Goal: Task Accomplishment & Management: Use online tool/utility

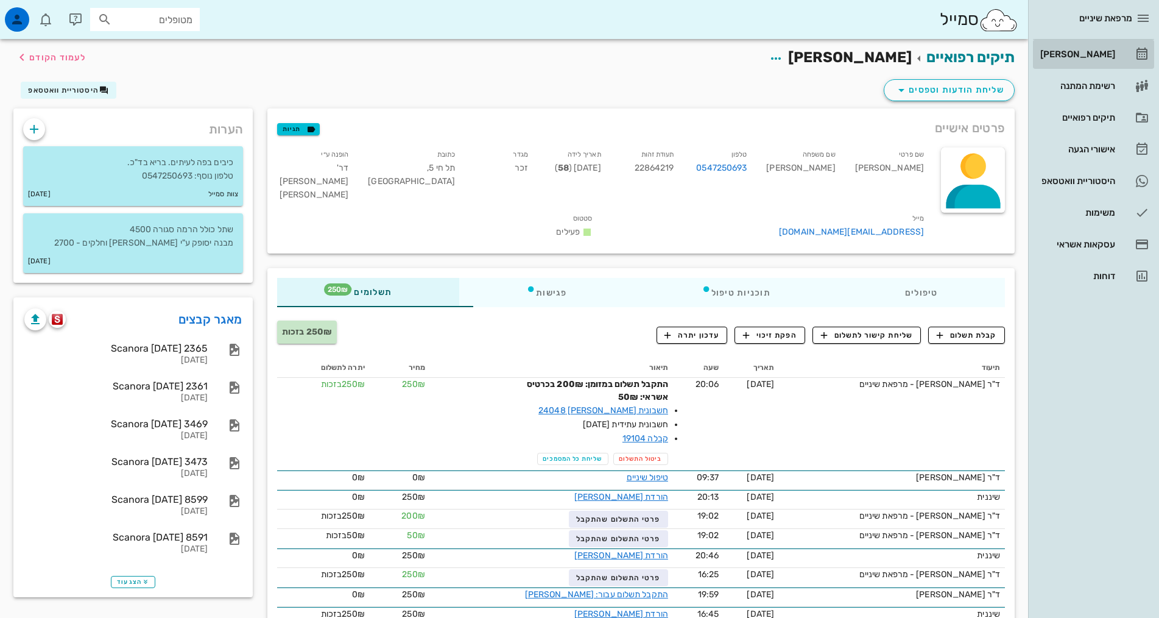
drag, startPoint x: 1083, startPoint y: 53, endPoint x: 1056, endPoint y: 56, distance: 27.0
click at [1083, 54] on div "[PERSON_NAME]" at bounding box center [1076, 54] width 77 height 10
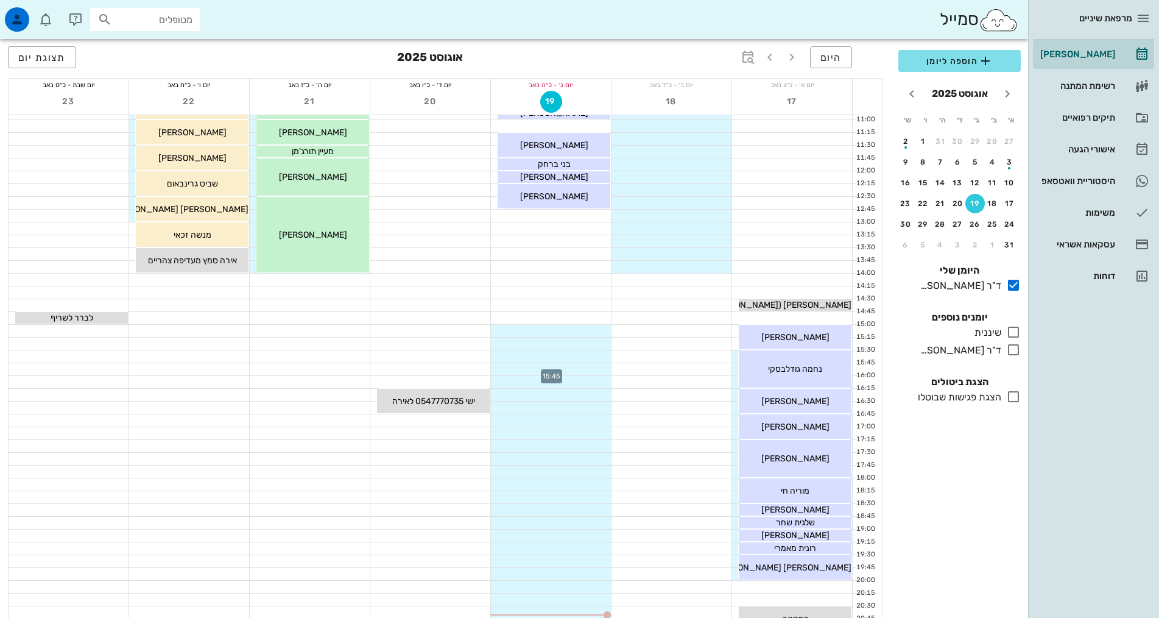
scroll to position [366, 0]
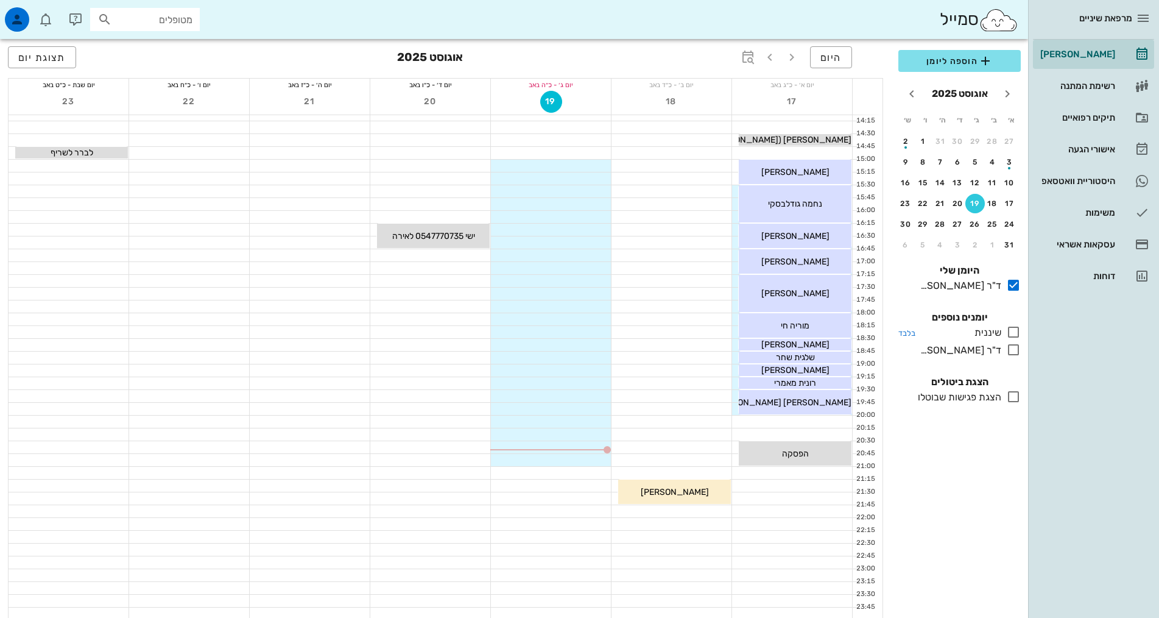
click at [1018, 331] on icon at bounding box center [1014, 332] width 15 height 15
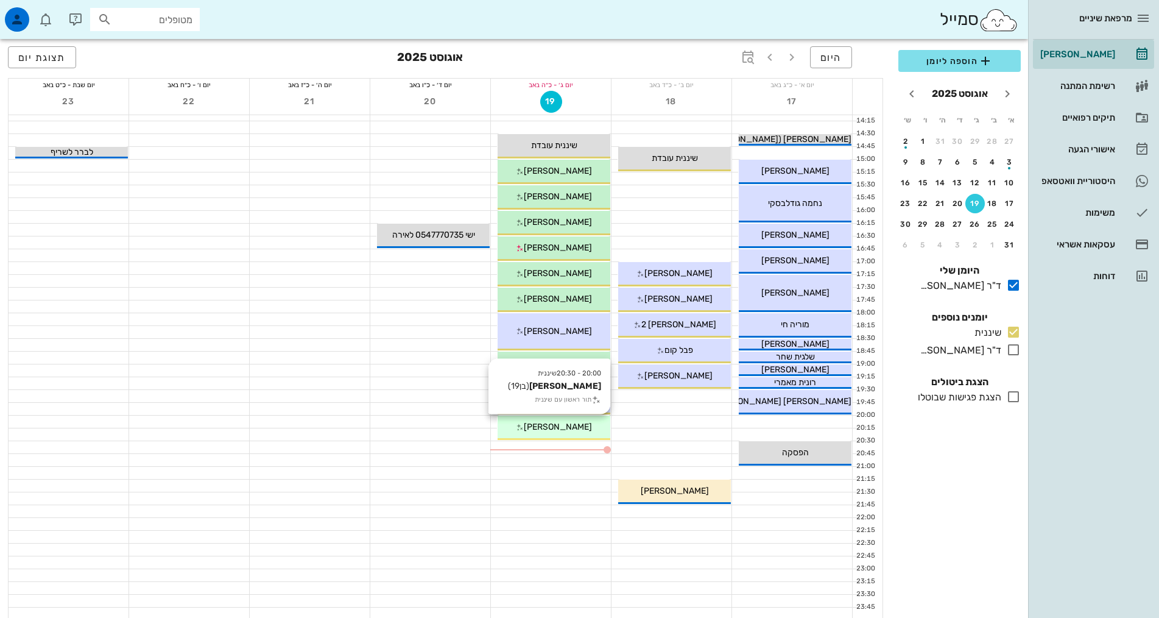
click at [553, 431] on span "[PERSON_NAME]" at bounding box center [558, 427] width 68 height 10
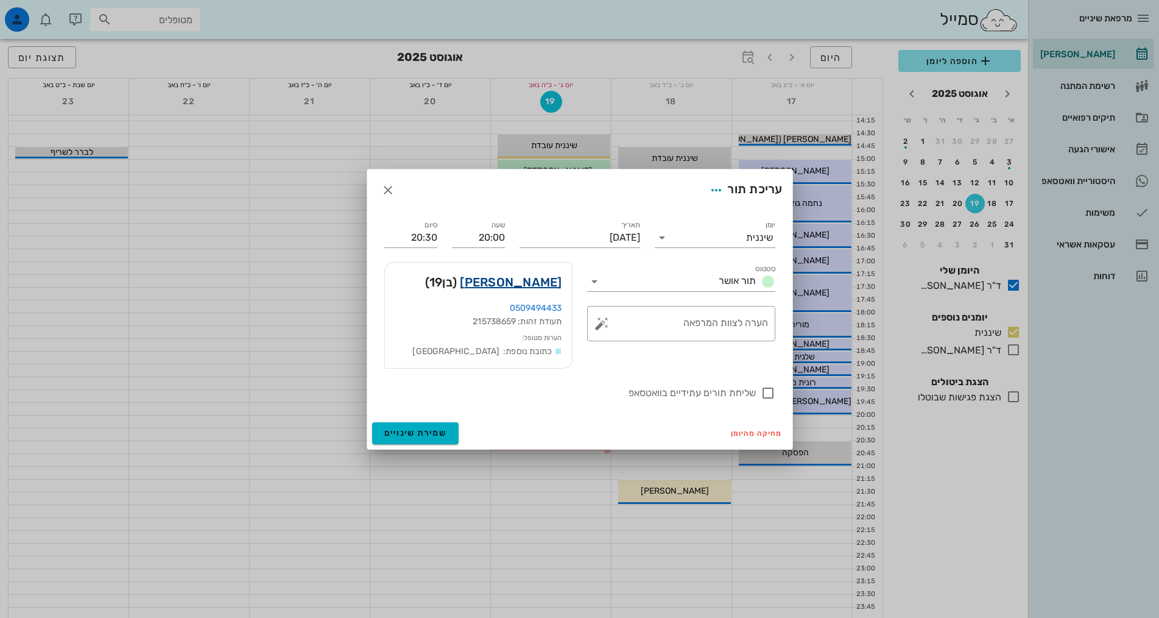
click at [547, 279] on link "[PERSON_NAME]" at bounding box center [511, 281] width 102 height 19
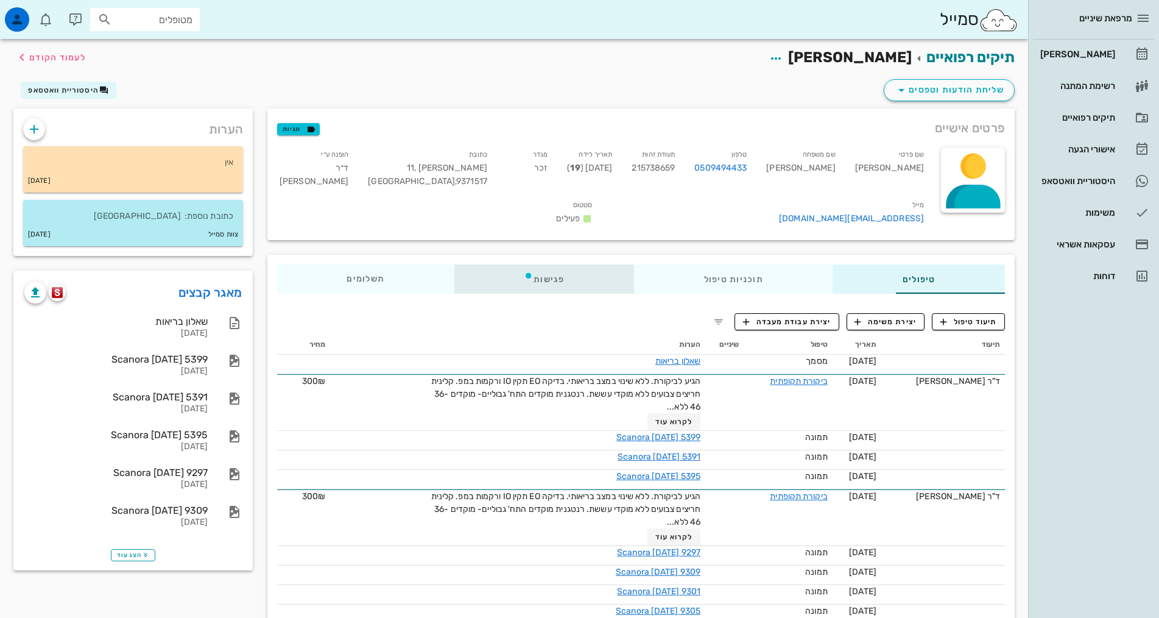
drag, startPoint x: 488, startPoint y: 266, endPoint x: 559, endPoint y: 272, distance: 70.9
click at [489, 266] on div "פגישות" at bounding box center [545, 278] width 180 height 29
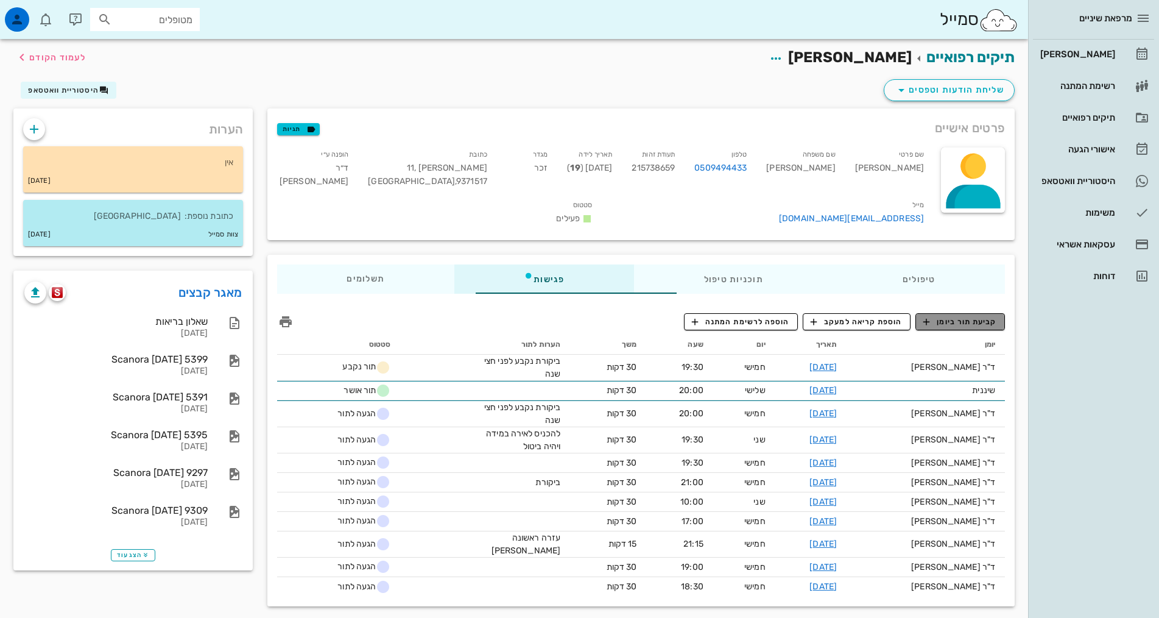
click at [950, 313] on button "קביעת תור ביומן" at bounding box center [961, 321] width 90 height 17
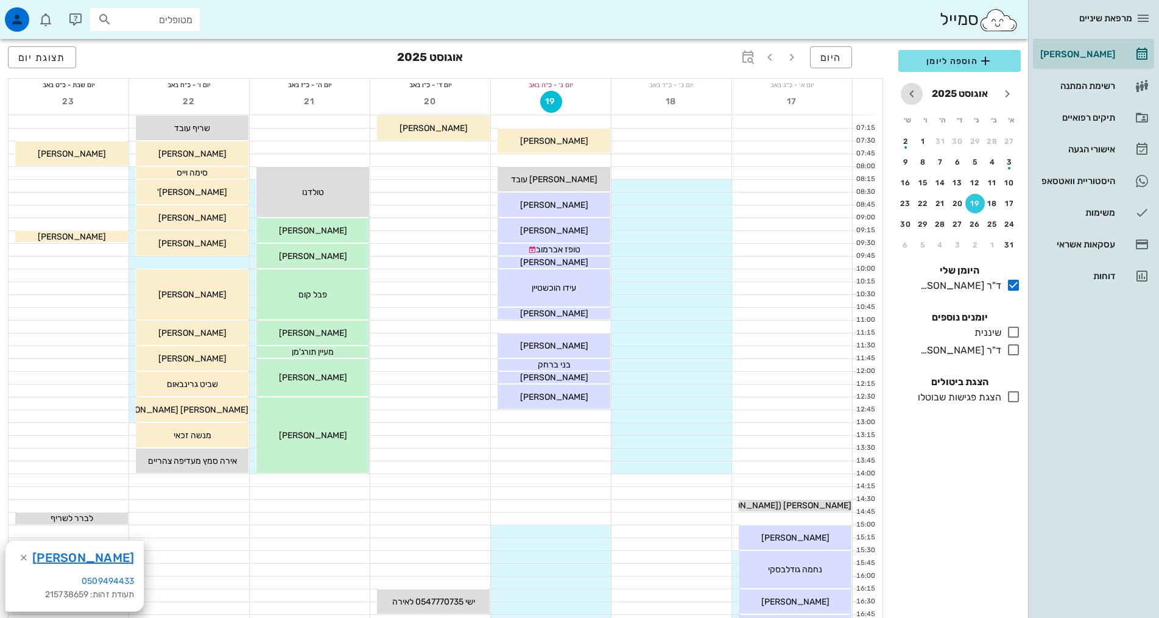
click at [913, 99] on icon "חודש הבא" at bounding box center [912, 94] width 15 height 15
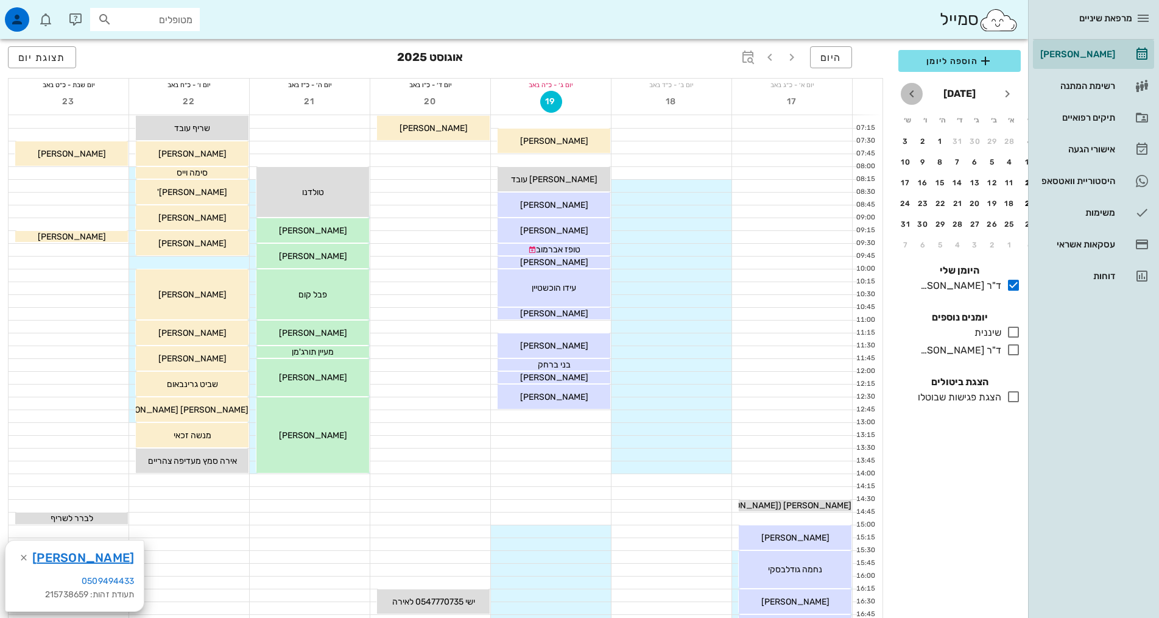
click at [913, 99] on icon "חודש הבא" at bounding box center [912, 94] width 15 height 15
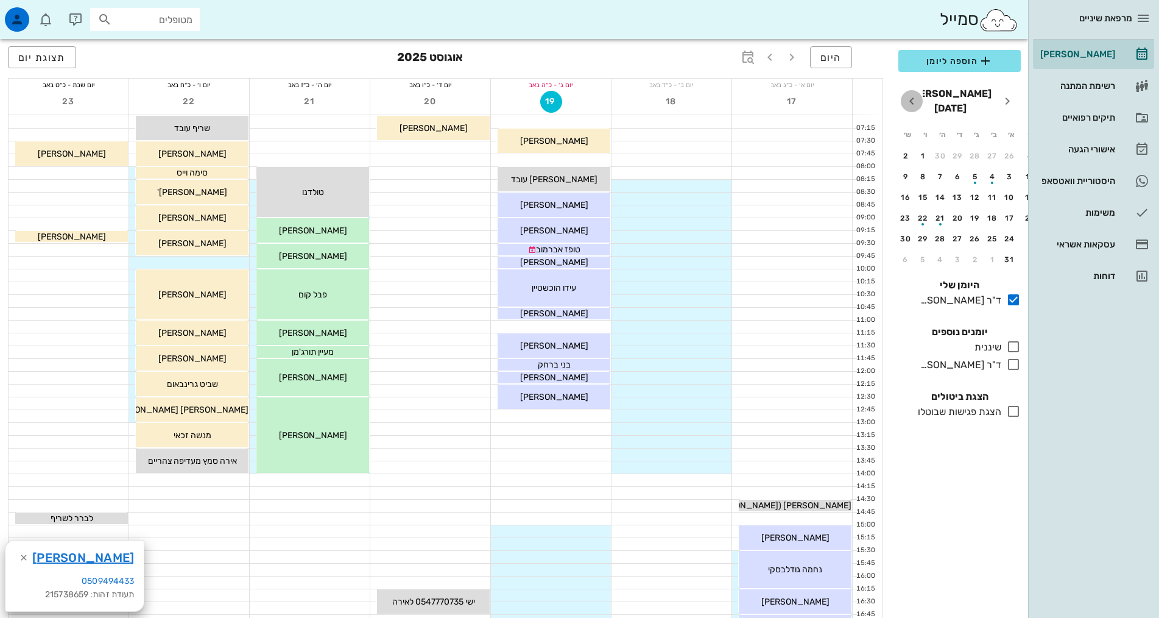
click at [913, 99] on icon "חודש הבא" at bounding box center [912, 101] width 15 height 15
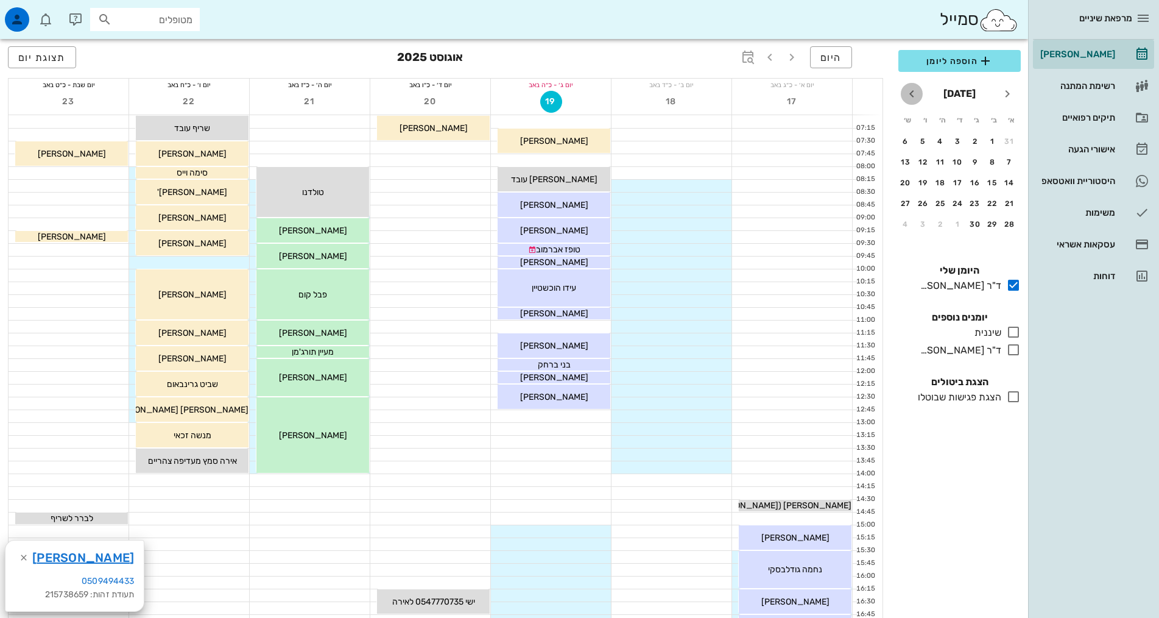
click at [913, 99] on icon "חודש הבא" at bounding box center [912, 94] width 15 height 15
click at [913, 100] on icon "חודש הבא" at bounding box center [912, 94] width 15 height 15
click at [975, 221] on div "25" at bounding box center [975, 224] width 19 height 9
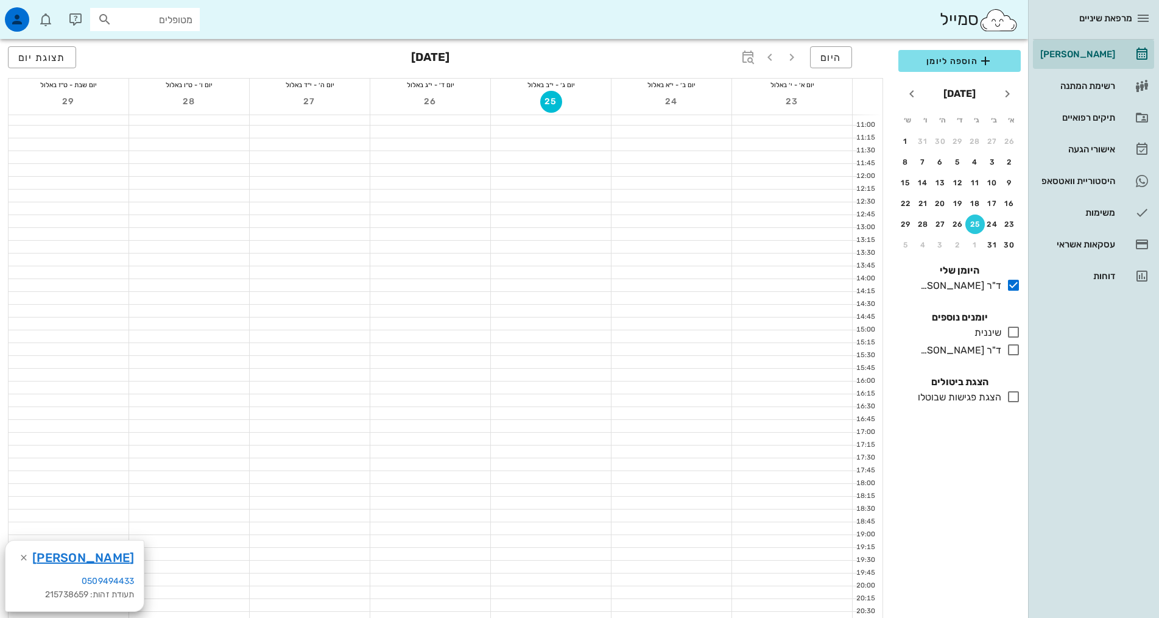
scroll to position [366, 0]
click at [582, 448] on div at bounding box center [551, 447] width 120 height 12
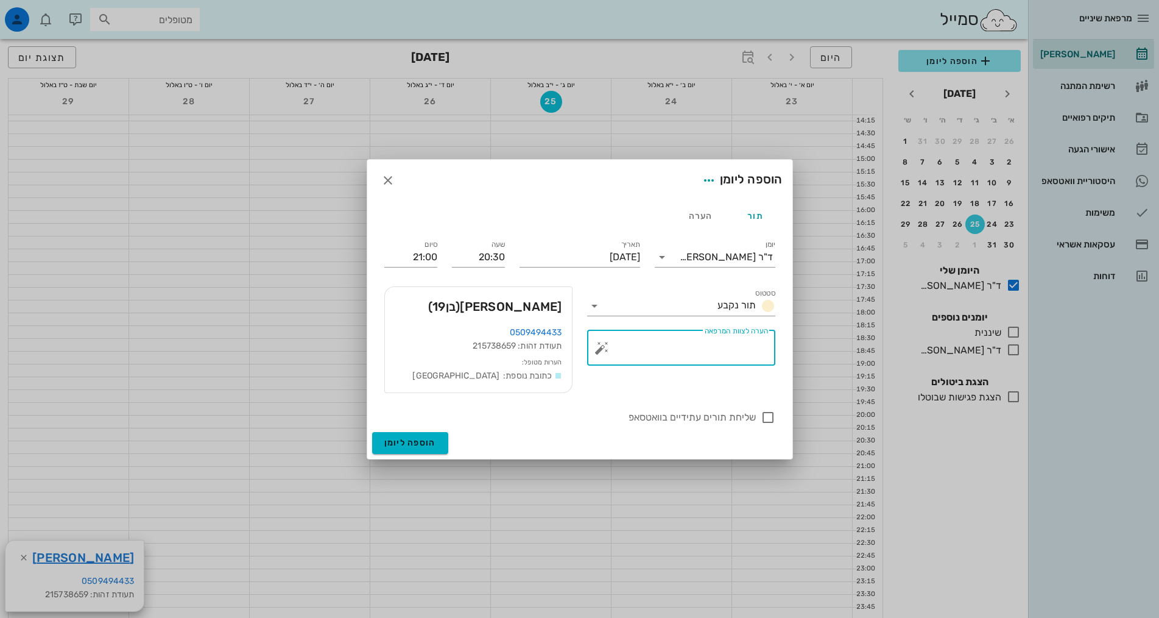
click at [697, 349] on textarea "הערה לצוות המרפאה" at bounding box center [686, 350] width 164 height 29
type textarea "תור לאירה נקבע לפני שנה"
click at [386, 444] on span "הוספה ליומן" at bounding box center [410, 442] width 52 height 10
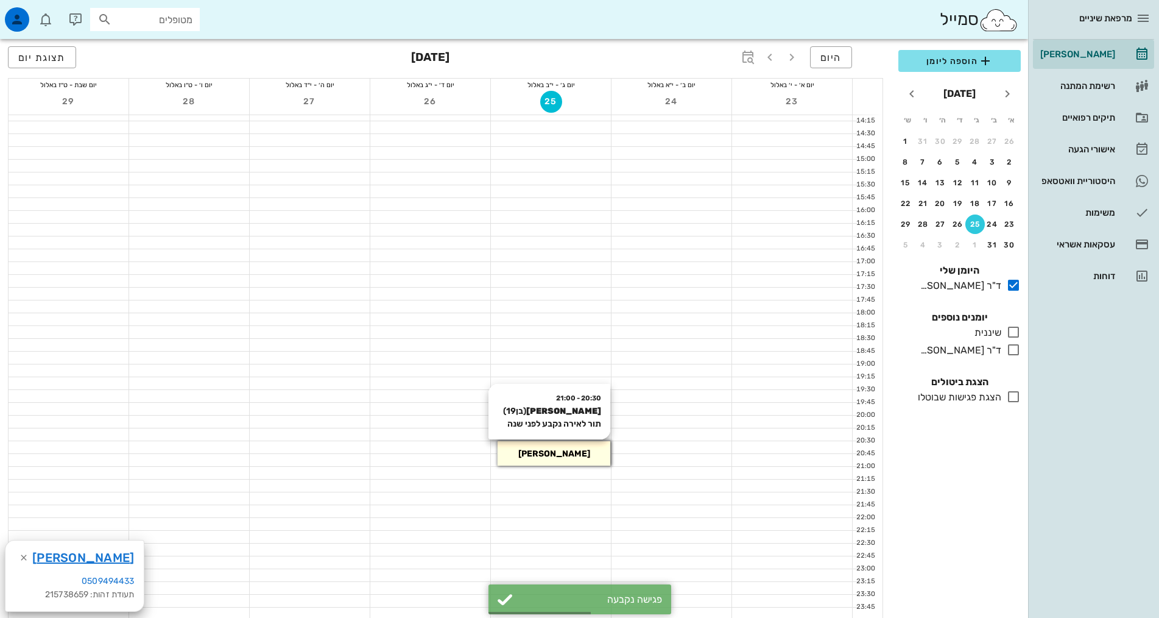
click at [520, 459] on div "[PERSON_NAME]" at bounding box center [554, 453] width 113 height 13
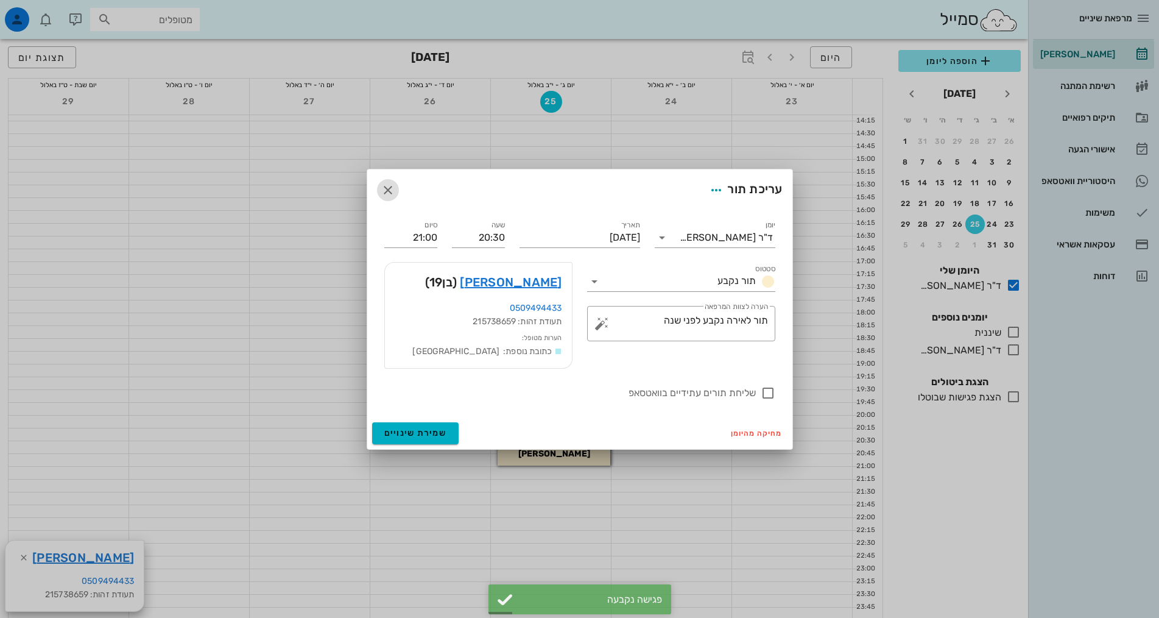
click at [392, 187] on icon "button" at bounding box center [388, 190] width 15 height 15
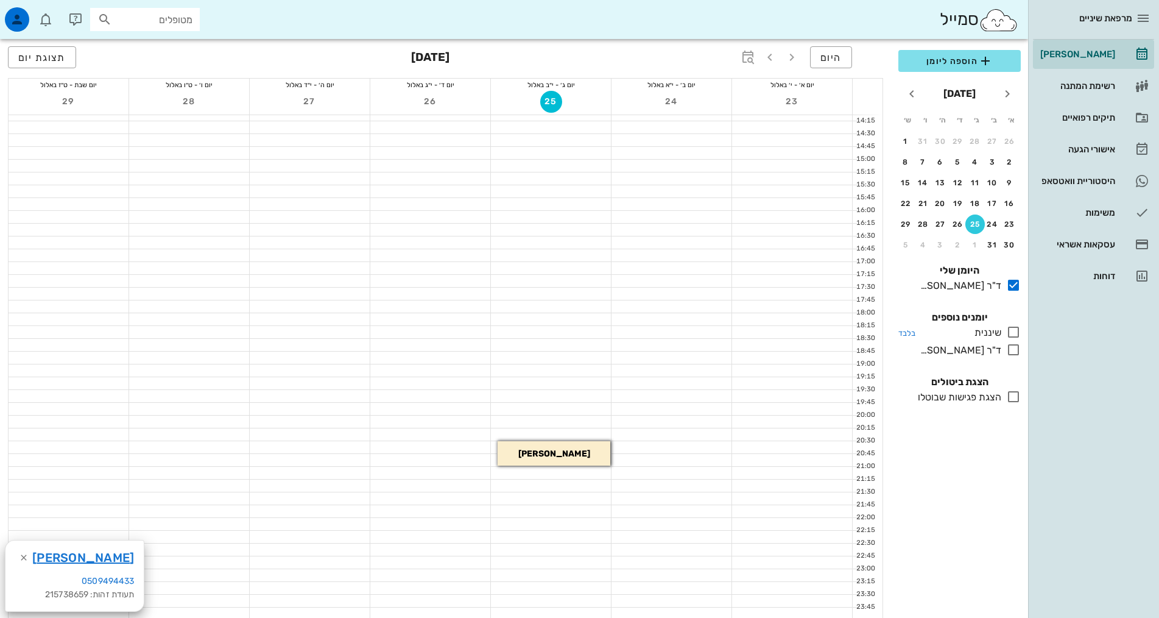
click at [1015, 333] on icon at bounding box center [1014, 332] width 15 height 15
click at [1010, 286] on icon at bounding box center [1014, 285] width 15 height 15
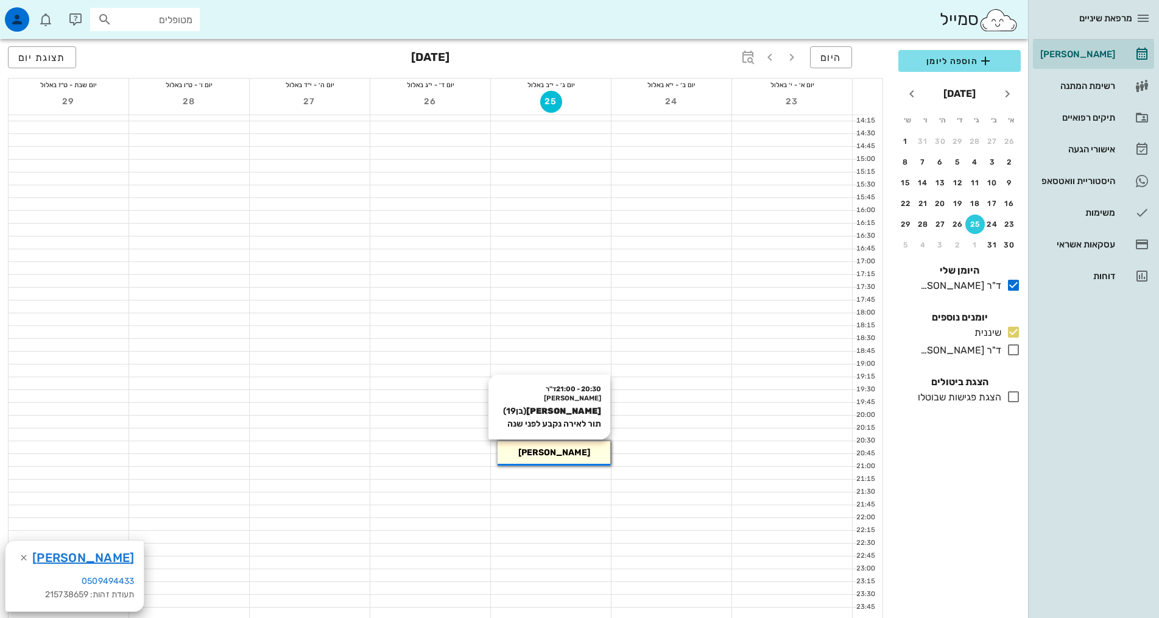
drag, startPoint x: 558, startPoint y: 451, endPoint x: 592, endPoint y: 449, distance: 34.2
click at [593, 448] on div "20:30 - 21:00 ד"ר [PERSON_NAME] [PERSON_NAME] (בן 19 ) תור לאירה נקבע לפני שנה …" at bounding box center [554, 453] width 113 height 24
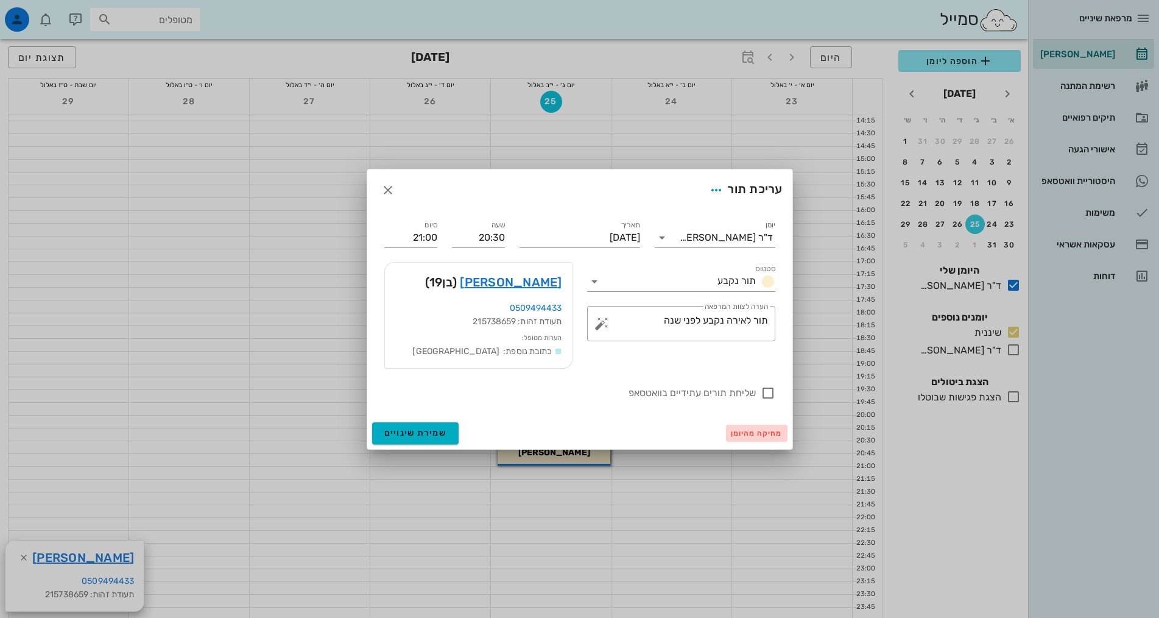
click at [762, 434] on span "מחיקה מהיומן" at bounding box center [757, 433] width 52 height 9
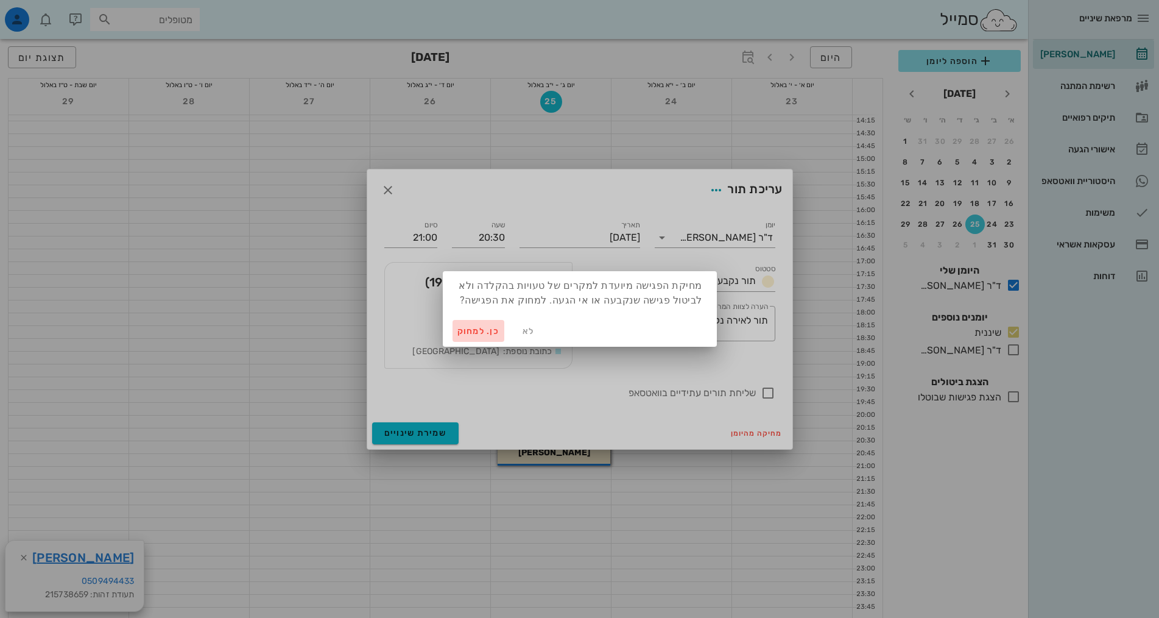
click at [485, 329] on span "כן. למחוק" at bounding box center [479, 331] width 43 height 10
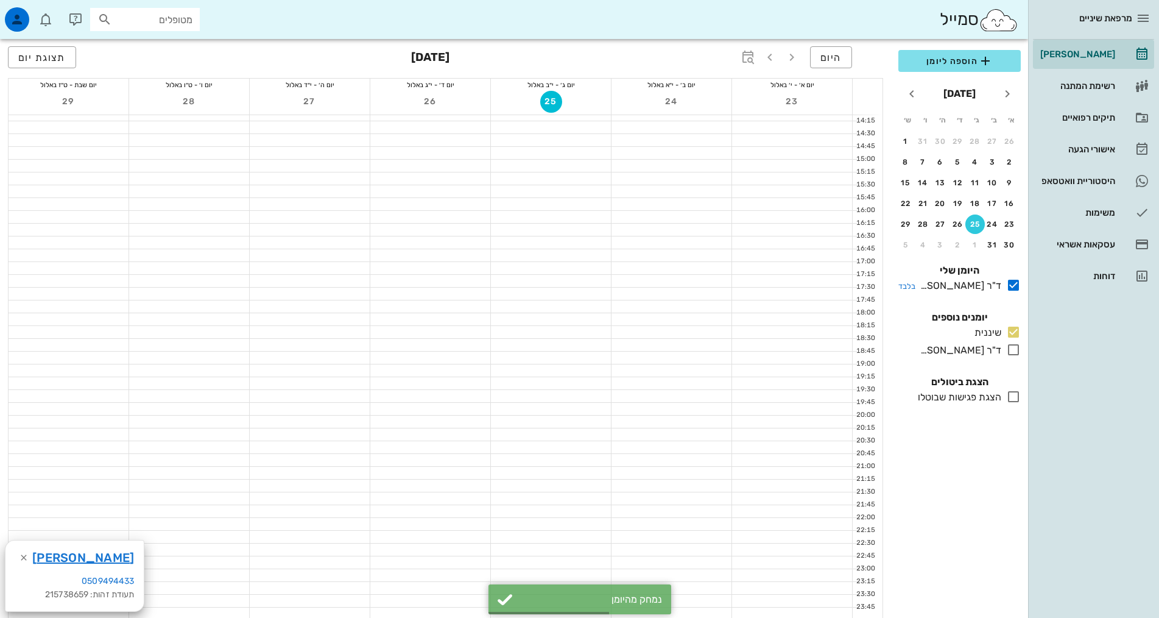
click at [1017, 286] on icon at bounding box center [1014, 285] width 15 height 15
click at [568, 502] on div at bounding box center [551, 498] width 120 height 12
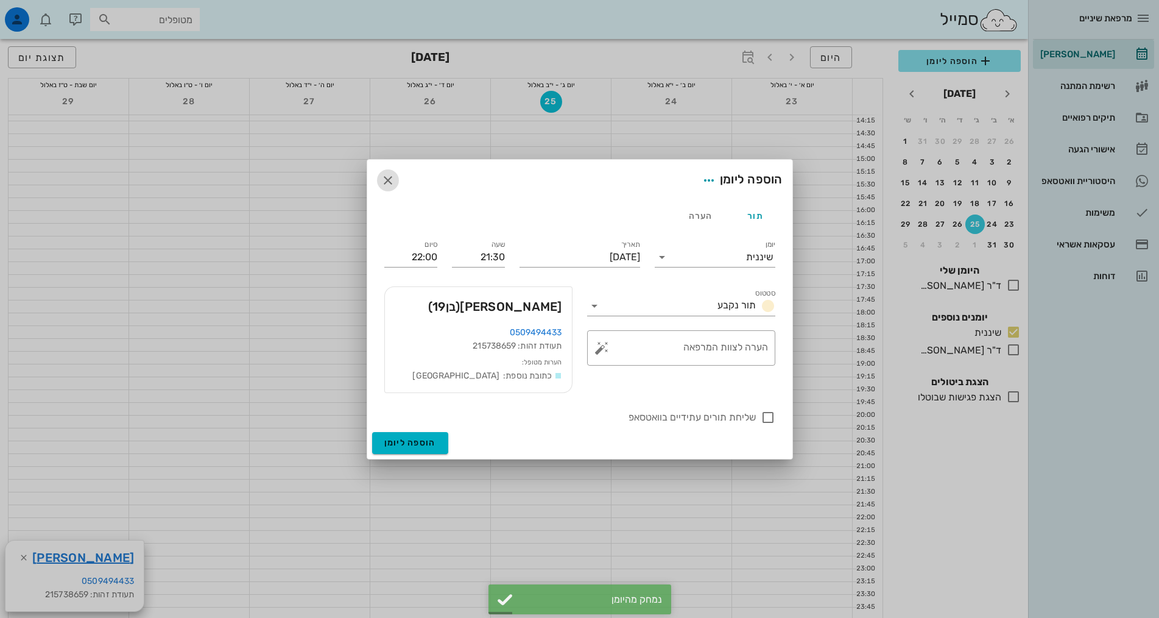
click at [386, 174] on icon "button" at bounding box center [388, 180] width 15 height 15
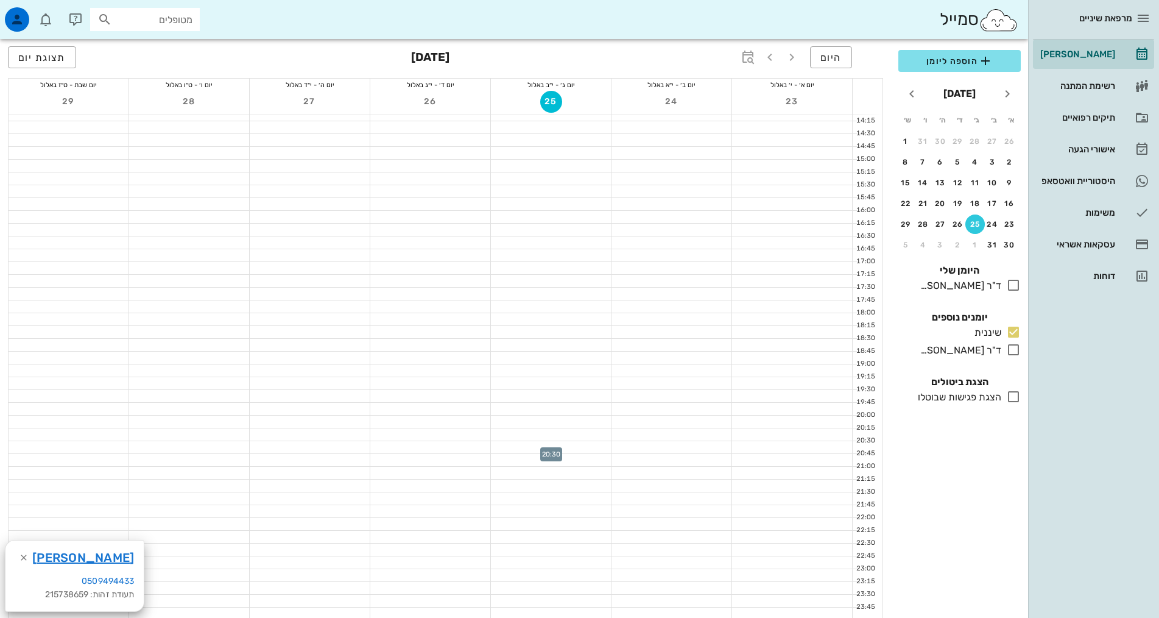
click at [583, 451] on div at bounding box center [551, 447] width 120 height 12
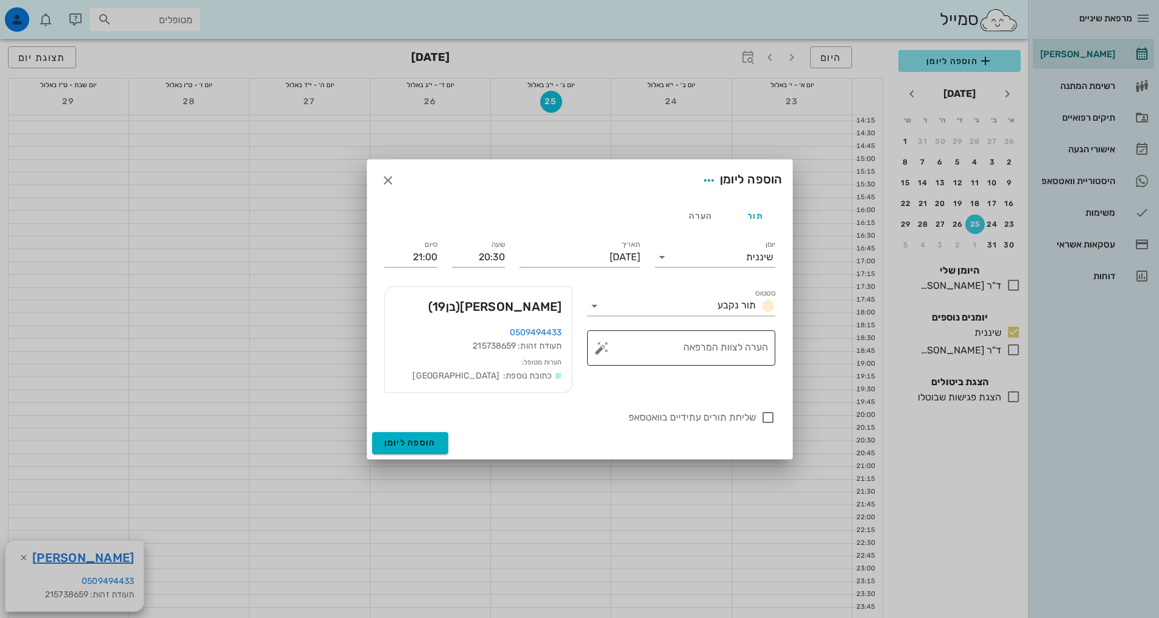
click at [720, 347] on textarea "הערה לצוות המרפאה" at bounding box center [686, 350] width 164 height 29
type textarea "תור לאירה נקבע לפני שנה"
click at [409, 441] on span "הוספה ליומן" at bounding box center [410, 442] width 52 height 10
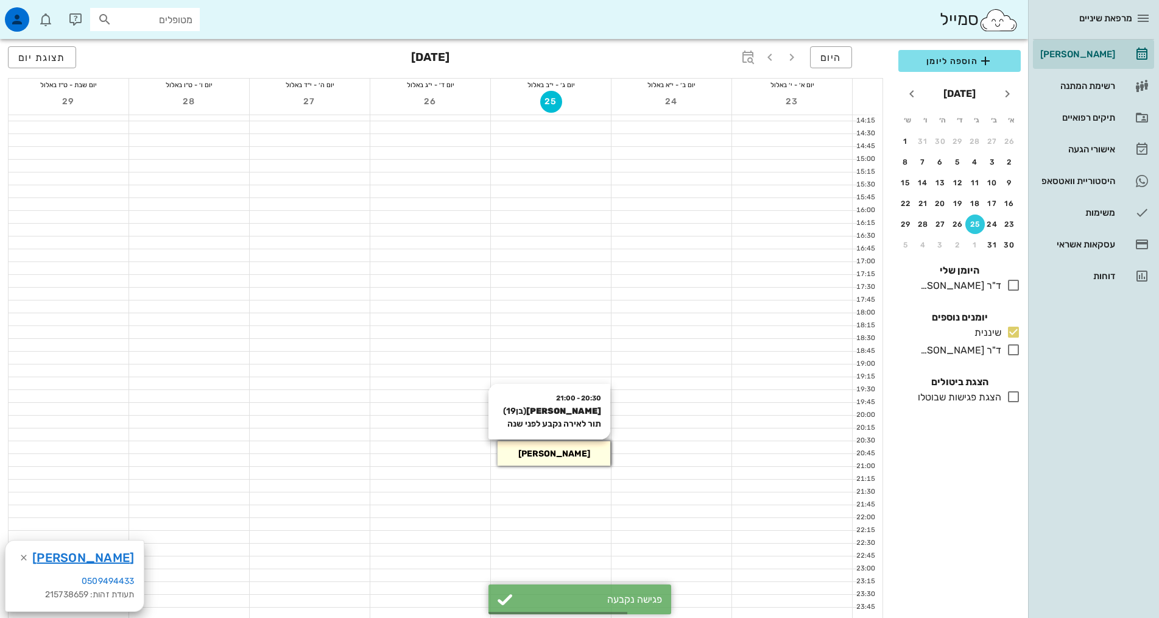
click at [579, 459] on div "[PERSON_NAME]" at bounding box center [554, 453] width 113 height 13
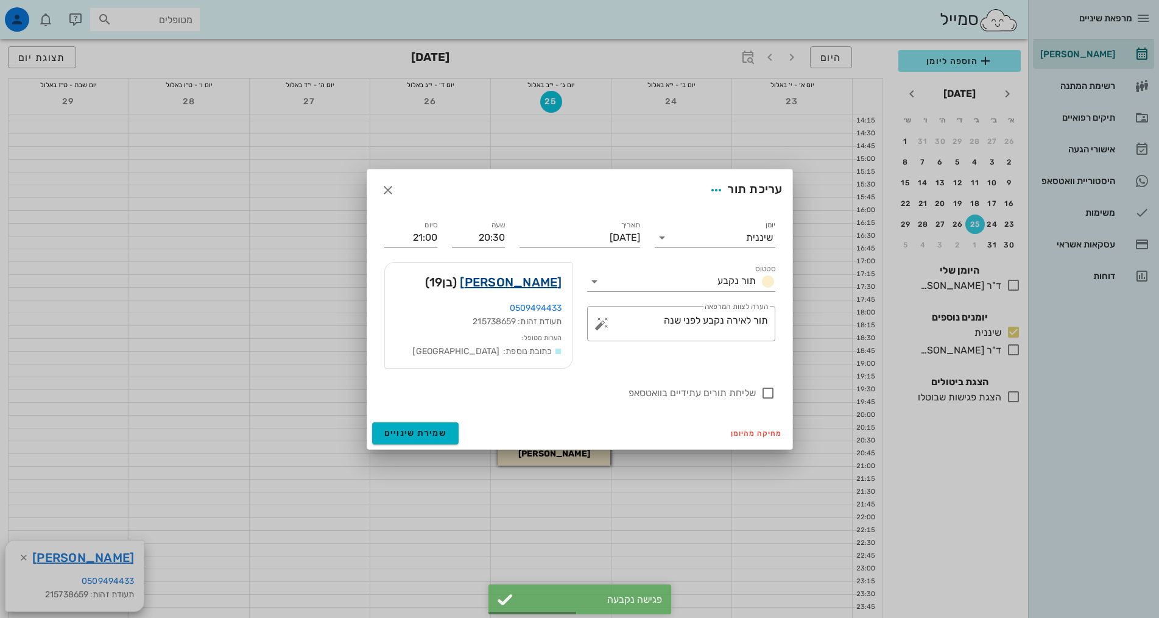
click at [533, 278] on link "[PERSON_NAME]" at bounding box center [511, 281] width 102 height 19
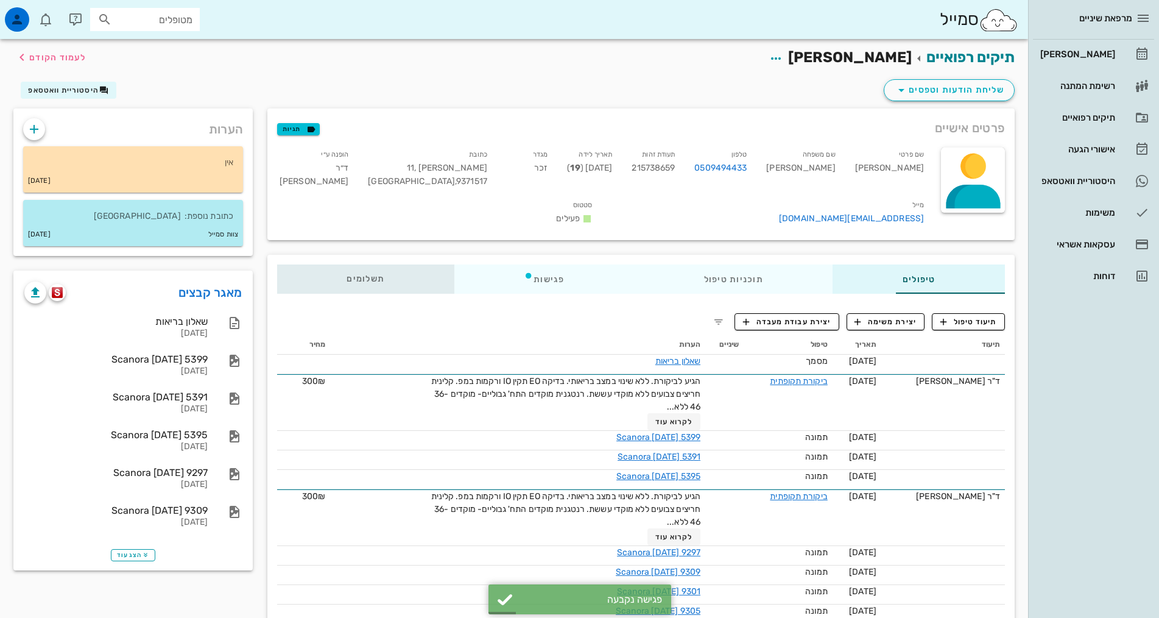
click at [347, 275] on span "תשלומים 0₪" at bounding box center [366, 279] width 38 height 9
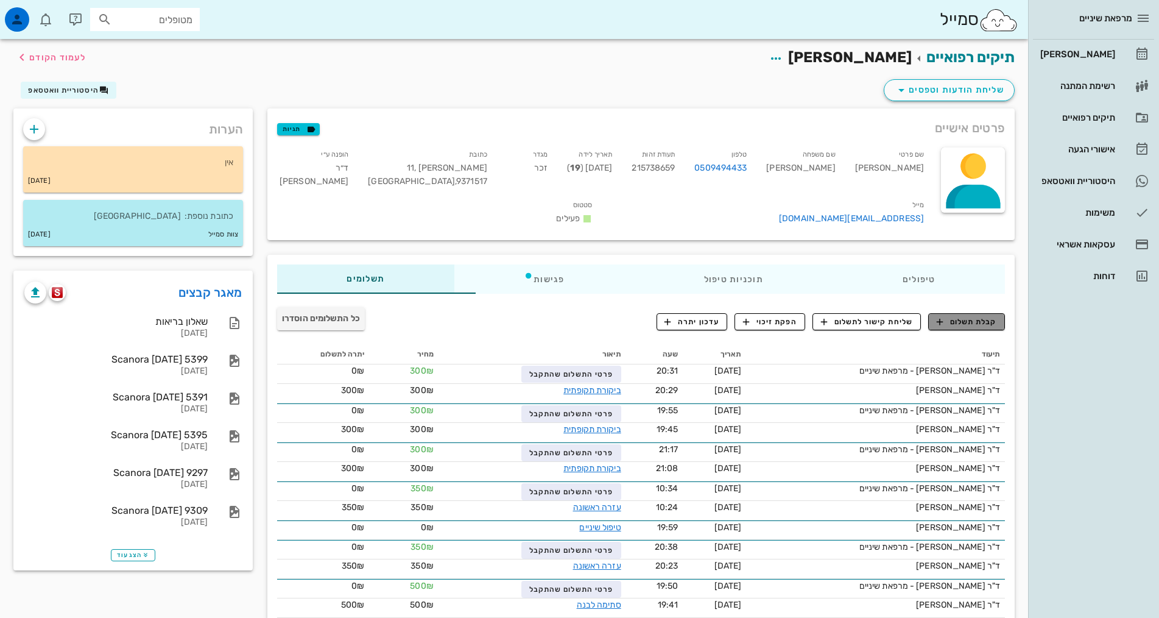
click at [972, 316] on span "קבלת תשלום" at bounding box center [967, 321] width 60 height 11
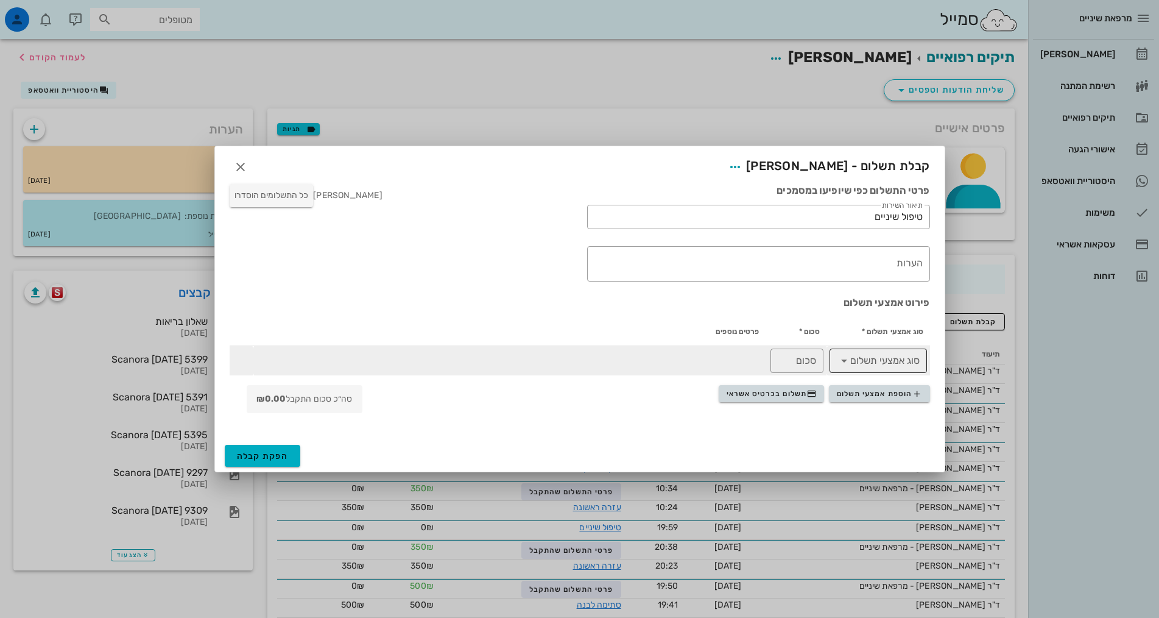
click at [850, 359] on icon at bounding box center [844, 360] width 15 height 15
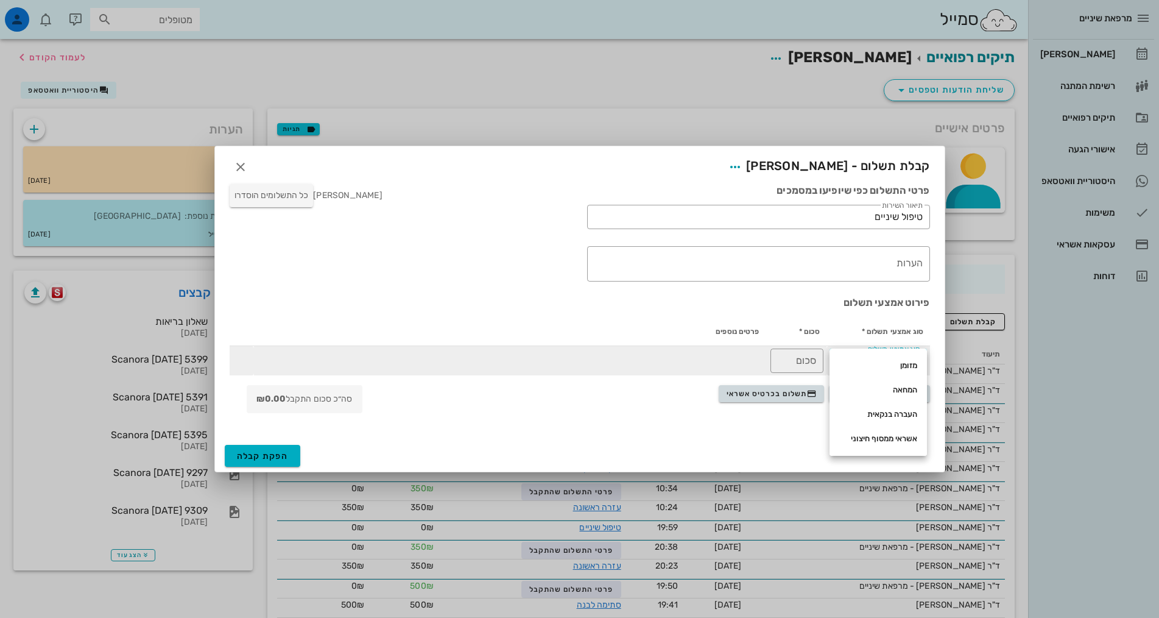
click at [850, 360] on div "מזומן" at bounding box center [879, 365] width 78 height 19
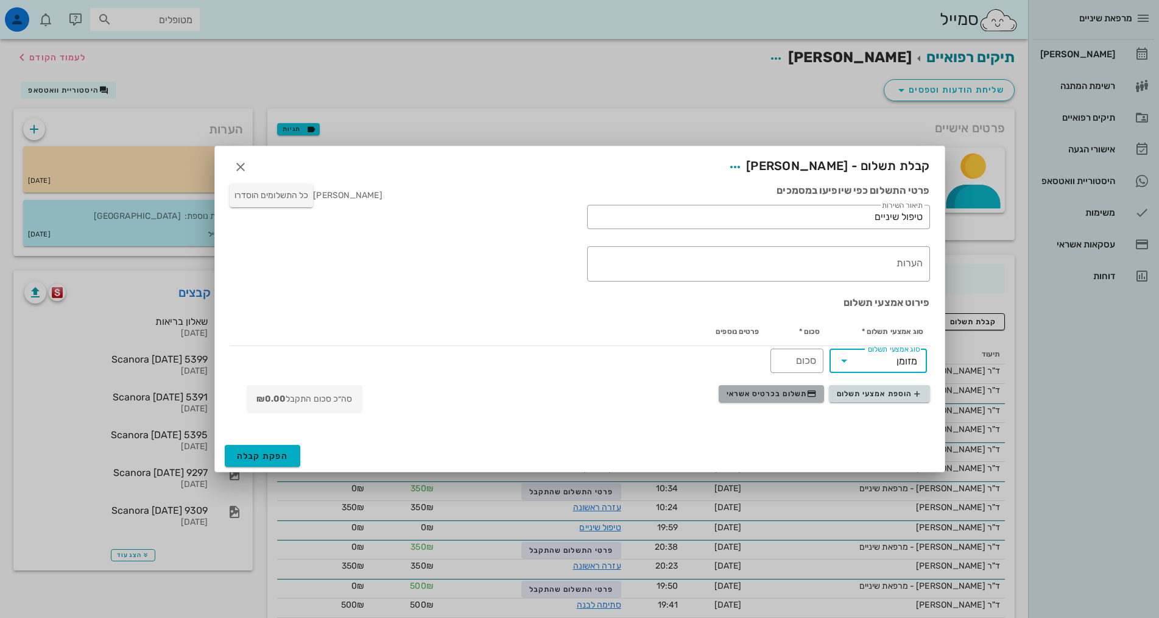
click at [792, 394] on span "תשלום בכרטיס אשראי" at bounding box center [772, 394] width 90 height 10
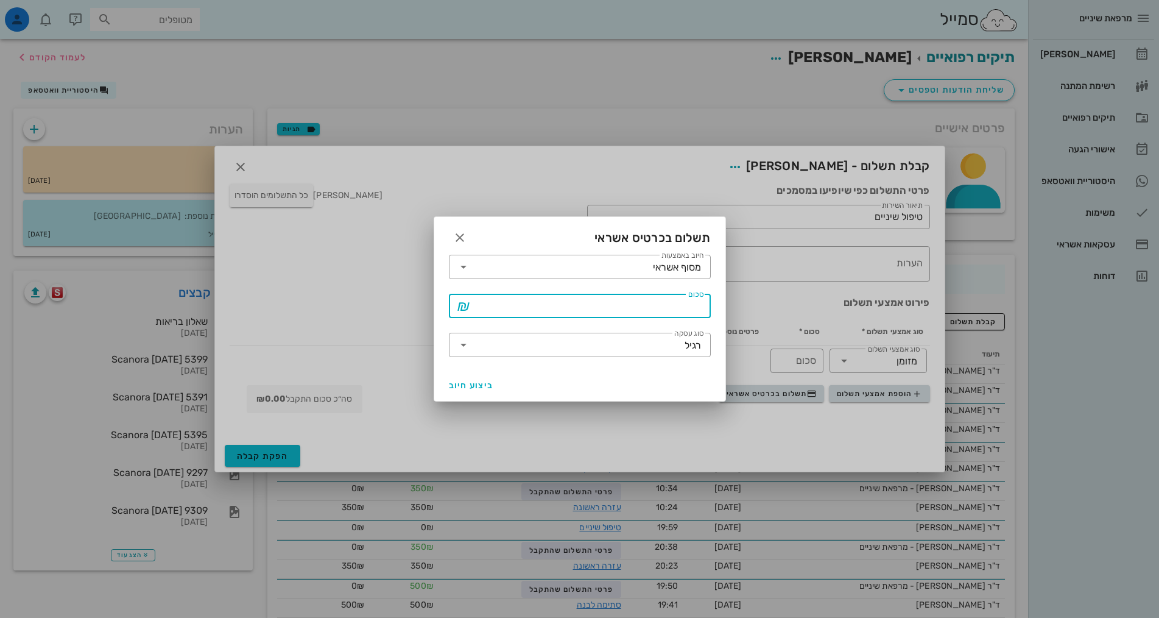
click at [690, 306] on input "סכום" at bounding box center [588, 305] width 230 height 19
type input "250"
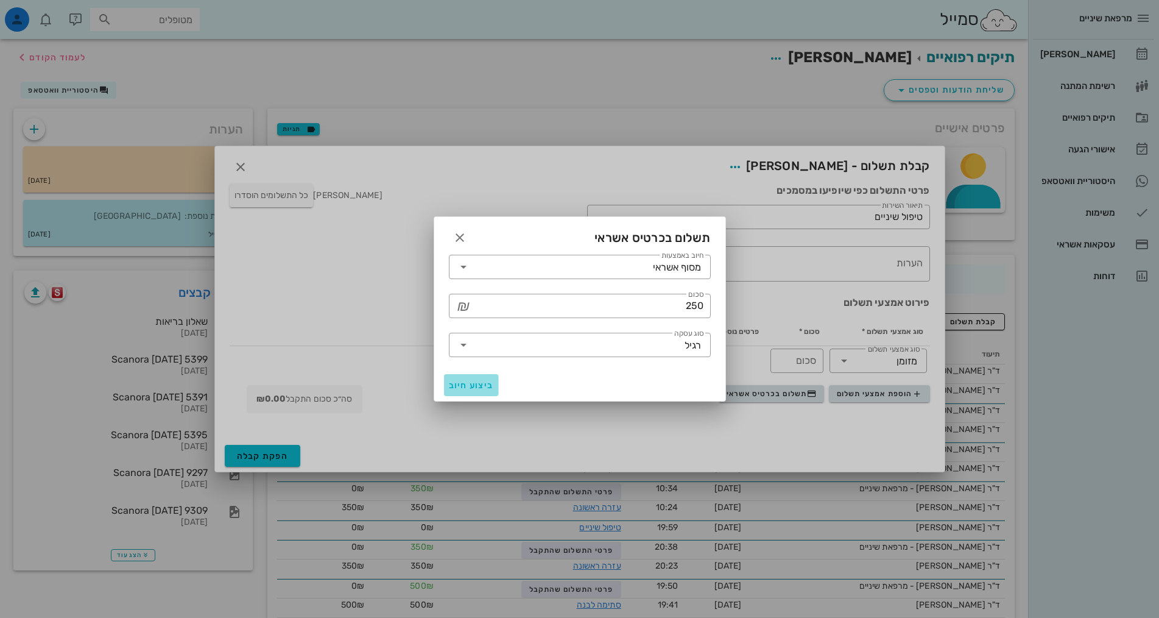
click at [457, 377] on button "ביצוע חיוב" at bounding box center [471, 385] width 55 height 22
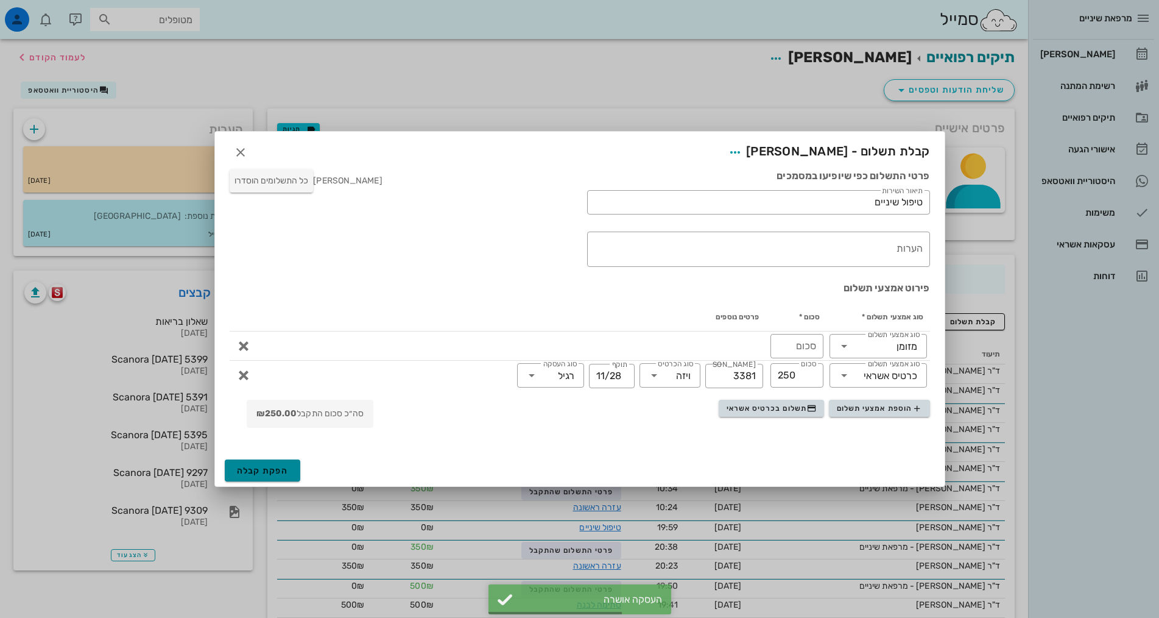
click at [246, 466] on span "הפקת קבלה" at bounding box center [263, 470] width 52 height 10
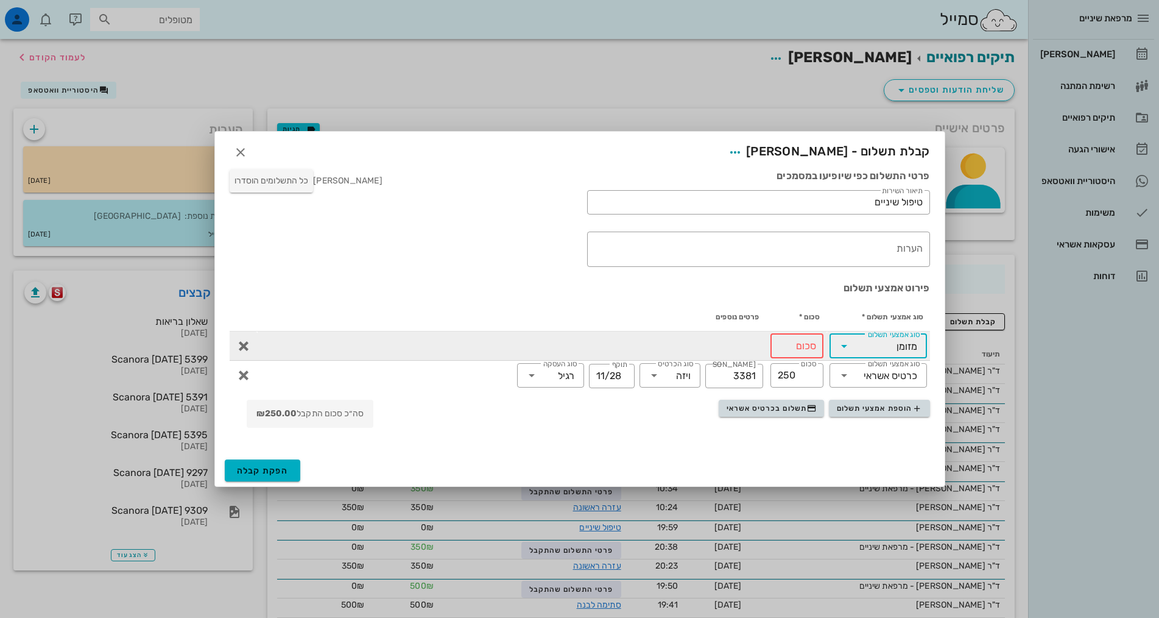
click at [877, 339] on input "סוג אמצעי תשלום" at bounding box center [875, 345] width 43 height 19
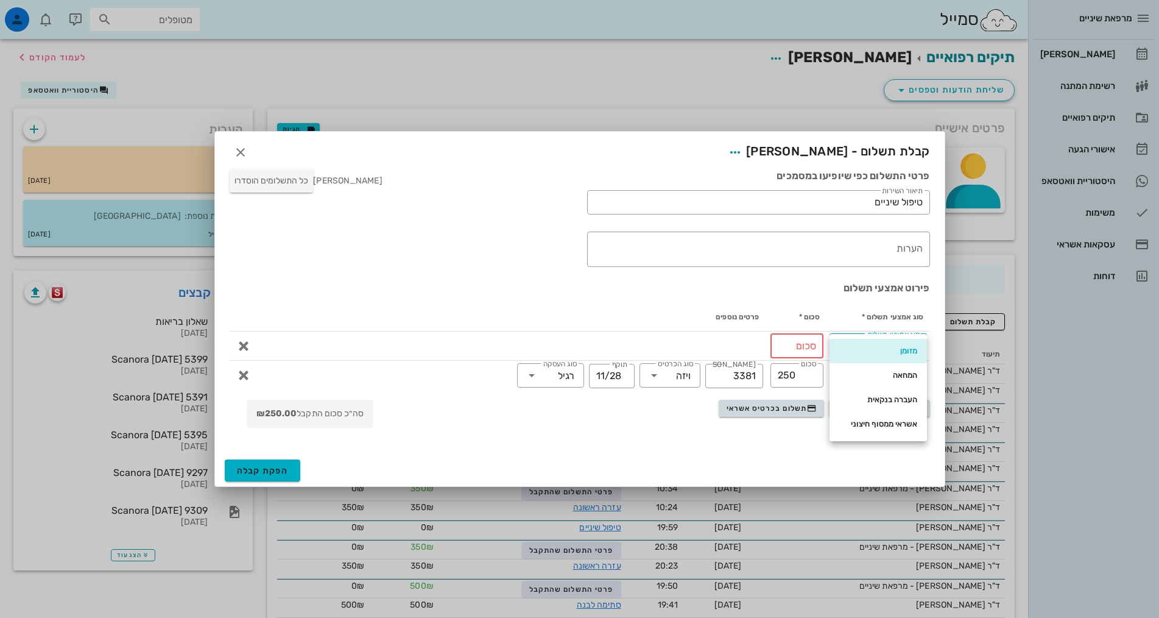
click at [890, 347] on div "מזומן" at bounding box center [879, 351] width 78 height 10
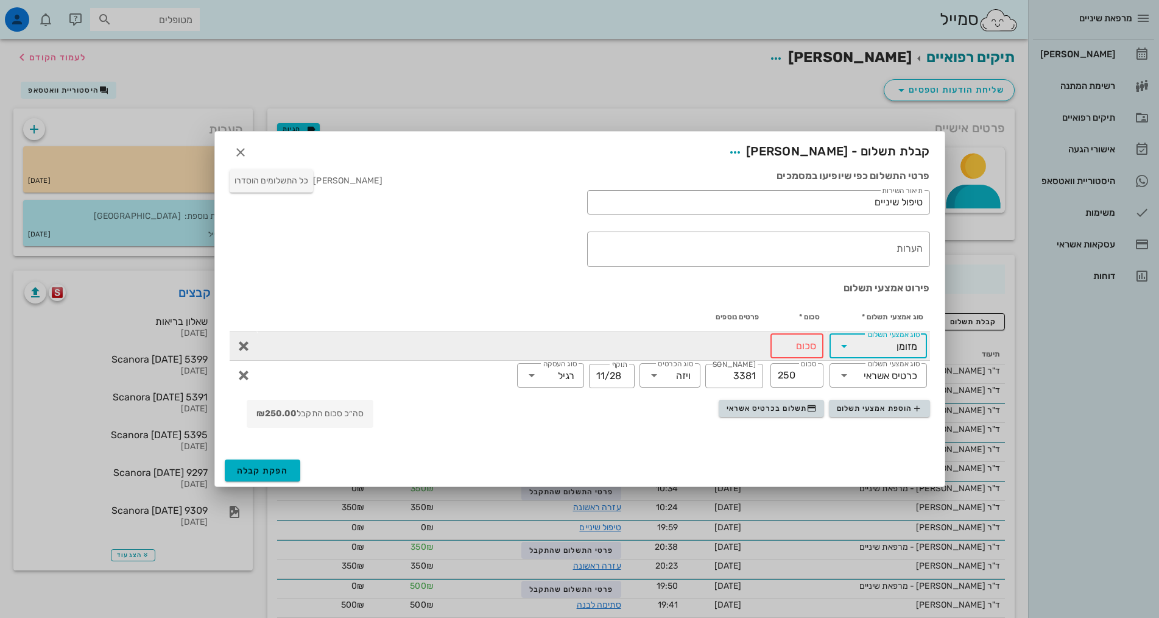
click at [818, 351] on div "​ סכום" at bounding box center [797, 346] width 53 height 24
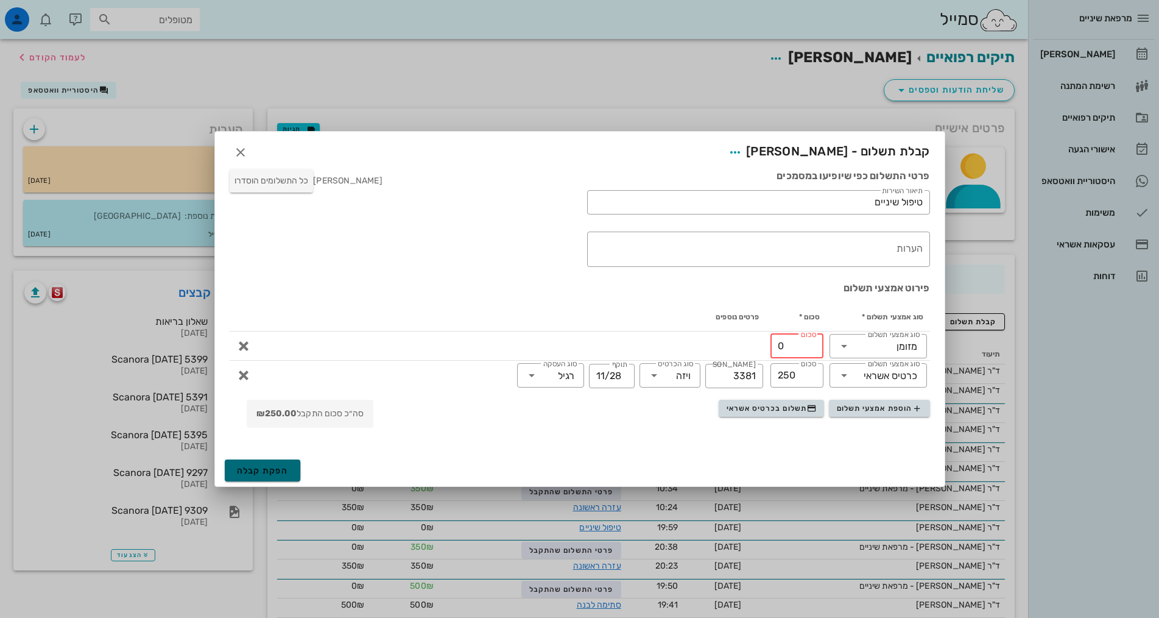
click at [284, 468] on span "הפקת קבלה" at bounding box center [263, 470] width 52 height 10
click at [627, 419] on div "הוספת אמצעי תשלום תשלום בכרטיס אשראי סה״כ סכום התקבל ₪250.00" at bounding box center [579, 416] width 715 height 38
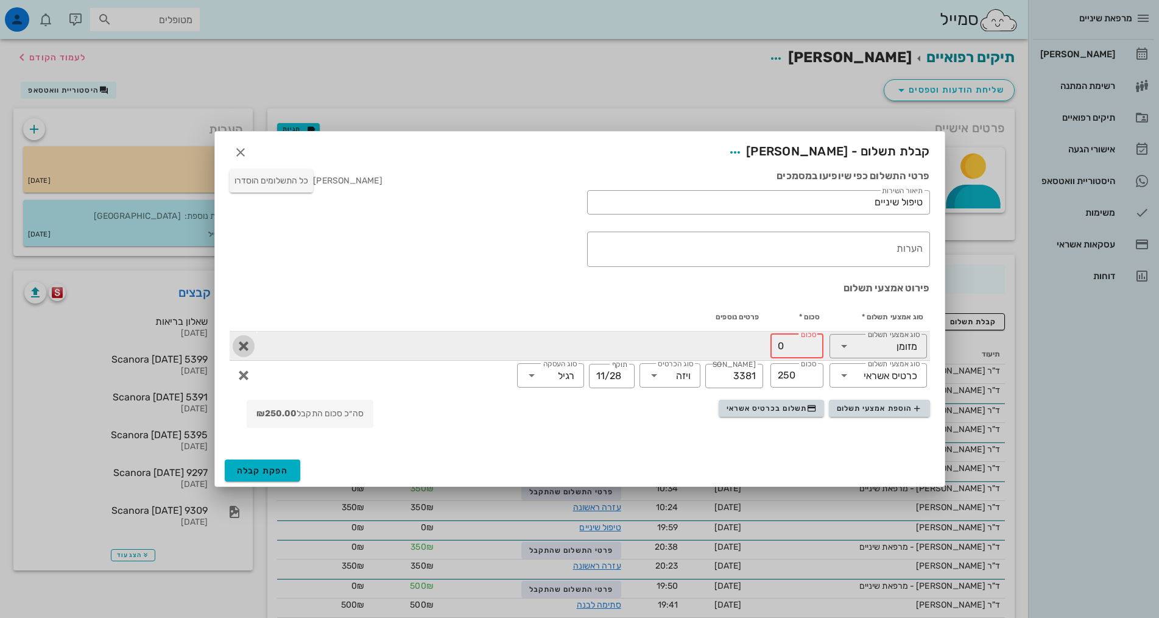
click at [237, 346] on icon "button" at bounding box center [243, 346] width 15 height 15
type input "250"
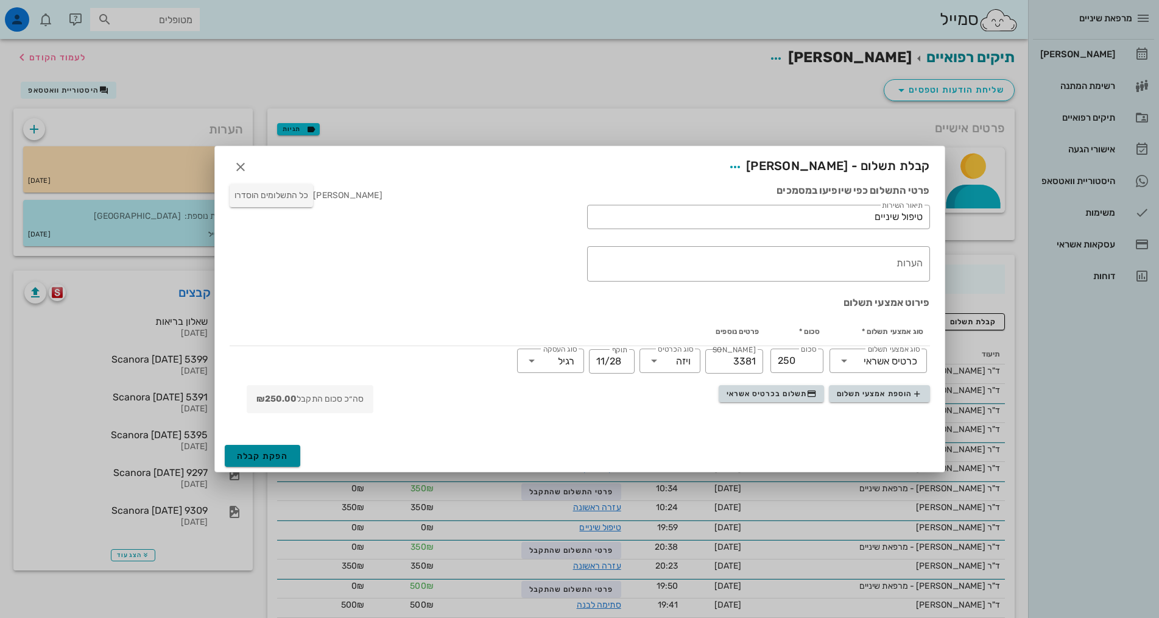
click at [255, 458] on span "הפקת קבלה" at bounding box center [263, 456] width 52 height 10
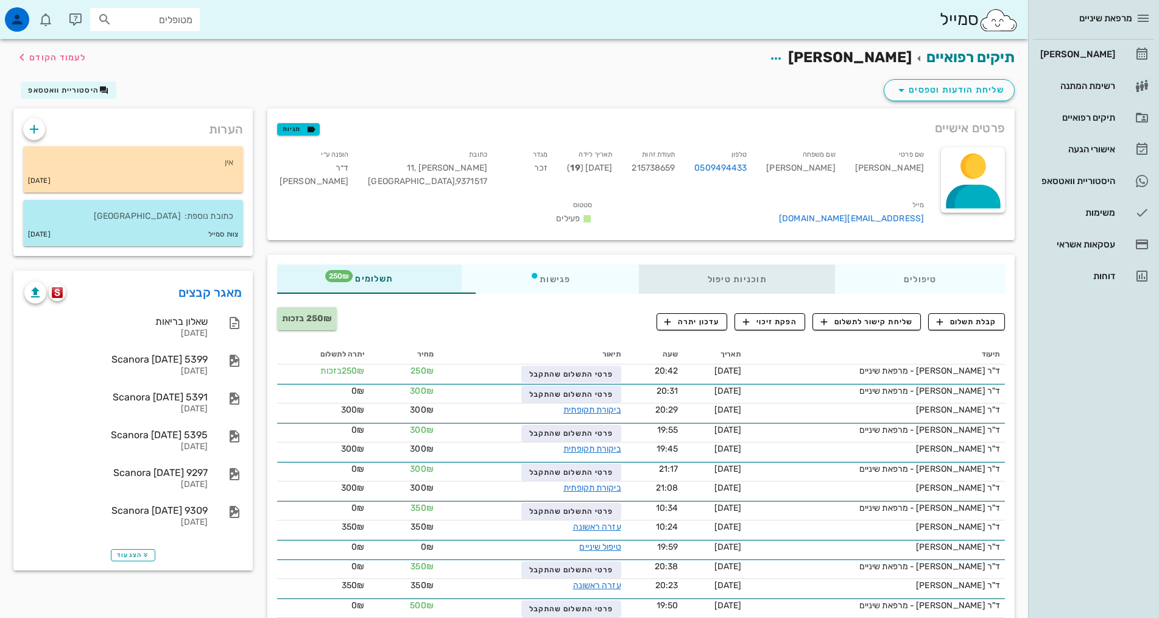
click at [734, 264] on div "תוכניות טיפול" at bounding box center [737, 278] width 196 height 29
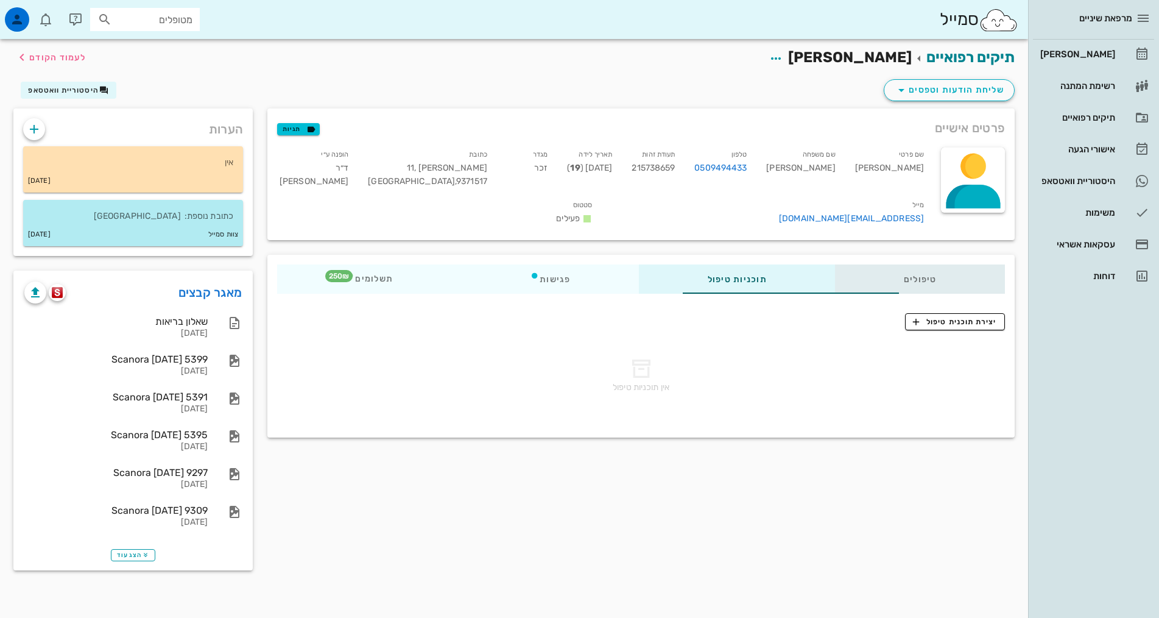
click at [866, 264] on div "טיפולים" at bounding box center [920, 278] width 170 height 29
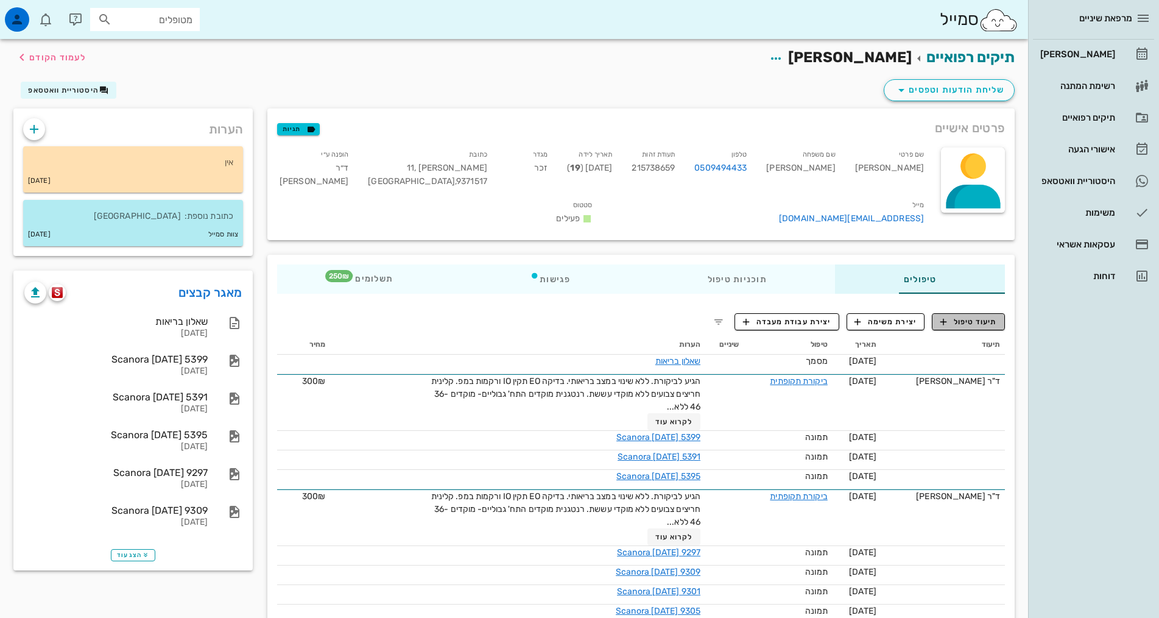
click at [988, 316] on span "תיעוד טיפול" at bounding box center [969, 321] width 57 height 11
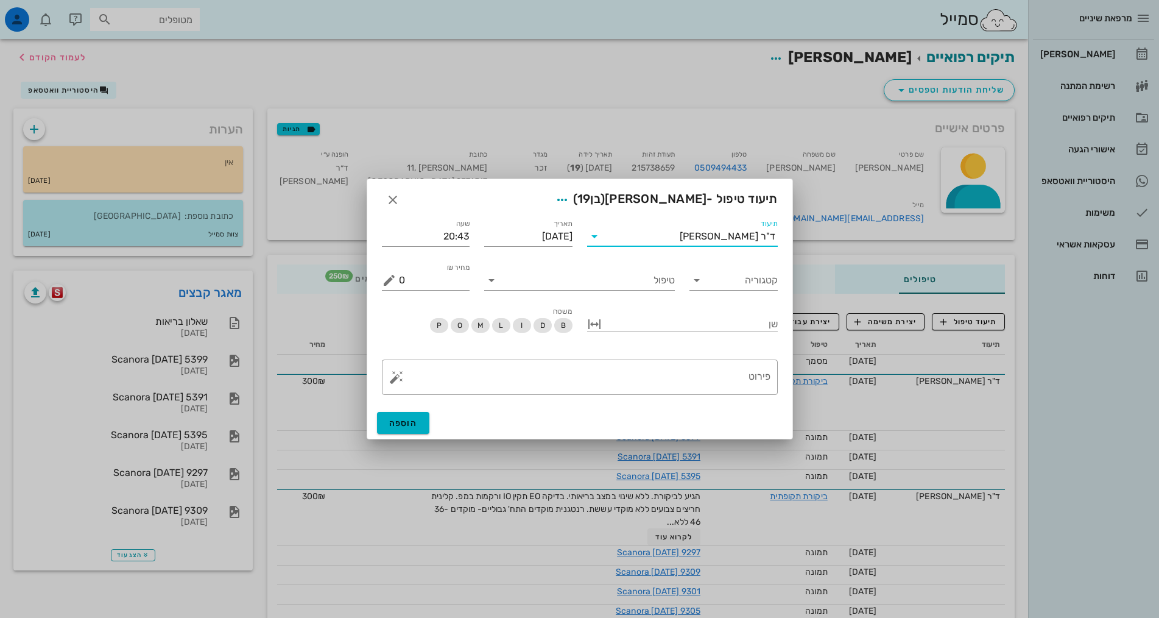
click at [680, 237] on input "תיעוד" at bounding box center [642, 236] width 76 height 19
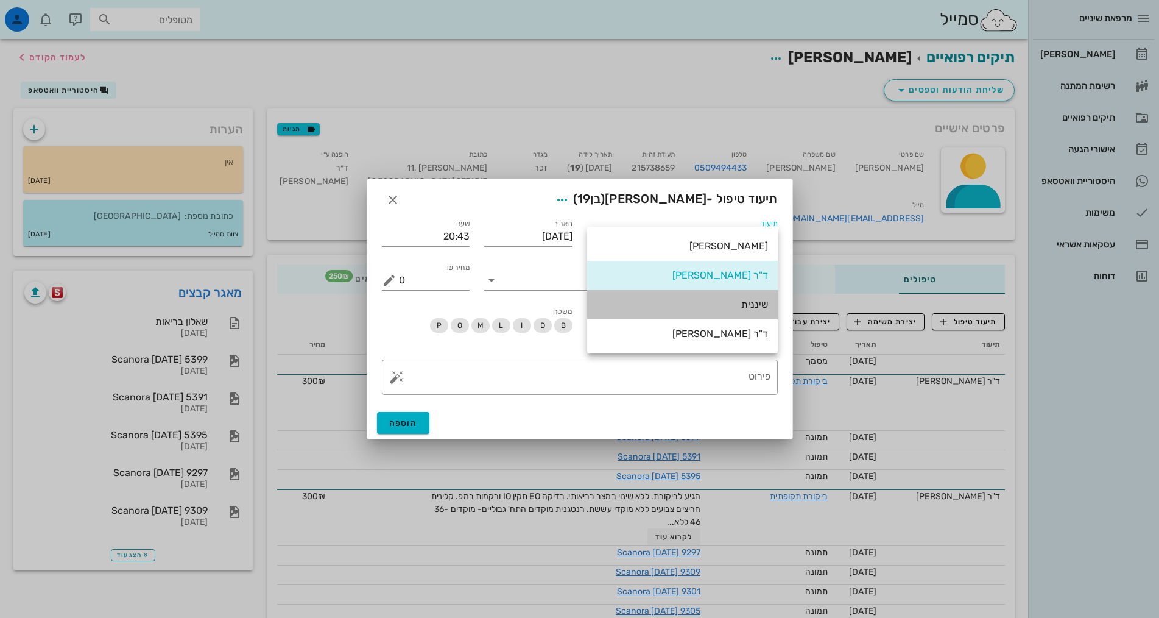
click at [762, 305] on div "שיננית" at bounding box center [682, 305] width 171 height 12
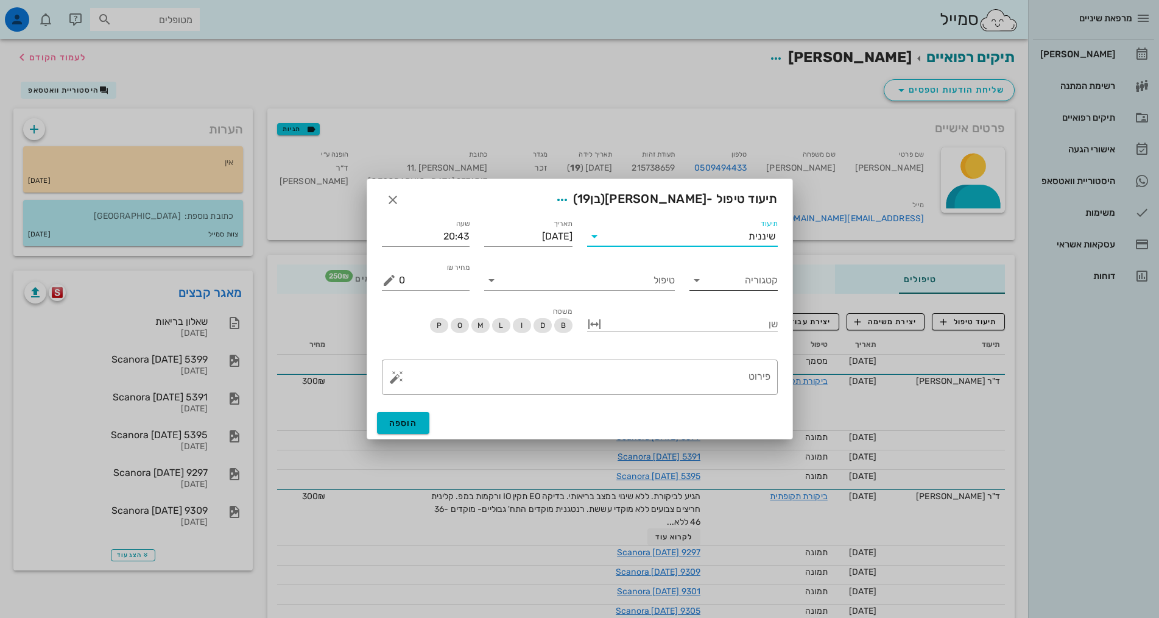
drag, startPoint x: 722, startPoint y: 282, endPoint x: 731, endPoint y: 286, distance: 10.1
click at [724, 284] on input "קטגוריה" at bounding box center [743, 280] width 69 height 19
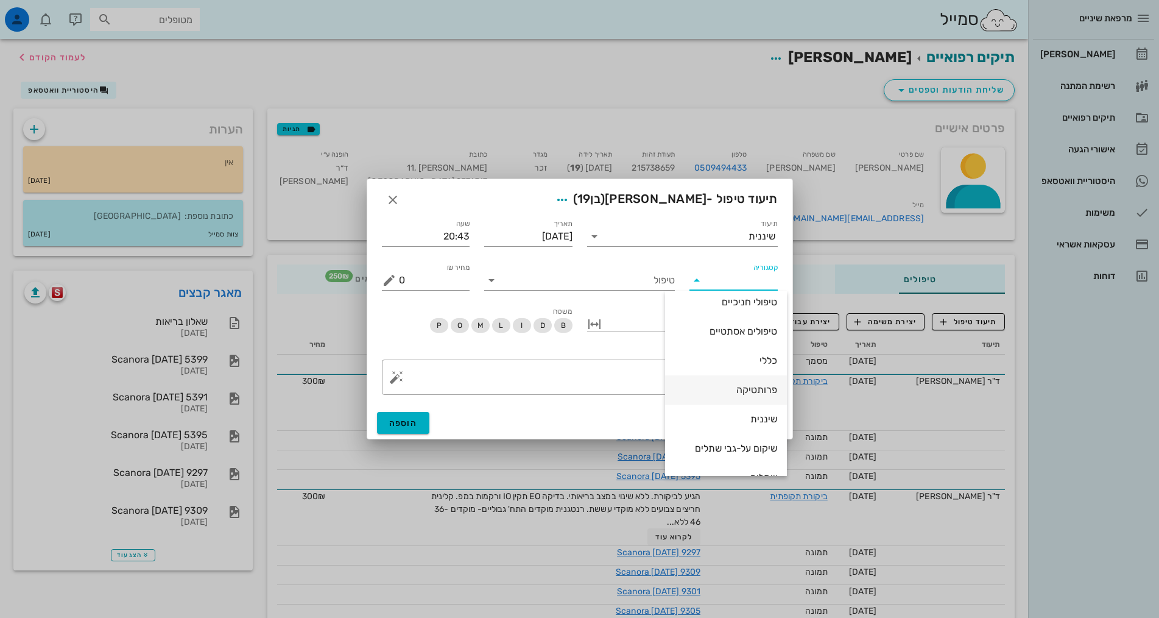
scroll to position [117, 0]
click at [754, 396] on div "שיננית" at bounding box center [726, 398] width 102 height 12
type input "שיננית"
click at [651, 281] on input "טיפול" at bounding box center [588, 280] width 174 height 19
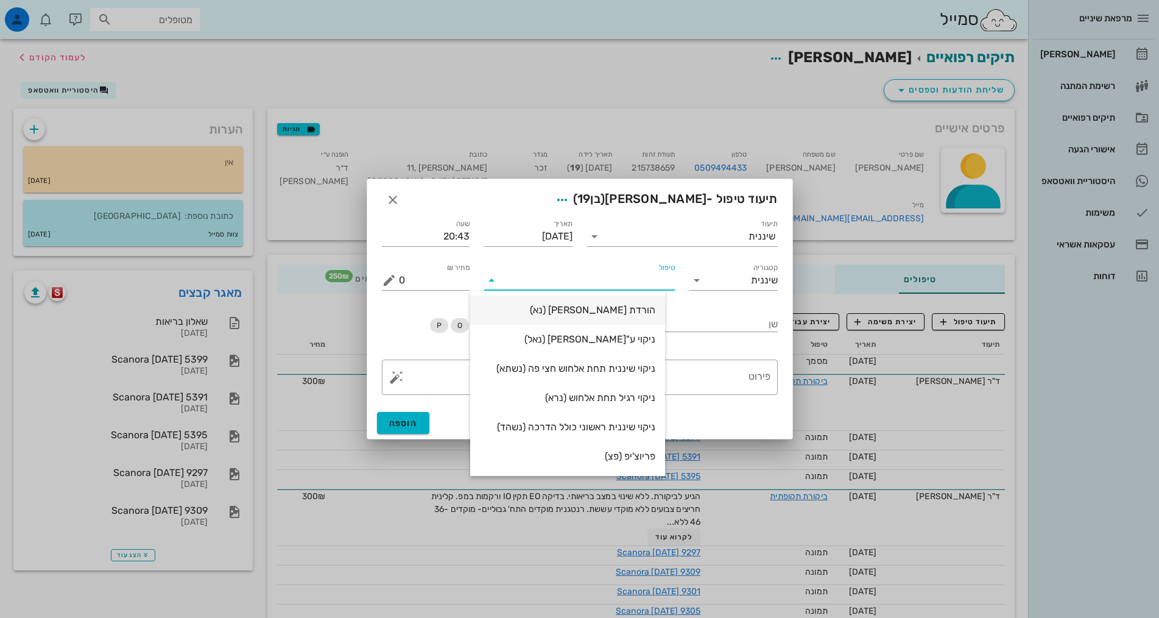
click at [656, 308] on div "הורדת [PERSON_NAME] (נא)" at bounding box center [567, 310] width 175 height 12
type input "250"
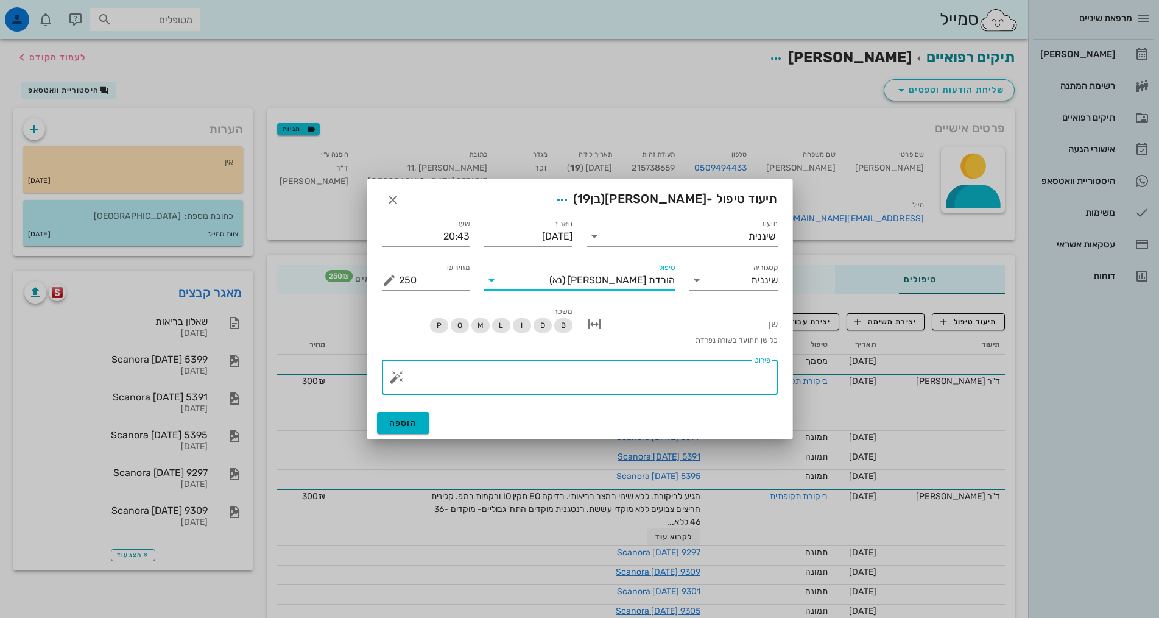
click at [755, 378] on textarea "פירוט" at bounding box center [585, 380] width 372 height 29
click at [737, 373] on textarea "פירוט" at bounding box center [585, 380] width 372 height 29
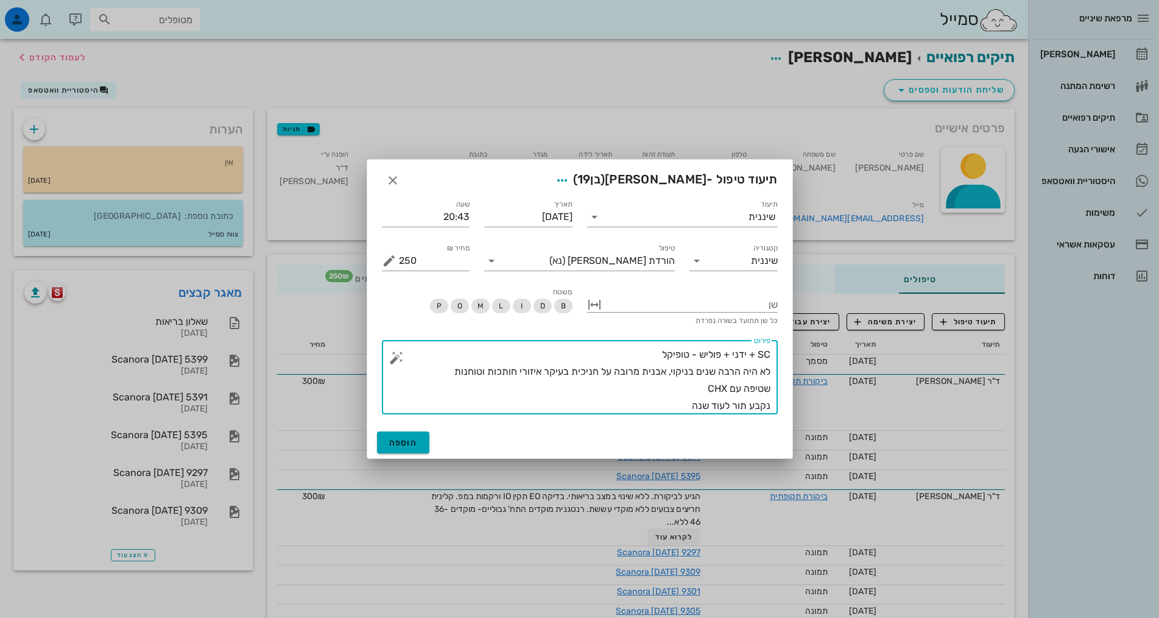
type textarea "SC + ידני + פוליש - טופיקל לא היה הרבה שנים בניקוי, אבנית מרובה על חניכית בעיקר…"
click at [417, 444] on span "הוספה" at bounding box center [403, 442] width 29 height 10
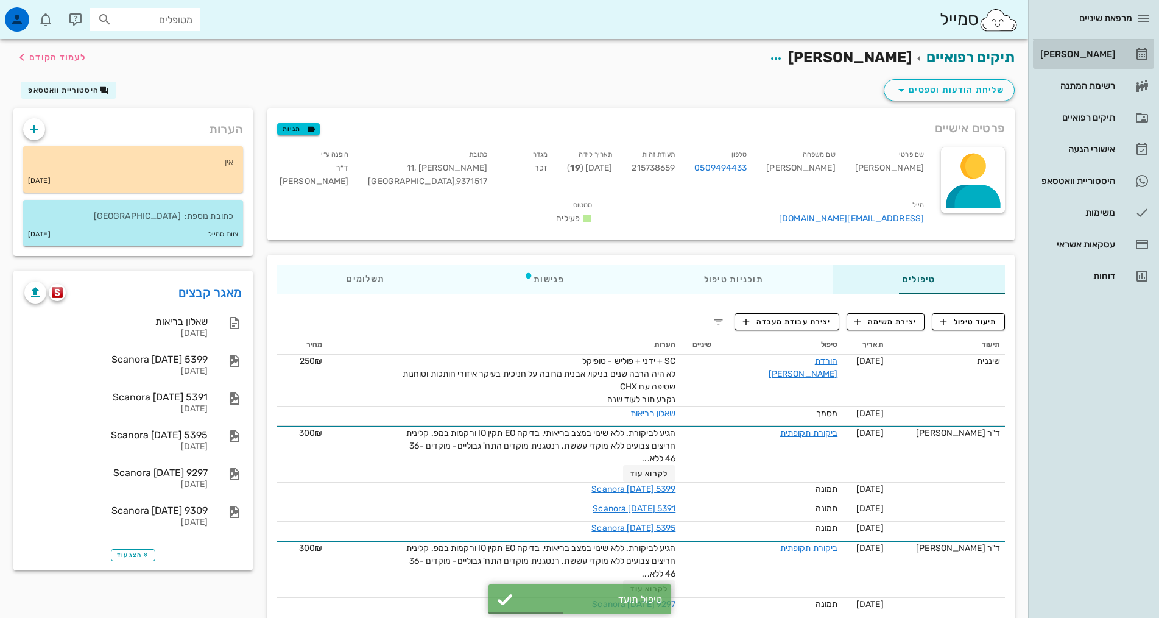
click at [1093, 52] on div "[PERSON_NAME]" at bounding box center [1076, 54] width 77 height 10
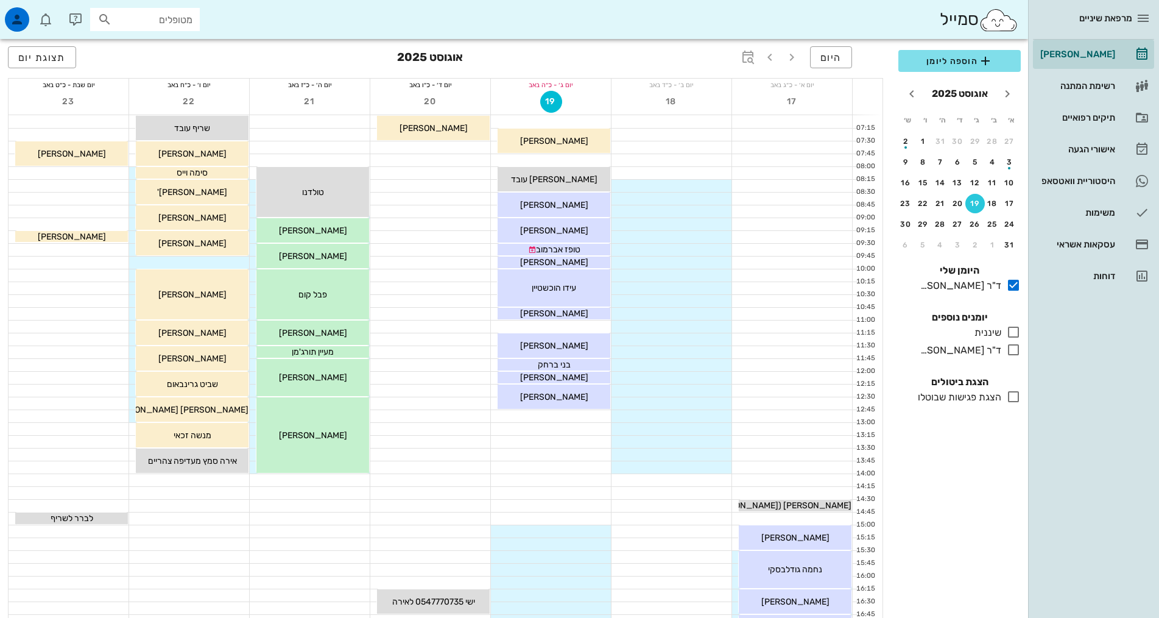
click at [979, 204] on div "19" at bounding box center [975, 203] width 19 height 9
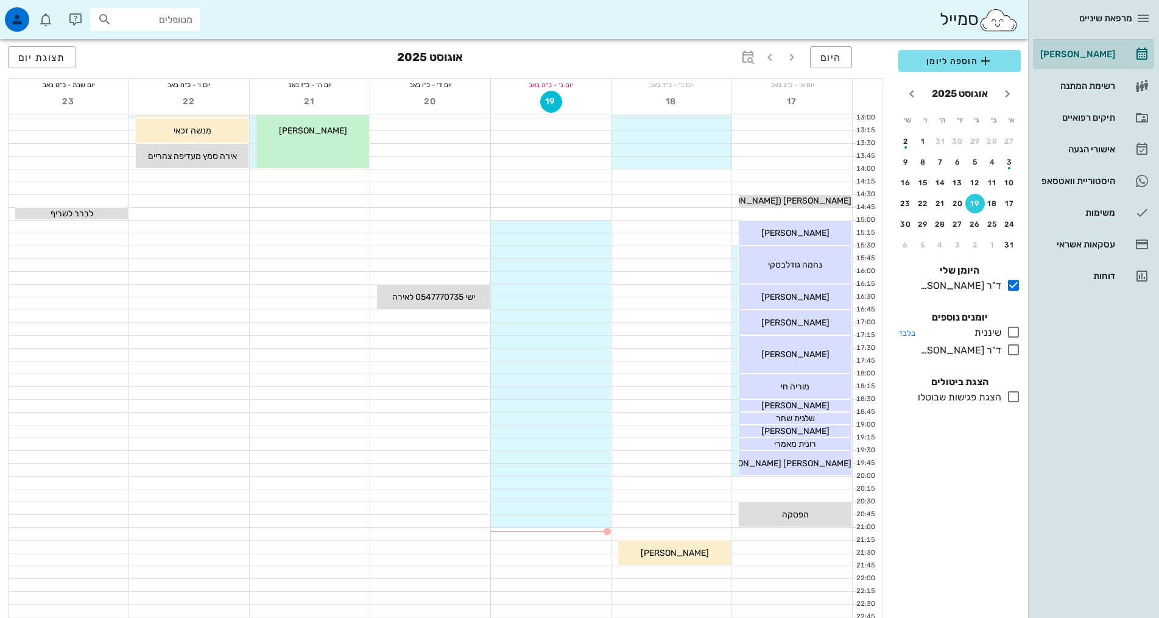
click at [1013, 333] on icon at bounding box center [1014, 332] width 15 height 15
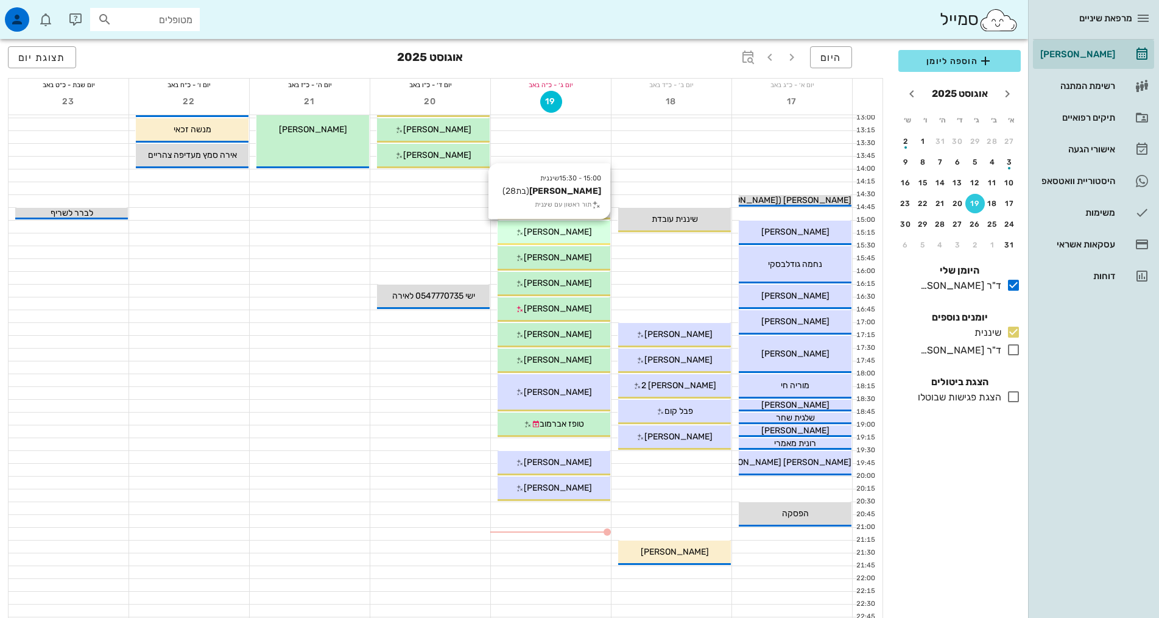
click at [591, 236] on div "[PERSON_NAME]" at bounding box center [554, 231] width 113 height 13
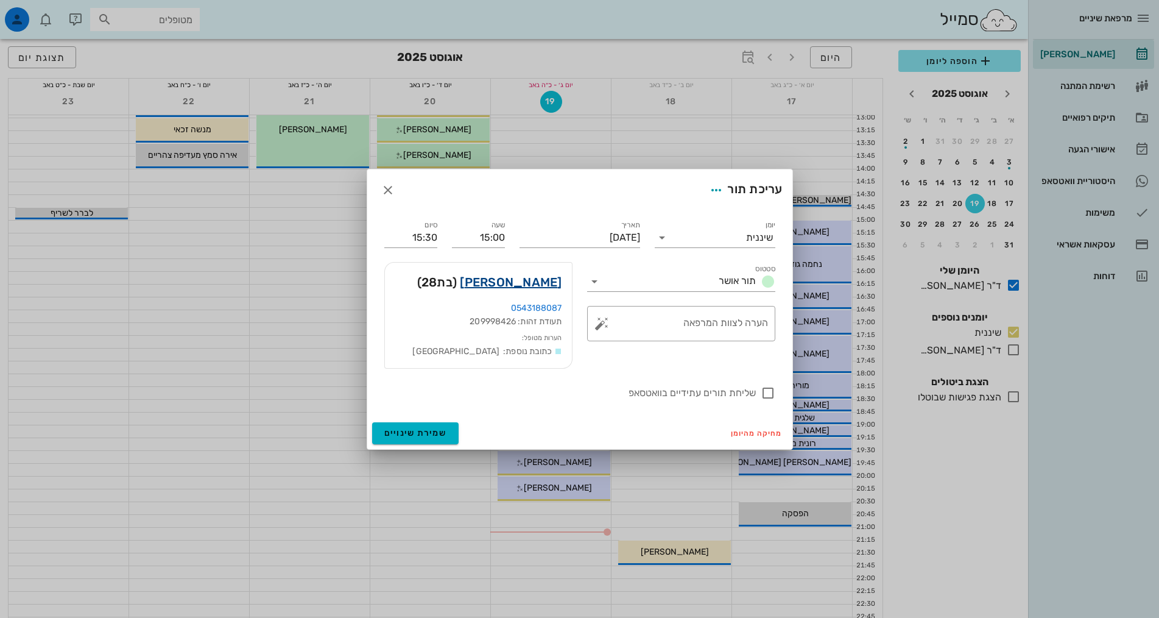
click at [540, 281] on link "[PERSON_NAME]" at bounding box center [511, 281] width 102 height 19
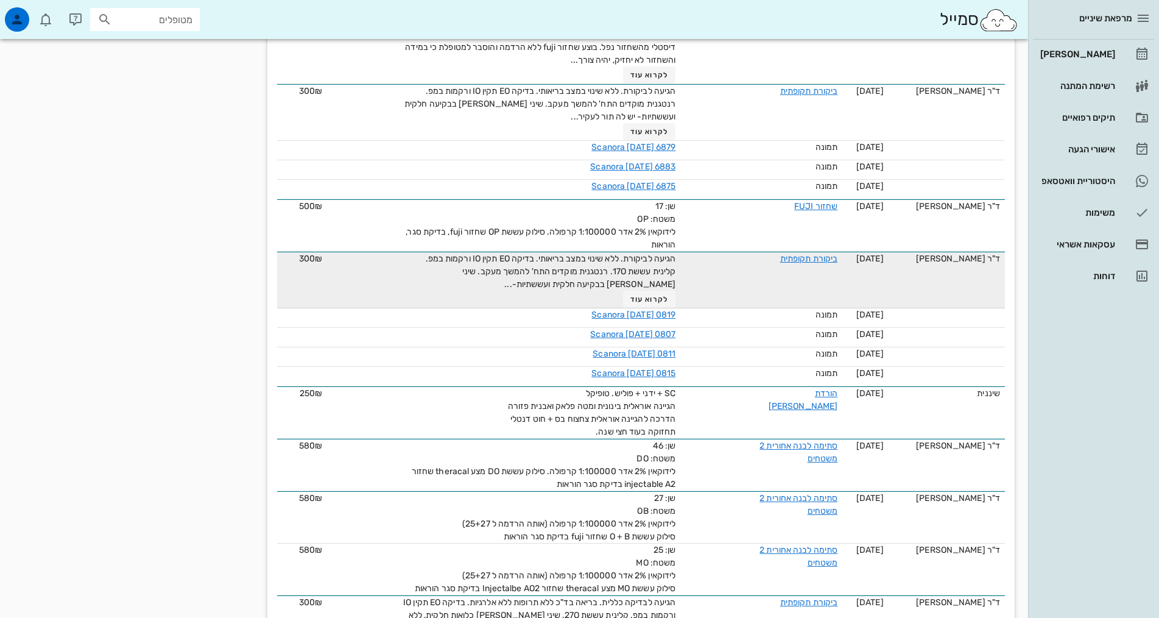
scroll to position [670, 0]
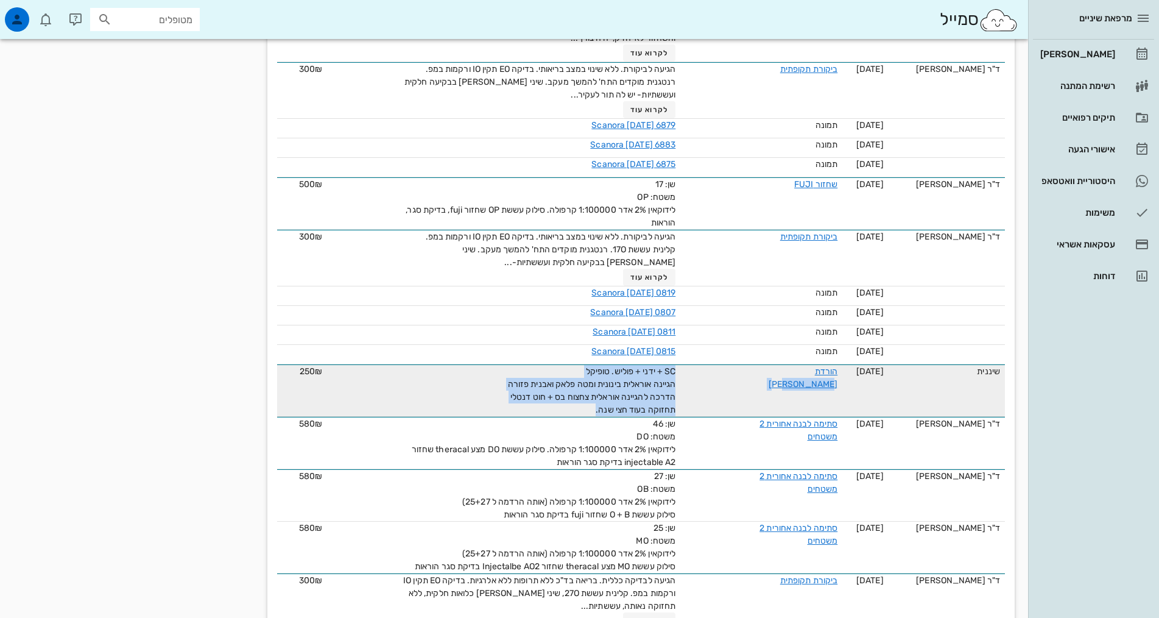
drag, startPoint x: 562, startPoint y: 392, endPoint x: 693, endPoint y: 373, distance: 132.4
click at [693, 373] on tr "שיננית [DATE] הורדת [PERSON_NAME] SC + ידני + פוליש. טופיקל הגיינה אוראלית בינו…" at bounding box center [641, 390] width 728 height 52
click at [612, 366] on span "SC + ידני + פוליש. טופיקל הגיינה אוראלית בינונית ומטה פלאק ואבנית פזורה הדרכה ל…" at bounding box center [592, 390] width 168 height 49
drag, startPoint x: 612, startPoint y: 355, endPoint x: 564, endPoint y: 392, distance: 60.3
click at [564, 392] on span "SC + ידני + פוליש. טופיקל הגיינה אוראלית בינונית ומטה פלאק ואבנית פזורה הדרכה ל…" at bounding box center [592, 390] width 168 height 49
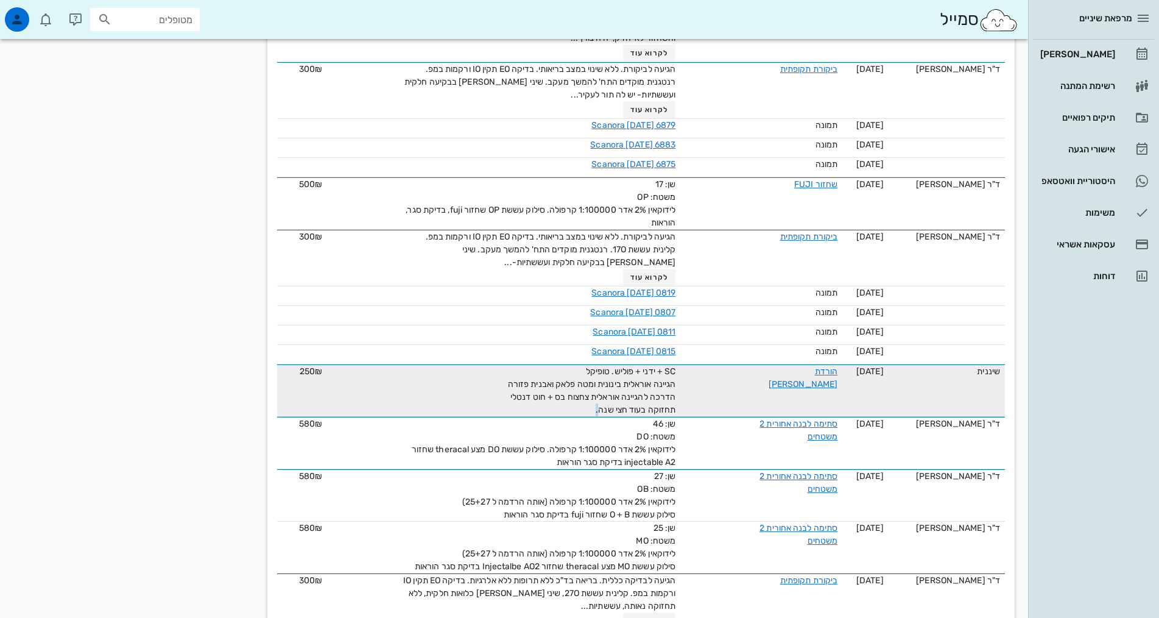
click at [555, 391] on div "SC + ידני + פוליש. טופיקל הגיינה אוראלית בינונית ומטה פלאק ואבנית פזורה הדרכה ל…" at bounding box center [539, 390] width 274 height 51
drag, startPoint x: 555, startPoint y: 391, endPoint x: 655, endPoint y: 355, distance: 106.0
click at [655, 364] on tr "שיננית [DATE] הורדת [PERSON_NAME] SC + ידני + פוליש. טופיקל הגיינה אוראלית בינו…" at bounding box center [641, 390] width 728 height 52
copy span "SC + ידני + פוליש. טופיקל הגיינה אוראלית בינונית ומטה פלאק ואבנית פזורה הדרכה ל…"
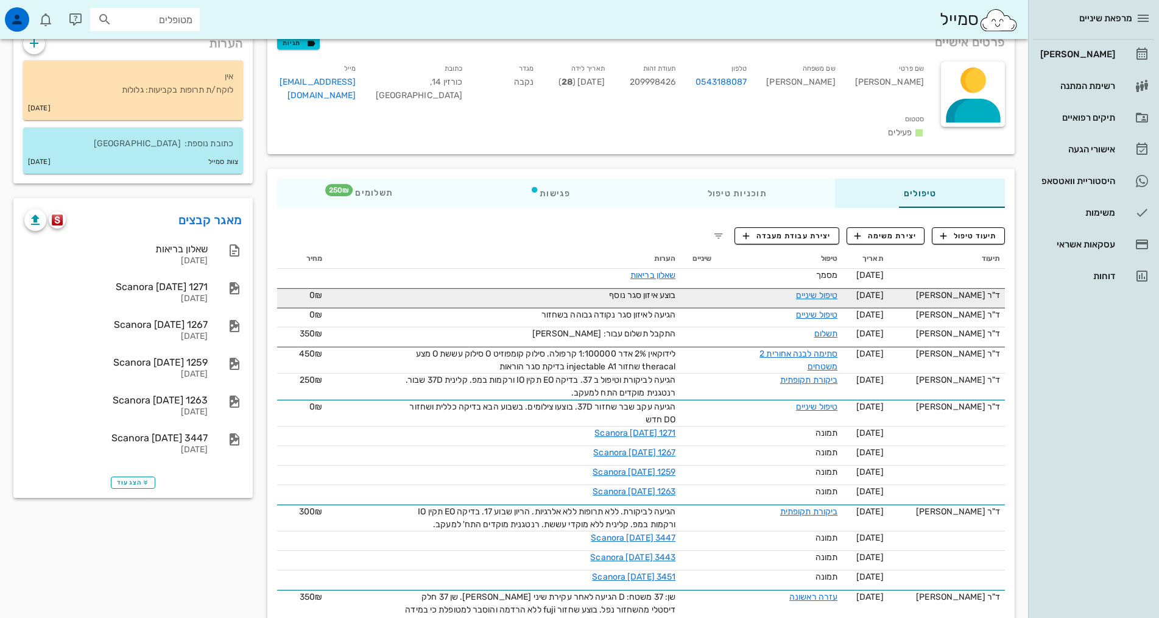
scroll to position [61, 0]
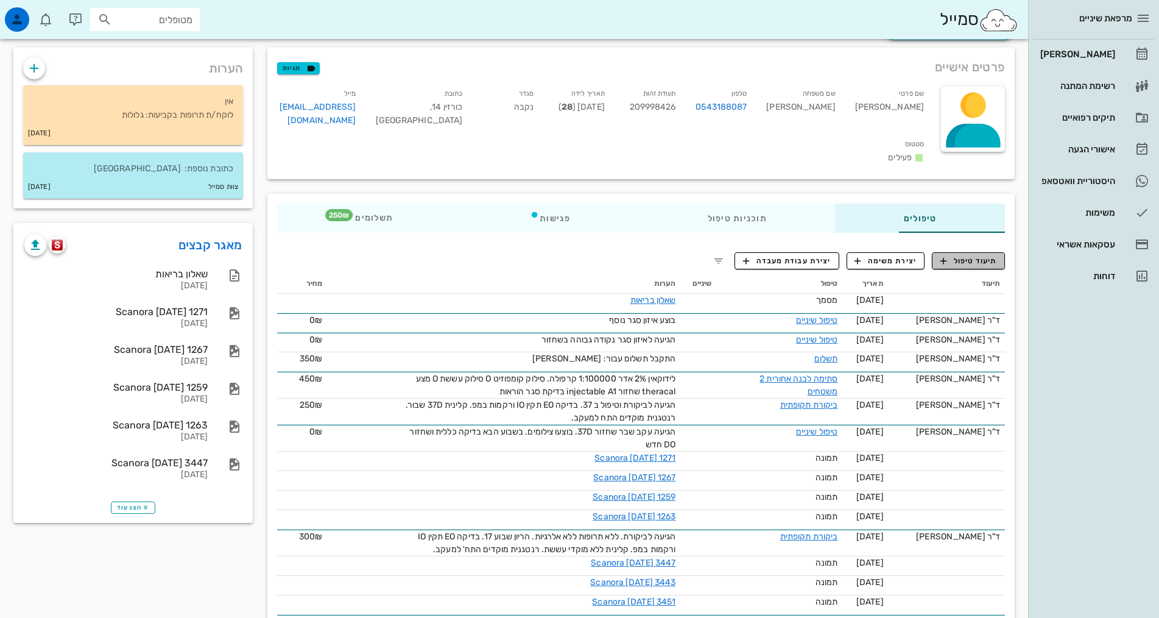
click at [943, 255] on icon "button" at bounding box center [943, 260] width 11 height 11
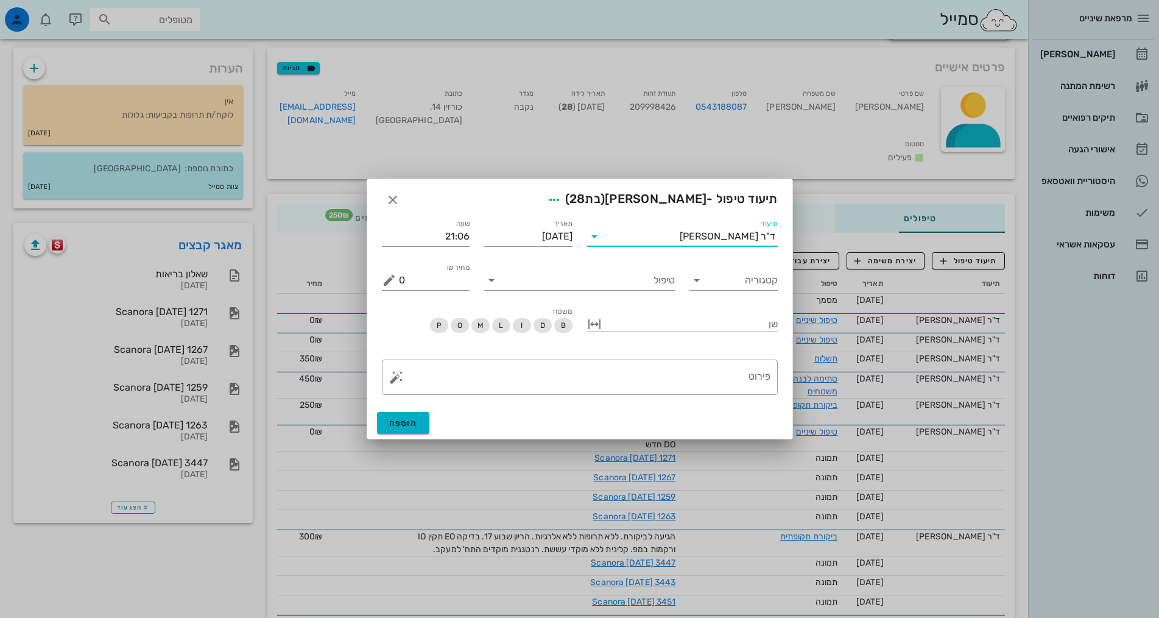
click at [680, 239] on input "תיעוד" at bounding box center [642, 236] width 76 height 19
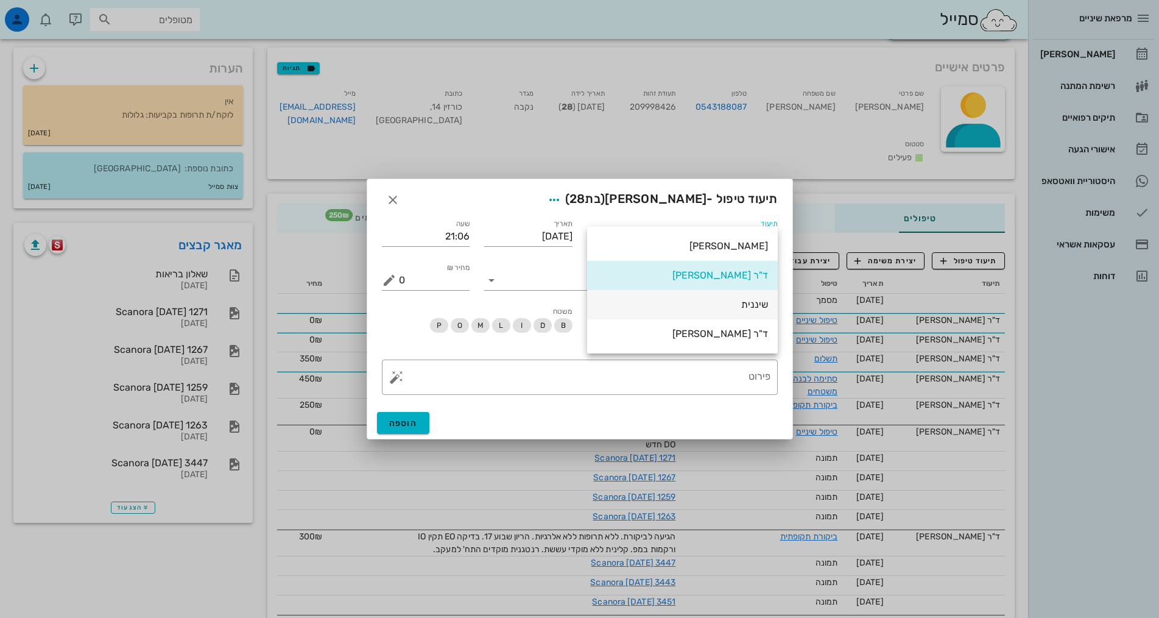
click at [724, 297] on div "שיננית" at bounding box center [682, 304] width 171 height 26
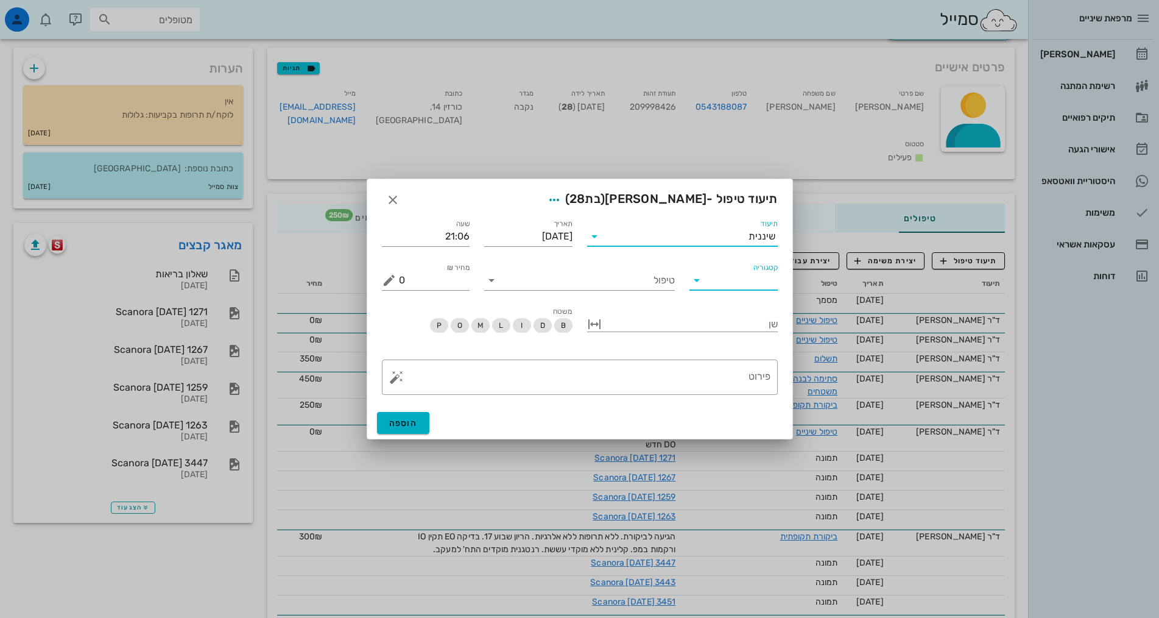
click at [772, 280] on input "קטגוריה" at bounding box center [743, 280] width 69 height 19
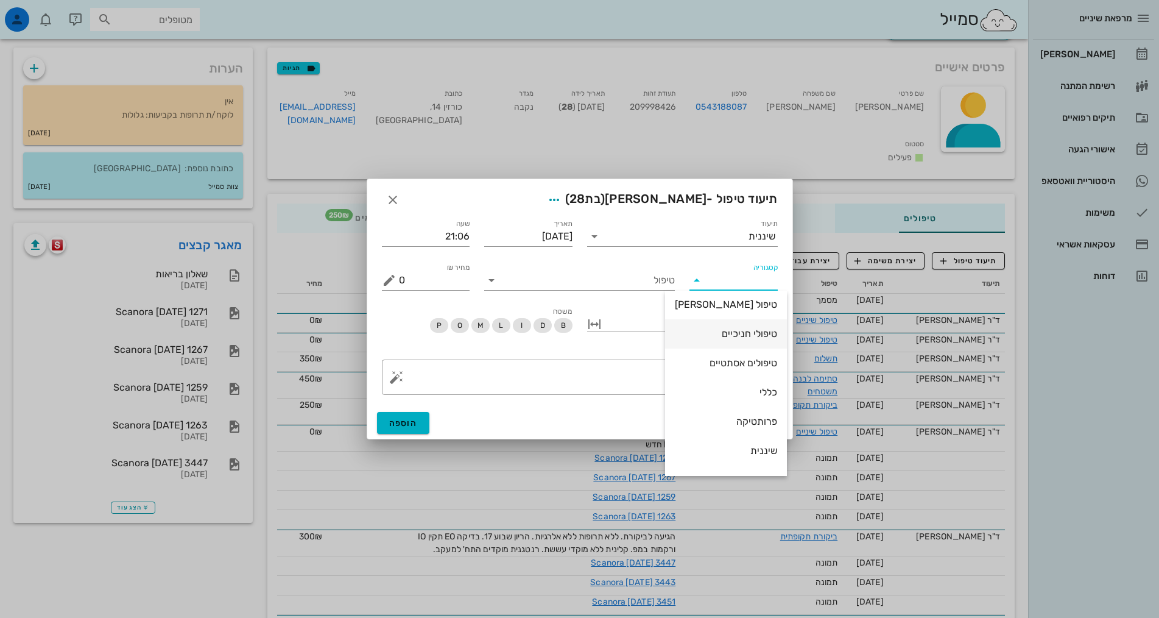
scroll to position [117, 0]
click at [736, 395] on div "שיננית" at bounding box center [726, 398] width 102 height 12
type input "שיננית"
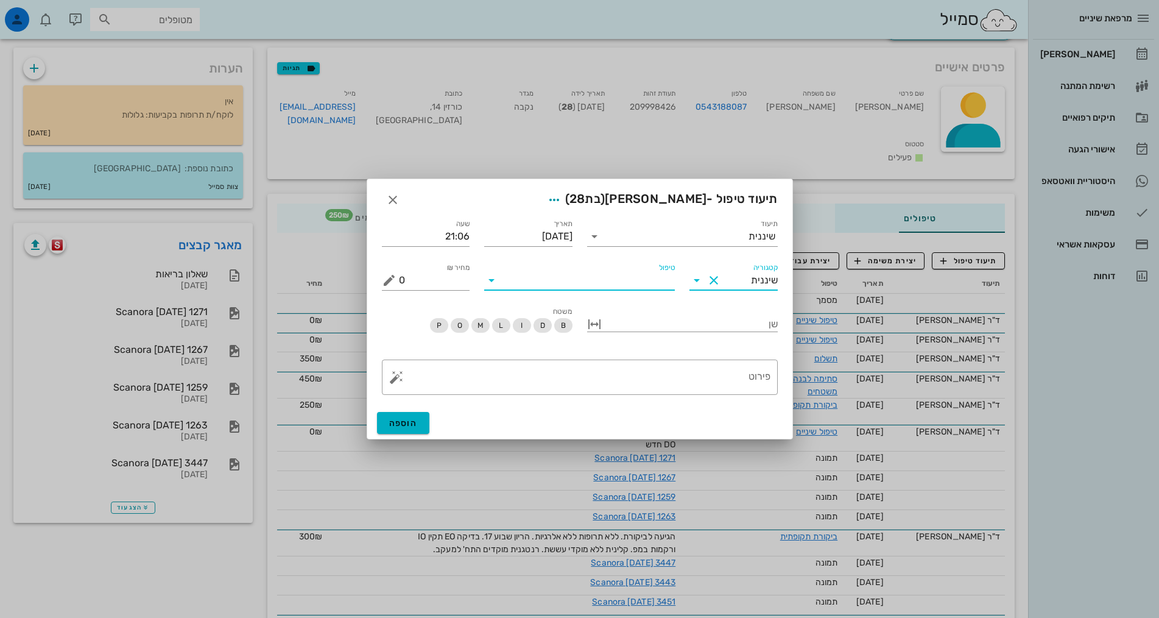
click at [667, 289] on div "טיפול" at bounding box center [579, 280] width 191 height 19
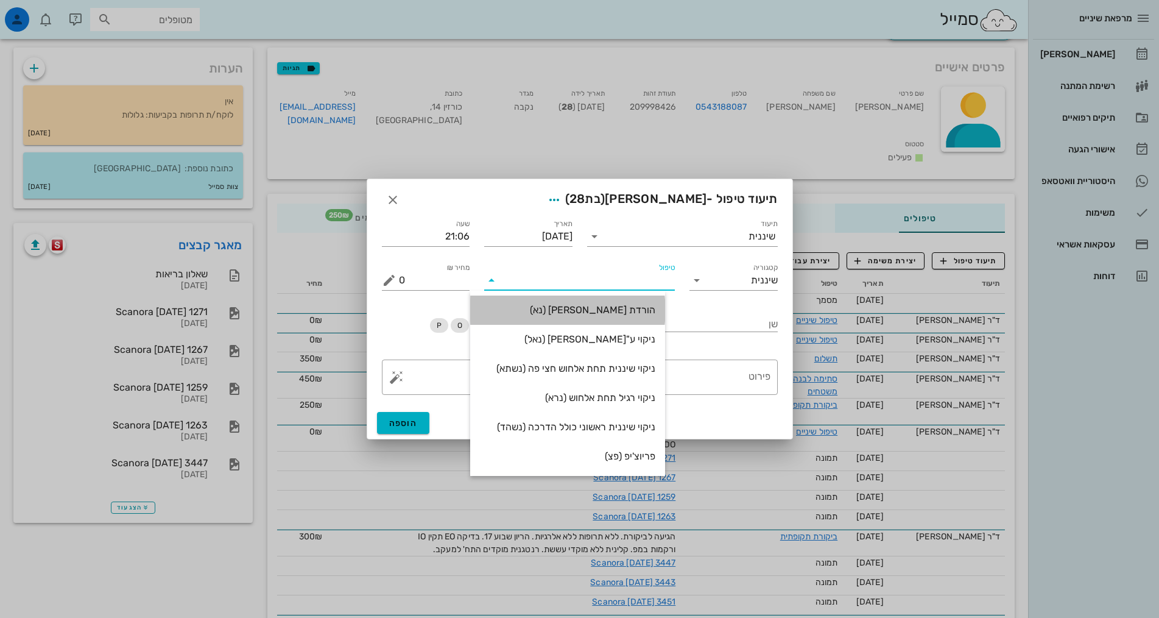
click at [656, 310] on div "הורדת [PERSON_NAME] (נא)" at bounding box center [567, 310] width 175 height 12
type input "250"
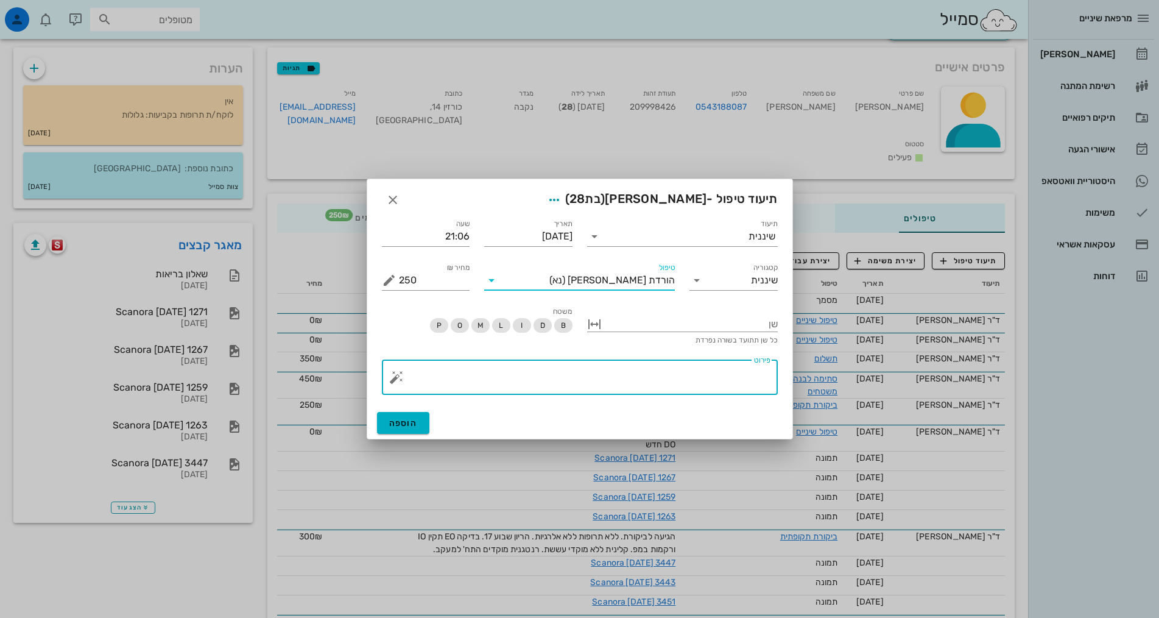
click at [662, 375] on textarea "פירוט" at bounding box center [585, 380] width 372 height 29
paste textarea "SC + ידני + פוליש. טופיקל הגיינה אוראלית בינונית ומטה פלאק ואבנית פזורה הדרכה ל…"
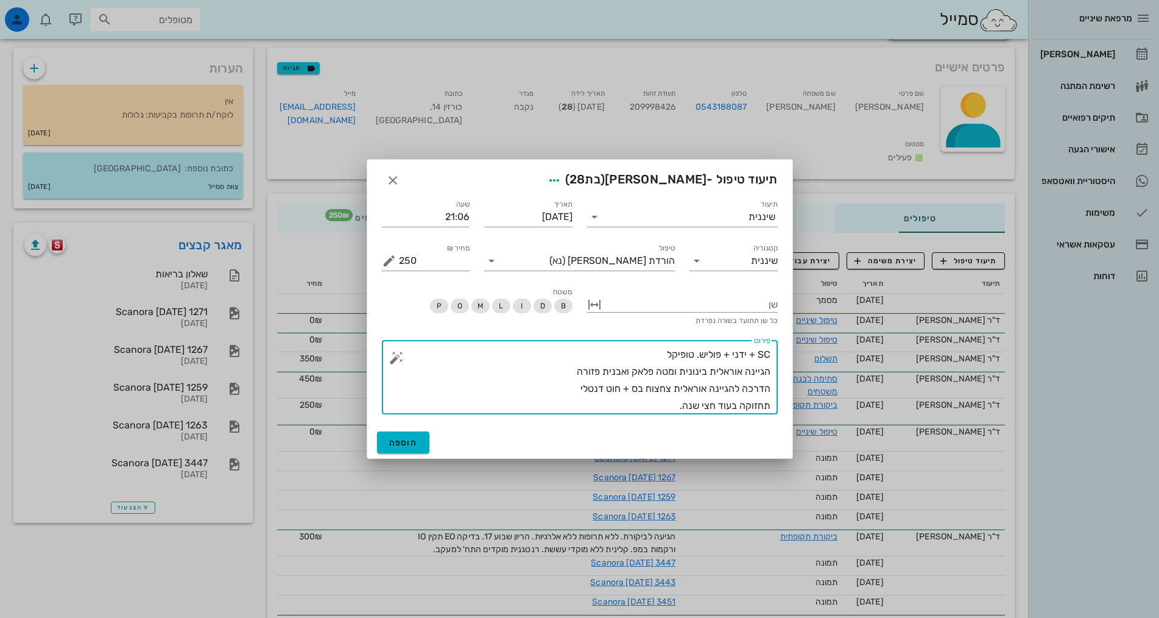
drag, startPoint x: 708, startPoint y: 369, endPoint x: 627, endPoint y: 375, distance: 81.3
click at [627, 375] on textarea "SC + ידני + פוליש. טופיקל הגיינה אוראלית בינונית ומטה פלאק ואבנית פזורה הדרכה ל…" at bounding box center [585, 380] width 372 height 68
type textarea "SC + ידני + פוליש. טופיקל הגיינה אוראלית ישנו שיפור קט מפעם שעברה,אבנית פזורה ה…"
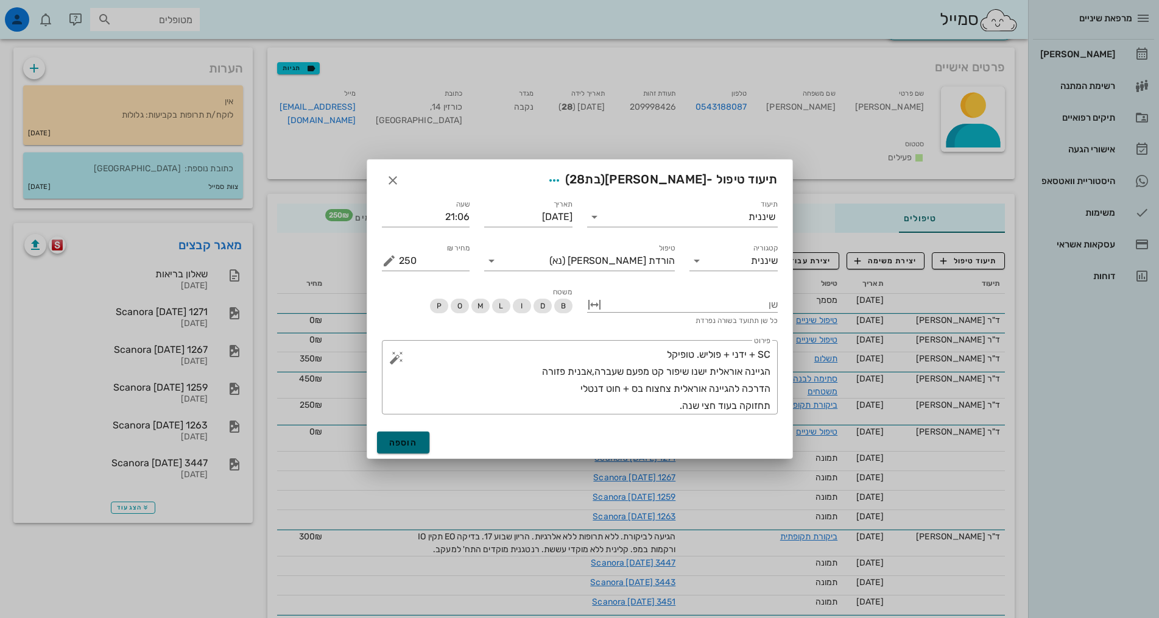
click at [423, 443] on button "הוספה" at bounding box center [403, 442] width 53 height 22
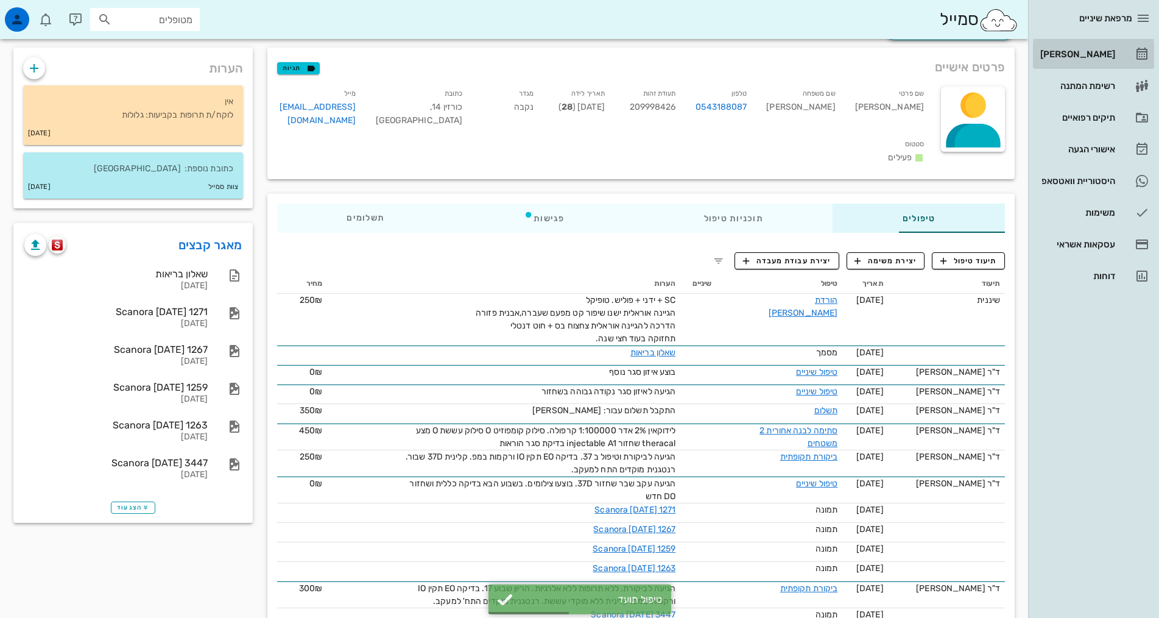
click at [1107, 55] on div "[PERSON_NAME]" at bounding box center [1076, 54] width 77 height 10
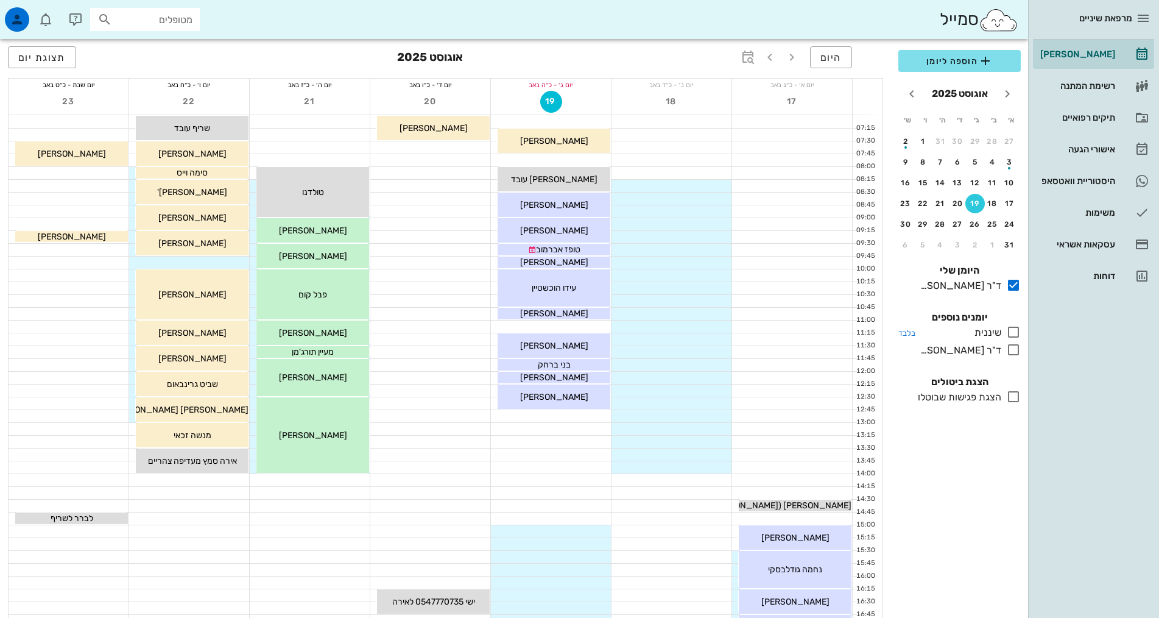
click at [1018, 333] on icon at bounding box center [1014, 332] width 15 height 15
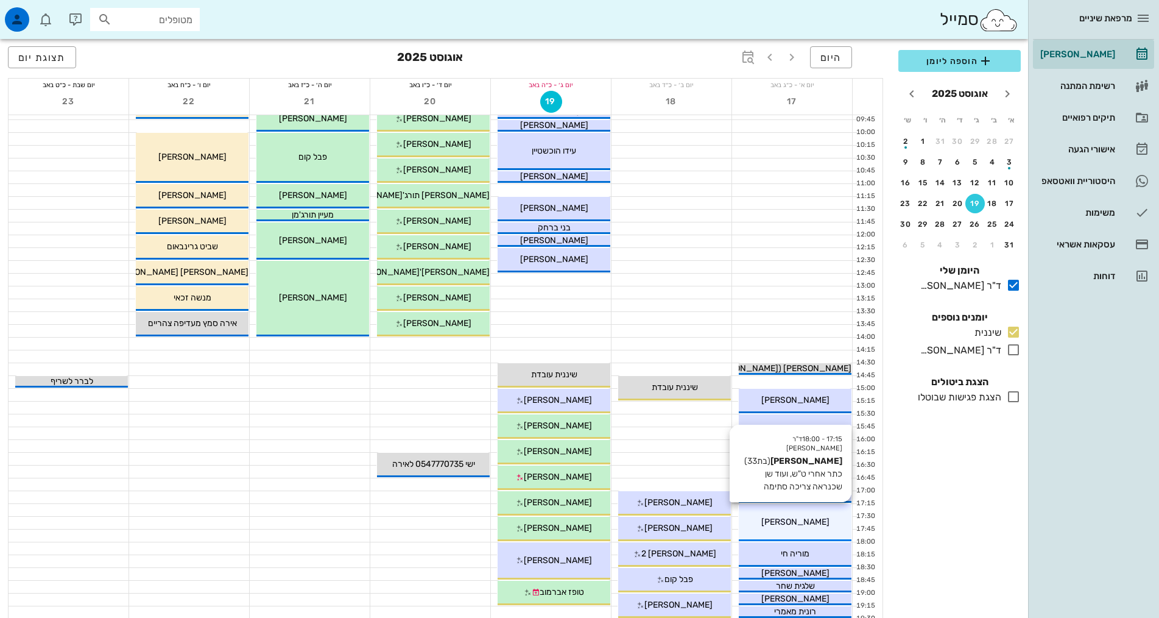
scroll to position [183, 0]
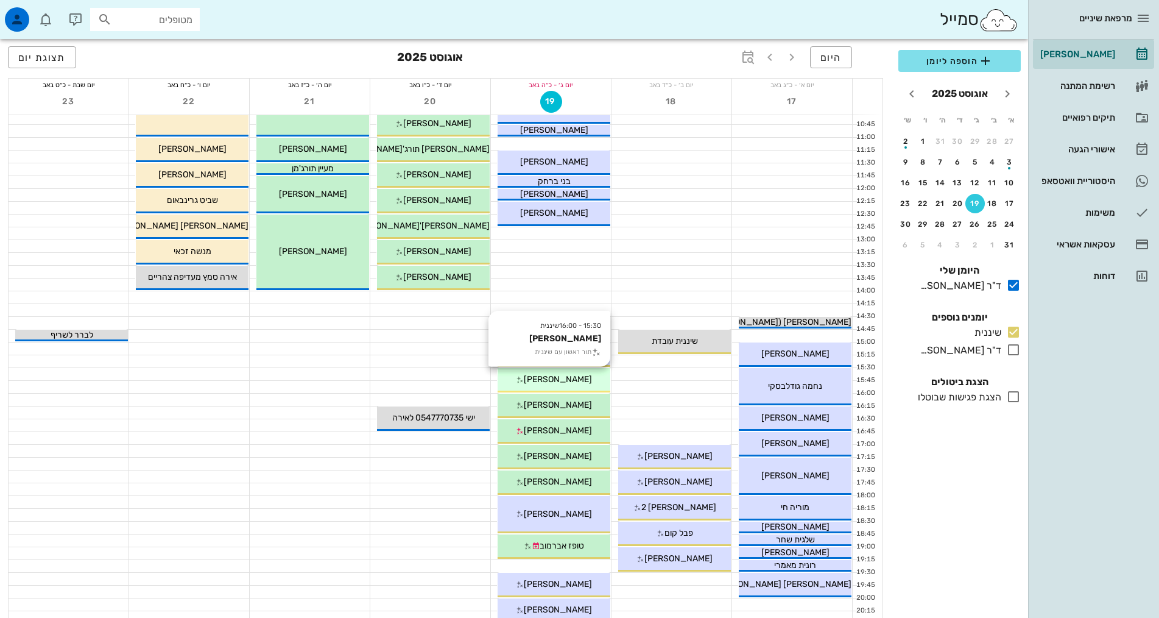
click at [556, 375] on span "[PERSON_NAME]" at bounding box center [558, 379] width 68 height 10
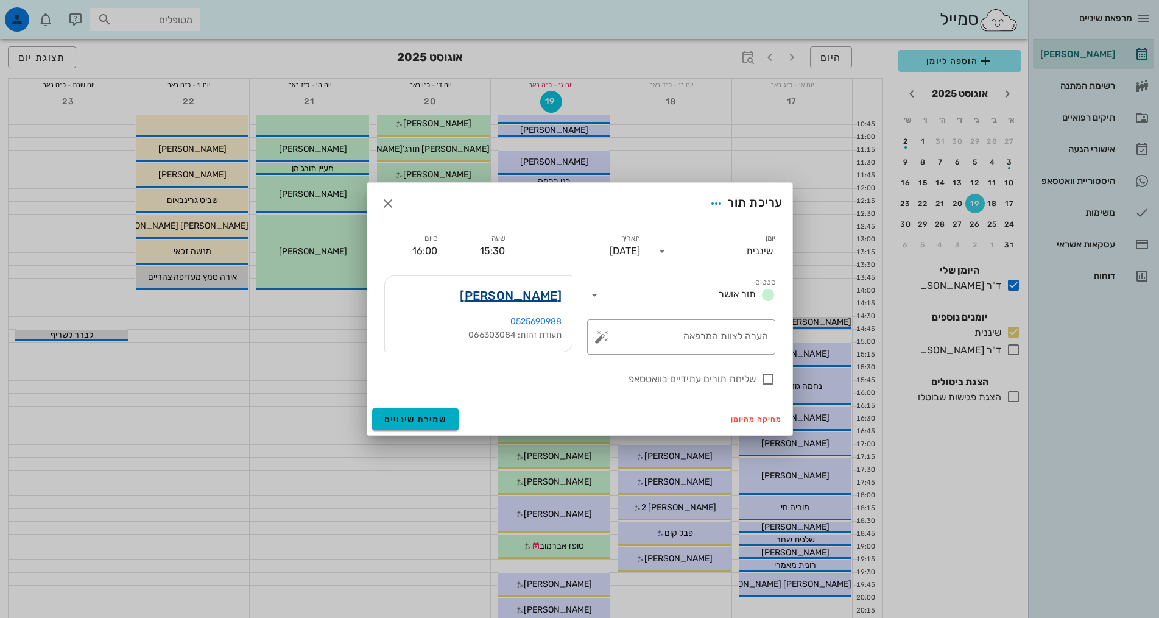
click at [518, 297] on link "[PERSON_NAME]" at bounding box center [511, 295] width 102 height 19
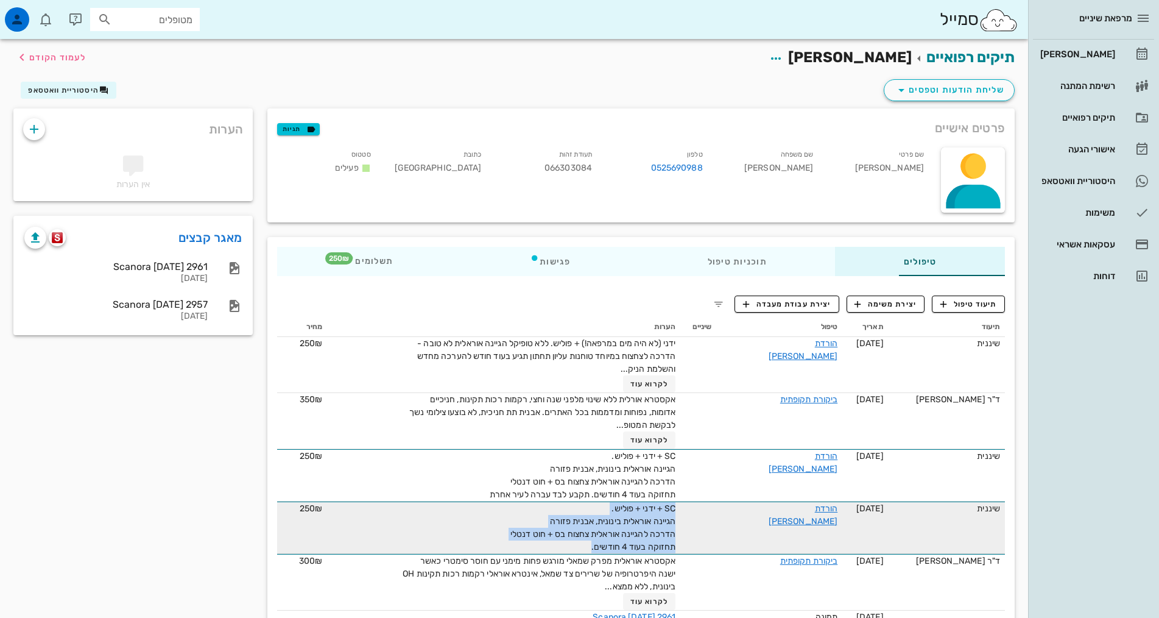
drag, startPoint x: 577, startPoint y: 543, endPoint x: 688, endPoint y: 503, distance: 118.0
click at [688, 503] on tr "שיננית [DATE] הורדת [PERSON_NAME] SC + ידני + פוליש. הגיינה אוראלית בינונית, אב…" at bounding box center [641, 527] width 728 height 52
copy span "SC + ידני + פוליש. הגיינה אוראלית בינונית, אבנית פזורה הדרכה להגיינה אוראלית צח…"
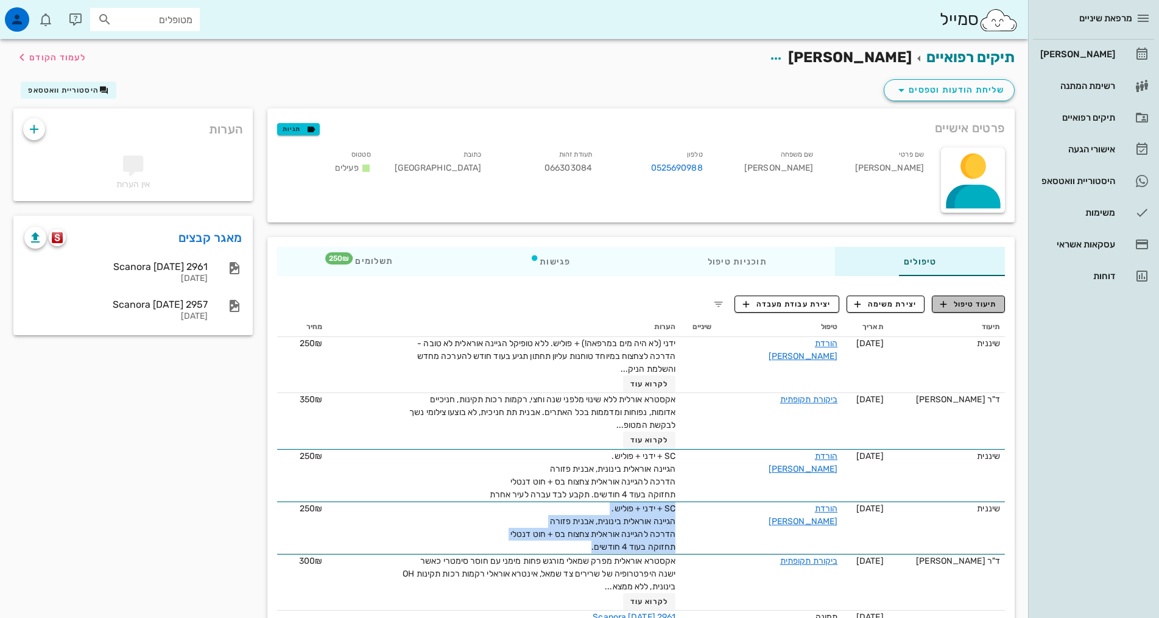
click at [979, 299] on span "תיעוד טיפול" at bounding box center [969, 304] width 57 height 11
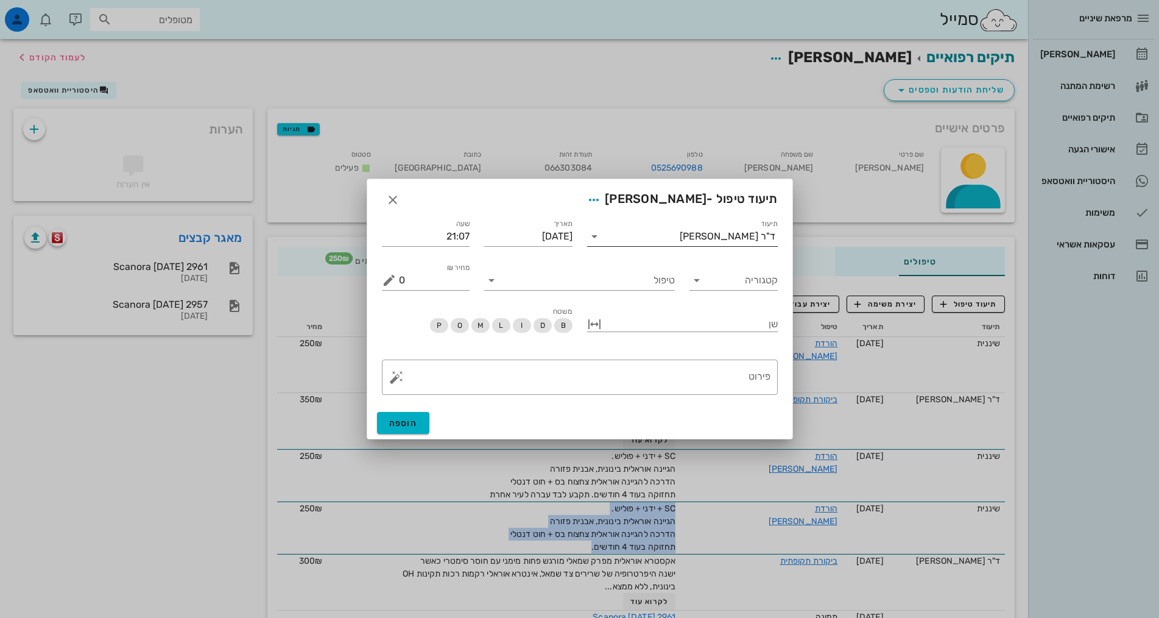
click at [756, 241] on div "ד"ר [PERSON_NAME]" at bounding box center [728, 236] width 96 height 11
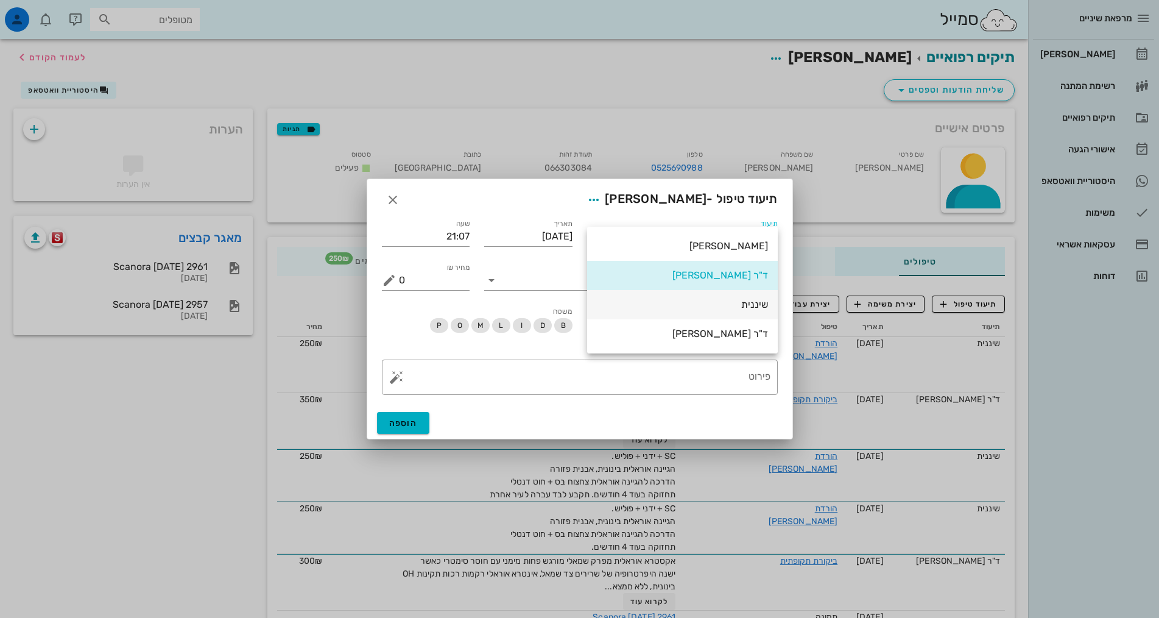
click at [759, 305] on div "שיננית" at bounding box center [682, 305] width 171 height 12
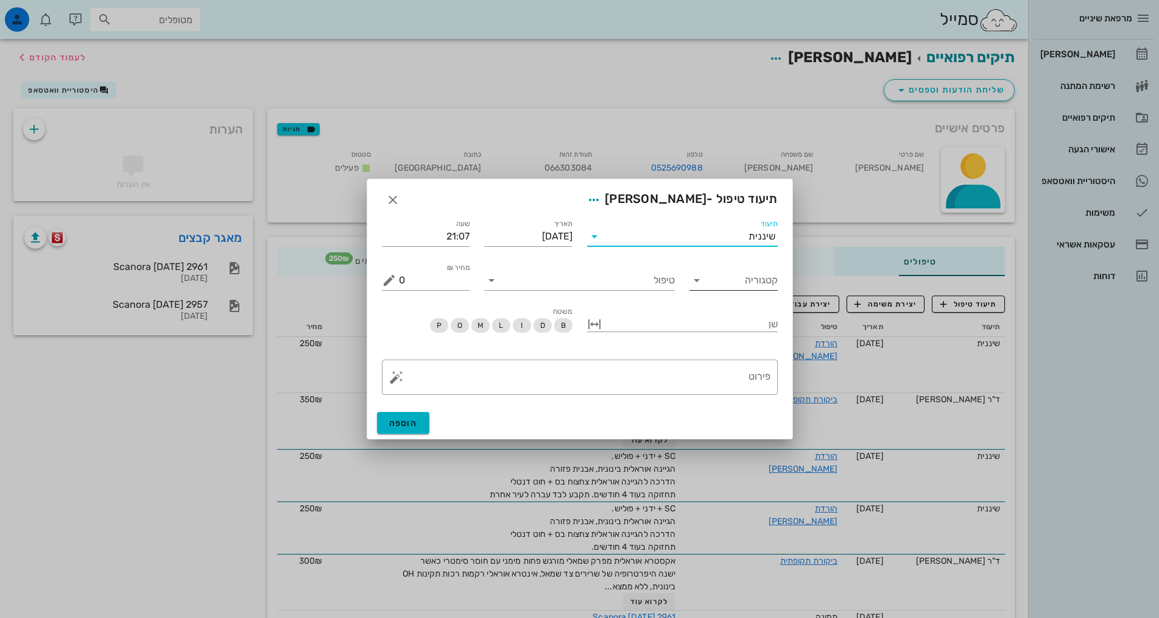
click at [718, 282] on input "קטגוריה" at bounding box center [743, 280] width 69 height 19
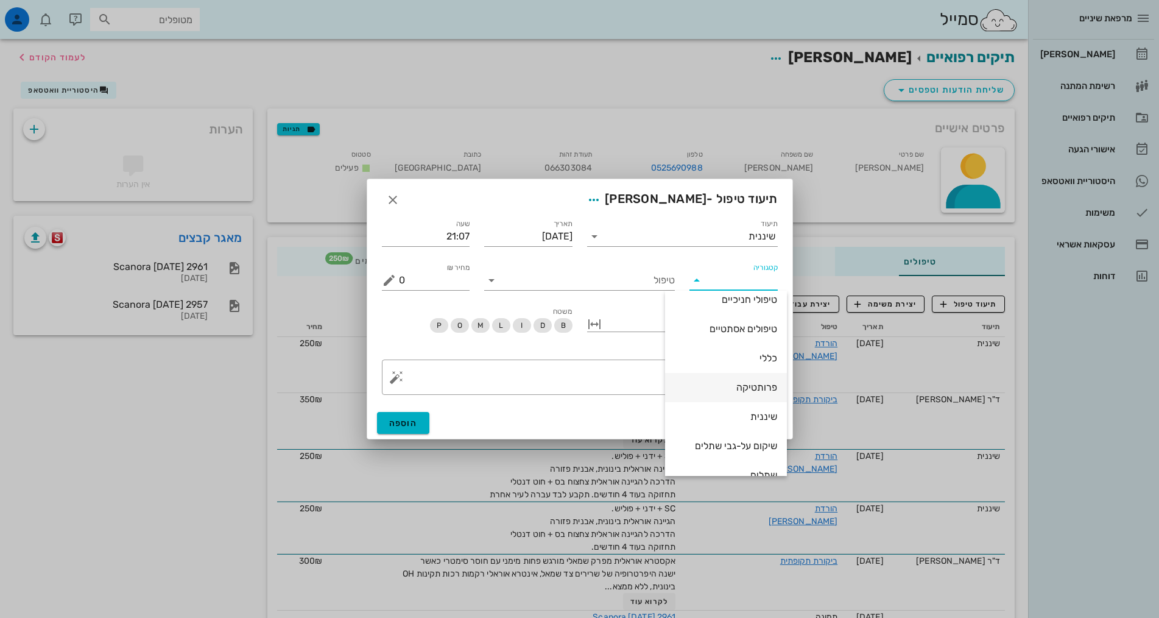
scroll to position [117, 0]
click at [747, 396] on div "שיננית" at bounding box center [726, 398] width 102 height 12
type input "שיננית"
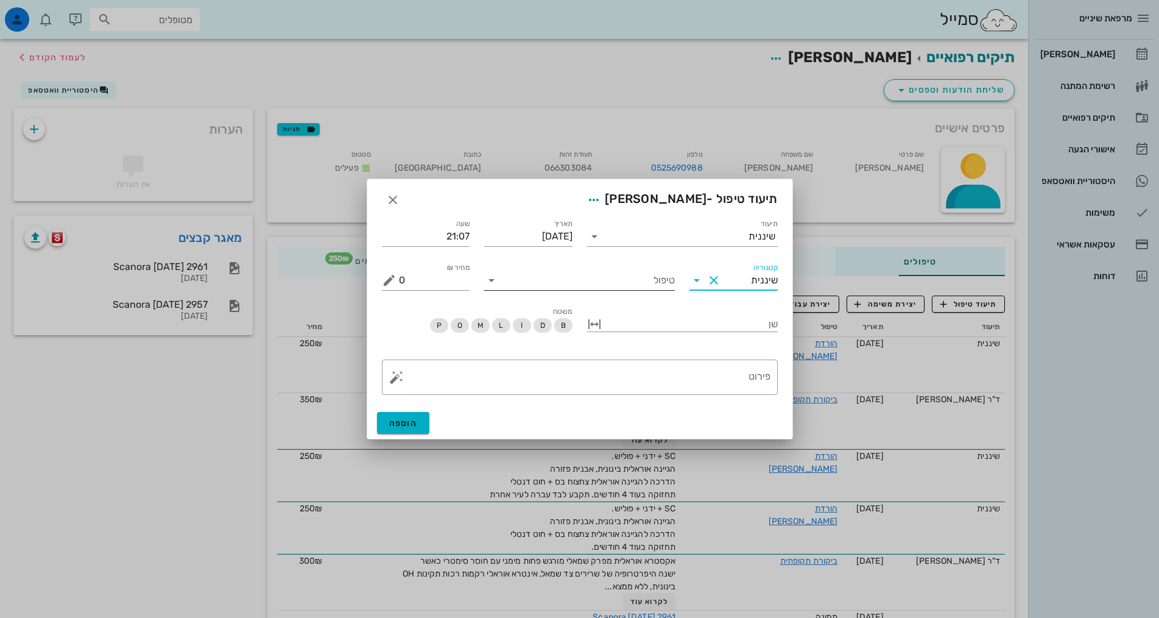
click at [668, 282] on input "טיפול" at bounding box center [588, 280] width 174 height 19
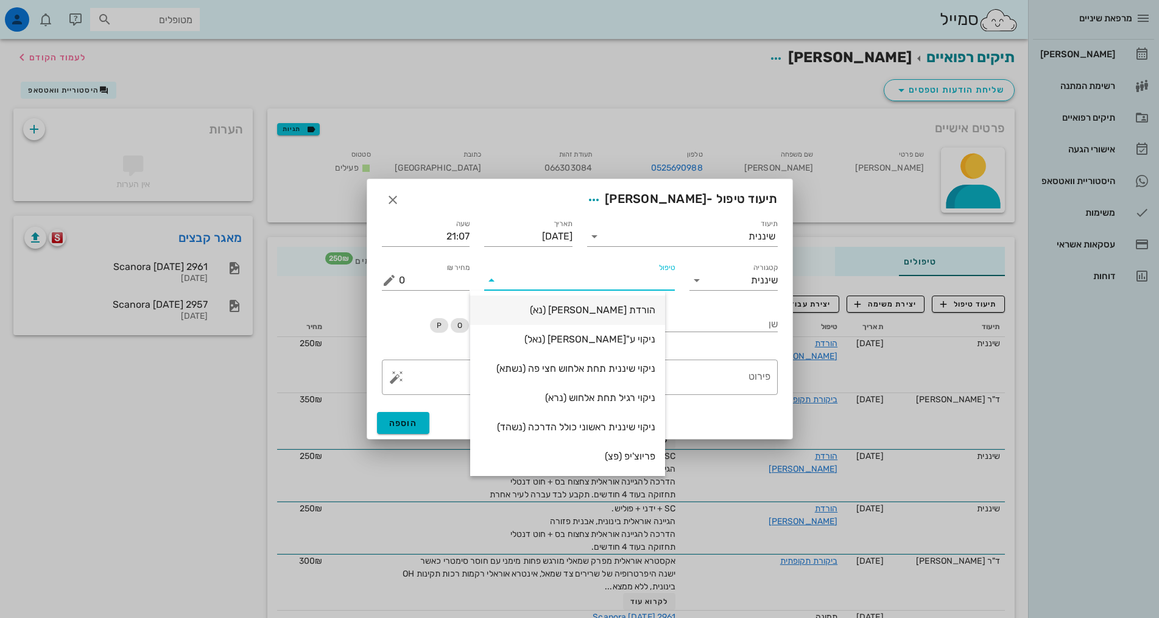
click at [646, 310] on div "הורדת [PERSON_NAME] (נא)" at bounding box center [567, 310] width 175 height 12
type input "250"
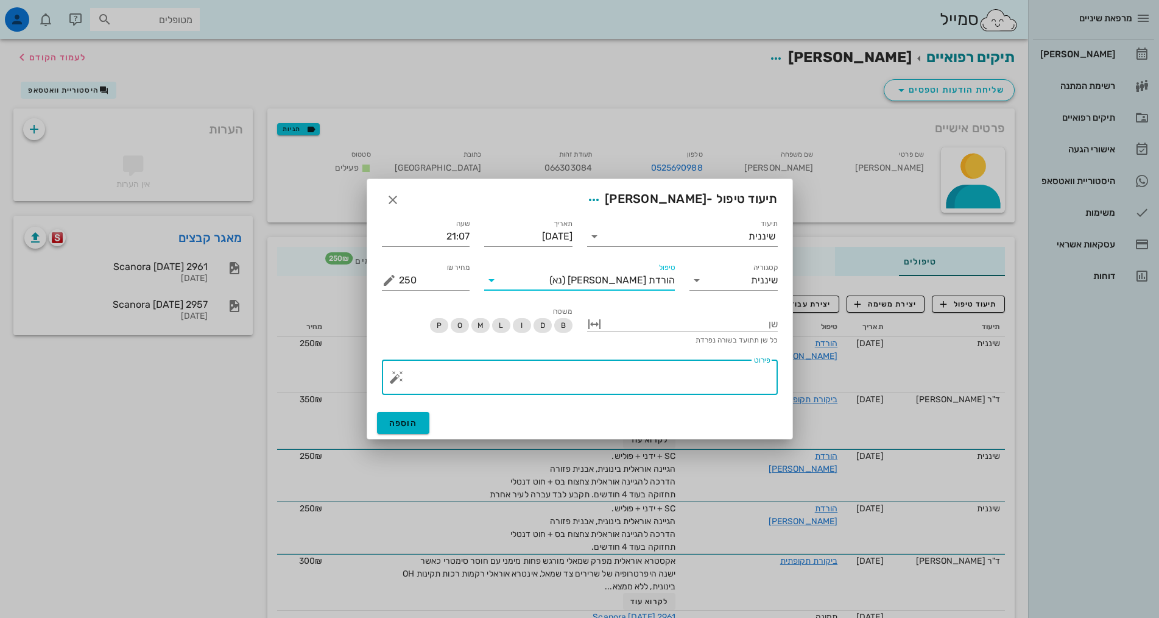
click at [663, 378] on textarea "פירוט" at bounding box center [585, 380] width 372 height 29
paste textarea "SC + ידני + פוליש. הגיינה אוראלית בינונית, אבנית פזורה הדרכה להגיינה אוראלית צח…"
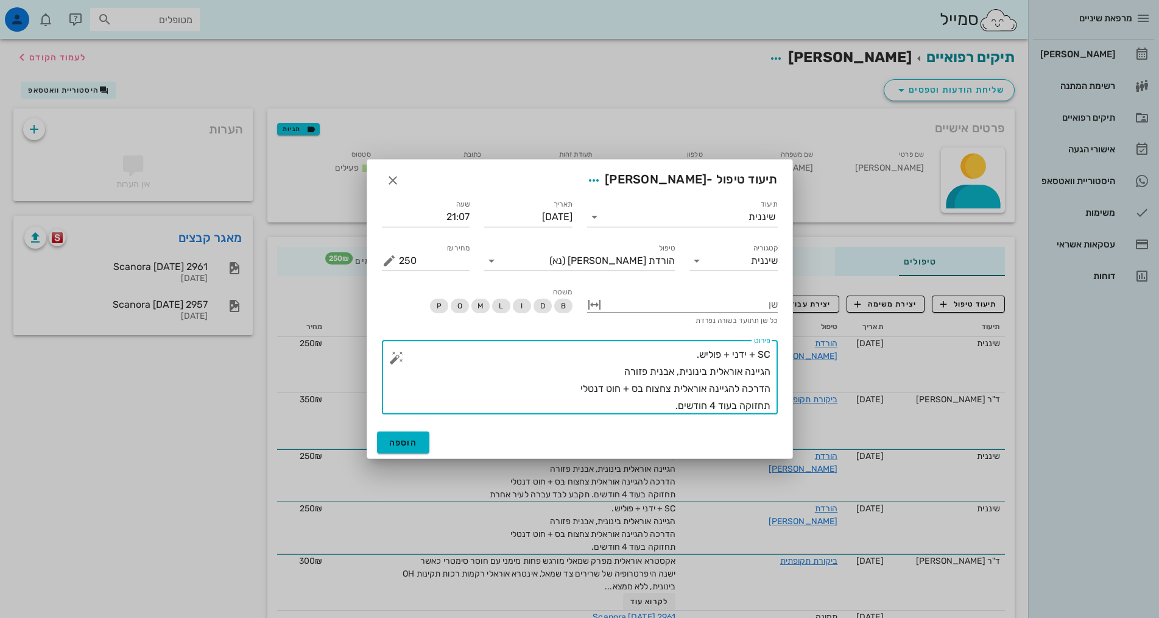
click at [715, 403] on textarea "SC + ידני + פוליש. הגיינה אוראלית בינונית, אבנית פזורה הדרכה להגיינה אוראלית צח…" at bounding box center [585, 380] width 372 height 68
type textarea "SC + ידני + פוליש. הגיינה אוראלית בינונית, אבנית פזורה הדרכה להגיינה אוראלית צח…"
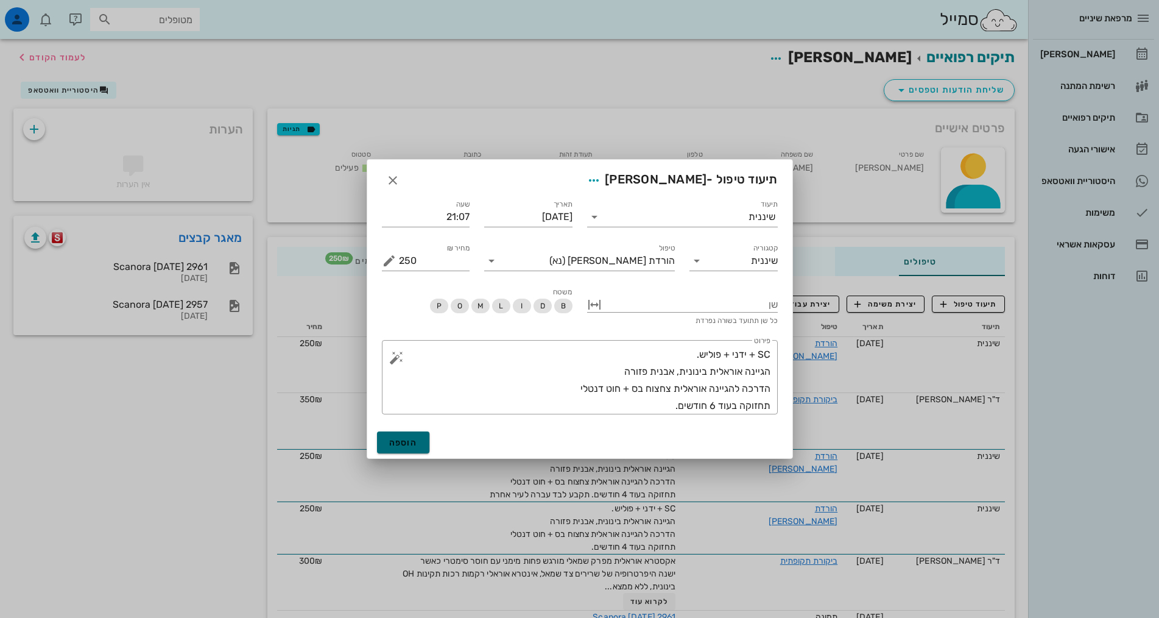
click at [400, 442] on span "הוספה" at bounding box center [403, 442] width 29 height 10
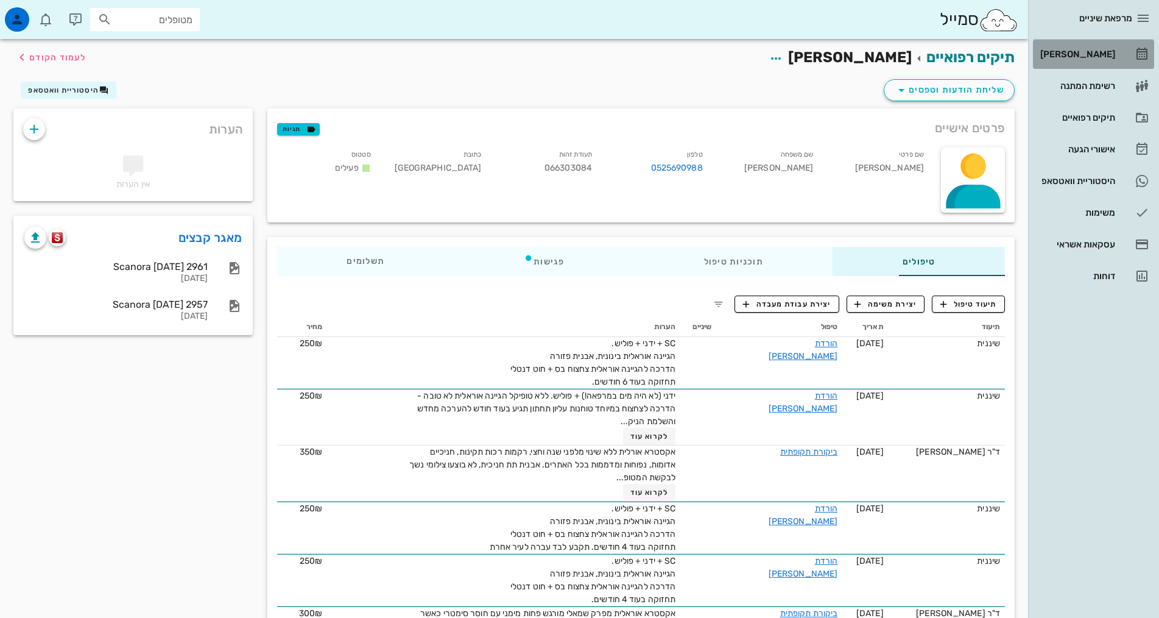
click at [1080, 58] on div "[PERSON_NAME]" at bounding box center [1076, 54] width 77 height 10
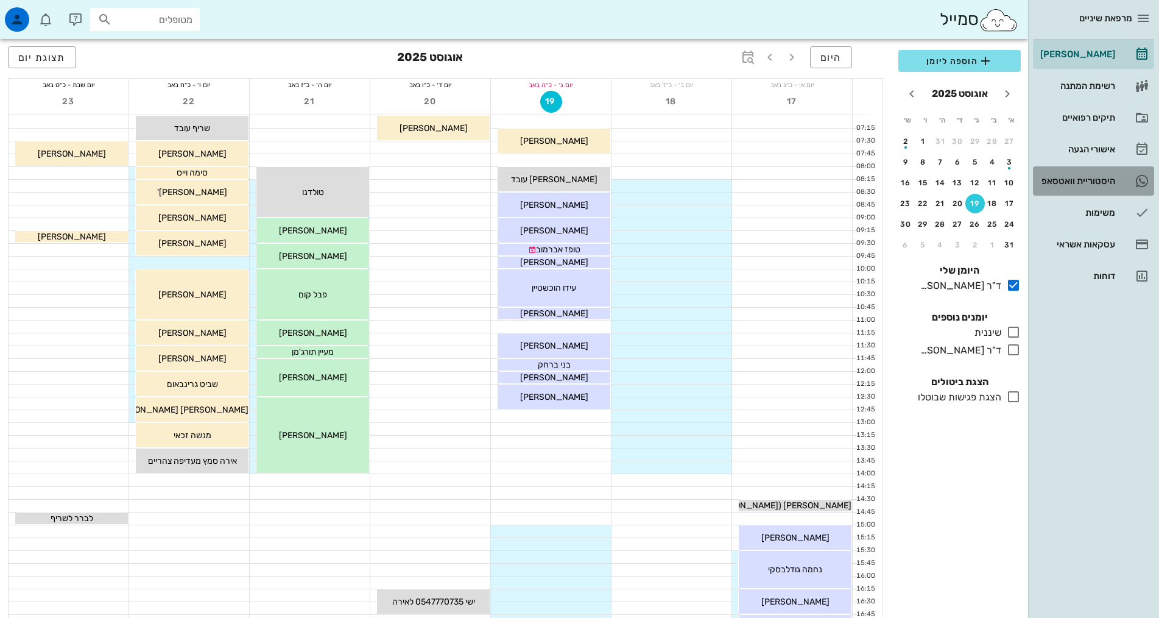
click at [1100, 183] on div "היסטוריית וואטסאפ" at bounding box center [1076, 181] width 77 height 10
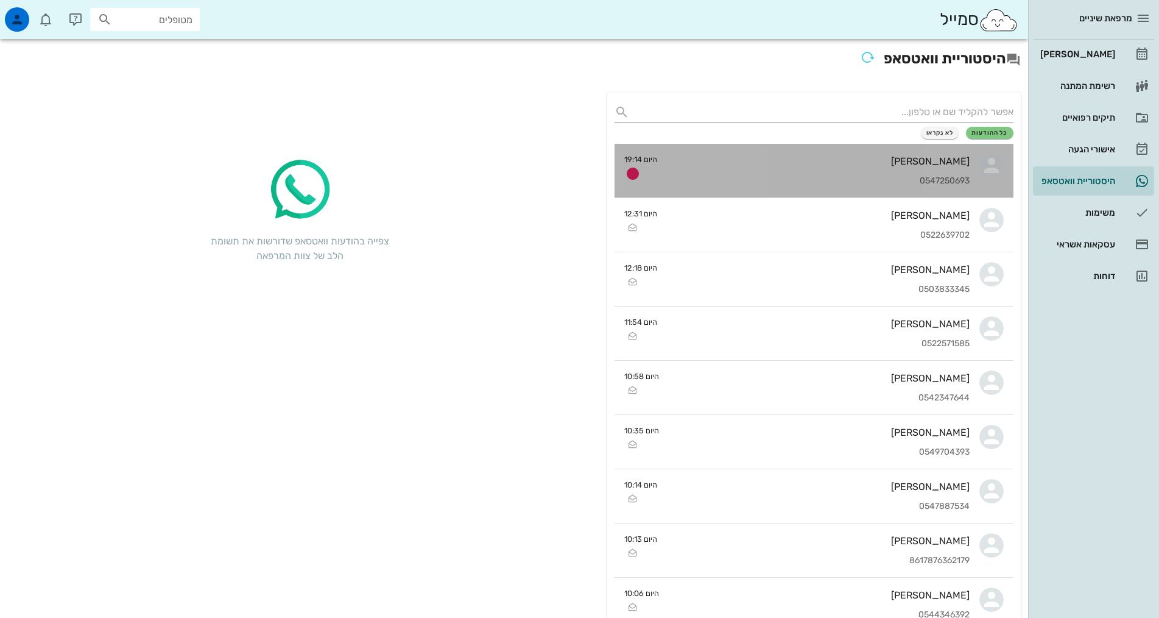
click at [964, 172] on div "[PERSON_NAME] 0547250693" at bounding box center [818, 171] width 303 height 54
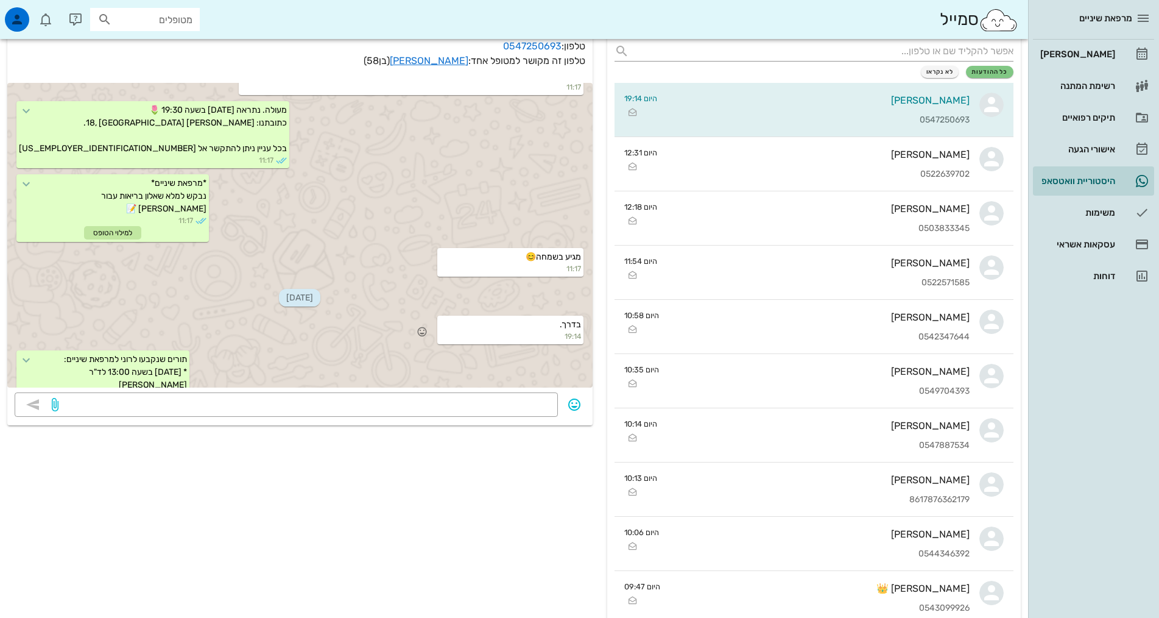
scroll to position [224, 0]
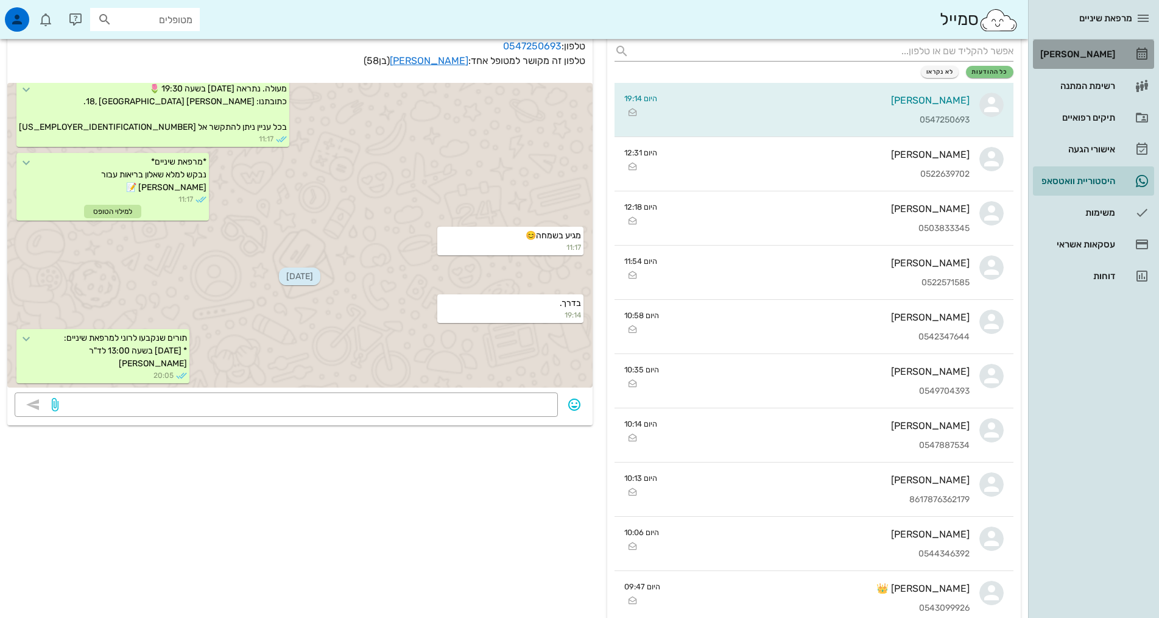
click at [1081, 54] on div "[PERSON_NAME]" at bounding box center [1076, 54] width 77 height 10
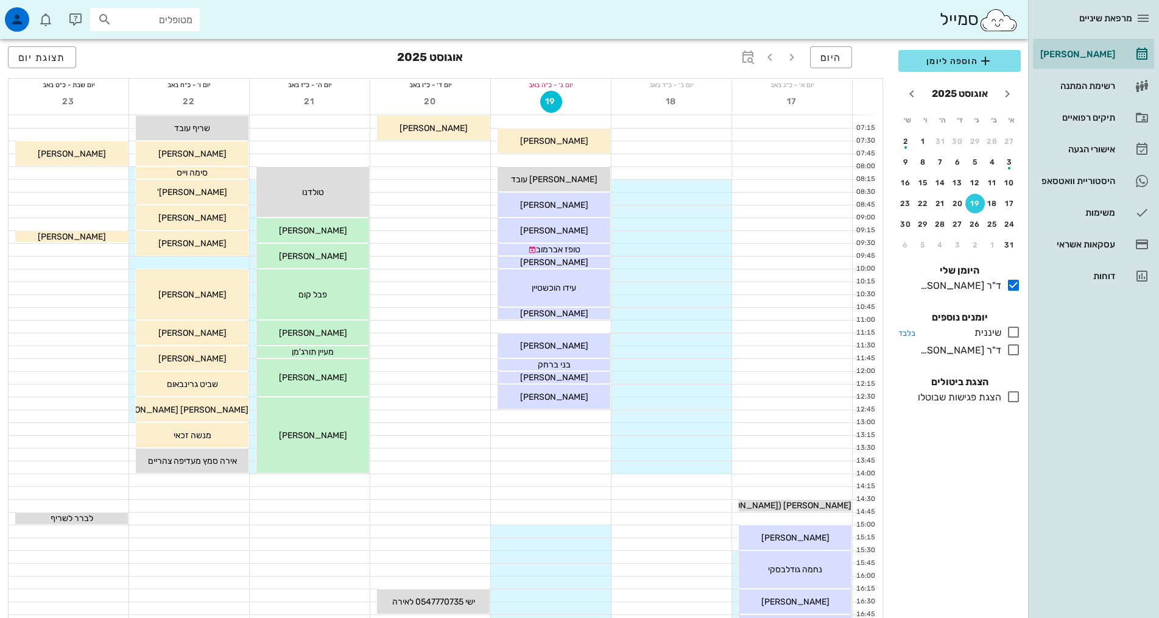
click at [1009, 330] on icon at bounding box center [1014, 332] width 15 height 15
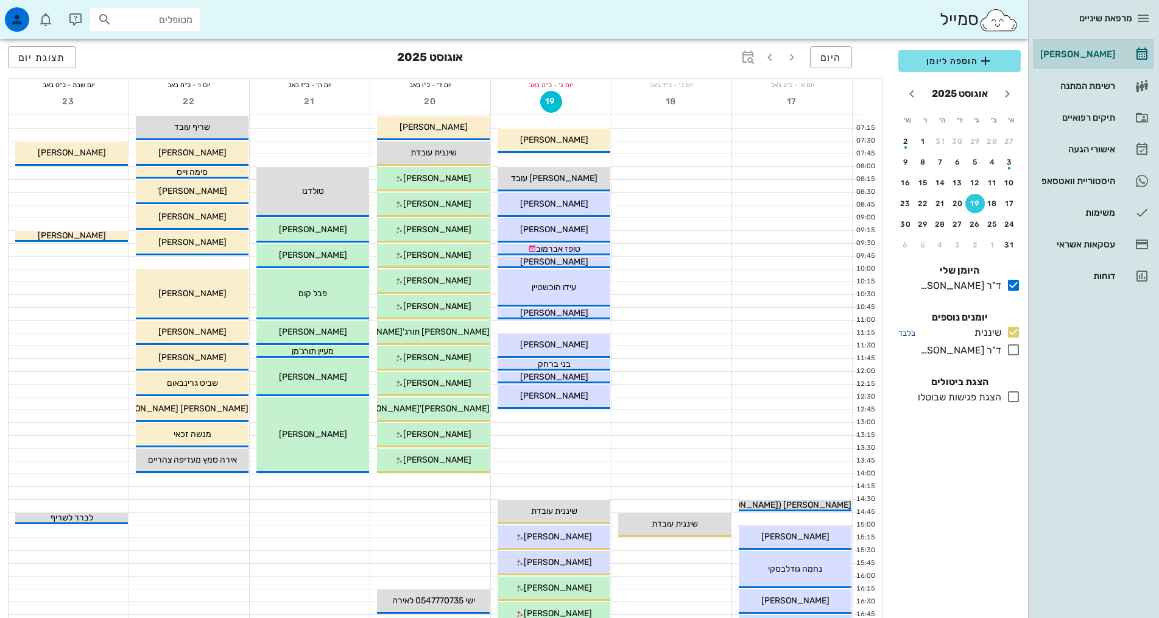
click at [904, 330] on small "בלבד" at bounding box center [907, 332] width 17 height 9
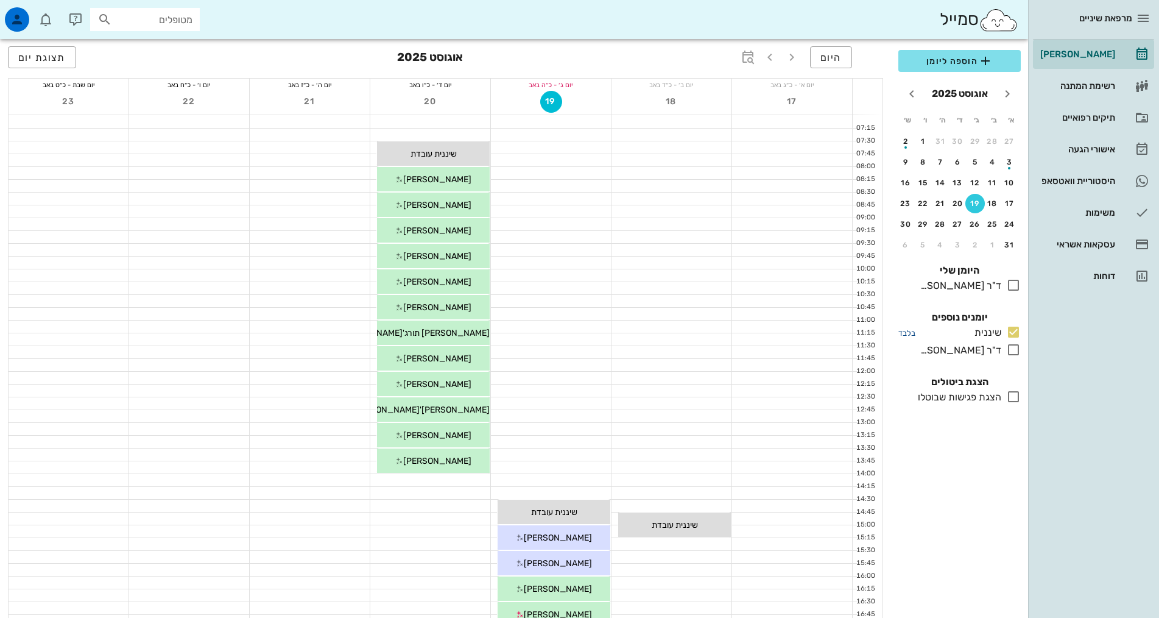
click at [904, 328] on small "בלבד" at bounding box center [907, 332] width 17 height 9
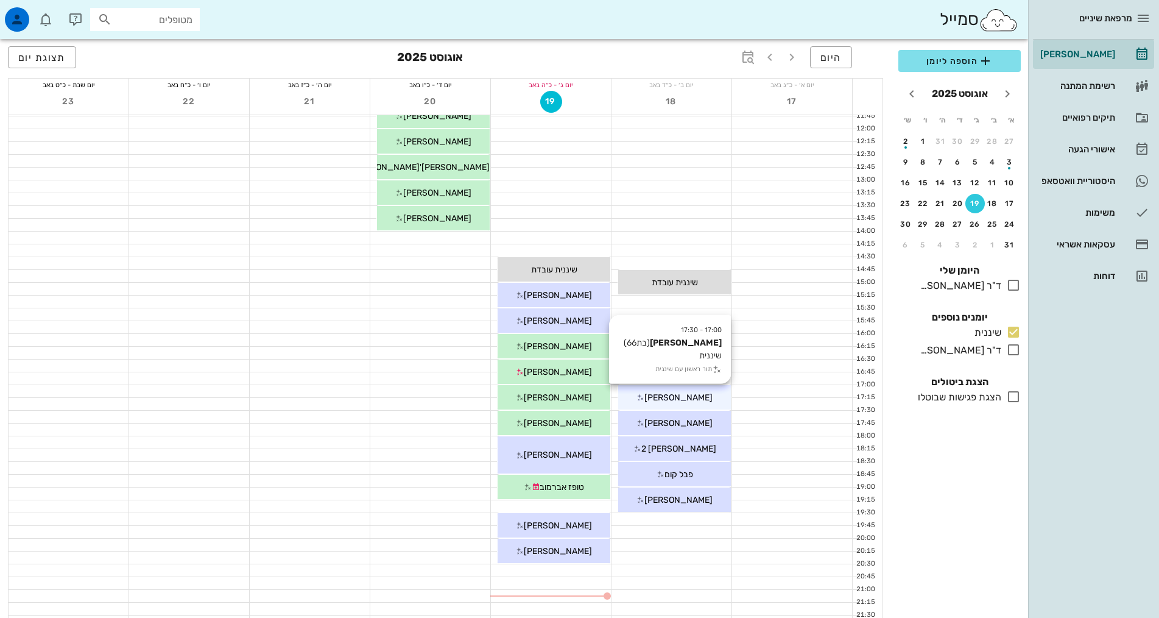
scroll to position [244, 0]
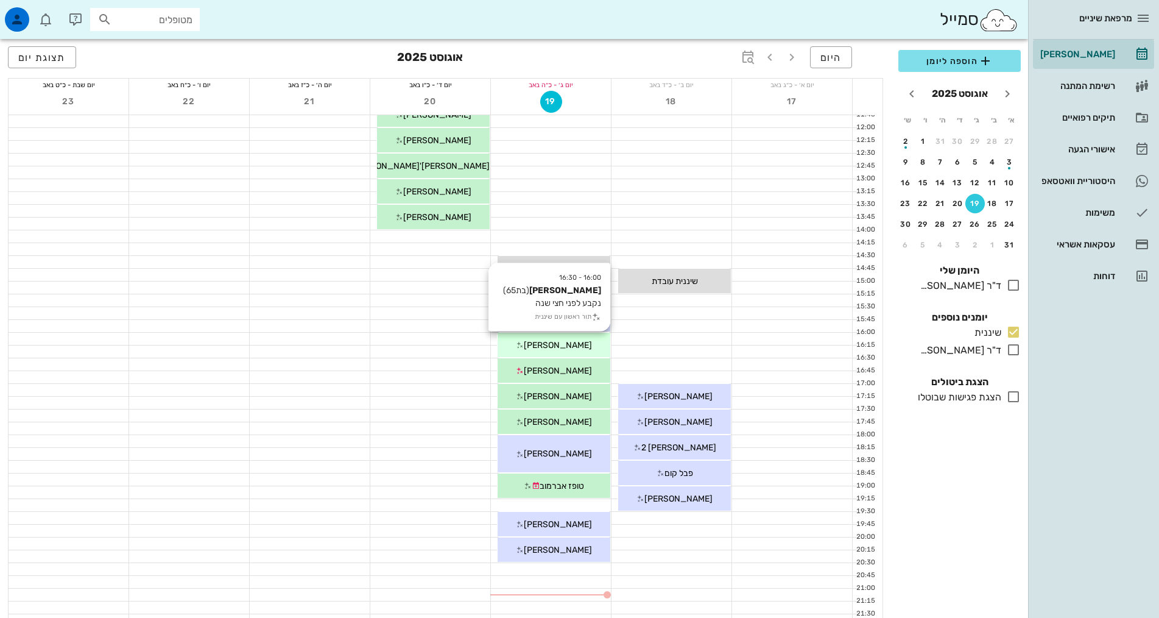
click at [523, 342] on div "[PERSON_NAME]" at bounding box center [554, 345] width 113 height 13
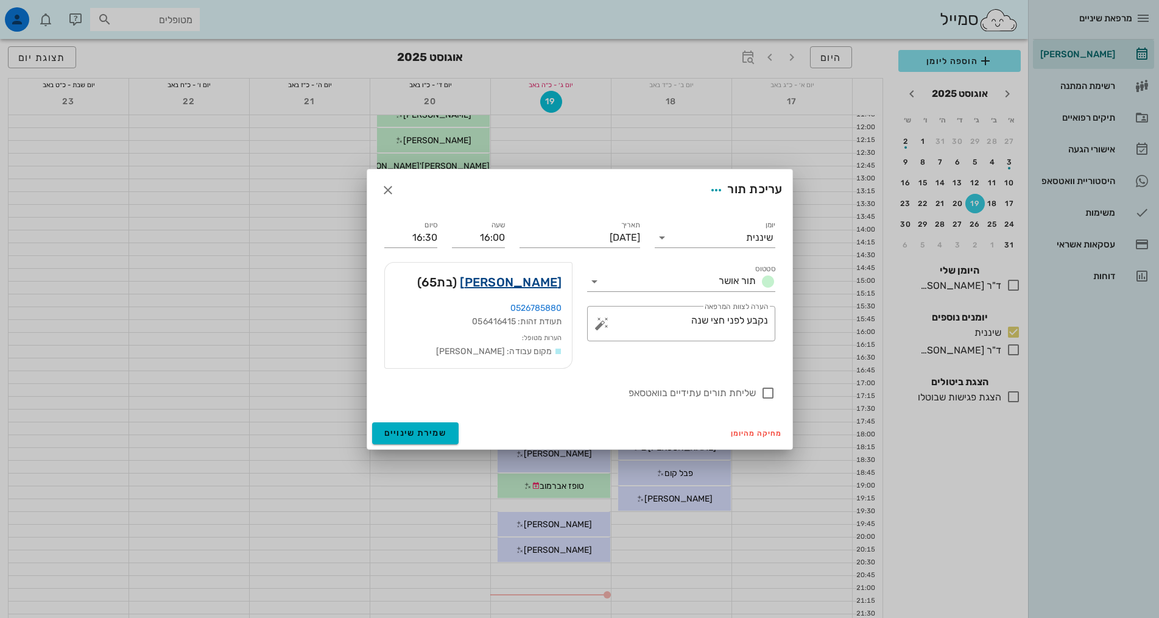
click at [535, 280] on link "[PERSON_NAME]" at bounding box center [511, 281] width 102 height 19
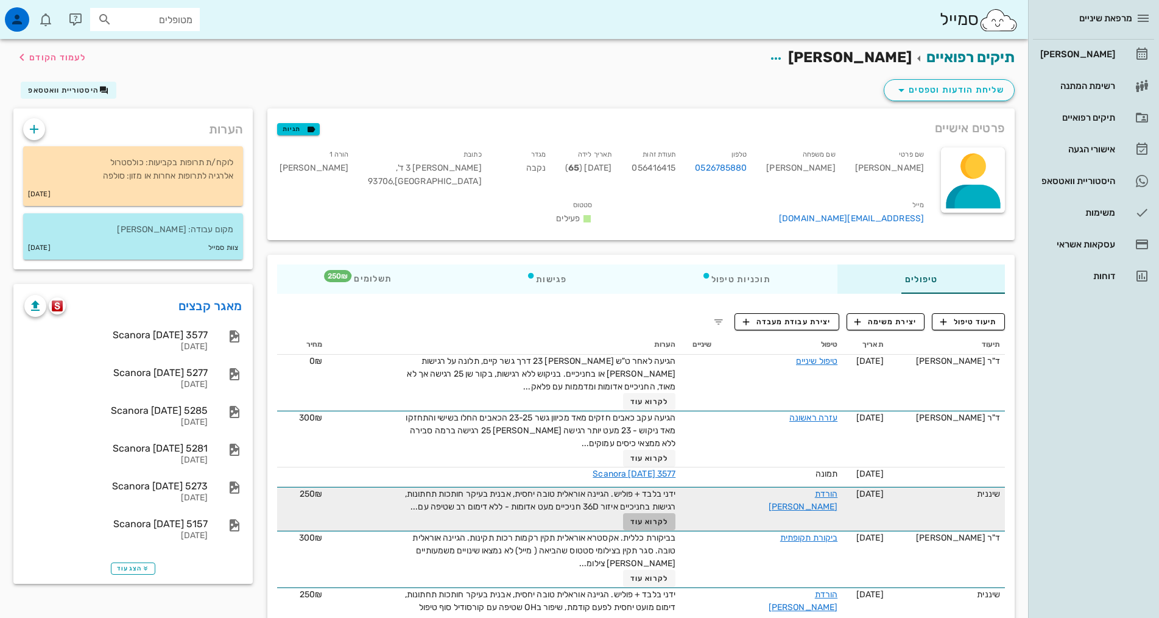
click at [638, 517] on span "לקרוא עוד" at bounding box center [650, 521] width 38 height 9
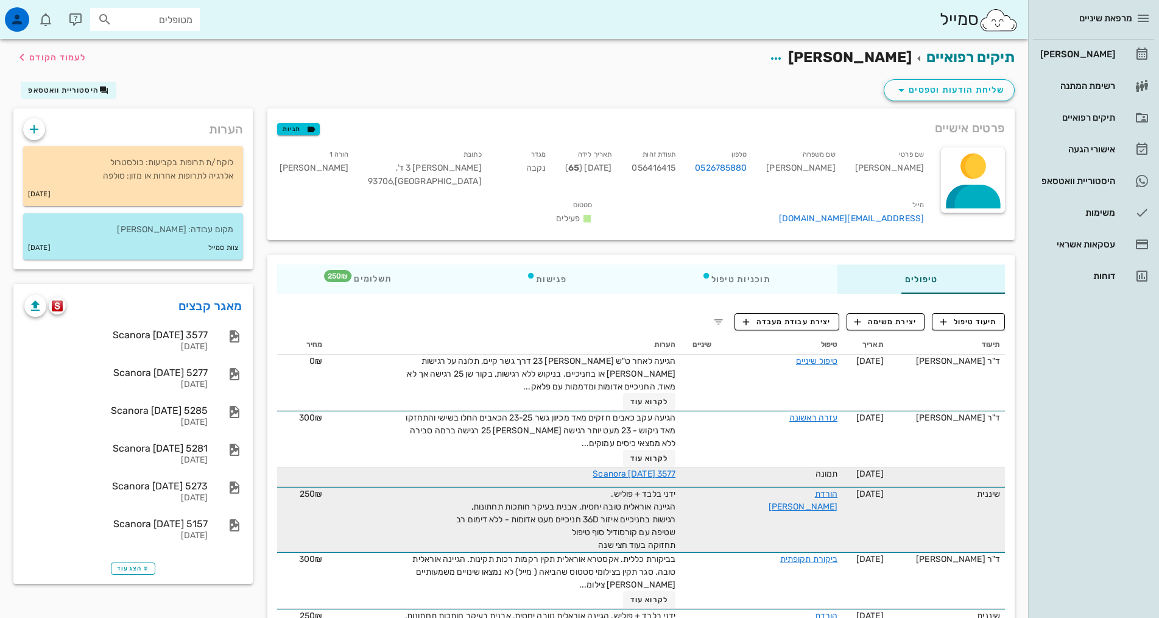
drag, startPoint x: 579, startPoint y: 525, endPoint x: 688, endPoint y: 450, distance: 131.8
click at [595, 498] on span "ידני בלבד + פוליש. הגיינה אוראלית טובה יחסית, אבנית בעיקר חותכות תחתונות, רגישו…" at bounding box center [565, 520] width 219 height 62
drag, startPoint x: 579, startPoint y: 525, endPoint x: 675, endPoint y: 486, distance: 104.1
click at [675, 487] on tr "שיננית [DATE] הורדת [PERSON_NAME] ידני בלבד + פוליש. הגיינה אוראלית טובה יחסית,…" at bounding box center [641, 519] width 728 height 65
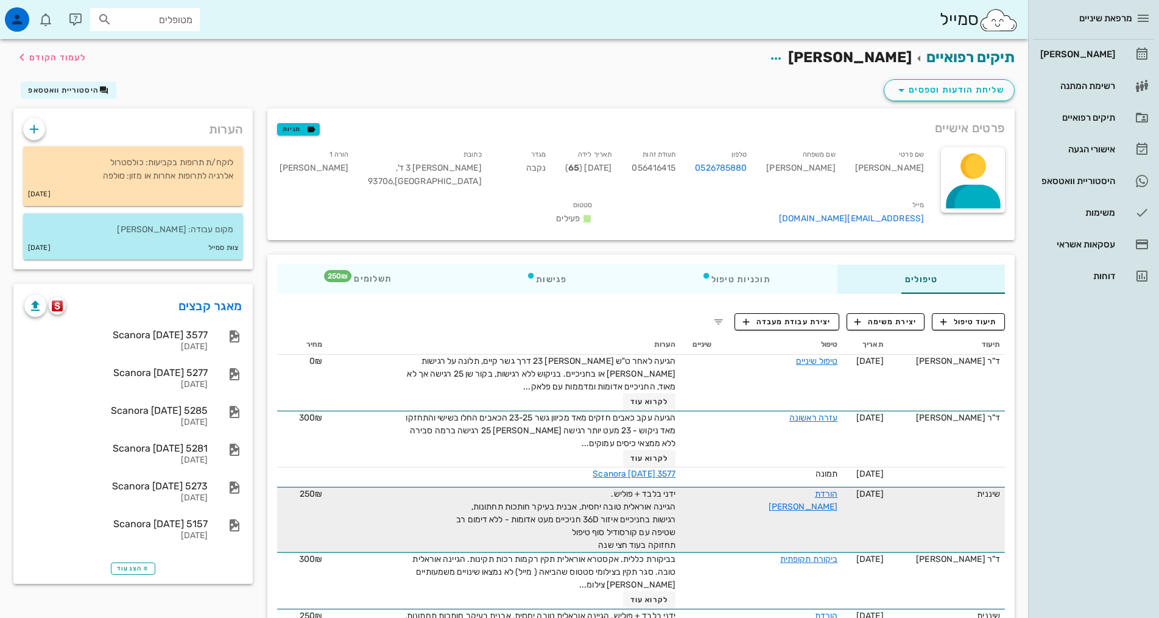
copy span "ידני בלבד + פוליש. הגיינה אוראלית טובה יחסית, אבנית בעיקר חותכות תחתונות, רגישו…"
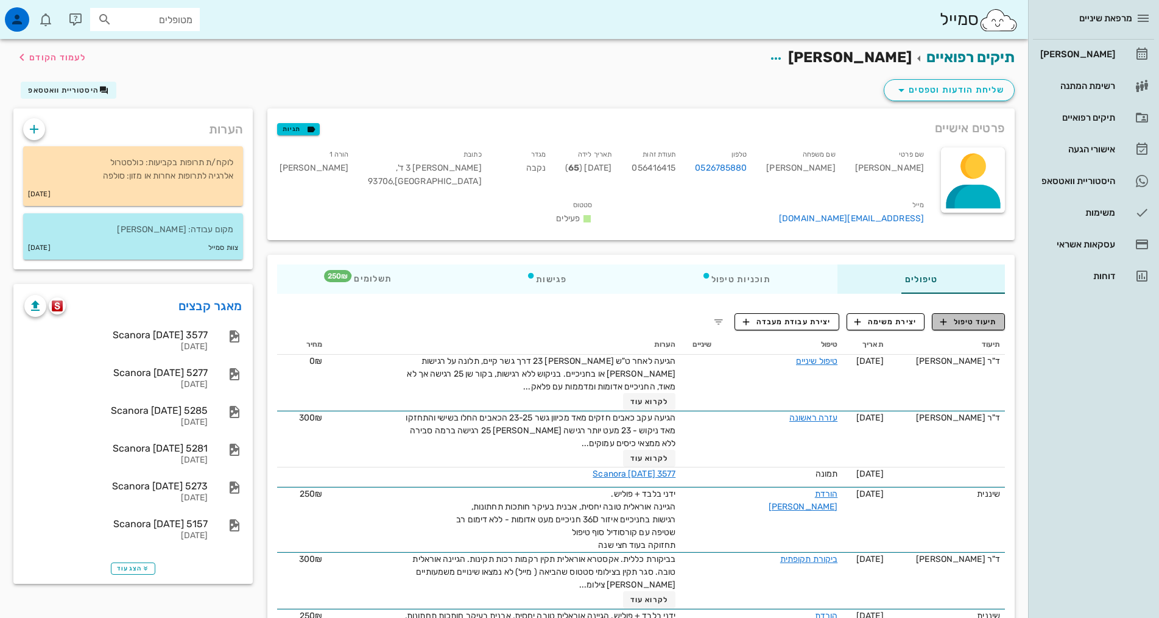
click at [954, 316] on span "תיעוד טיפול" at bounding box center [969, 321] width 57 height 11
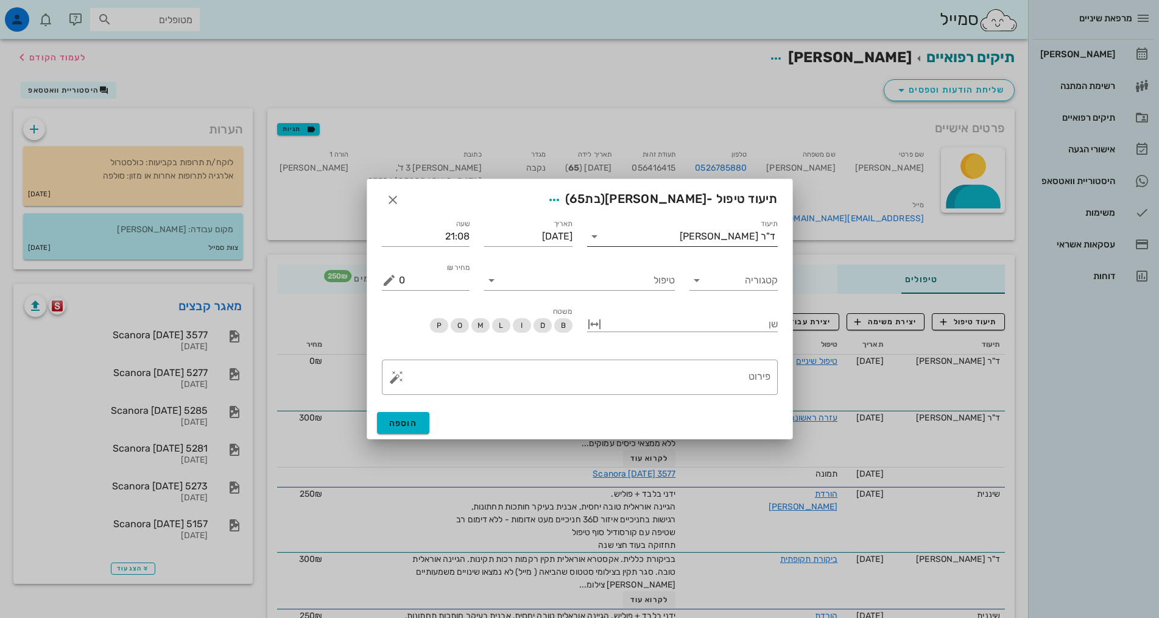
click at [762, 242] on div "ד"ר [PERSON_NAME]" at bounding box center [691, 236] width 174 height 19
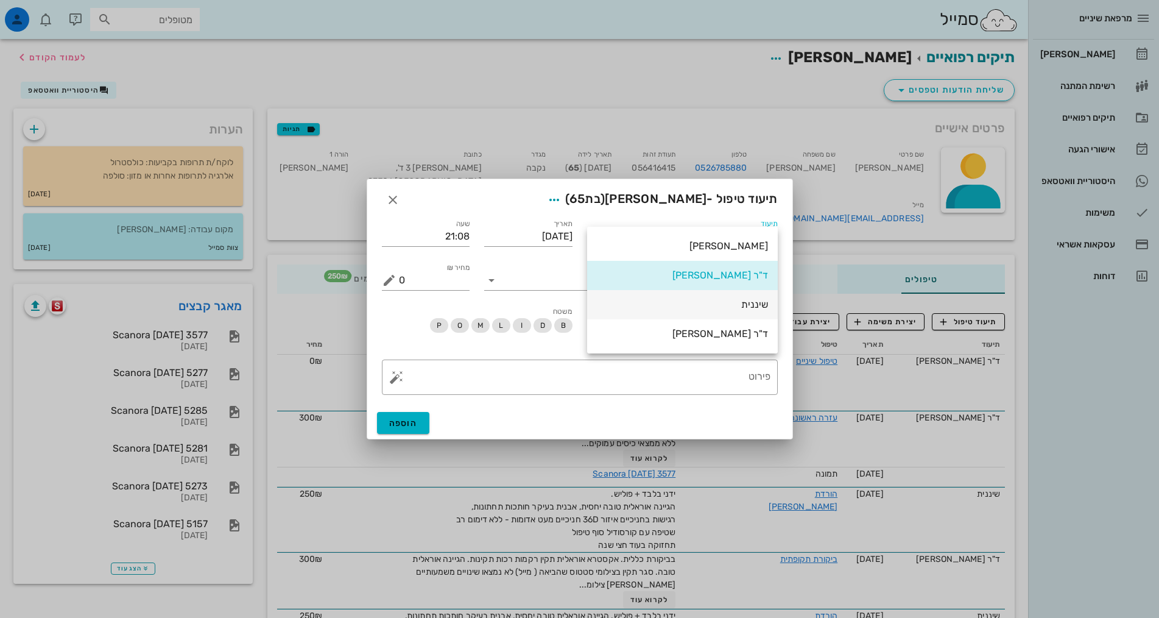
click at [752, 304] on div "שיננית" at bounding box center [682, 305] width 171 height 12
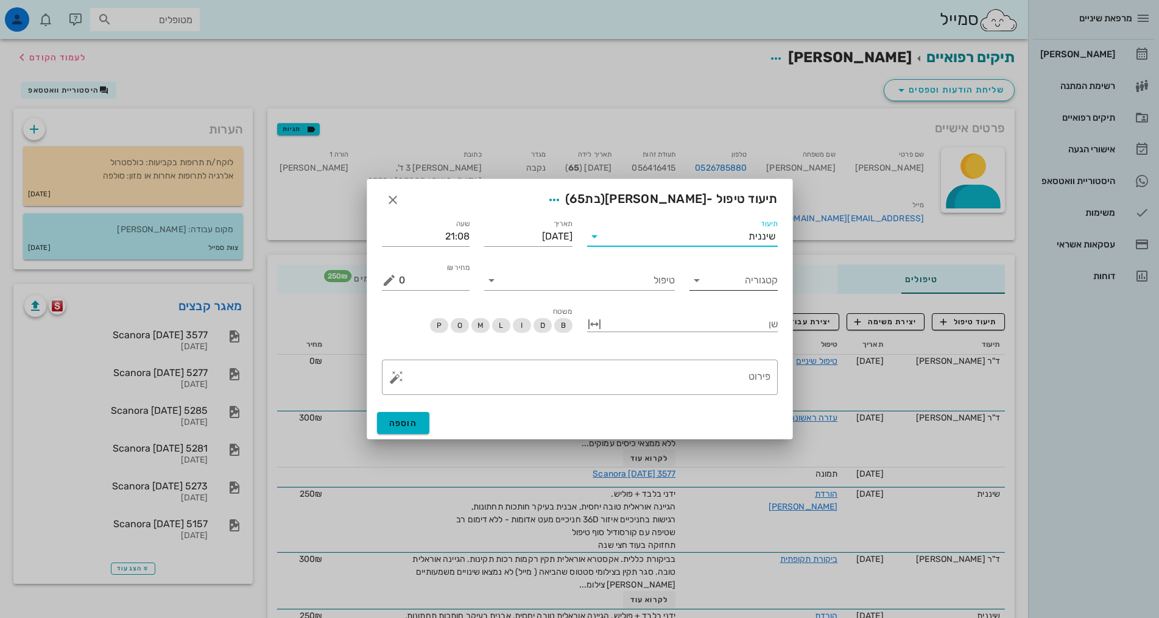
click at [747, 275] on input "קטגוריה" at bounding box center [743, 280] width 69 height 19
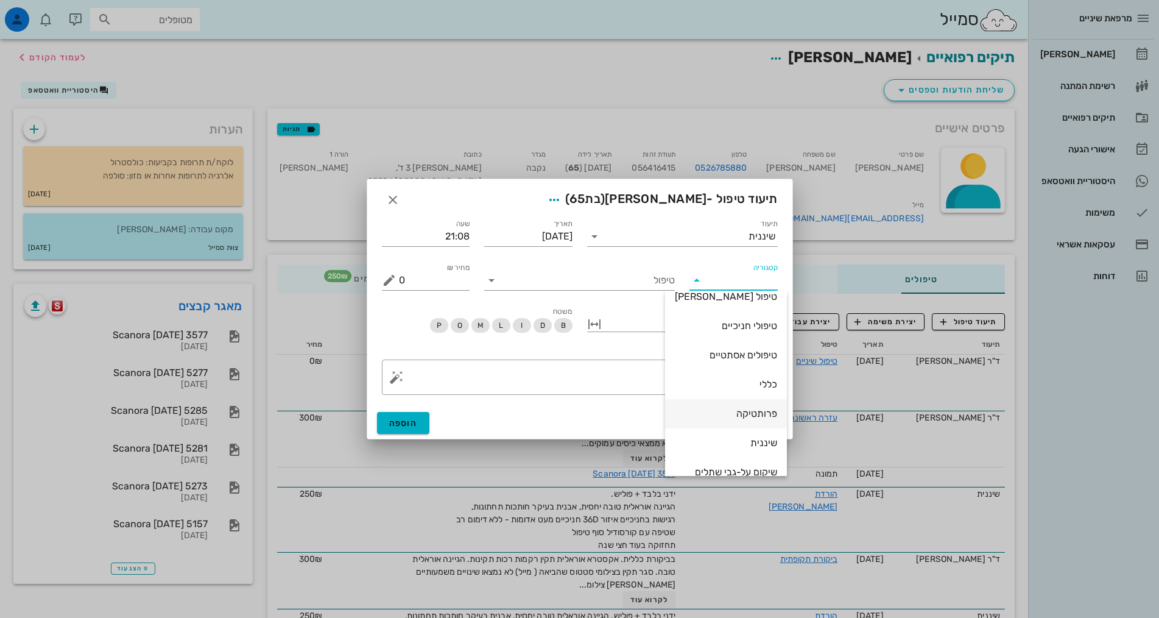
scroll to position [117, 0]
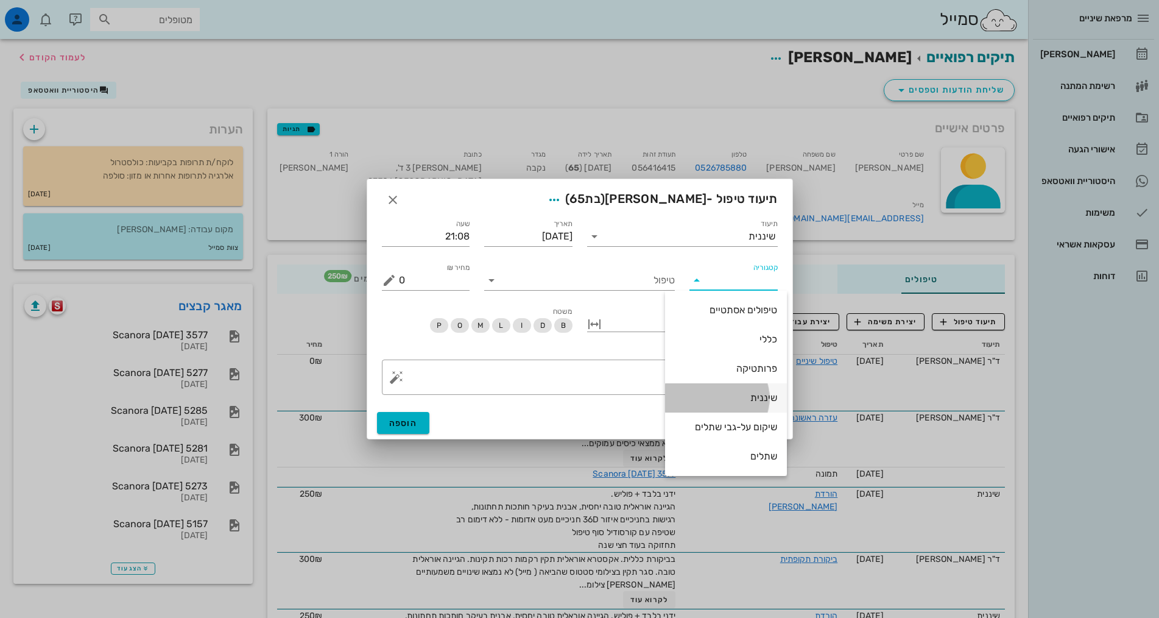
click at [742, 389] on div "שיננית" at bounding box center [726, 397] width 102 height 26
type input "שיננית"
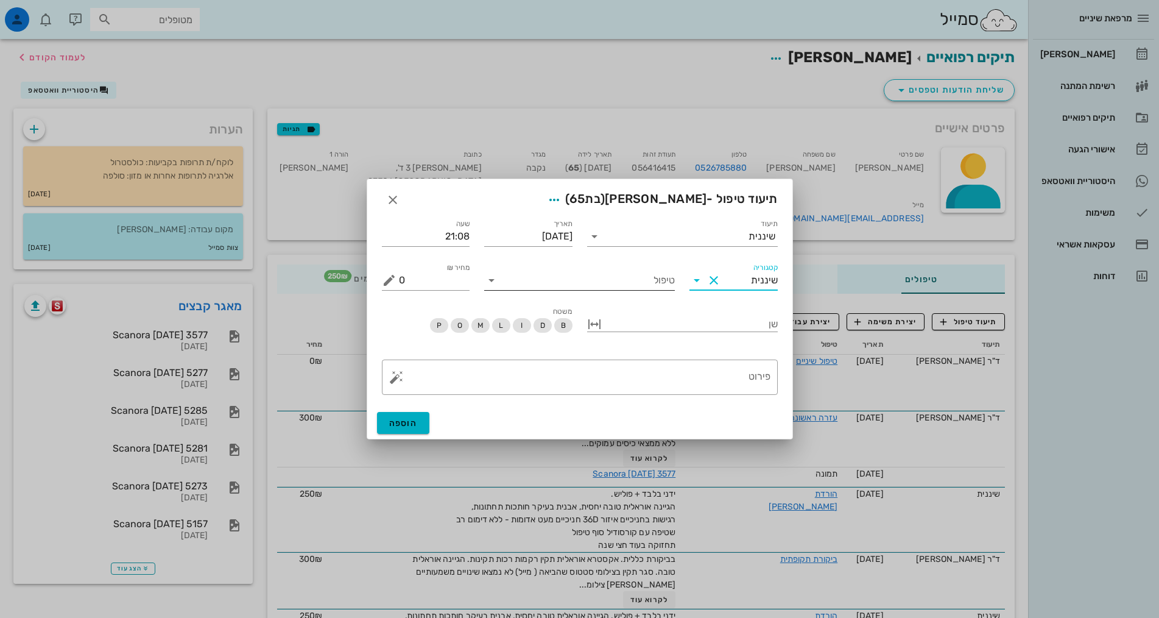
click at [646, 268] on div "טיפול" at bounding box center [579, 276] width 191 height 27
click at [651, 281] on input "טיפול" at bounding box center [588, 280] width 174 height 19
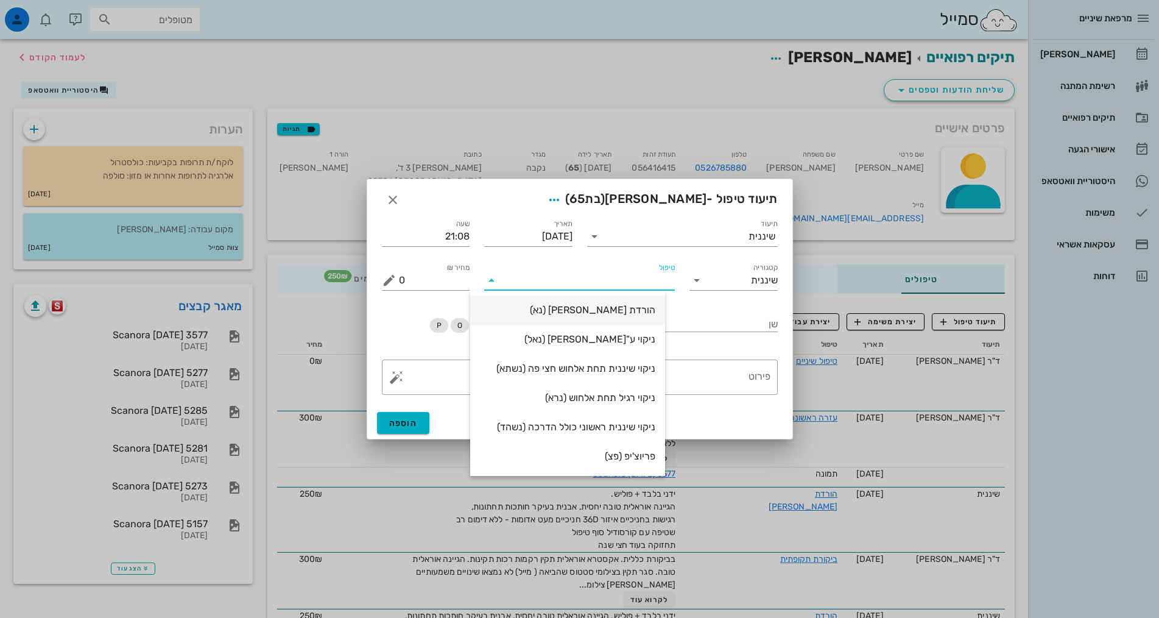
click at [647, 309] on div "הורדת [PERSON_NAME] (נא)" at bounding box center [567, 310] width 175 height 12
type input "250"
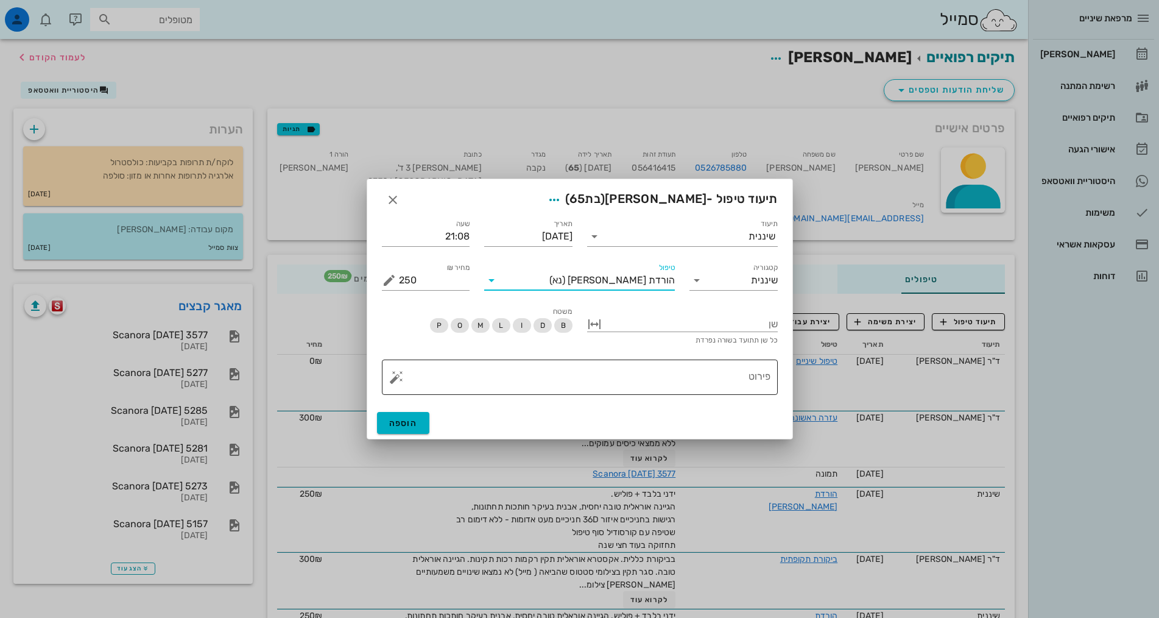
click at [682, 377] on textarea "פירוט" at bounding box center [585, 380] width 372 height 29
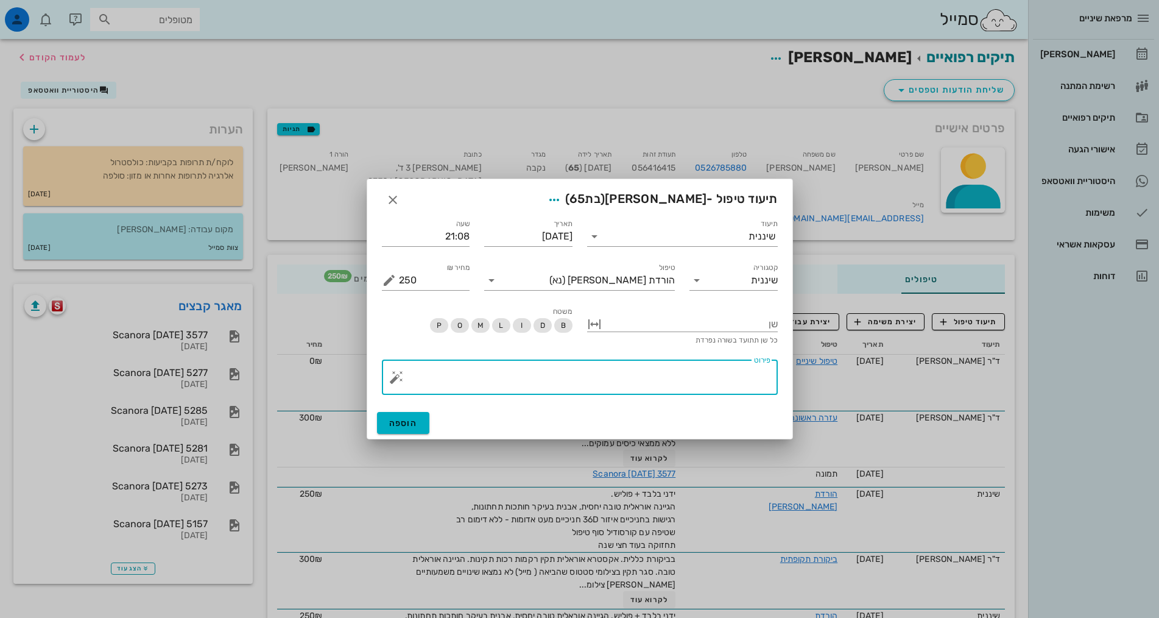
paste textarea "ידני בלבד + פוליש. הגיינה אוראלית טובה יחסית, אבנית בעיקר חותכות תחתונות, רגישו…"
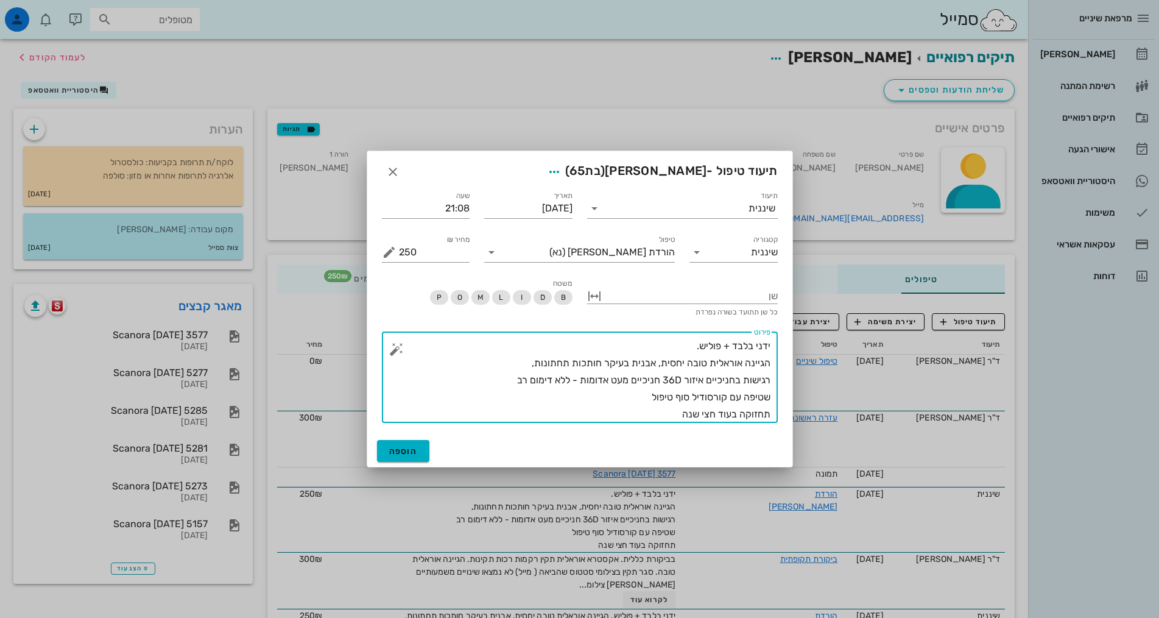
drag, startPoint x: 767, startPoint y: 378, endPoint x: 539, endPoint y: 367, distance: 228.2
click at [539, 367] on textarea "ידני בלבד + פוליש. הגיינה אוראלית טובה יחסית, אבנית בעיקר חותכות תחתונות, רגישו…" at bounding box center [585, 380] width 372 height 85
click at [509, 373] on textarea "ידני בלבד + פוליש. הגיינה אוראלית טובה יחסית, אבנית בעיקר חותכות תחתונות, רגישו…" at bounding box center [585, 380] width 372 height 85
drag, startPoint x: 516, startPoint y: 379, endPoint x: 781, endPoint y: 378, distance: 265.0
click at [781, 378] on div "​ פירוט ידני בלבד + פוליש. הגיינה אוראלית טובה יחסית, אבנית בעיקר חותכות תחתונו…" at bounding box center [580, 377] width 411 height 106
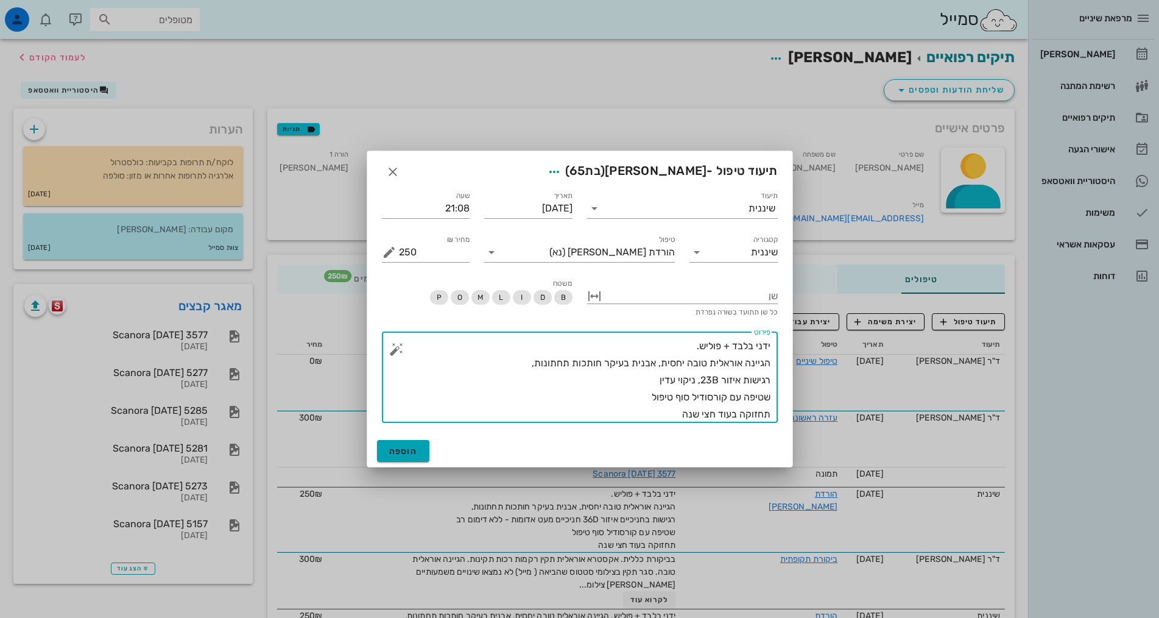
type textarea "ידני בלבד + פוליש. הגיינה אוראלית טובה יחסית, אבנית בעיקר חותכות תחתונות, רגישו…"
click at [395, 450] on span "הוספה" at bounding box center [403, 451] width 29 height 10
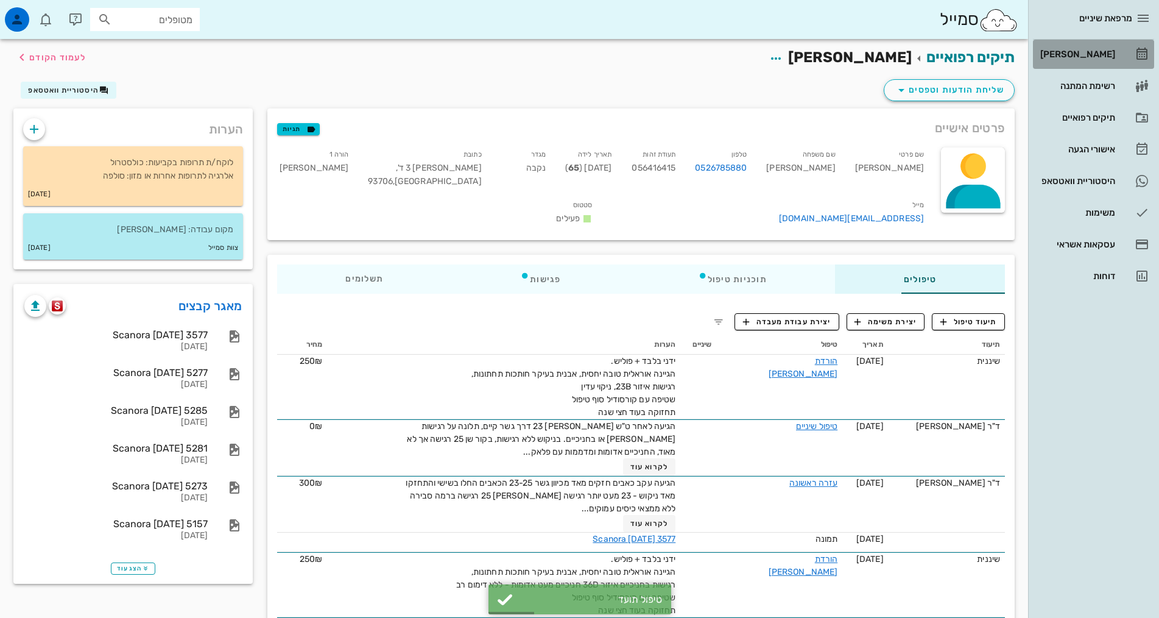
click at [1078, 45] on div "[PERSON_NAME]" at bounding box center [1076, 53] width 77 height 19
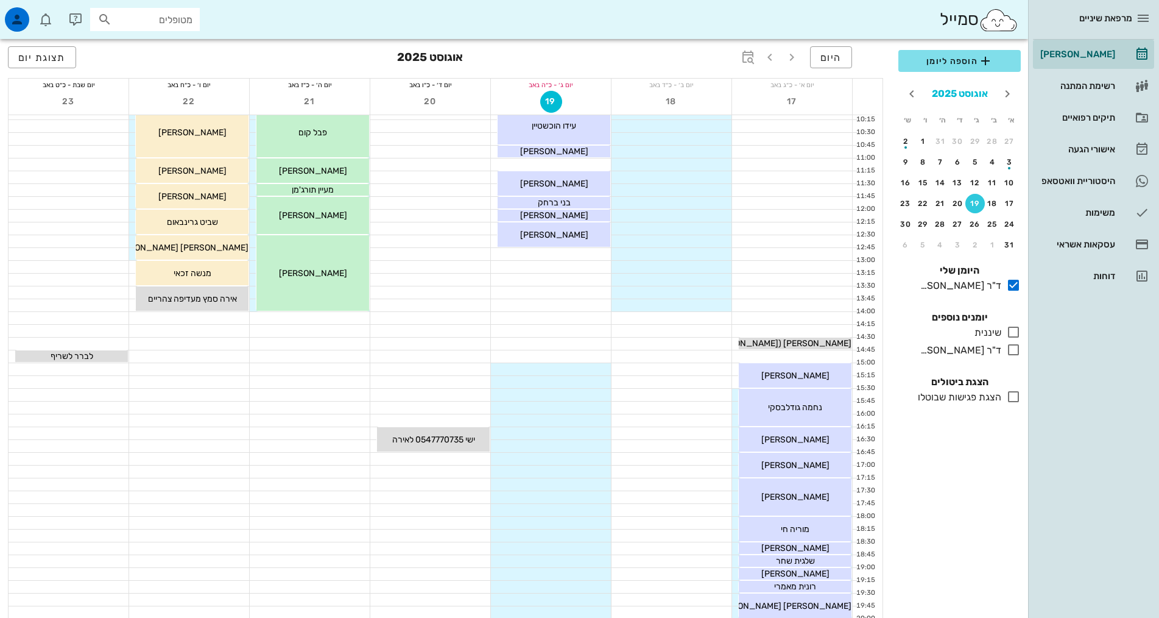
scroll to position [183, 0]
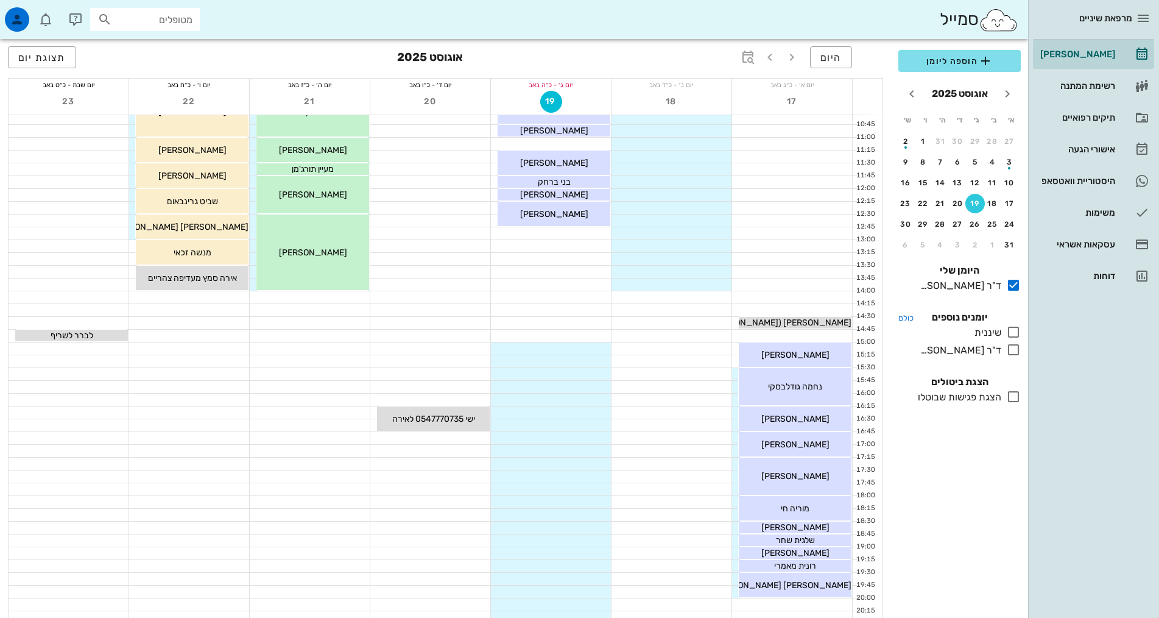
click at [1015, 331] on icon at bounding box center [1014, 332] width 15 height 15
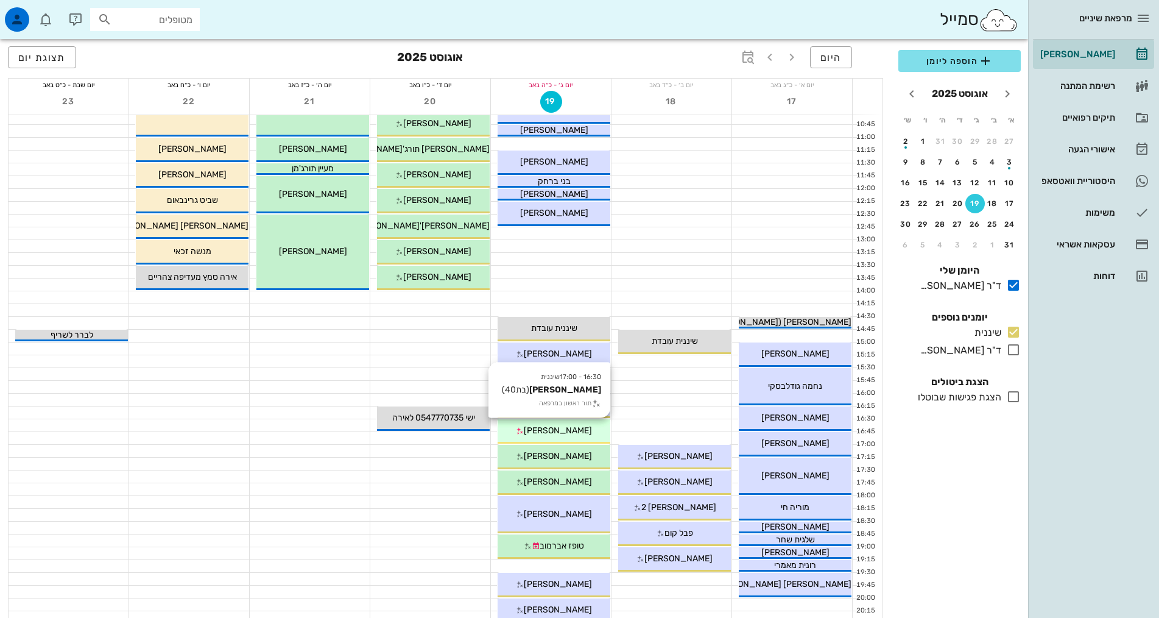
click at [592, 429] on div "[PERSON_NAME]" at bounding box center [554, 430] width 113 height 13
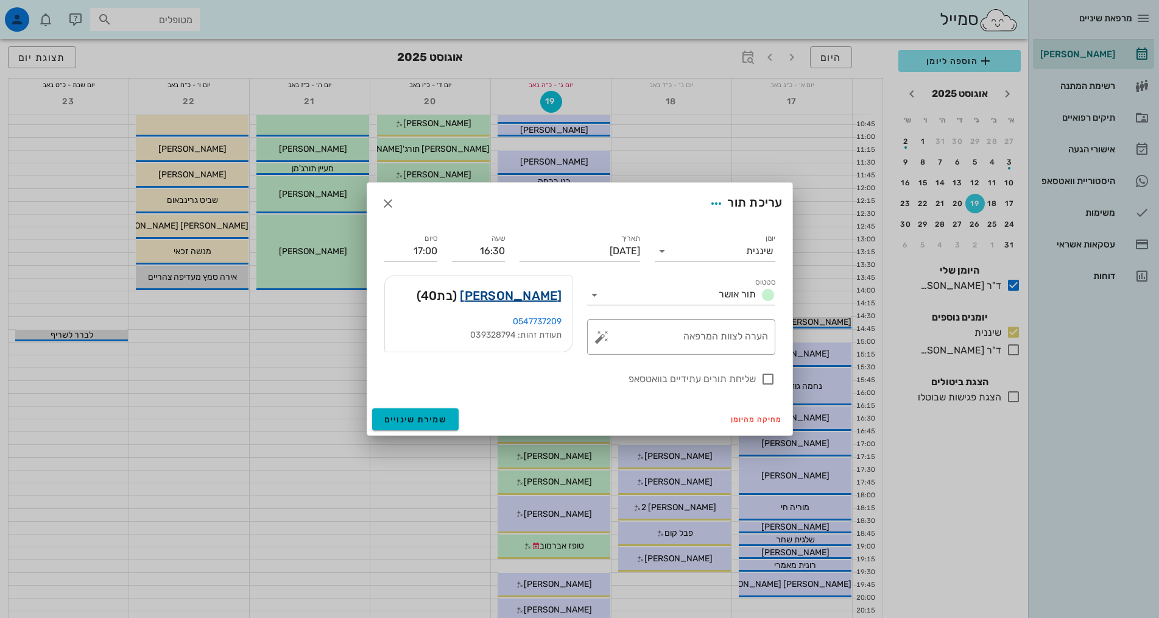
click at [526, 296] on link "[PERSON_NAME]" at bounding box center [511, 295] width 102 height 19
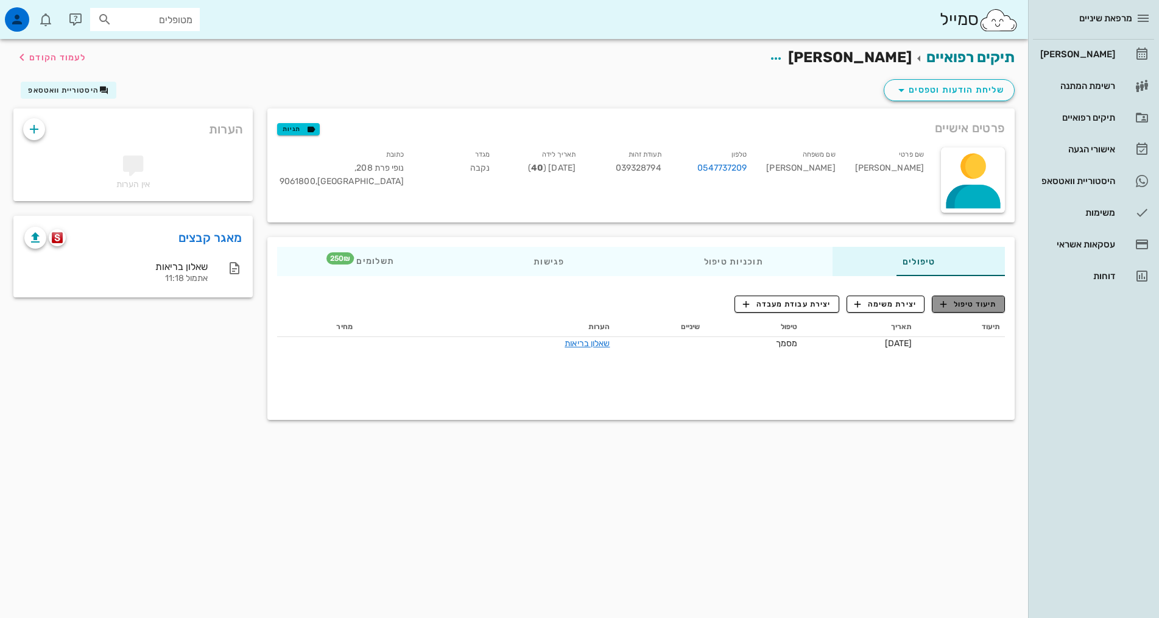
click at [954, 299] on span "תיעוד טיפול" at bounding box center [969, 304] width 57 height 11
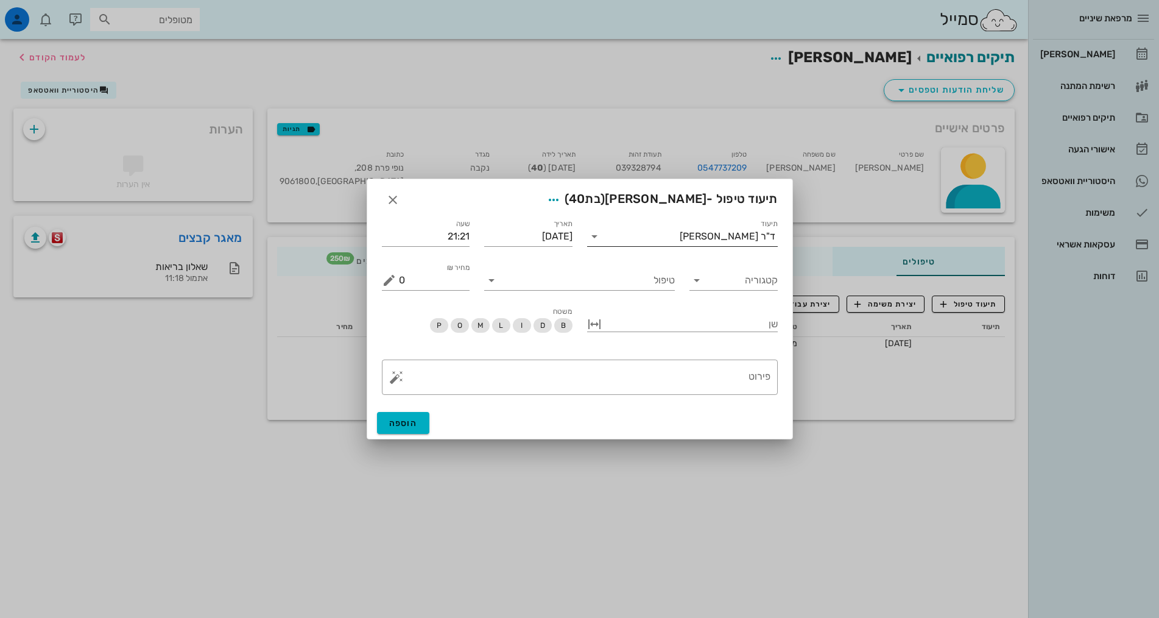
click at [746, 233] on div "ד"ר [PERSON_NAME]" at bounding box center [691, 236] width 174 height 19
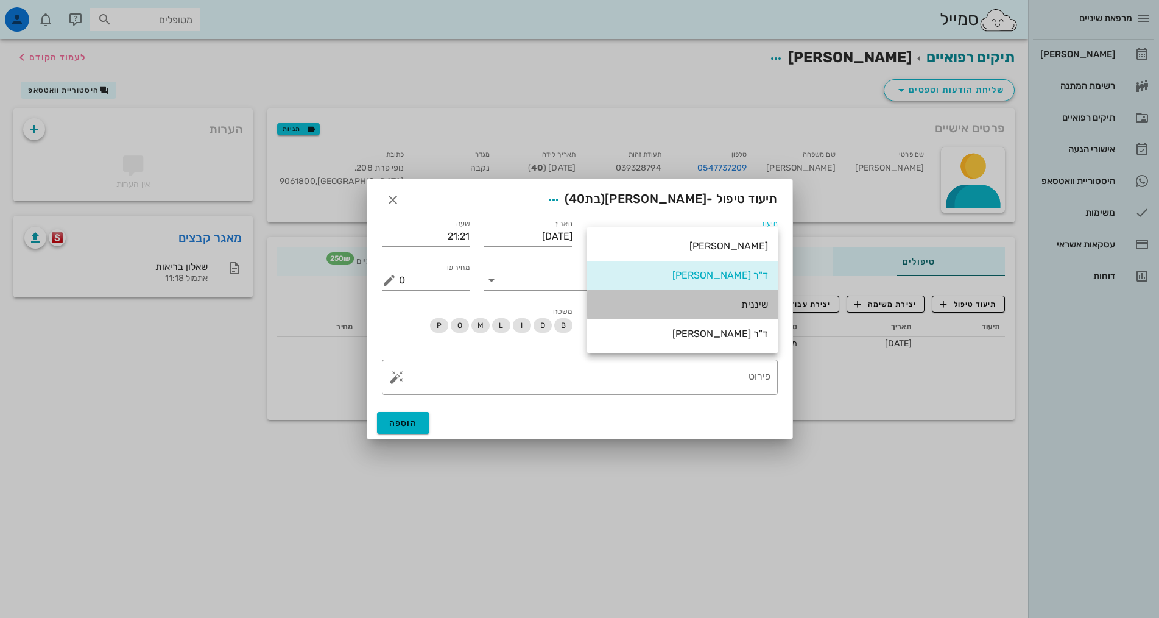
click at [734, 300] on div "שיננית" at bounding box center [682, 305] width 171 height 12
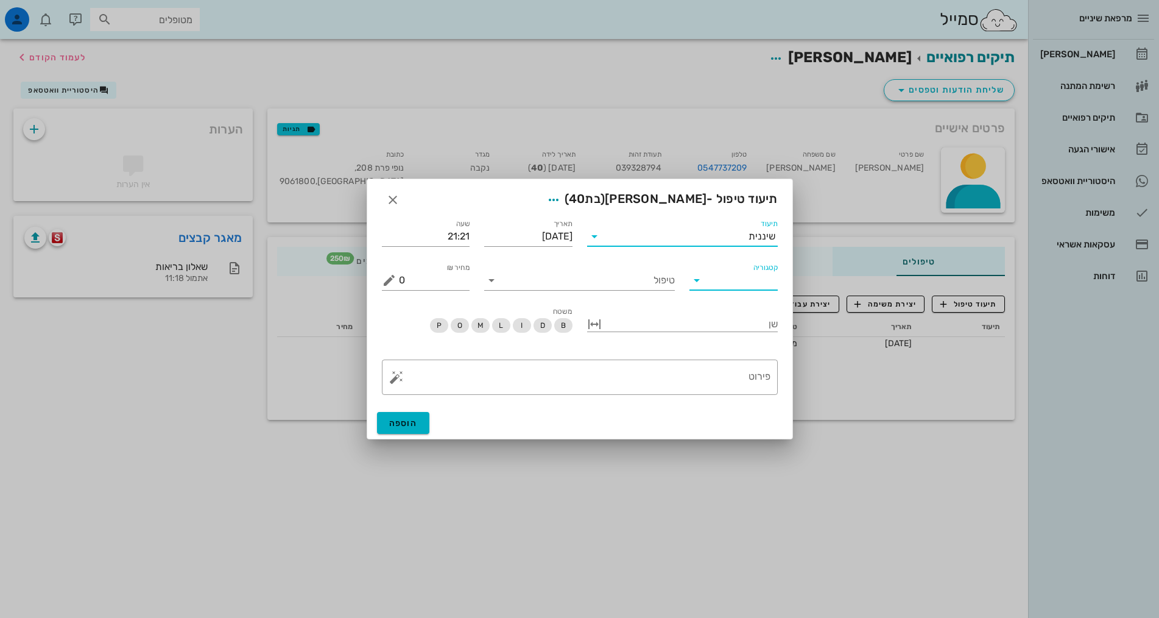
click at [749, 288] on input "קטגוריה" at bounding box center [743, 280] width 69 height 19
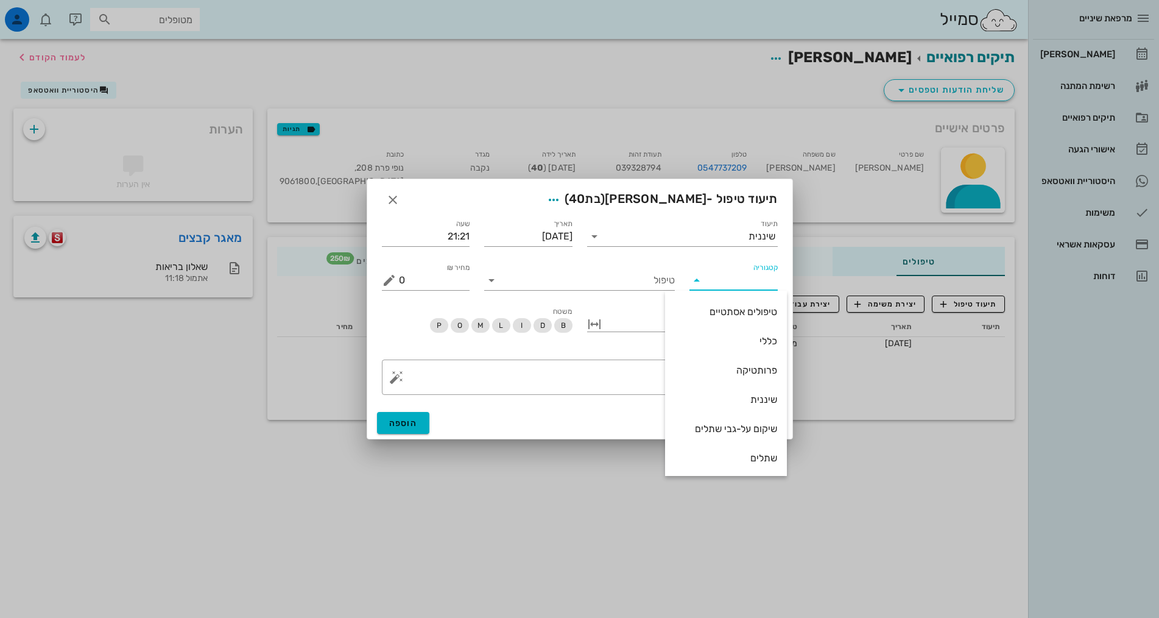
scroll to position [117, 0]
click at [712, 398] on div "שיננית" at bounding box center [726, 398] width 102 height 12
type input "שיננית"
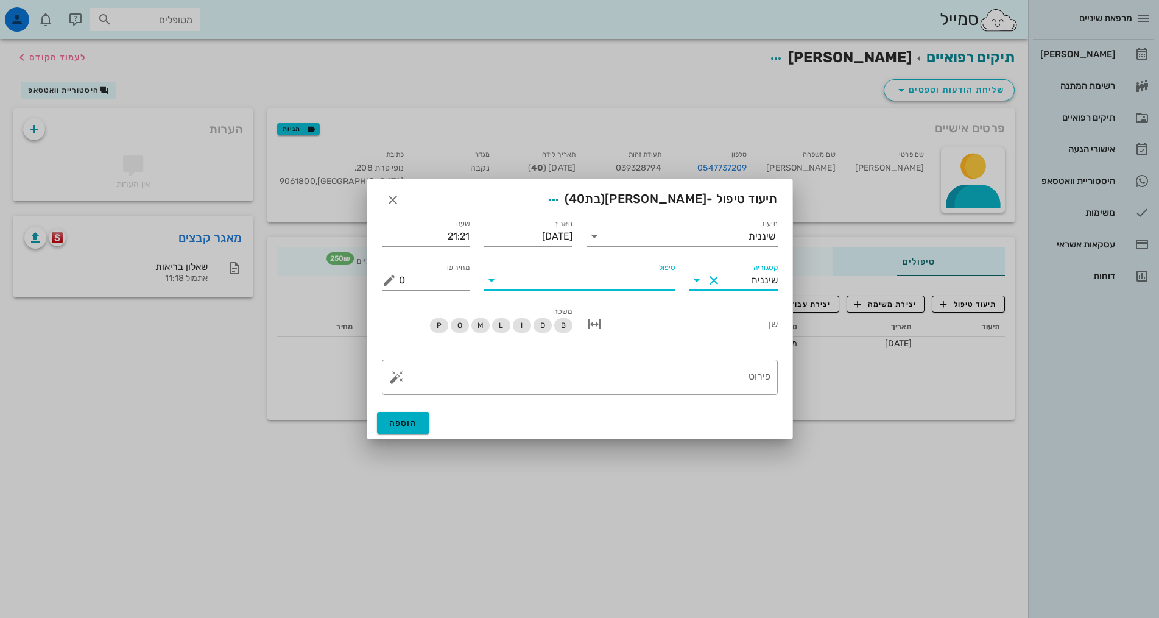
click at [648, 289] on input "טיפול" at bounding box center [588, 280] width 174 height 19
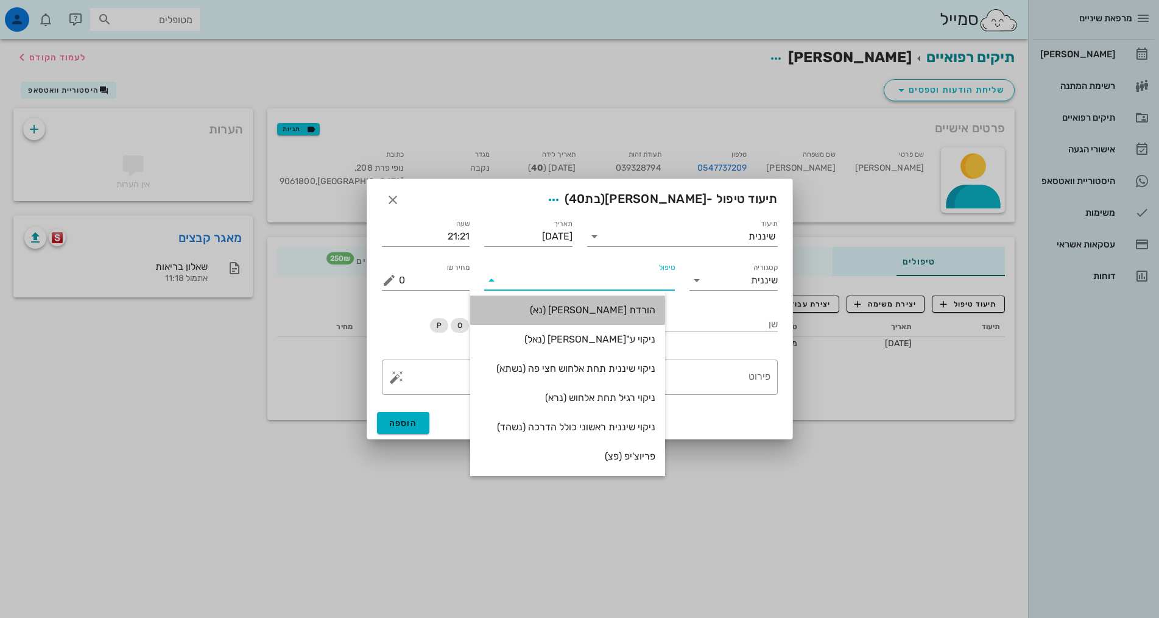
click at [647, 299] on div "הורדת [PERSON_NAME] (נא)" at bounding box center [567, 310] width 175 height 26
type input "250"
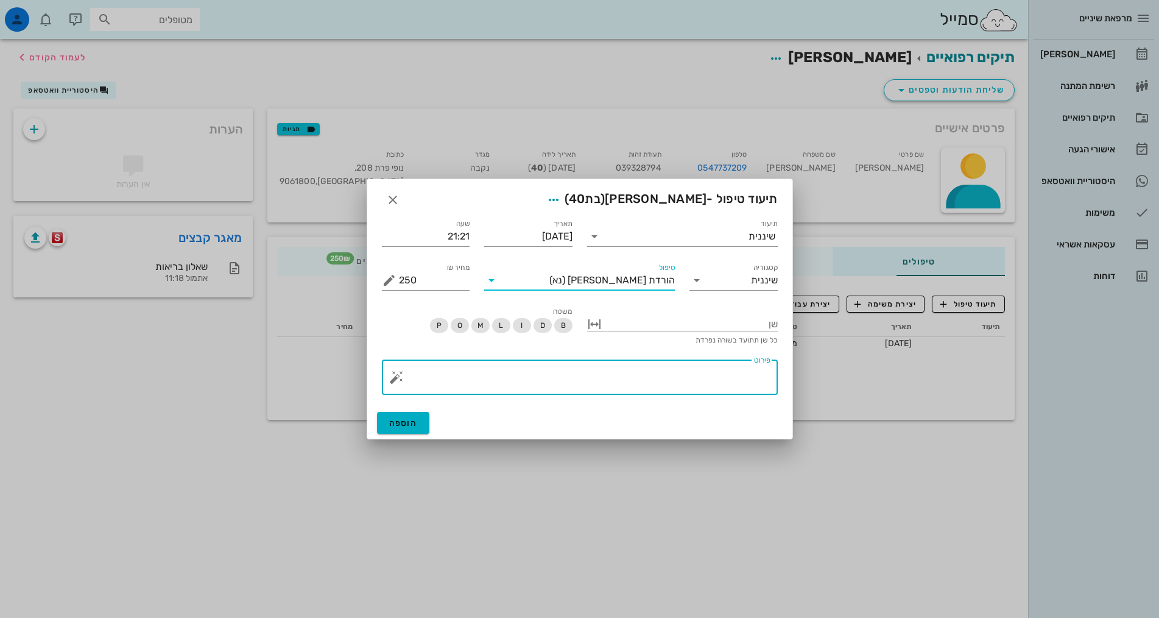
click at [659, 374] on textarea "פירוט" at bounding box center [585, 380] width 372 height 29
paste textarea "ידני בלבד + פוליש. הגיינה אוראלית טובה יחסית, אבנית בעיקר חותכות תחתונות, רגישו…"
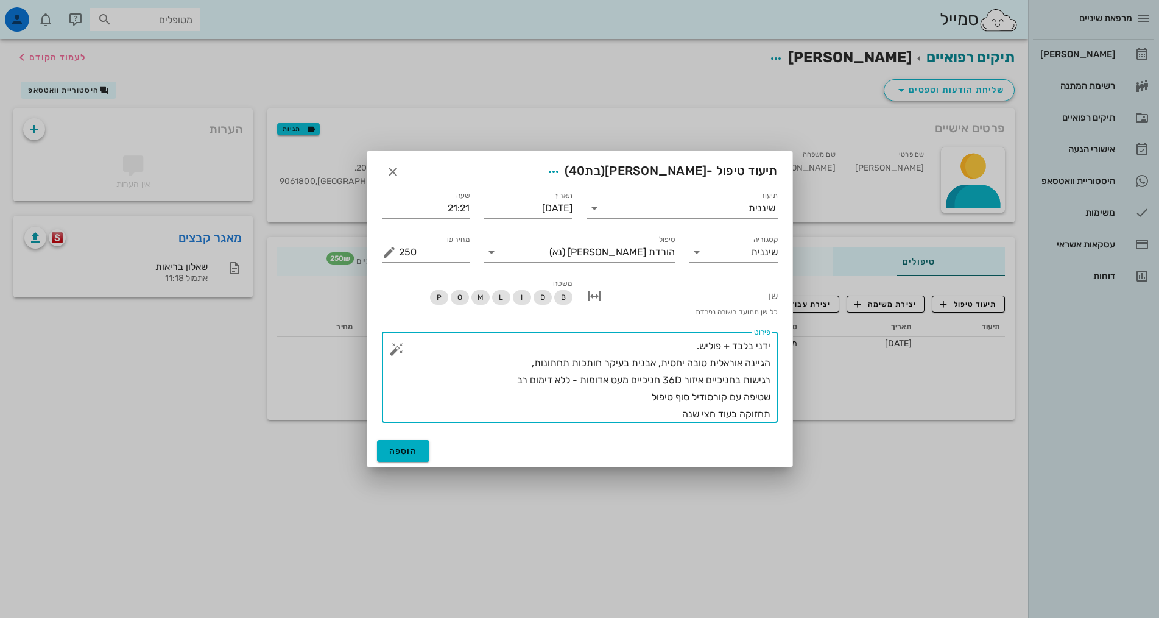
click at [636, 364] on textarea "ידני בלבד + פוליש. הגיינה אוראלית טובה יחסית, אבנית בעיקר חותכות תחתונות, רגישו…" at bounding box center [585, 380] width 372 height 85
drag, startPoint x: 509, startPoint y: 383, endPoint x: 673, endPoint y: 379, distance: 164.5
click at [673, 379] on textarea "ידני בלבד + פוליש. הגיינה אוראלית טובה יחסית, אבנית מועטה מאוד בעיקר חותכות תחת…" at bounding box center [585, 380] width 372 height 85
click at [671, 411] on textarea "ידני בלבד + פוליש. הגיינה אוראלית טובה יחסית, אבנית מועטה מאוד בעיקר חותכות תחת…" at bounding box center [585, 380] width 372 height 85
type textarea "ידני בלבד + פוליש. הגיינה אוראלית טובה יחסית, אבנית מועטה מאוד בעיקר חותכות תחת…"
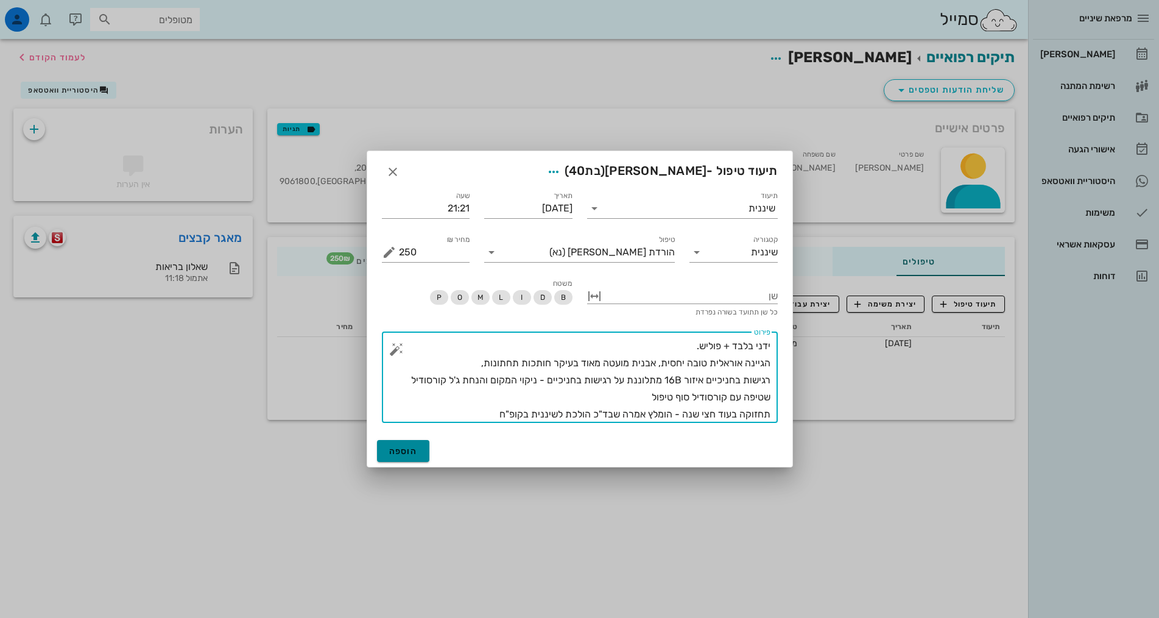
click at [408, 451] on span "הוספה" at bounding box center [403, 451] width 29 height 10
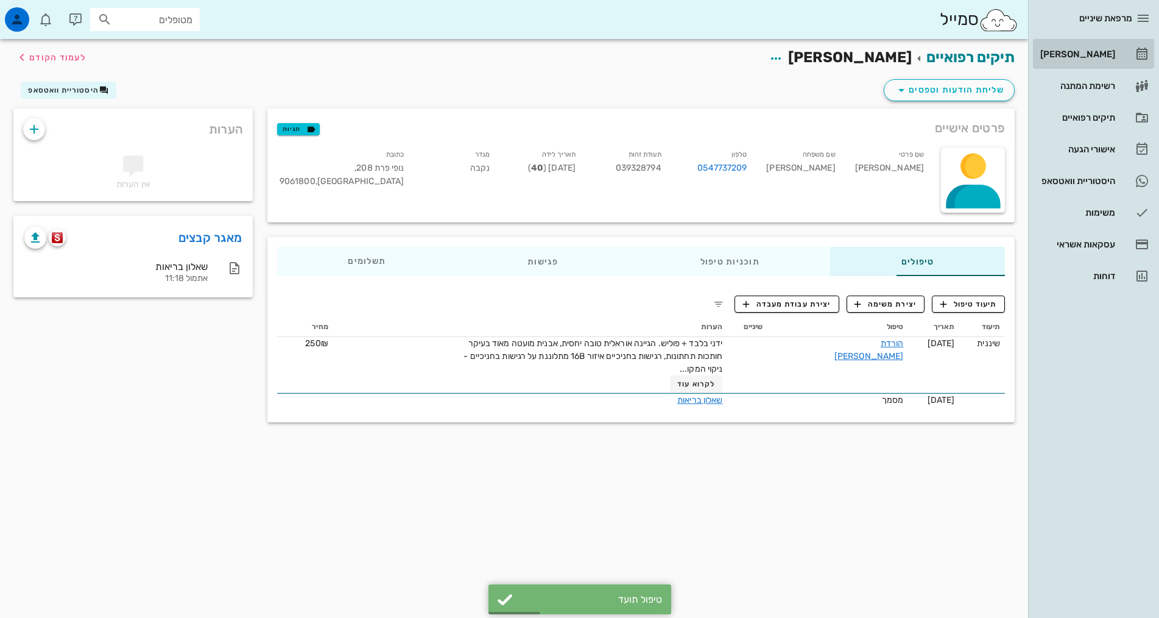
click at [1103, 58] on div "[PERSON_NAME]" at bounding box center [1076, 54] width 77 height 10
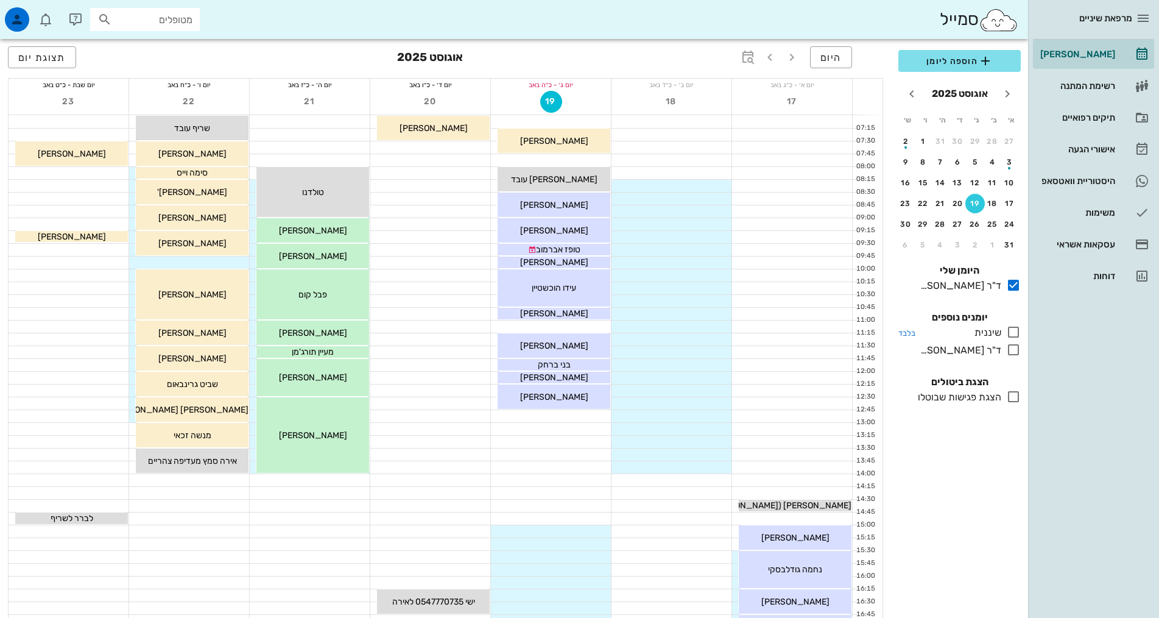
click at [1013, 330] on icon at bounding box center [1014, 332] width 15 height 15
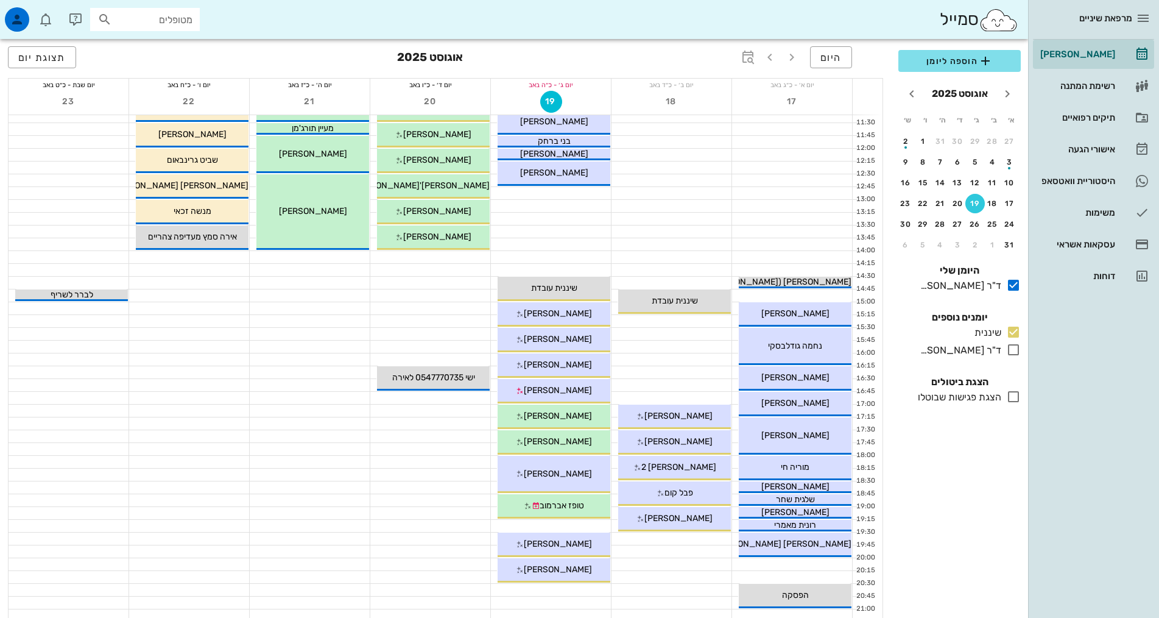
scroll to position [244, 0]
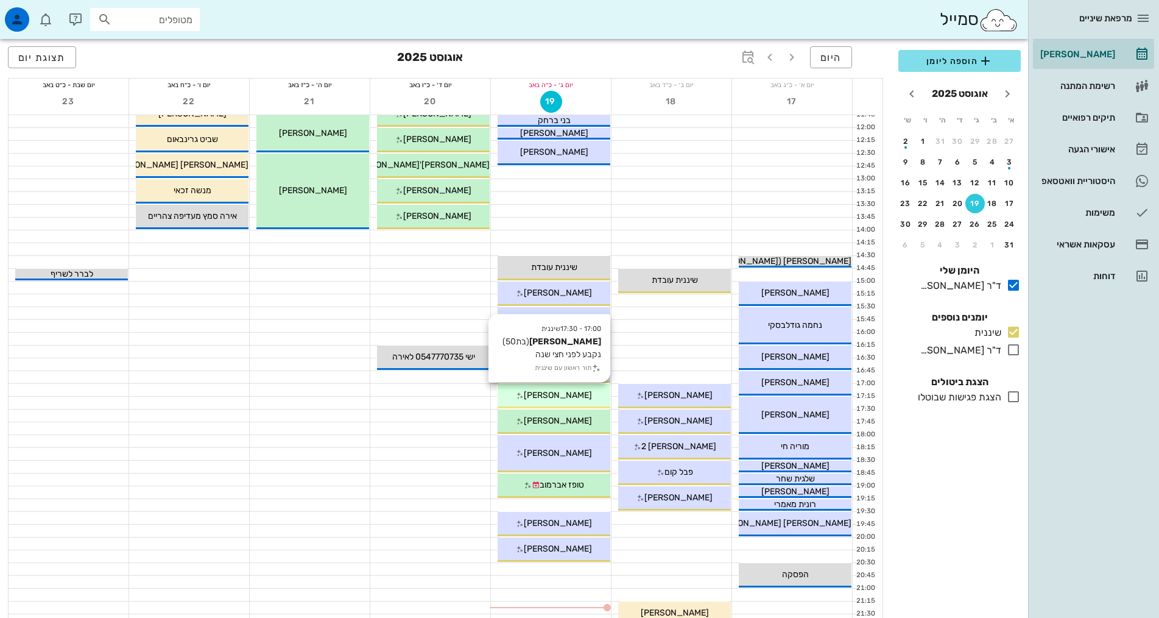
click at [573, 397] on span "[PERSON_NAME]" at bounding box center [558, 395] width 68 height 10
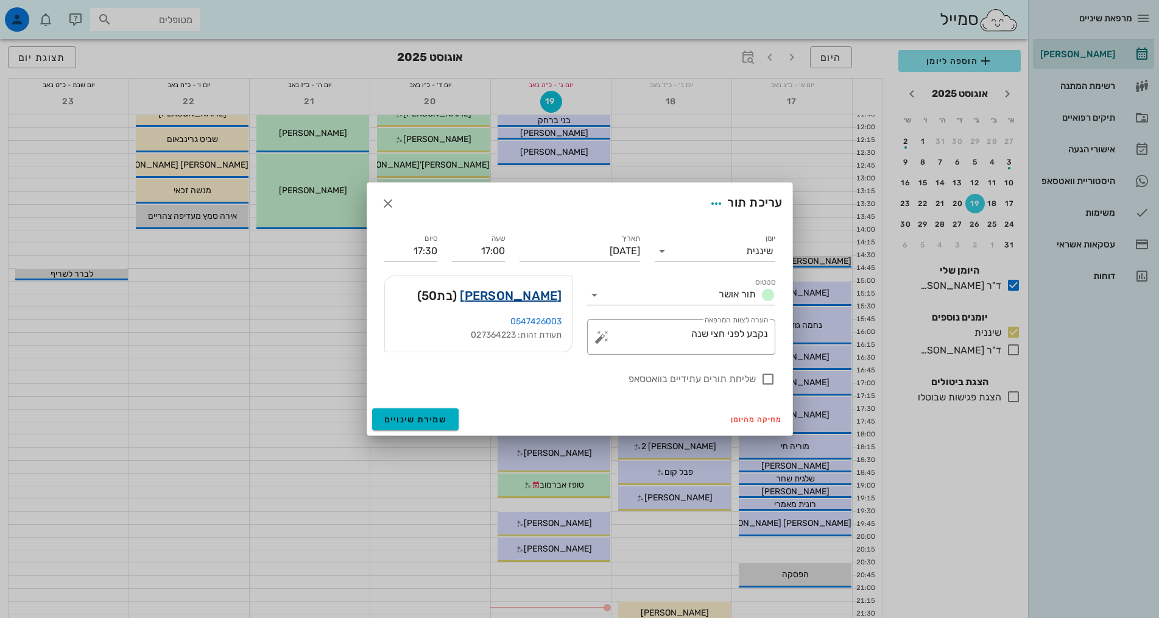
click at [545, 297] on link "[PERSON_NAME]" at bounding box center [511, 295] width 102 height 19
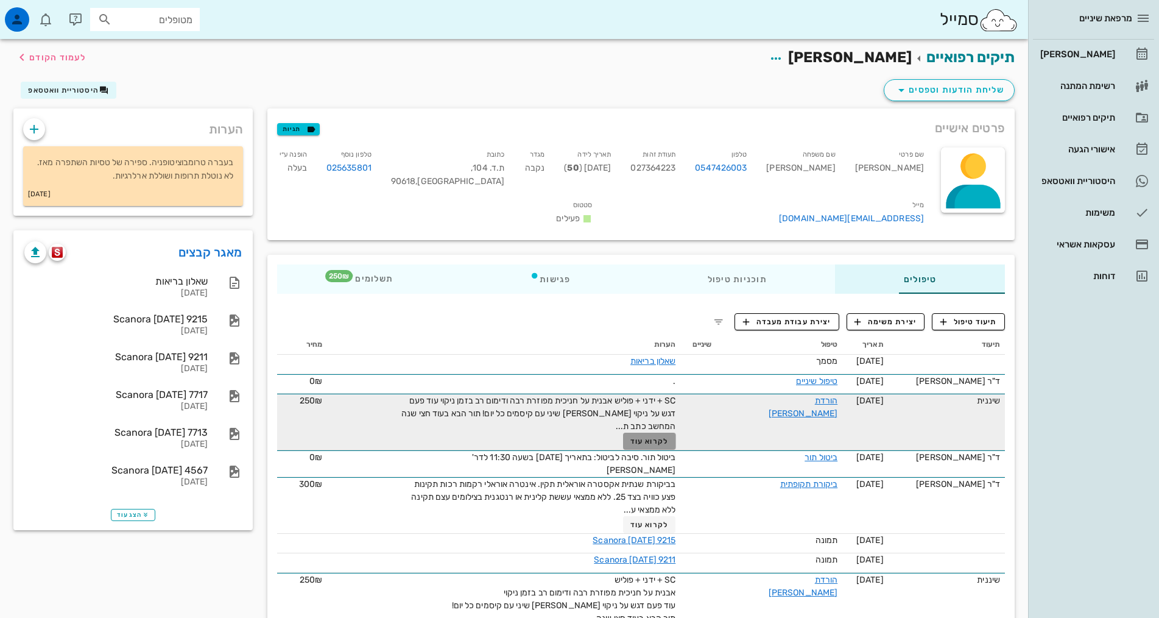
click at [623, 433] on button "לקרוא עוד" at bounding box center [649, 441] width 53 height 17
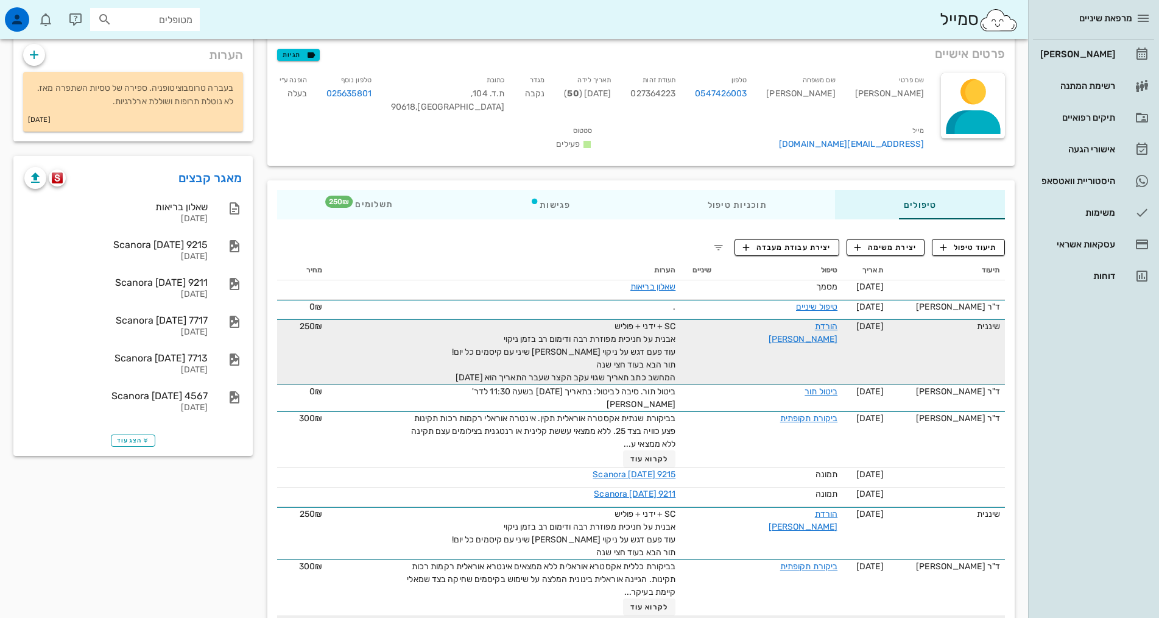
scroll to position [183, 0]
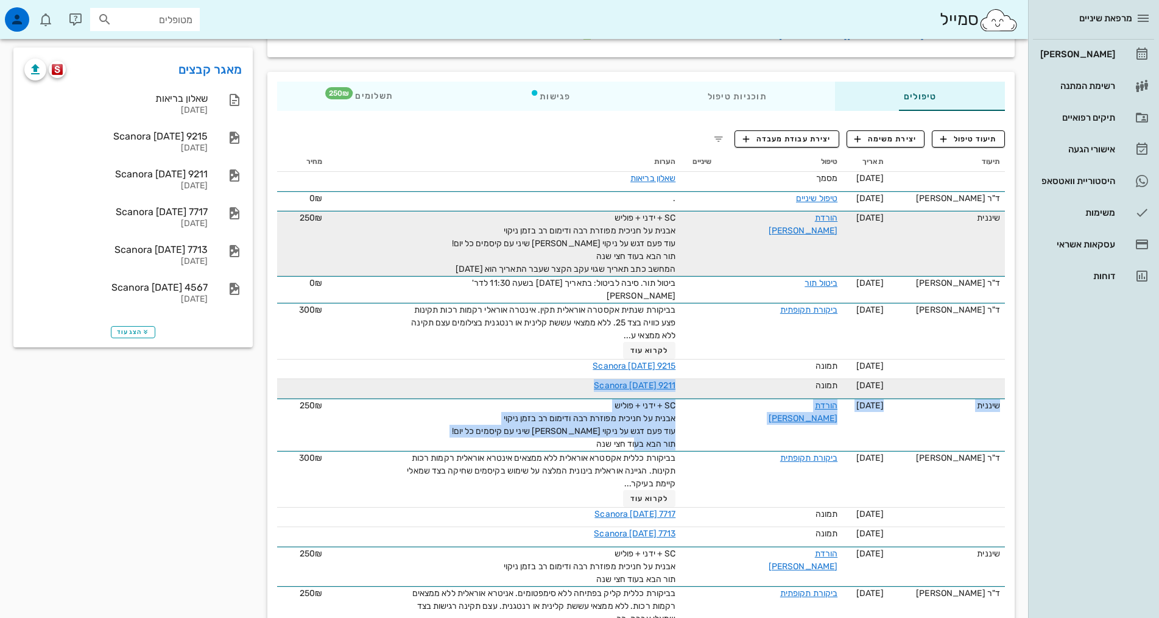
drag, startPoint x: 539, startPoint y: 416, endPoint x: 676, endPoint y: 372, distance: 143.9
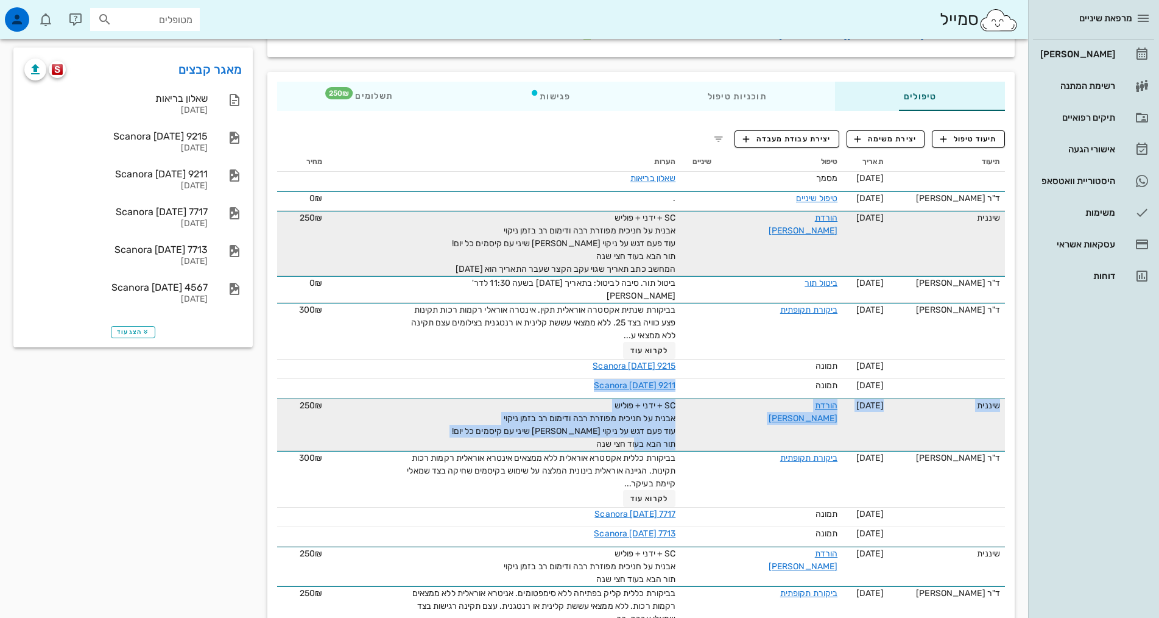
click at [681, 398] on td at bounding box center [699, 424] width 36 height 52
drag, startPoint x: 539, startPoint y: 418, endPoint x: 645, endPoint y: 386, distance: 110.2
click at [645, 398] on tr "שיננית [DATE] הורדת [PERSON_NAME] SC + ידני + פוליש אבנית על חניכית מפוזרת רבה …" at bounding box center [641, 424] width 728 height 52
copy span "SC + ידני + פוליש אבנית על חניכית מפוזרת רבה ודימום רב בזמן ניקוי עוד פעם דגש ע…"
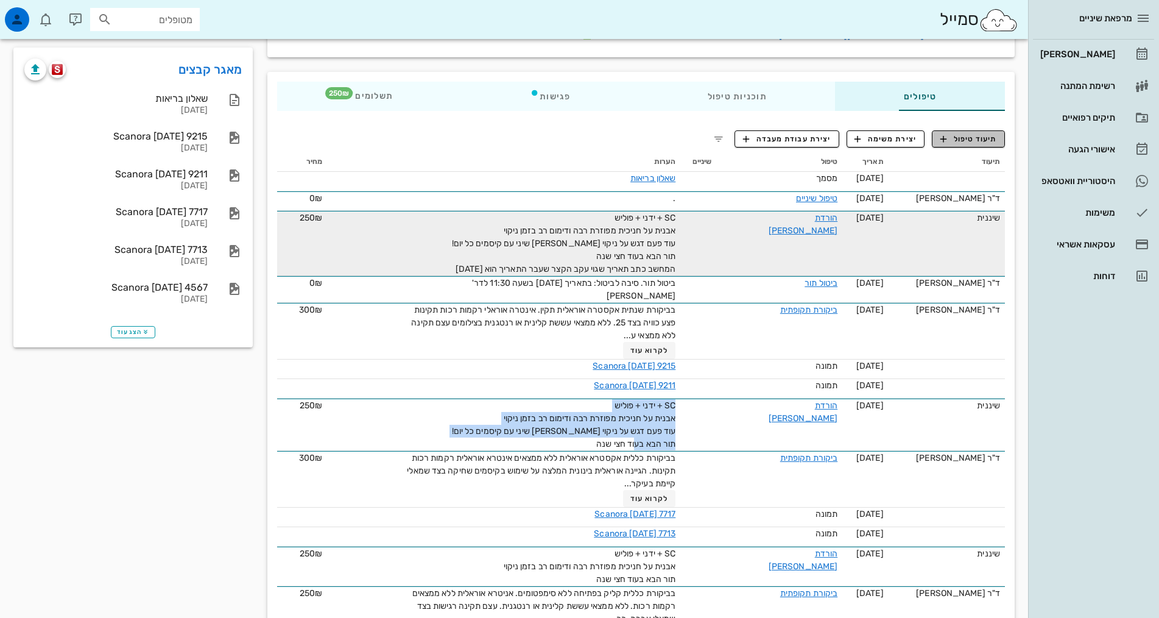
click at [982, 133] on span "תיעוד טיפול" at bounding box center [969, 138] width 57 height 11
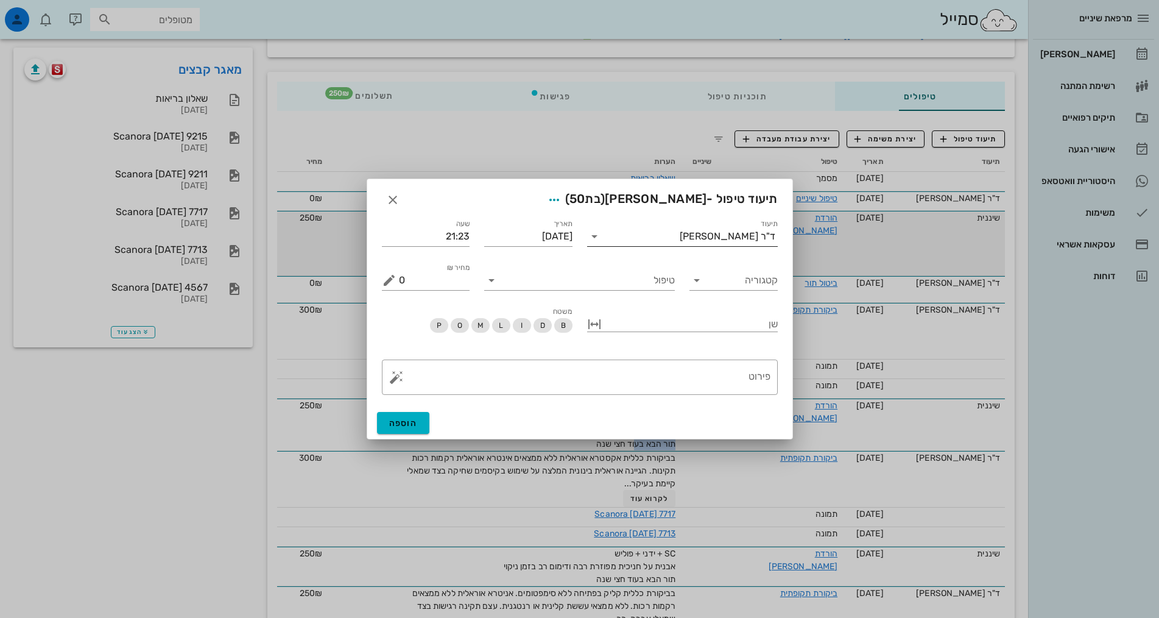
click at [759, 236] on div "ד"ר [PERSON_NAME]" at bounding box center [728, 236] width 96 height 11
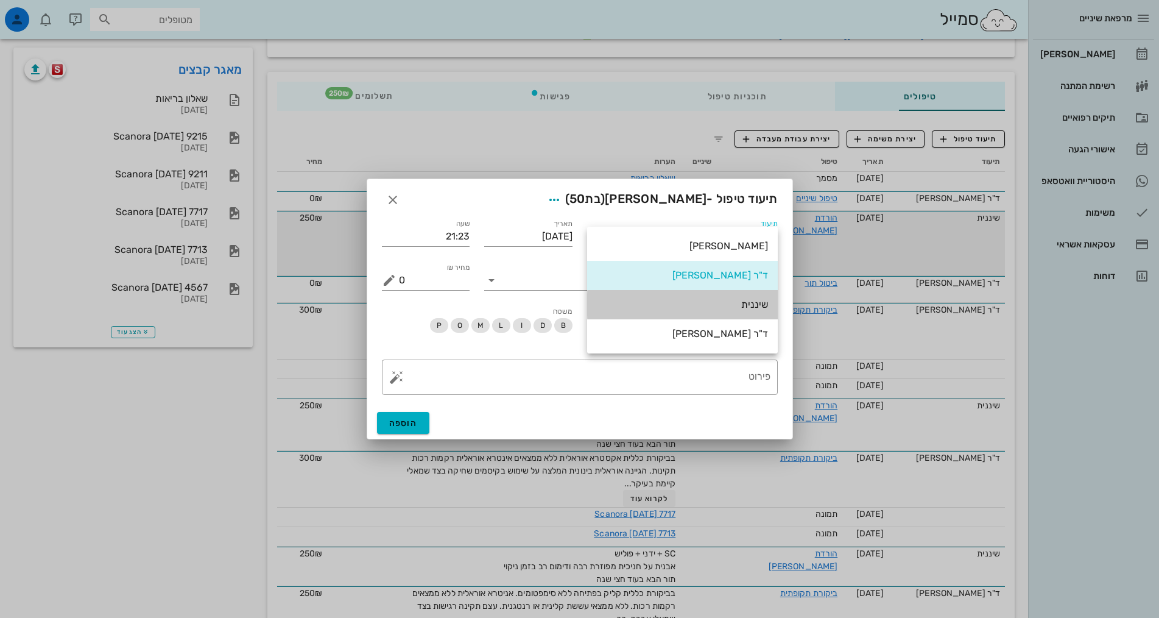
click at [759, 307] on div "שיננית" at bounding box center [682, 305] width 171 height 12
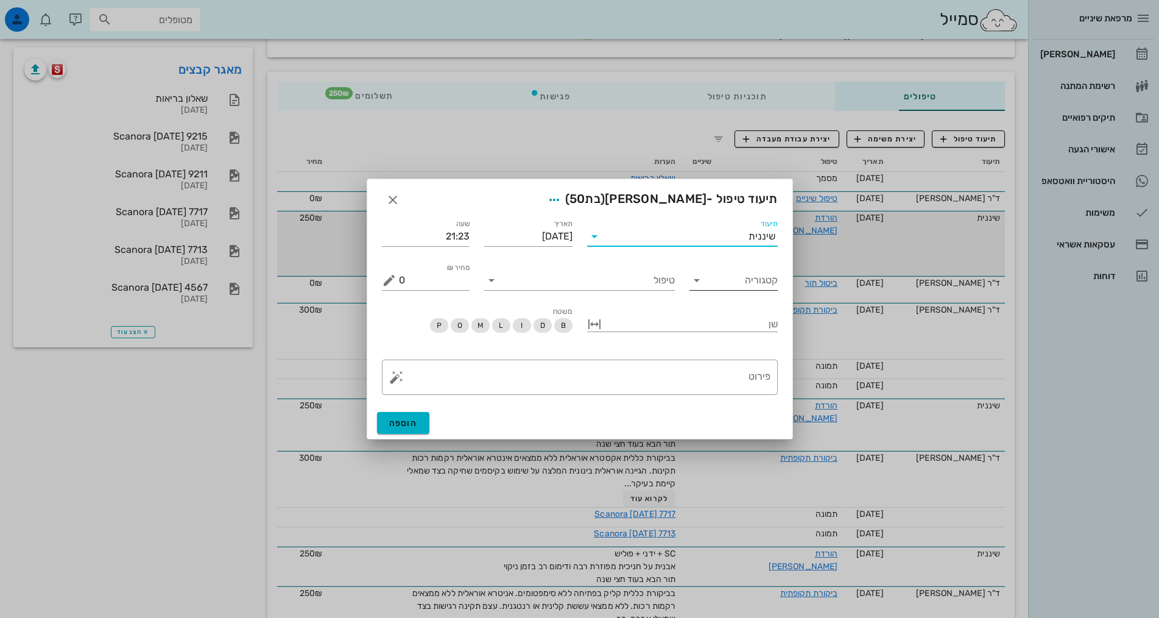
click at [766, 278] on input "קטגוריה" at bounding box center [743, 280] width 69 height 19
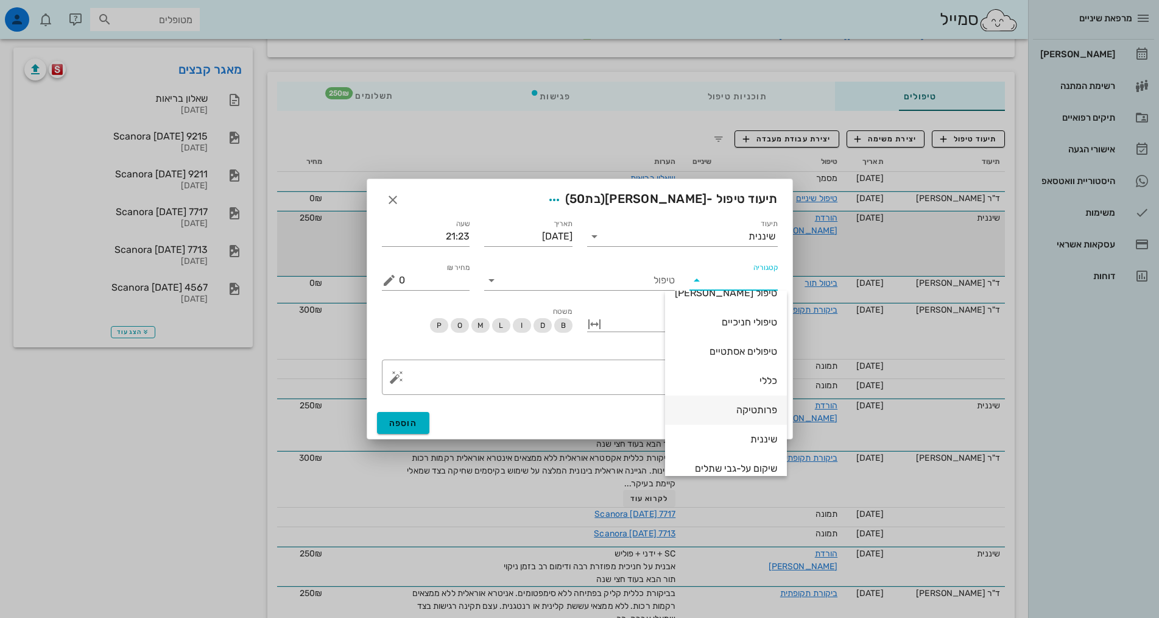
scroll to position [117, 0]
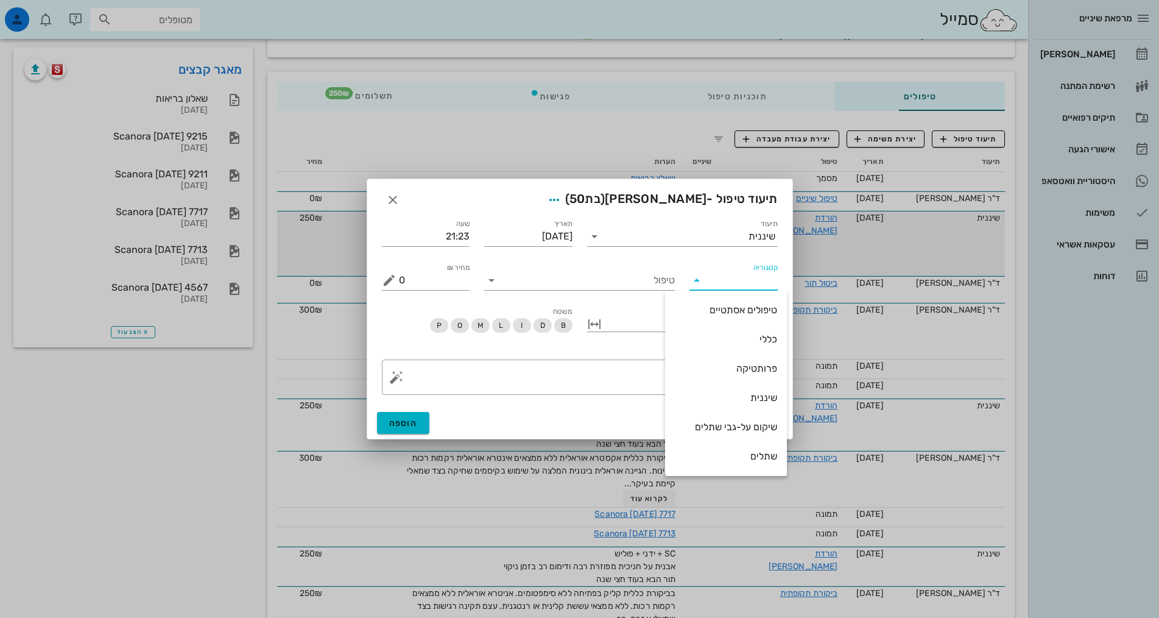
click at [757, 399] on div "שיננית" at bounding box center [726, 398] width 102 height 12
type input "שיננית"
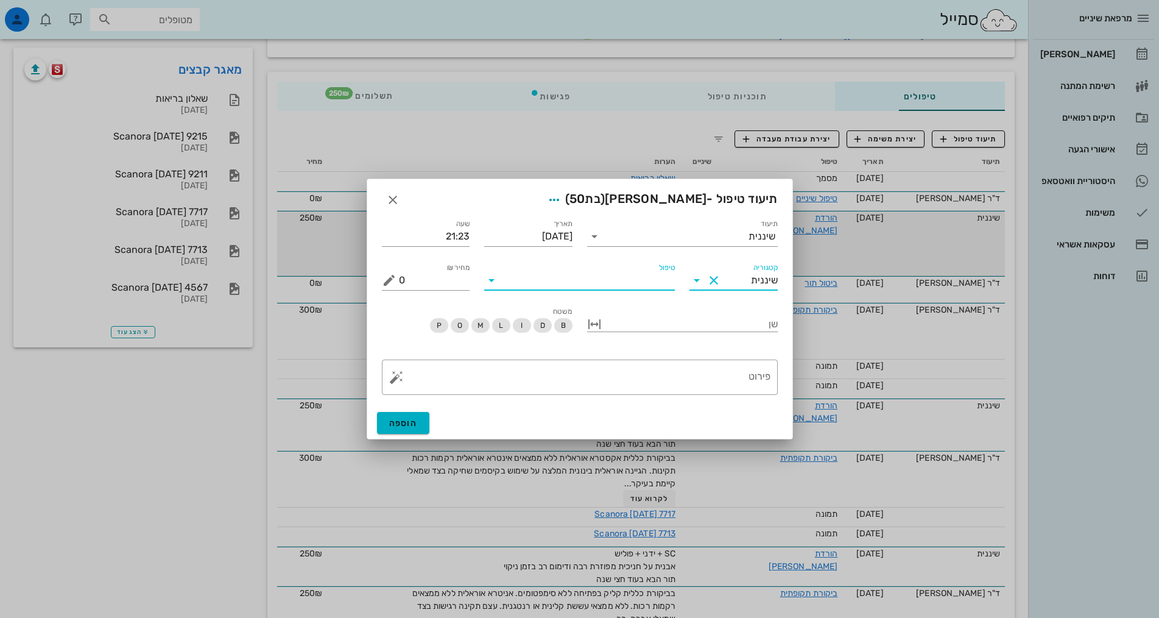
click at [658, 289] on input "טיפול" at bounding box center [588, 280] width 174 height 19
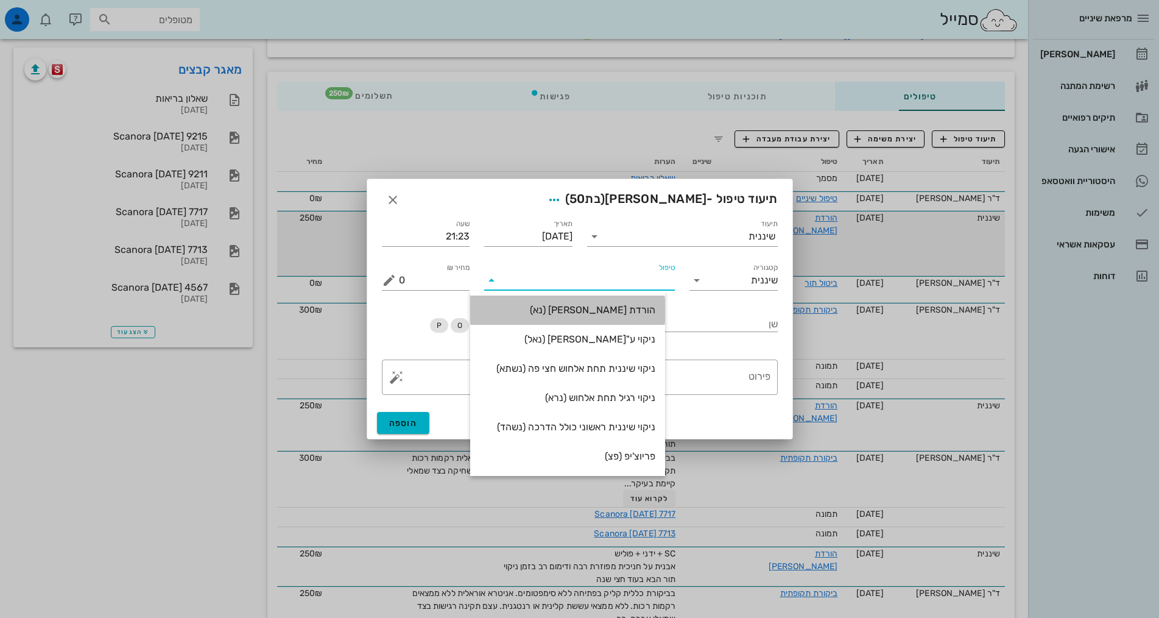
click at [656, 317] on div "הורדת [PERSON_NAME] (נא)" at bounding box center [567, 310] width 175 height 26
type input "250"
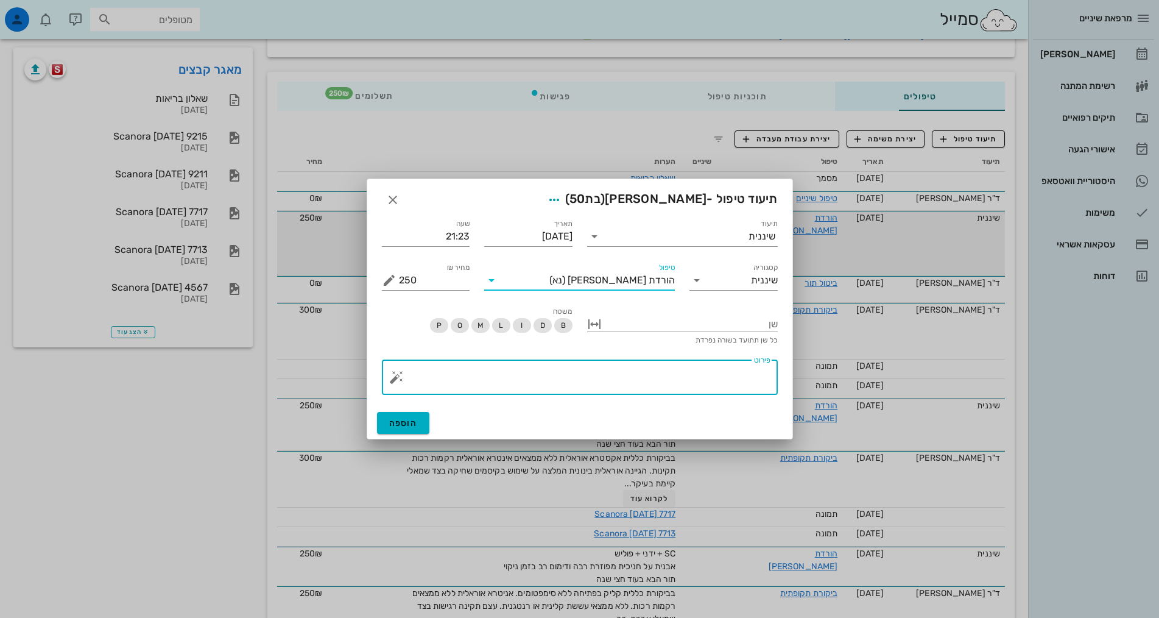
click at [689, 372] on textarea "פירוט" at bounding box center [585, 380] width 372 height 29
paste textarea "SC + ידני + פוליש אבנית על חניכית מפוזרת רבה ודימום רב בזמן ניקוי עוד פעם דגש ע…"
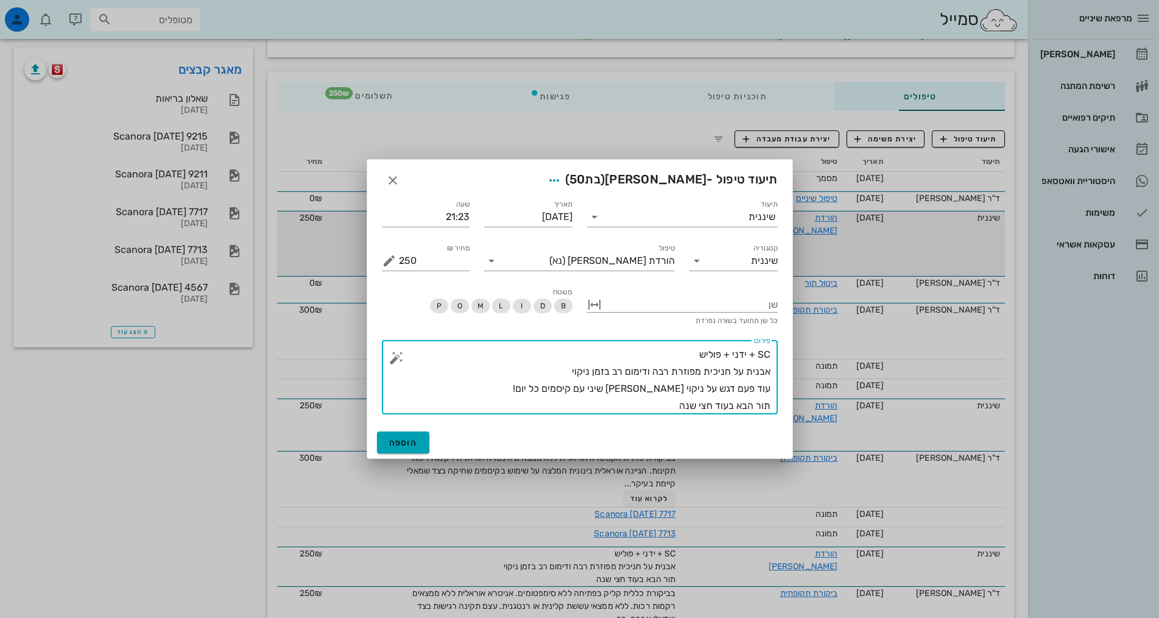
type textarea "SC + ידני + פוליש אבנית על חניכית מפוזרת רבה ודימום רב בזמן ניקוי עוד פעם דגש ע…"
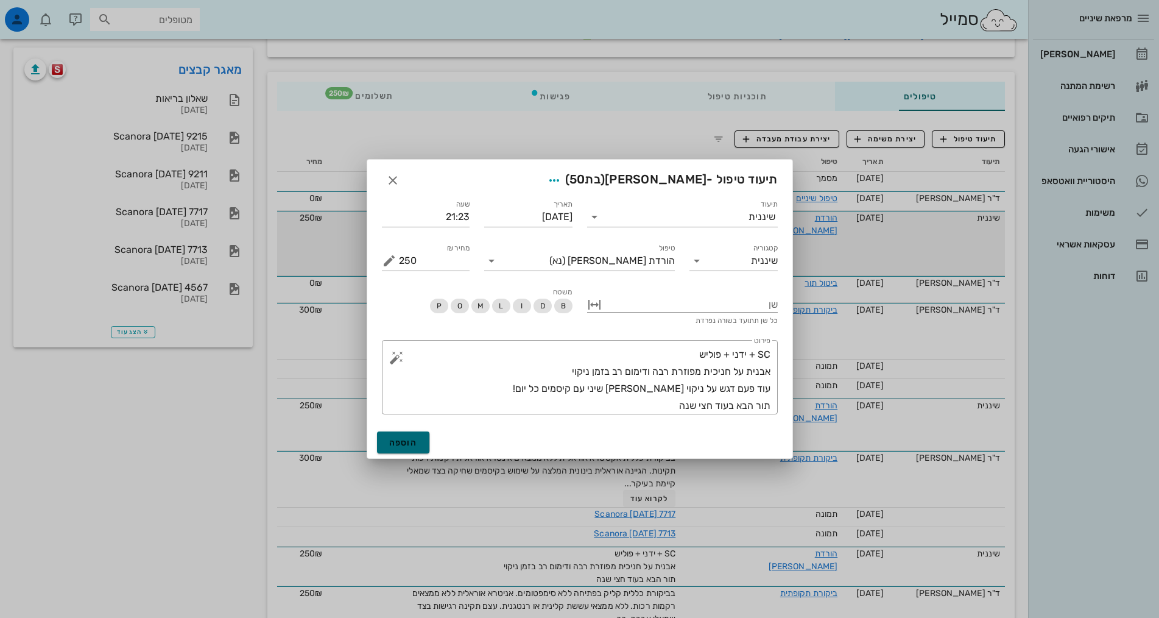
click at [397, 444] on span "הוספה" at bounding box center [403, 442] width 29 height 10
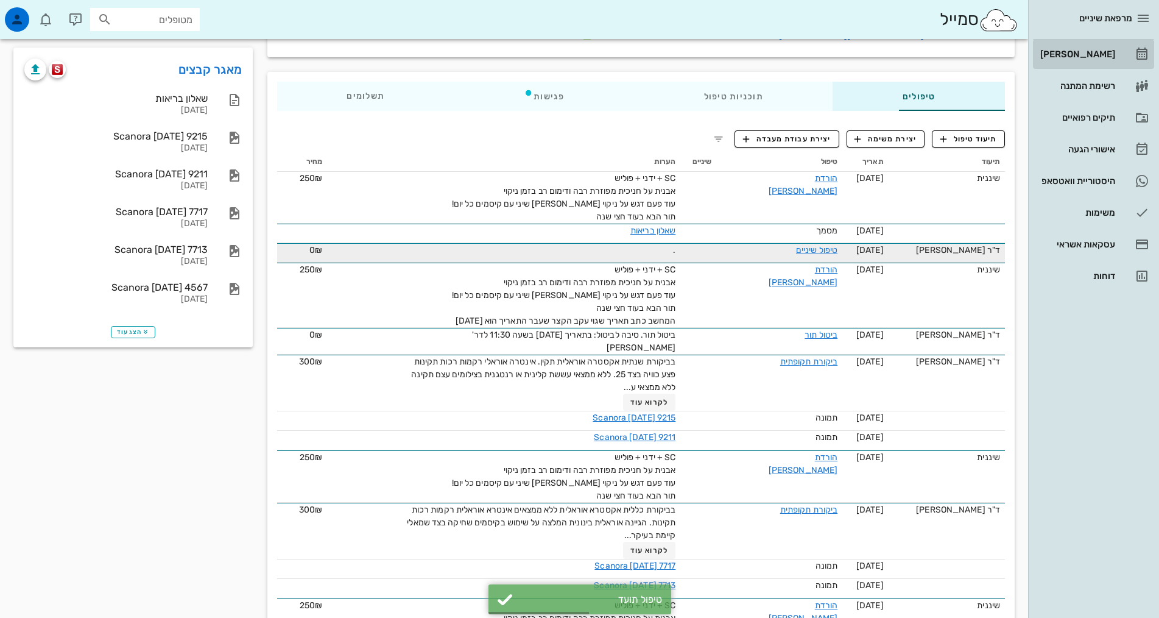
click at [1116, 53] on link "[PERSON_NAME]" at bounding box center [1093, 54] width 121 height 29
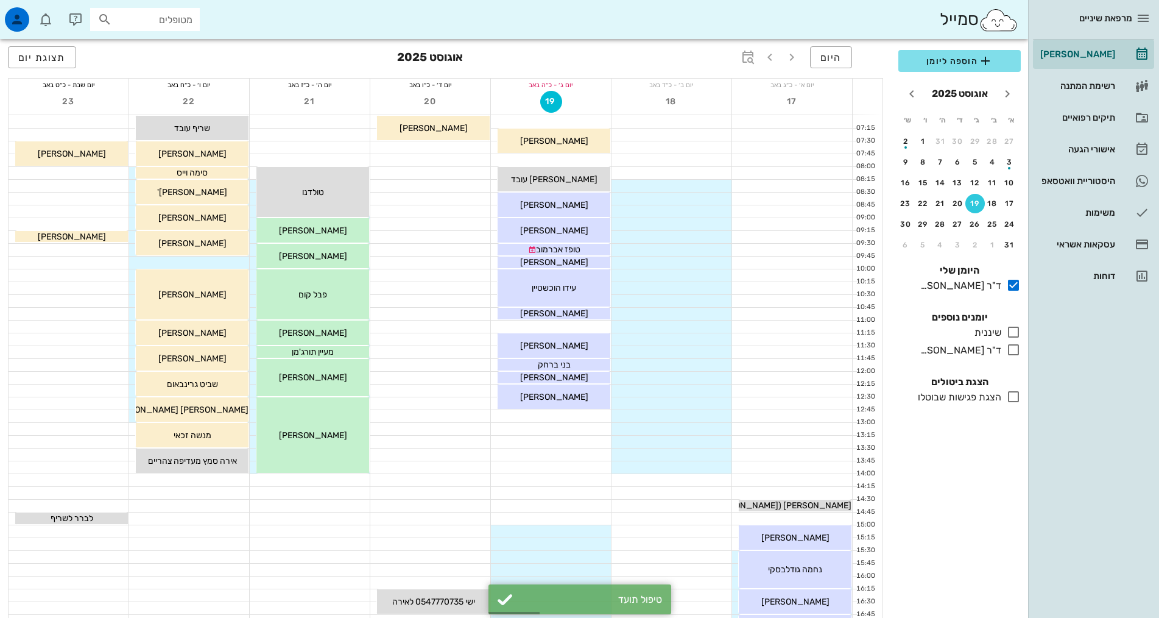
scroll to position [305, 0]
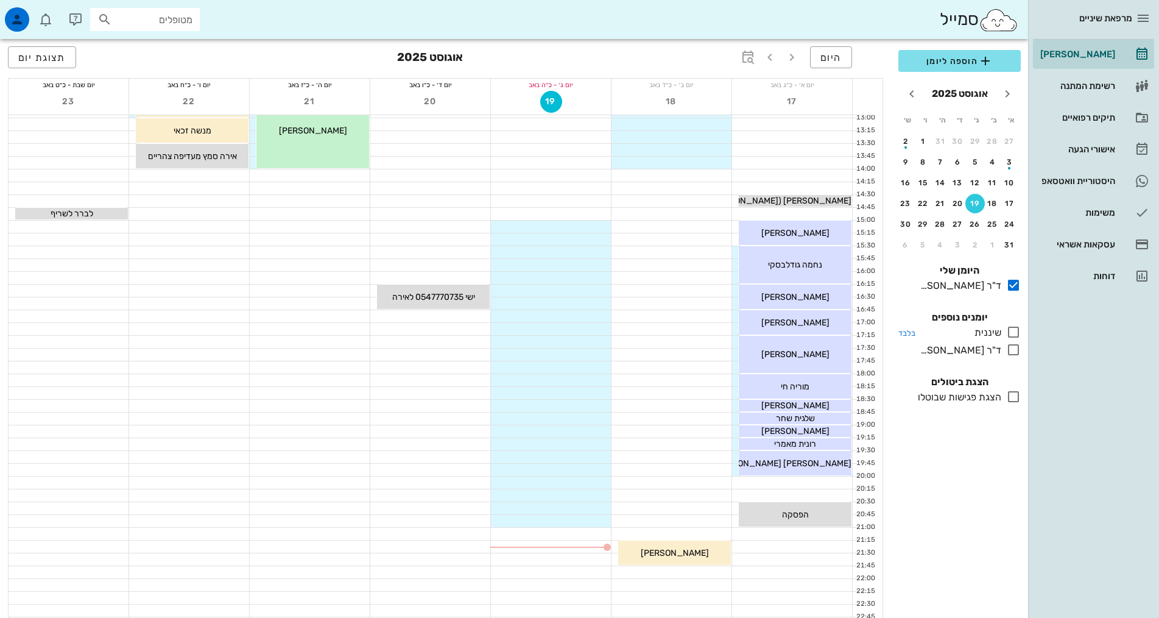
click at [1016, 333] on icon at bounding box center [1014, 332] width 15 height 15
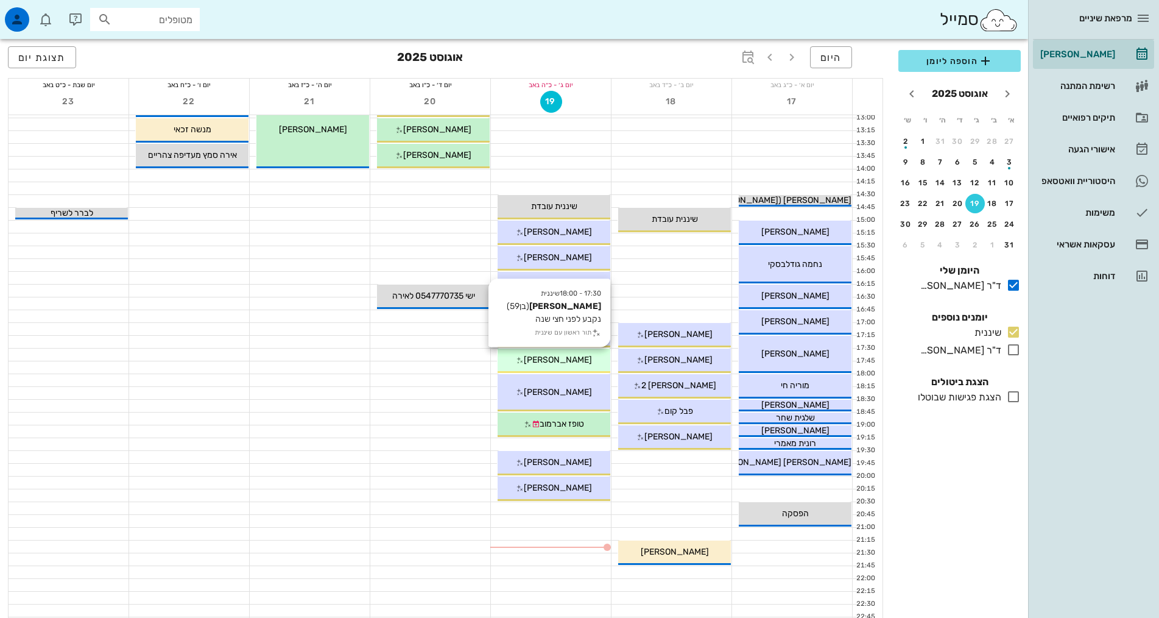
click at [562, 357] on span "[PERSON_NAME]" at bounding box center [558, 360] width 68 height 10
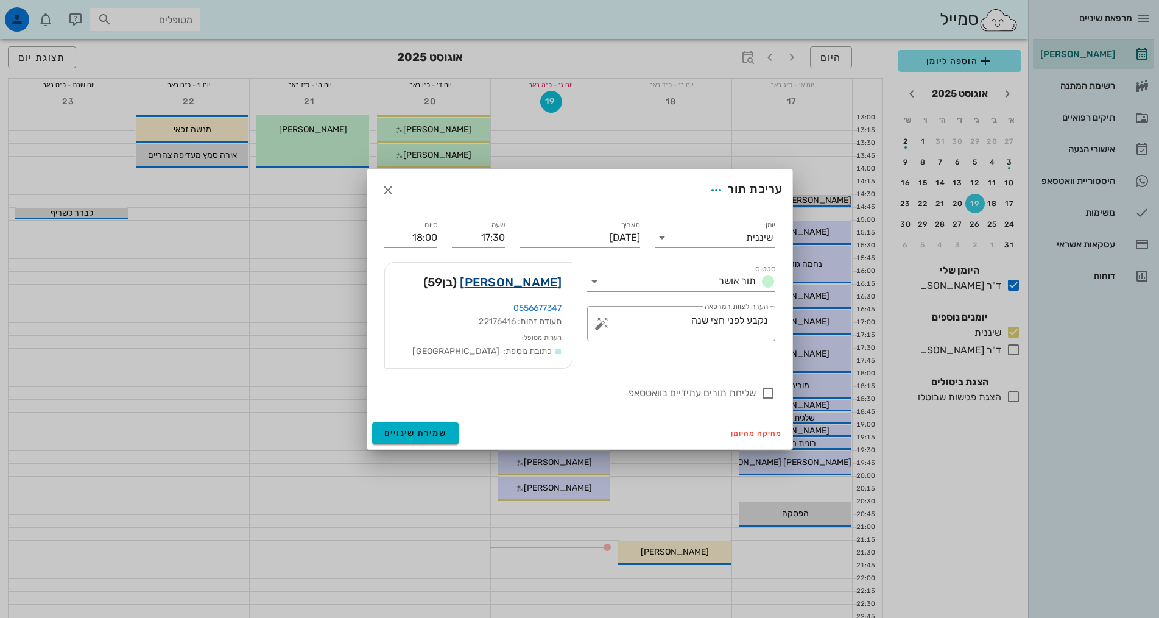
click at [551, 282] on link "[PERSON_NAME]" at bounding box center [511, 281] width 102 height 19
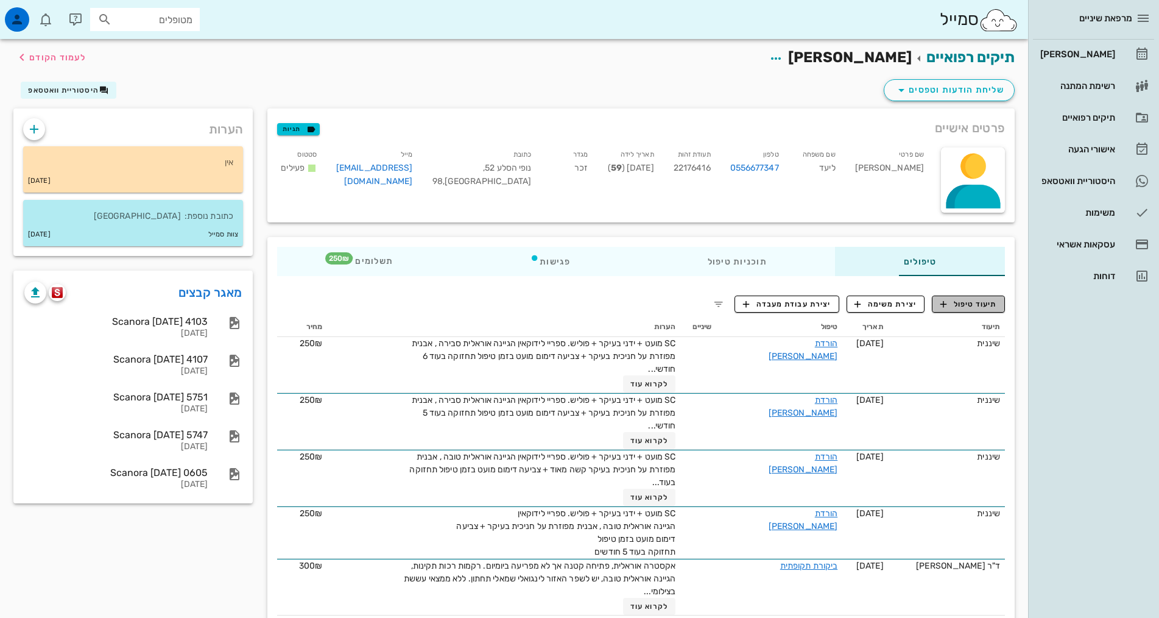
click at [984, 310] on button "תיעוד טיפול" at bounding box center [968, 304] width 73 height 17
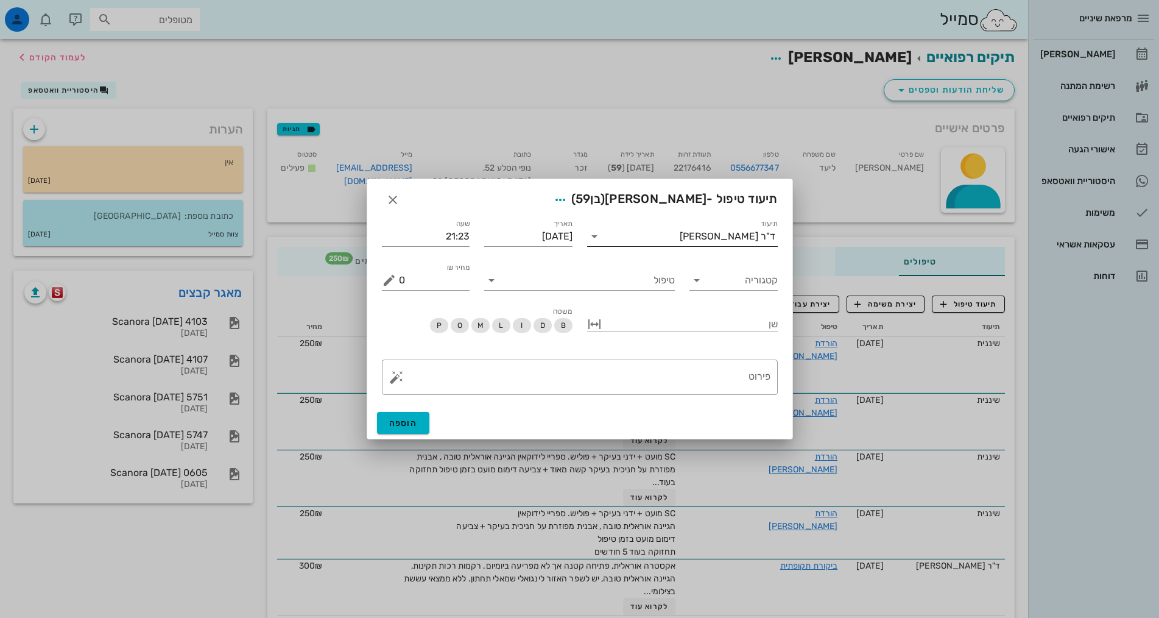
click at [680, 231] on input "תיעוד" at bounding box center [642, 236] width 76 height 19
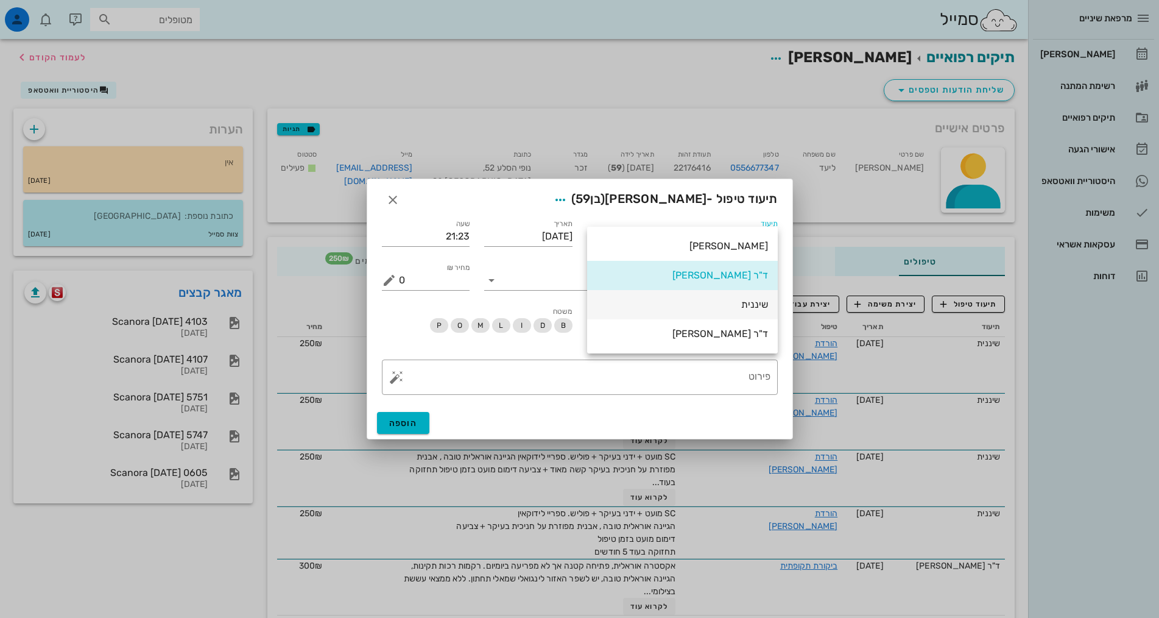
click at [749, 296] on div "שיננית" at bounding box center [682, 304] width 171 height 26
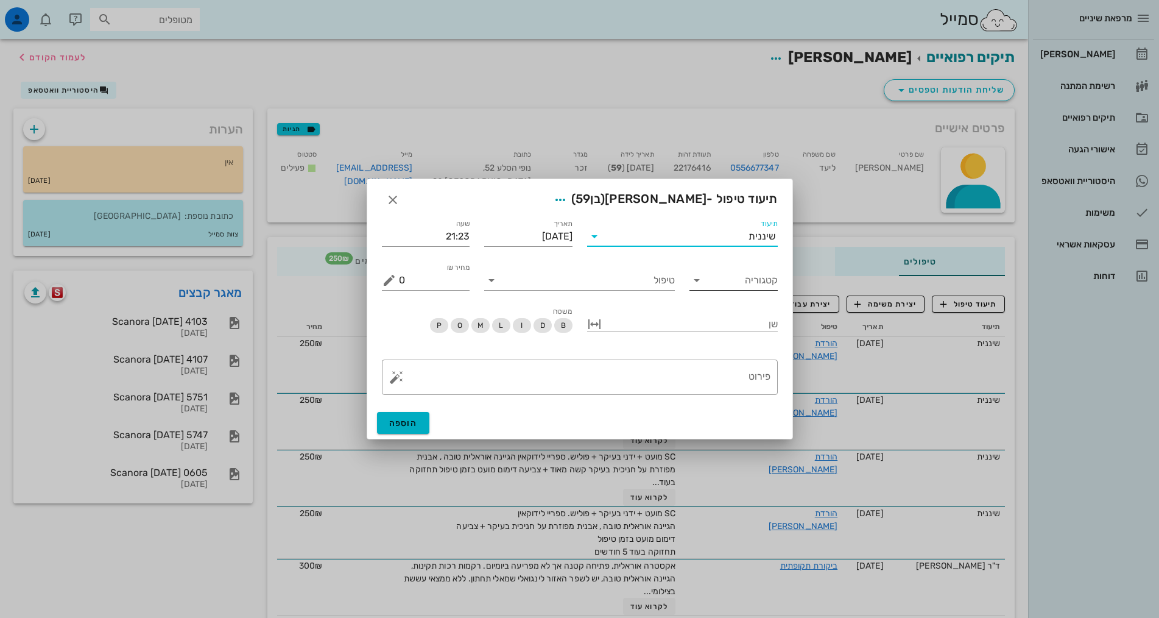
click at [746, 283] on input "קטגוריה" at bounding box center [743, 280] width 69 height 19
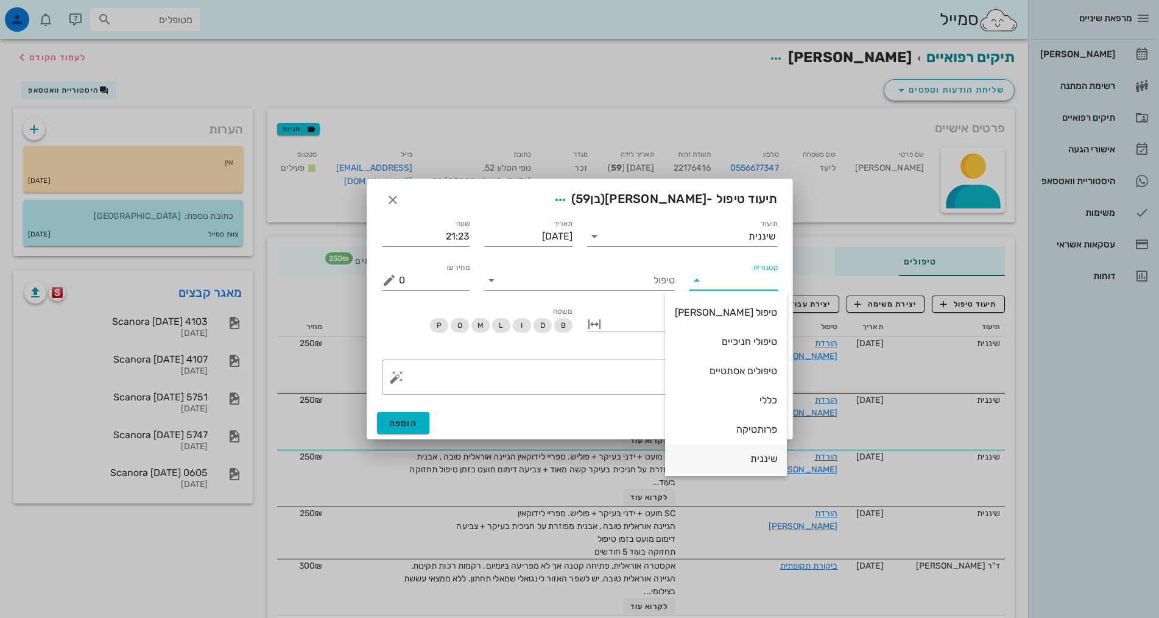
scroll to position [117, 0]
click at [755, 397] on div "שיננית" at bounding box center [726, 398] width 102 height 12
type input "שיננית"
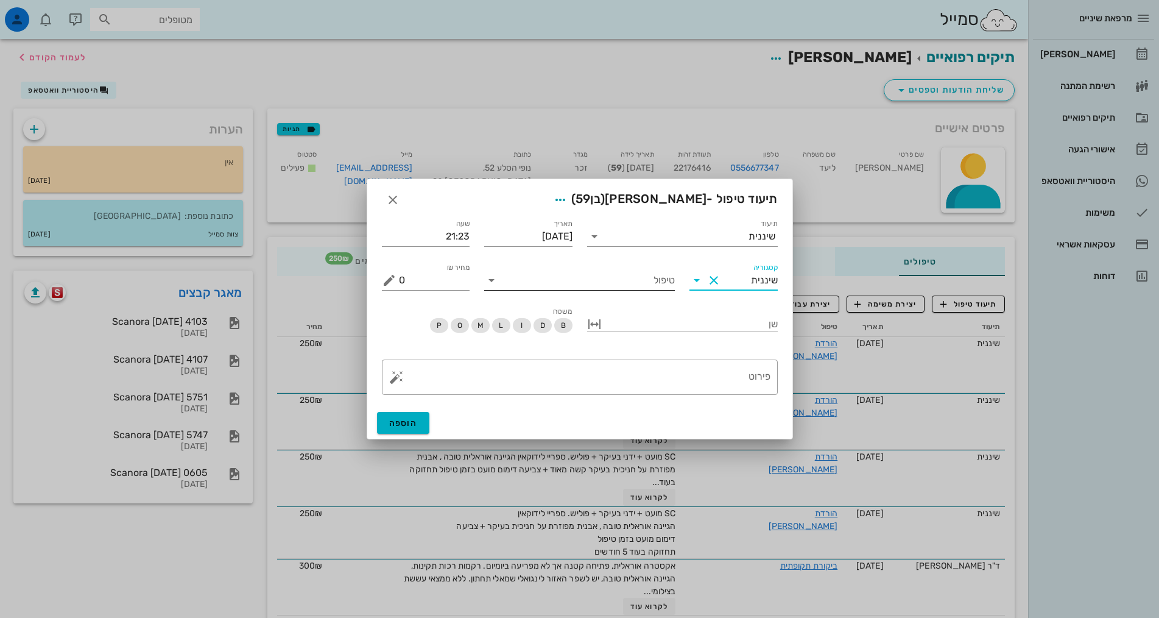
click at [657, 289] on input "טיפול" at bounding box center [588, 280] width 174 height 19
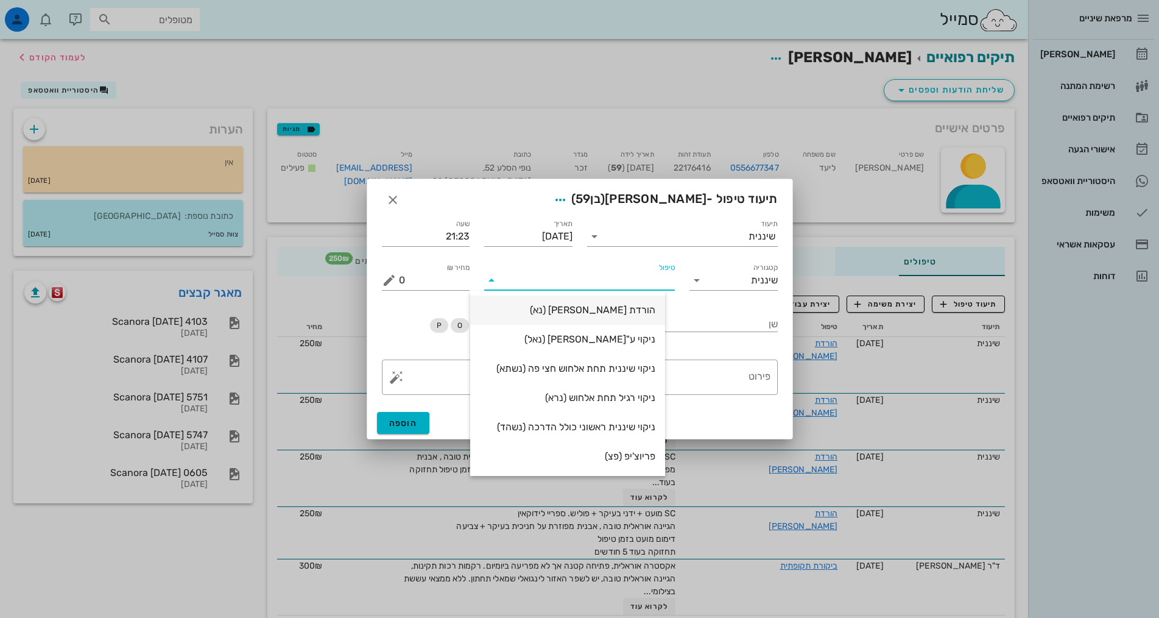
click at [656, 308] on div "הורדת [PERSON_NAME] (נא)" at bounding box center [567, 310] width 175 height 12
type input "250"
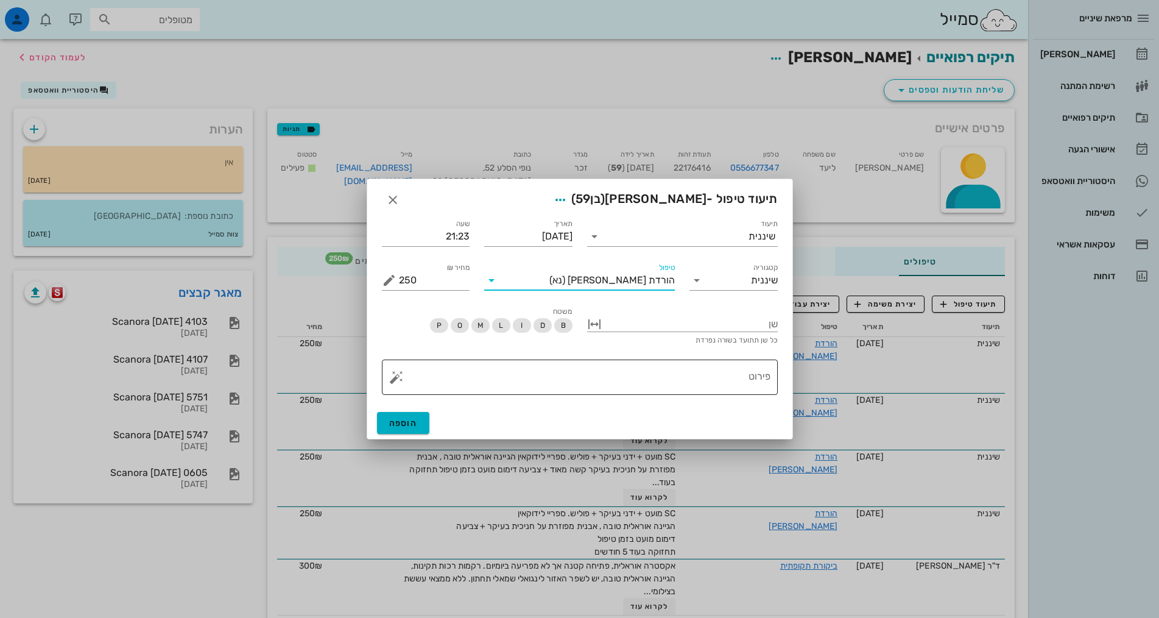
click at [687, 377] on textarea "פירוט" at bounding box center [585, 380] width 372 height 29
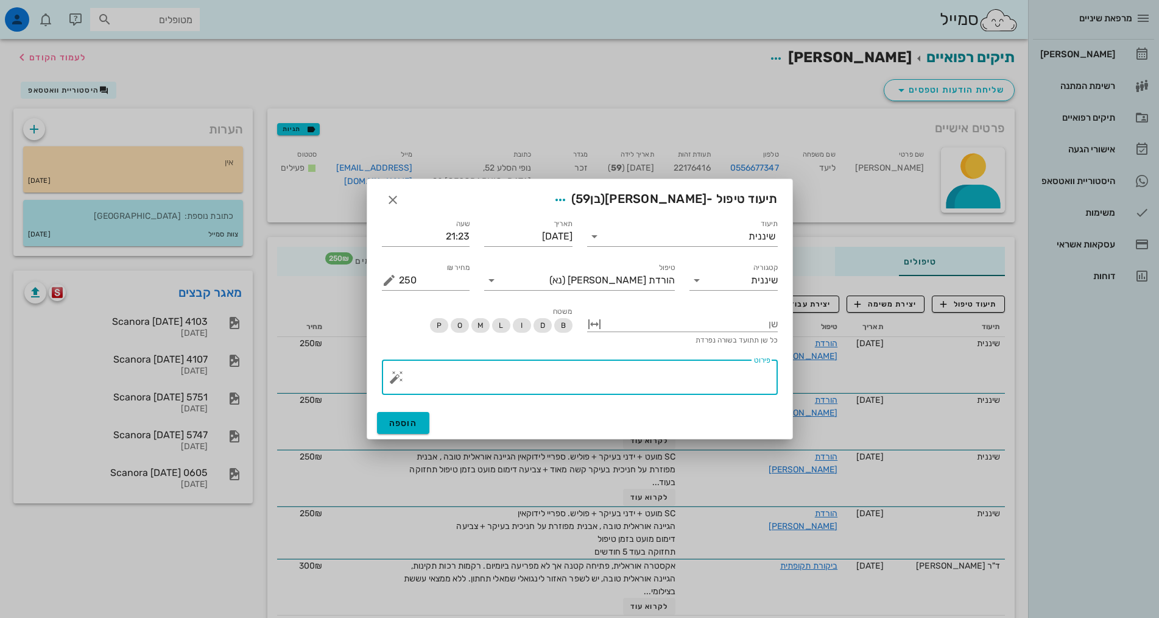
paste textarea "SC + ידני + פוליש אבנית על חניכית מפוזרת רבה ודימום רב בזמן ניקוי עוד פעם דגש ע…"
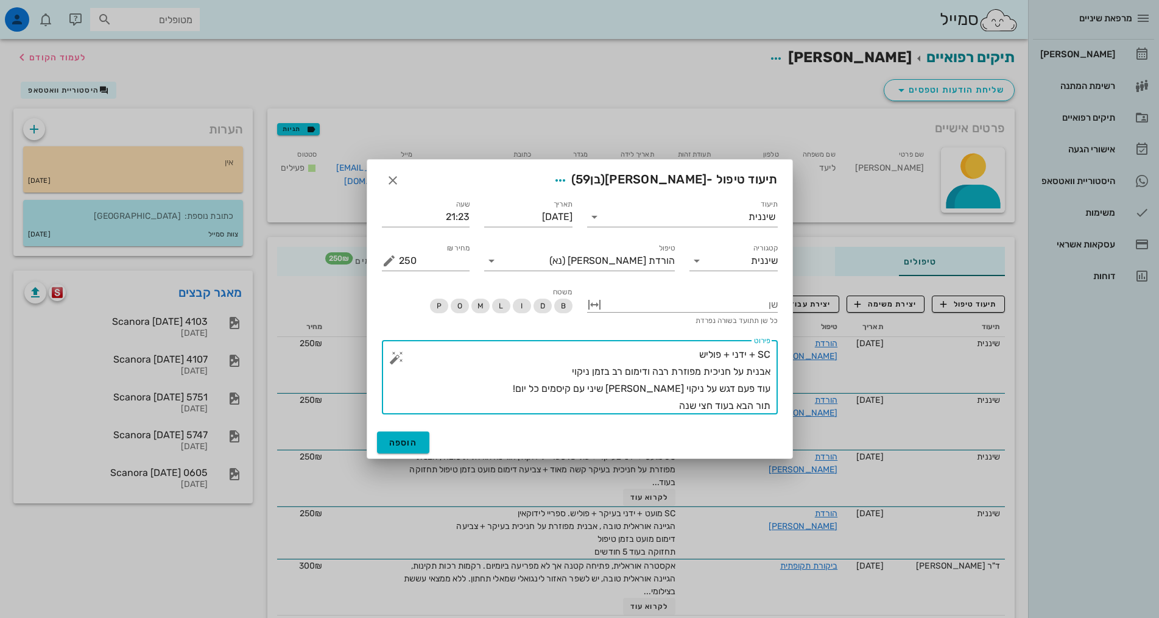
click at [653, 353] on textarea "SC + ידני + פוליש אבנית על חניכית מפוזרת רבה ודימום רב בזמן ניקוי עוד פעם דגש ע…" at bounding box center [585, 380] width 372 height 68
drag, startPoint x: 672, startPoint y: 374, endPoint x: 555, endPoint y: 369, distance: 117.1
click at [555, 369] on textarea "SC + ידני + פוליש ספריי ידוקאין אבנית על חניכית מפוזרת רבה ודימום רב בזמן ניקוי…" at bounding box center [585, 380] width 372 height 68
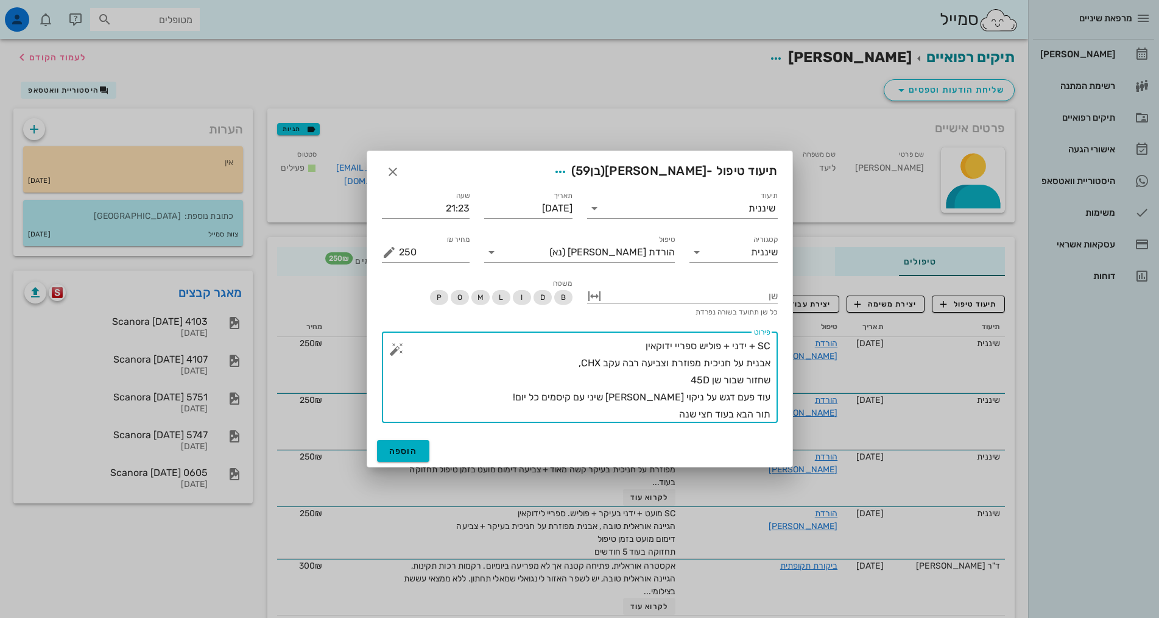
drag, startPoint x: 587, startPoint y: 394, endPoint x: 782, endPoint y: 395, distance: 195.6
click at [782, 395] on div "​ פירוט SC + ידני + פוליש ספריי ידוקאין אבנית על חניכית מפוזרת וצביעה רבה עקב C…" at bounding box center [580, 377] width 411 height 106
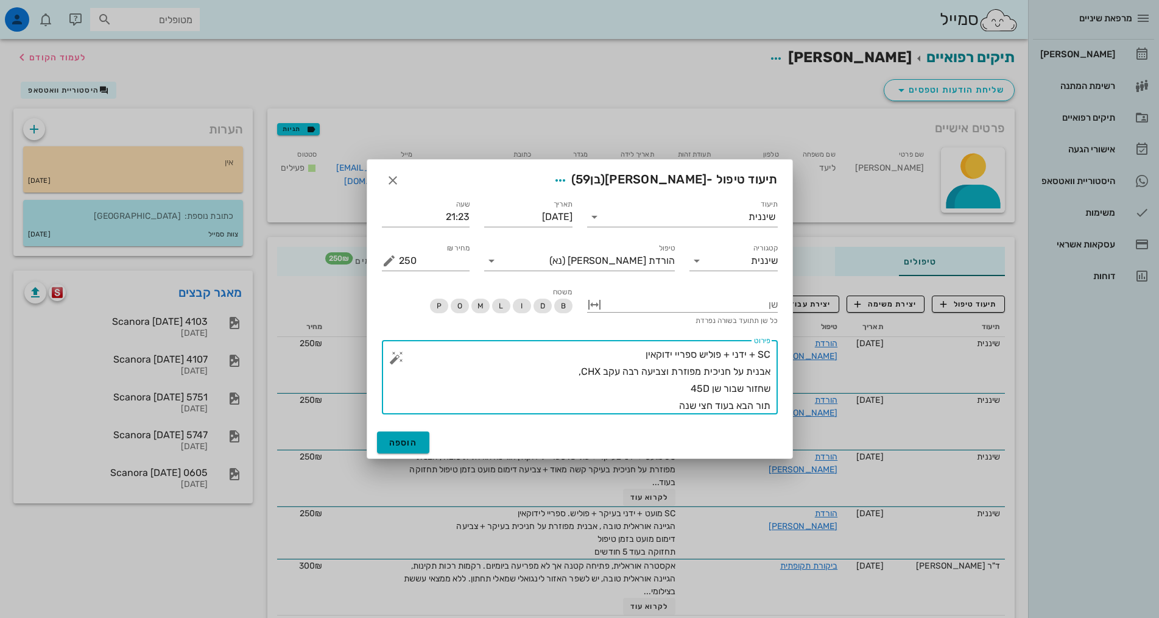
type textarea "SC + ידני + פוליש ספריי ידוקאין אבנית על חניכית מפוזרת וצביעה רבה עקב CHX, שחזו…"
click at [394, 441] on span "הוספה" at bounding box center [403, 442] width 29 height 10
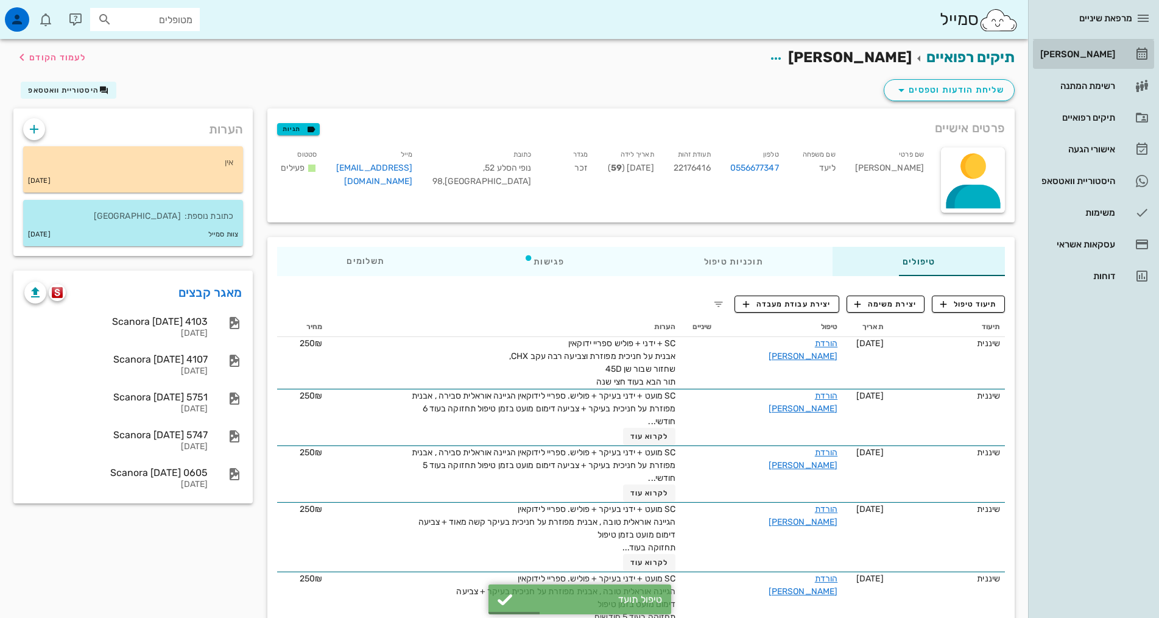
click at [1115, 54] on div "[PERSON_NAME]" at bounding box center [1076, 54] width 77 height 10
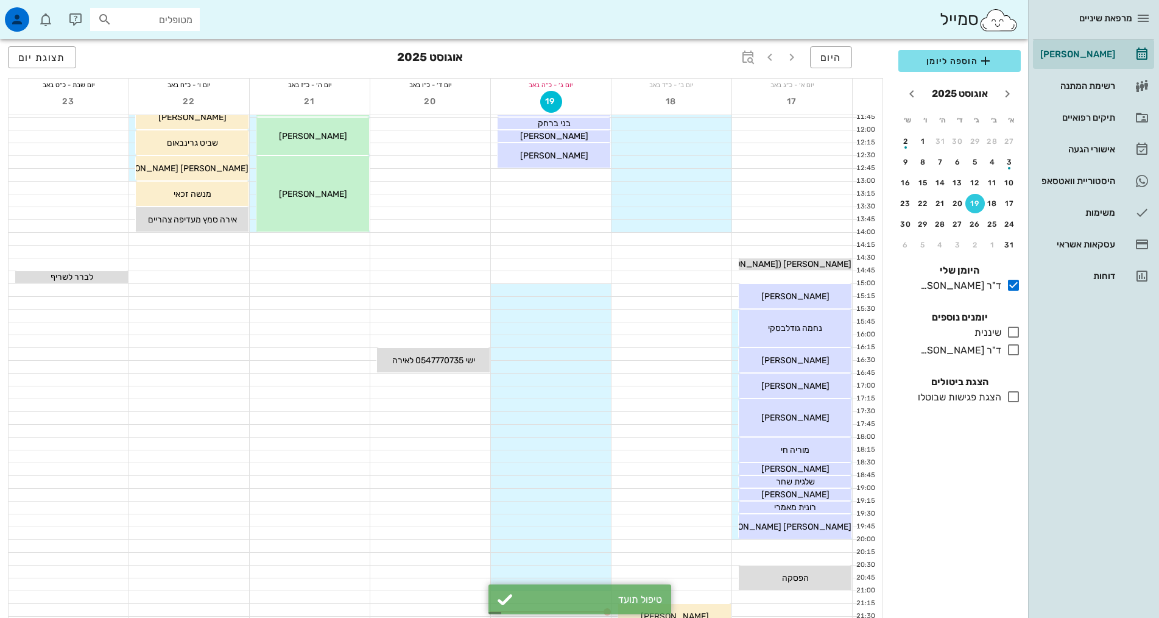
scroll to position [244, 0]
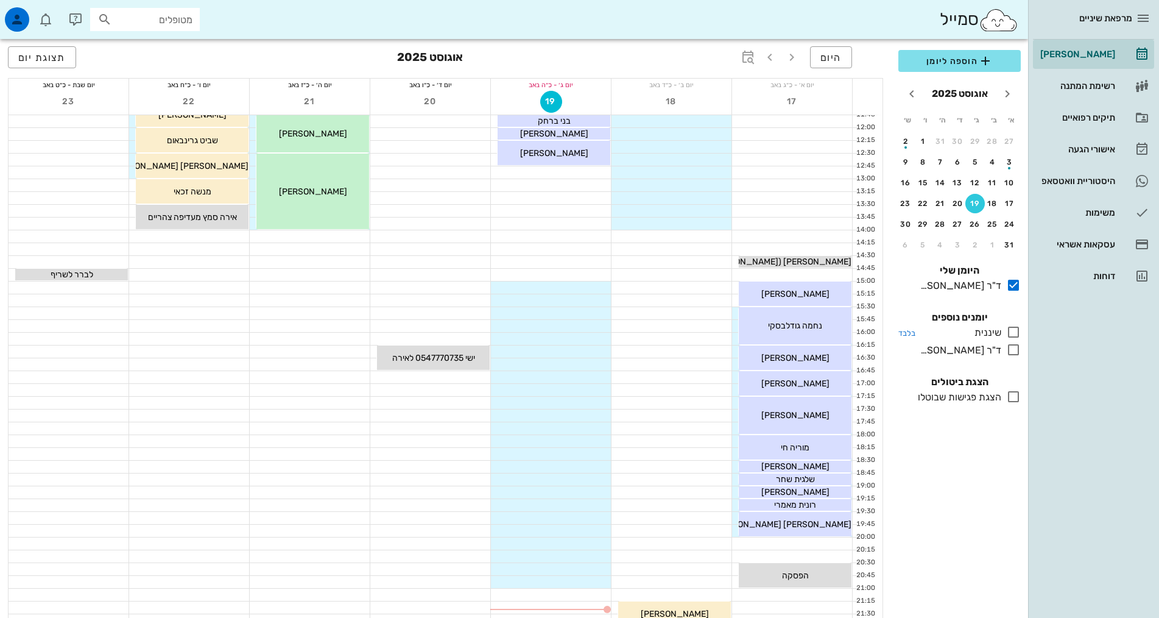
click at [1014, 332] on icon at bounding box center [1014, 332] width 15 height 15
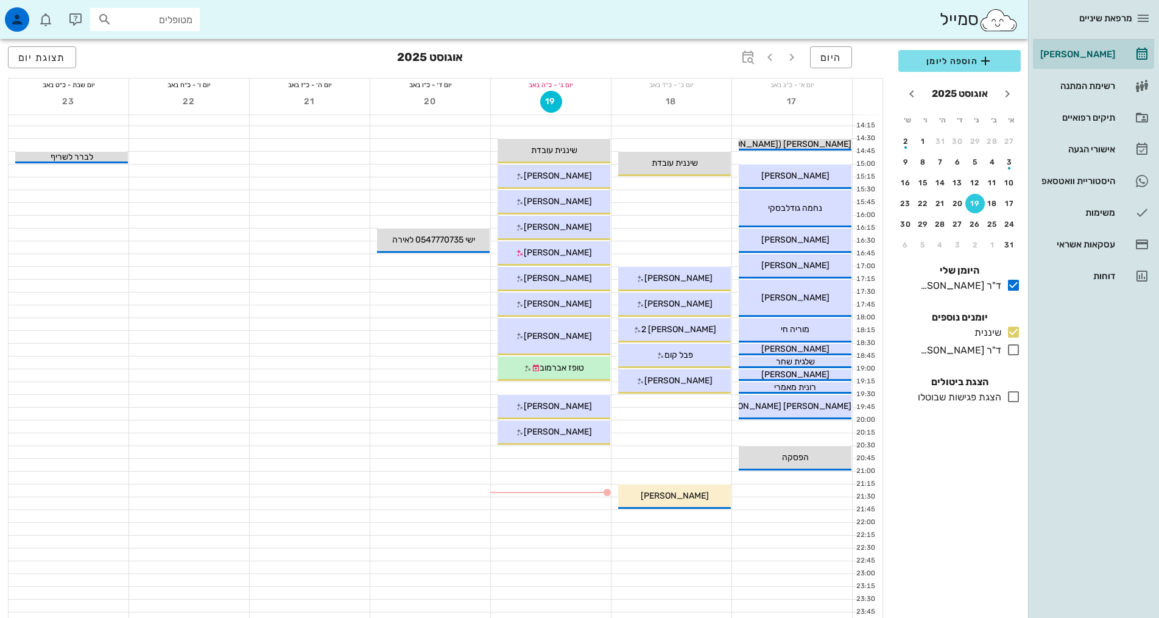
scroll to position [366, 0]
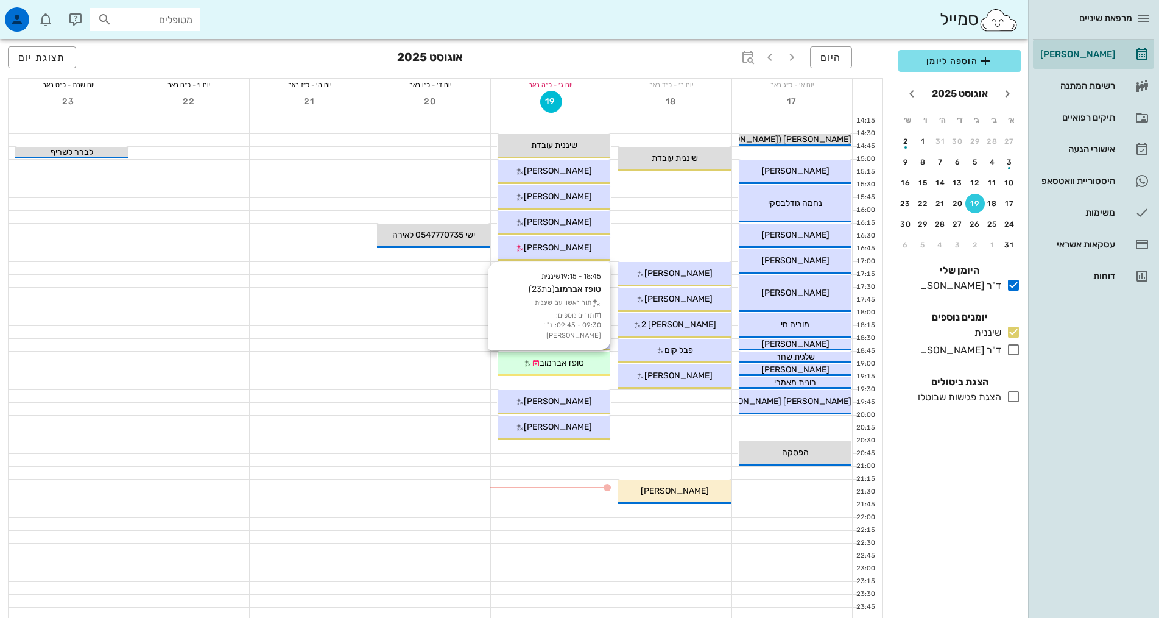
click at [597, 364] on div "טופז אברמוב" at bounding box center [554, 362] width 113 height 13
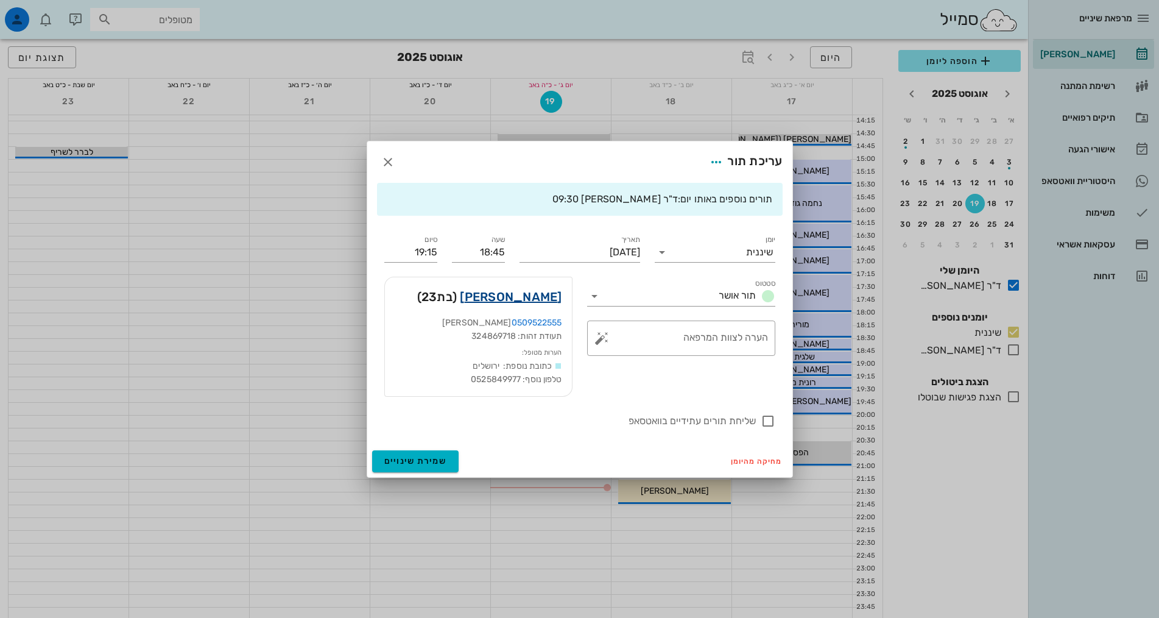
click at [553, 297] on link "[PERSON_NAME]" at bounding box center [511, 296] width 102 height 19
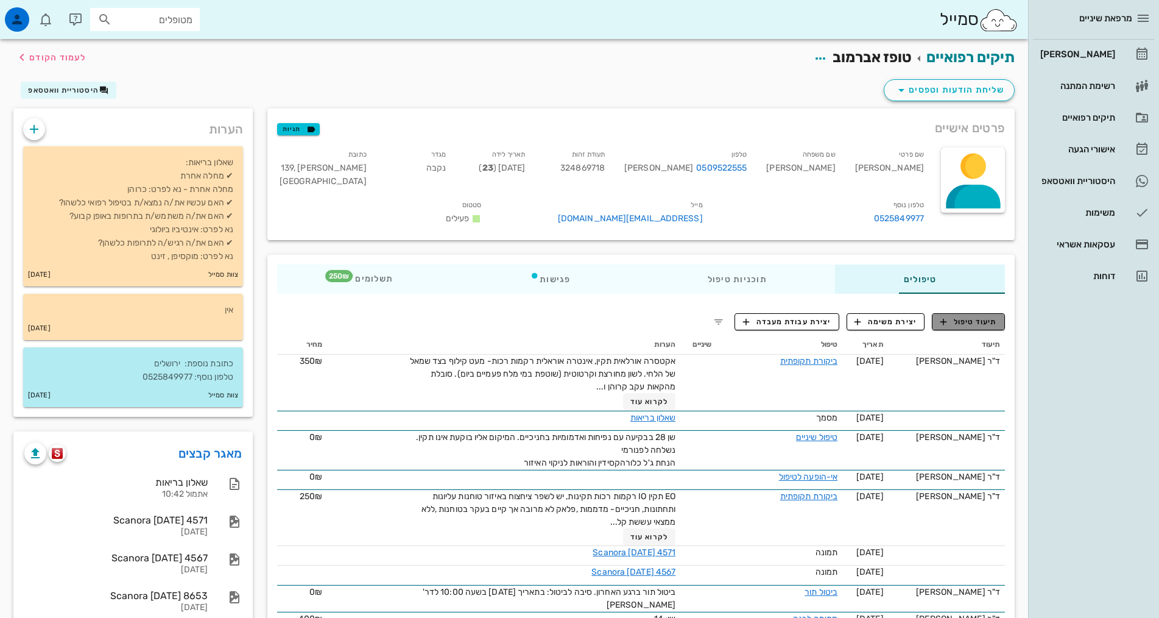
click at [992, 316] on span "תיעוד טיפול" at bounding box center [969, 321] width 57 height 11
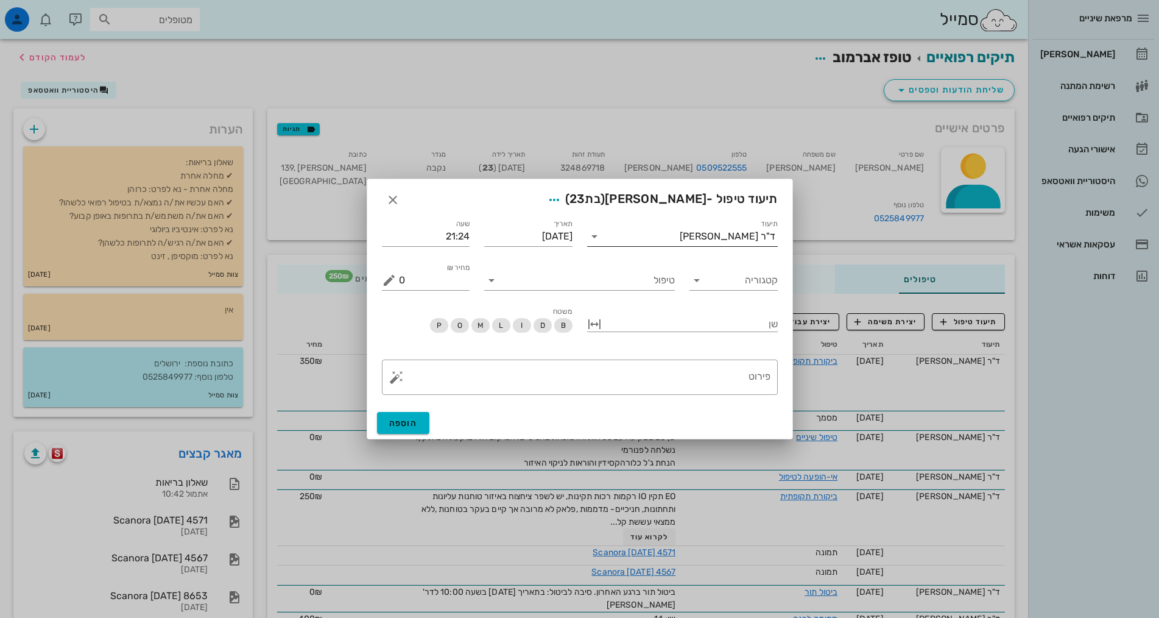
click at [746, 227] on div "ד"ר [PERSON_NAME]" at bounding box center [691, 236] width 174 height 19
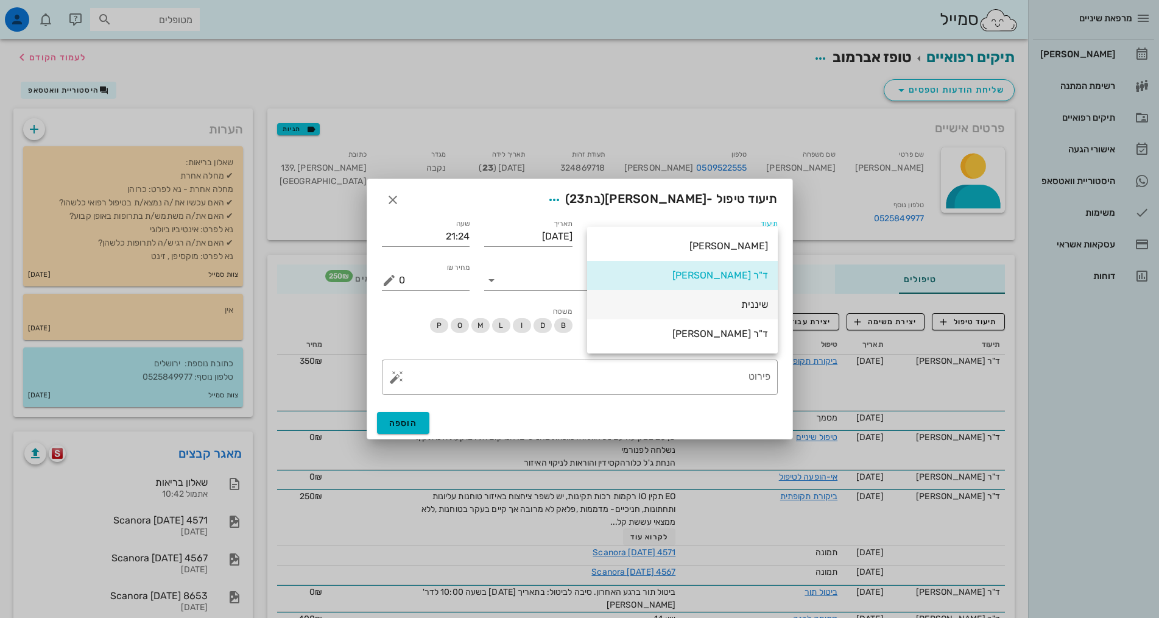
click at [748, 297] on div "שיננית" at bounding box center [682, 304] width 171 height 26
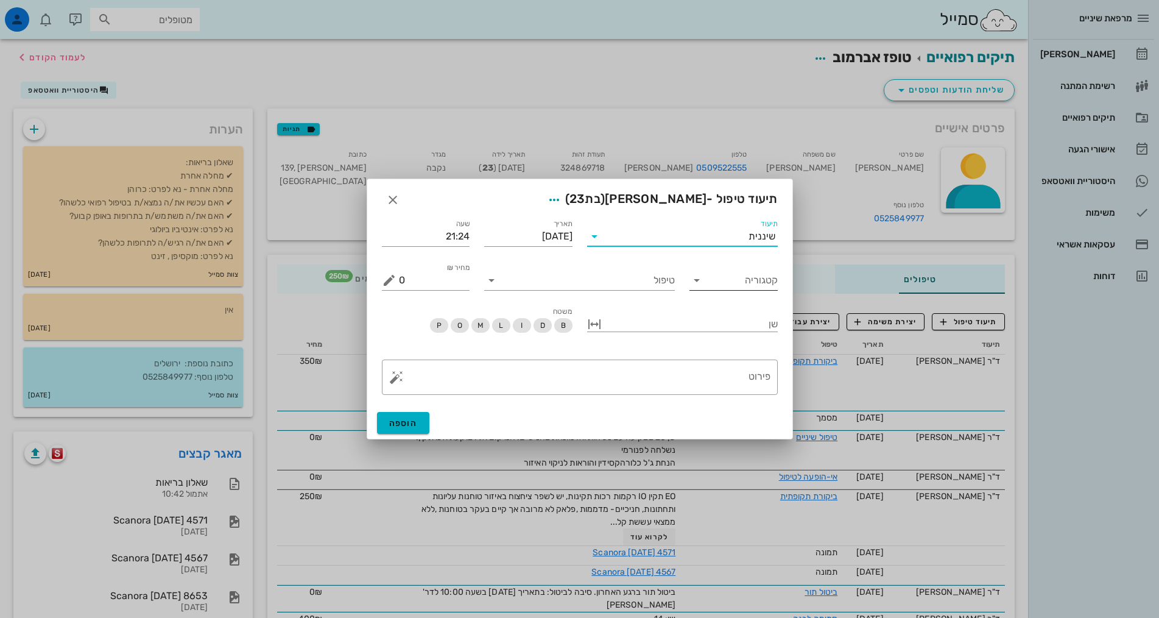
click at [751, 282] on input "קטגוריה" at bounding box center [743, 280] width 69 height 19
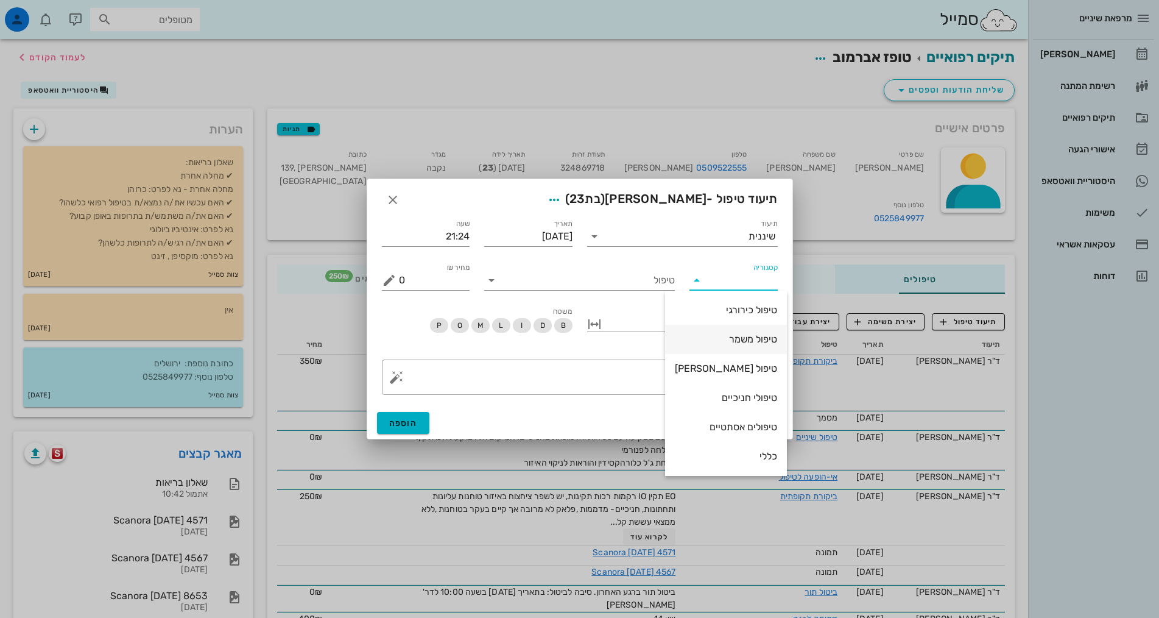
scroll to position [117, 0]
click at [751, 398] on div "שיננית" at bounding box center [726, 398] width 102 height 12
type input "שיננית"
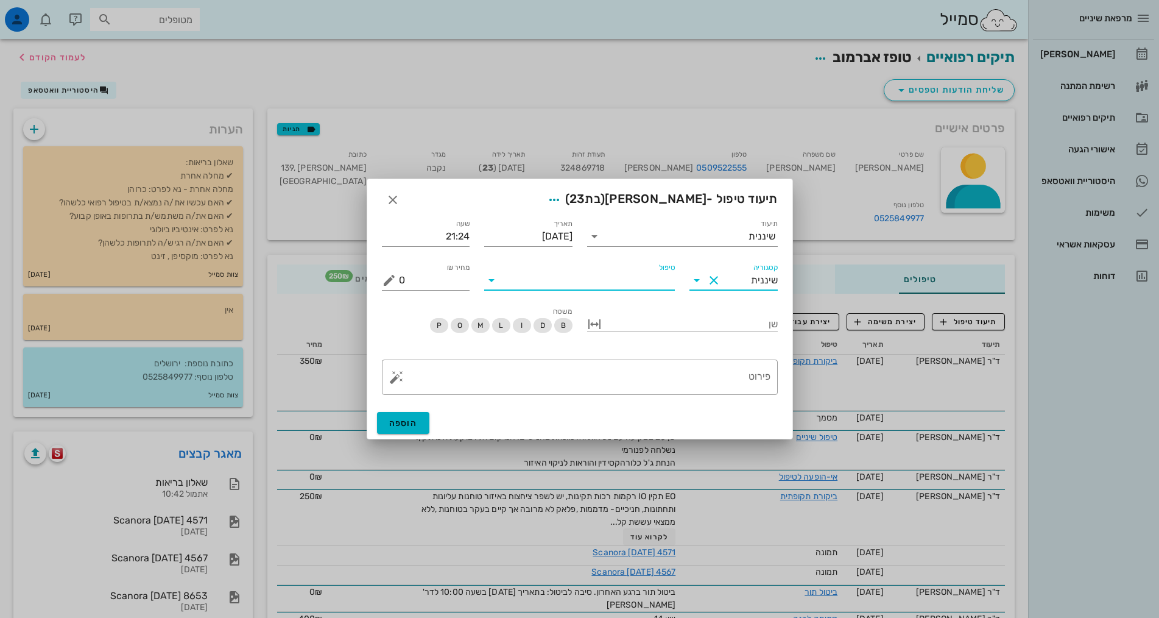
click at [662, 281] on input "טיפול" at bounding box center [588, 280] width 174 height 19
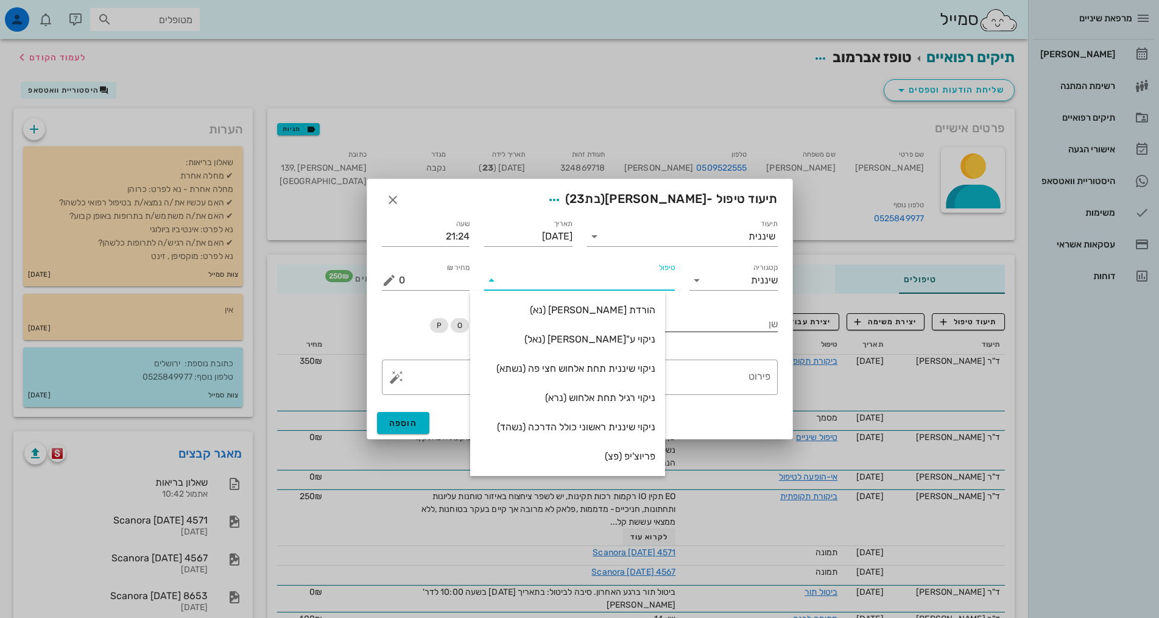
drag, startPoint x: 649, startPoint y: 310, endPoint x: 676, endPoint y: 333, distance: 35.4
click at [653, 313] on div "הורדת [PERSON_NAME] (נא)" at bounding box center [567, 310] width 175 height 12
type input "250"
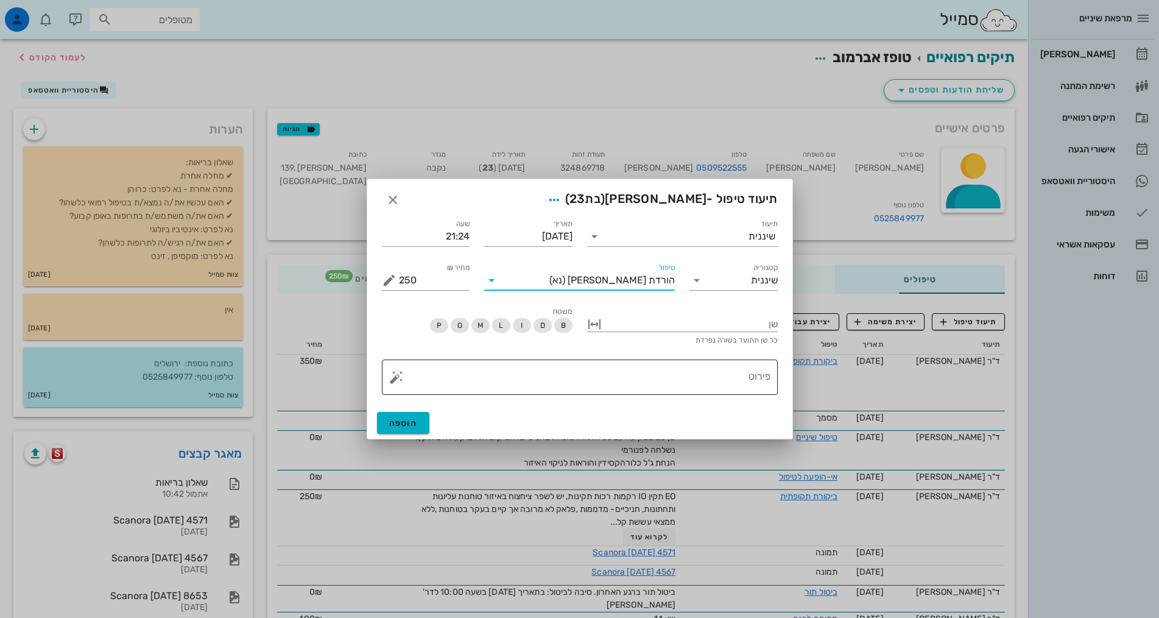
click at [698, 380] on textarea "פירוט" at bounding box center [585, 380] width 372 height 29
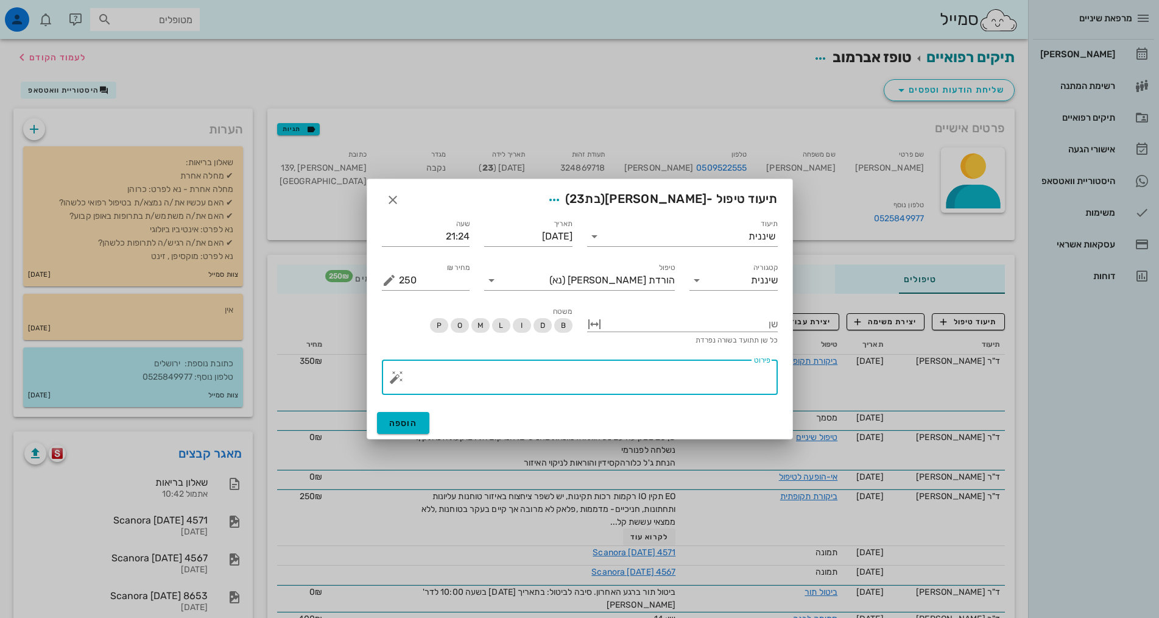
paste textarea "SC + ידני + פוליש אבנית על חניכית מפוזרת רבה ודימום רב בזמן ניקוי עוד פעם דגש ע…"
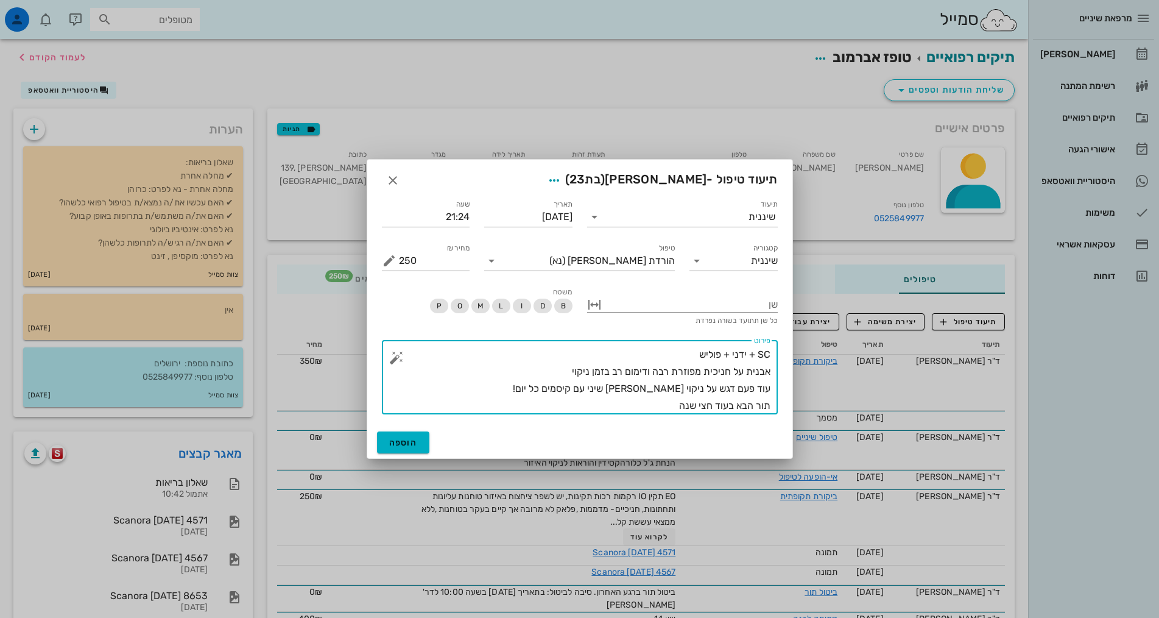
drag, startPoint x: 695, startPoint y: 352, endPoint x: 775, endPoint y: 335, distance: 82.1
click at [695, 352] on textarea "SC + ידני + פוליש אבנית על חניכית מפוזרת רבה ודימום רב בזמן ניקוי עוד פעם דגש ע…" at bounding box center [585, 380] width 372 height 68
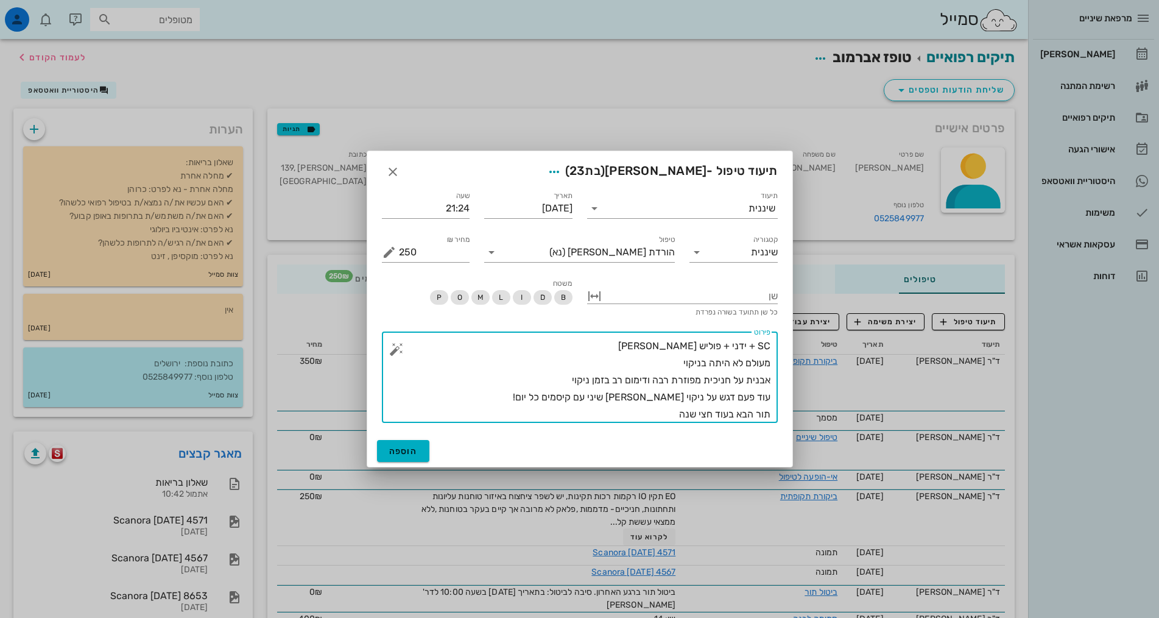
drag, startPoint x: 672, startPoint y: 380, endPoint x: 556, endPoint y: 378, distance: 115.8
click at [556, 378] on textarea "SC + ידני + פוליש [PERSON_NAME] מעולם לא היתה בניקוי אבנית על חניכית מפוזרת רבה…" at bounding box center [585, 380] width 372 height 85
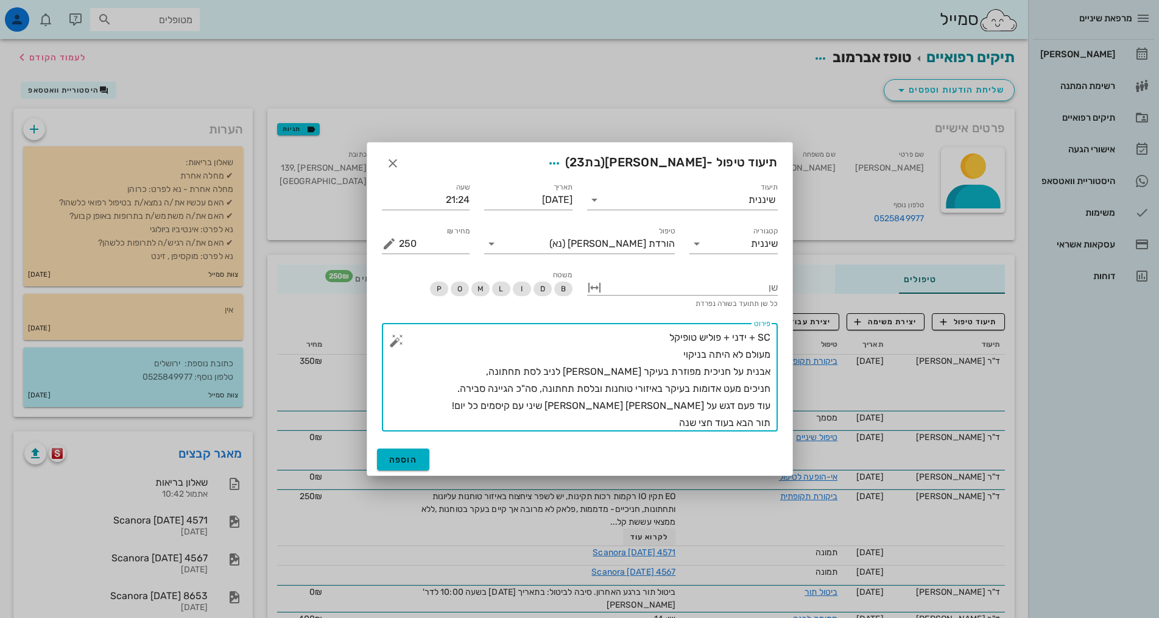
drag, startPoint x: 577, startPoint y: 406, endPoint x: 858, endPoint y: 409, distance: 281.5
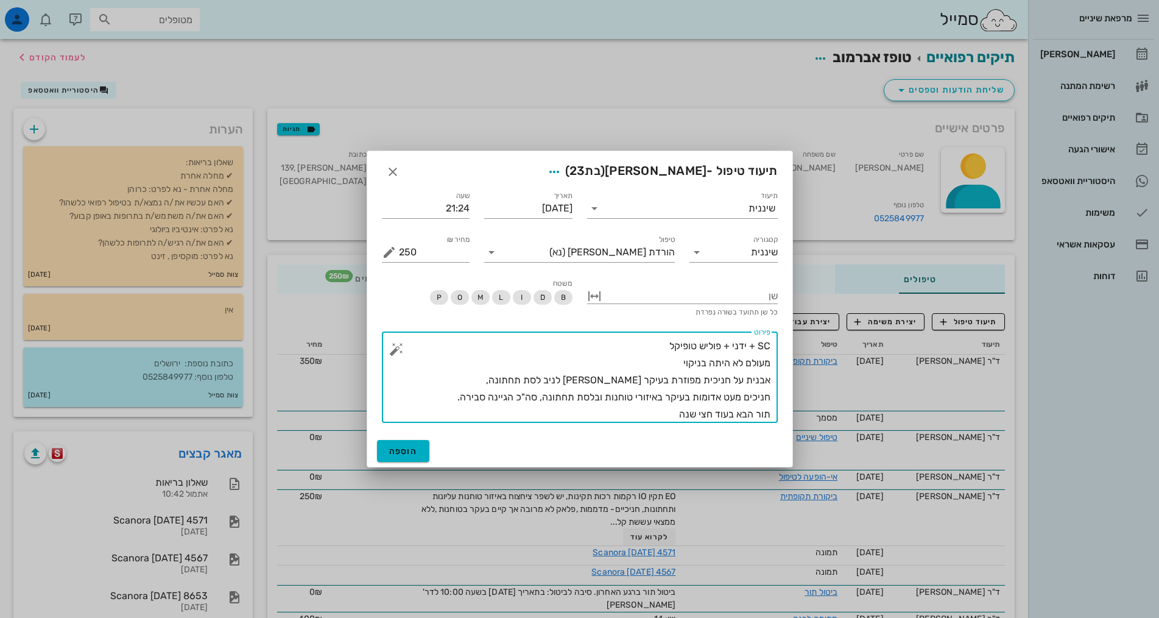
drag, startPoint x: 664, startPoint y: 412, endPoint x: 801, endPoint y: 423, distance: 138.2
type textarea "SC + ידני + פוליש טופיקל מעולם לא היתה בניקוי אבנית על חניכית מפוזרת בעיקר [PER…"
click at [418, 450] on button "הוספה" at bounding box center [403, 451] width 53 height 22
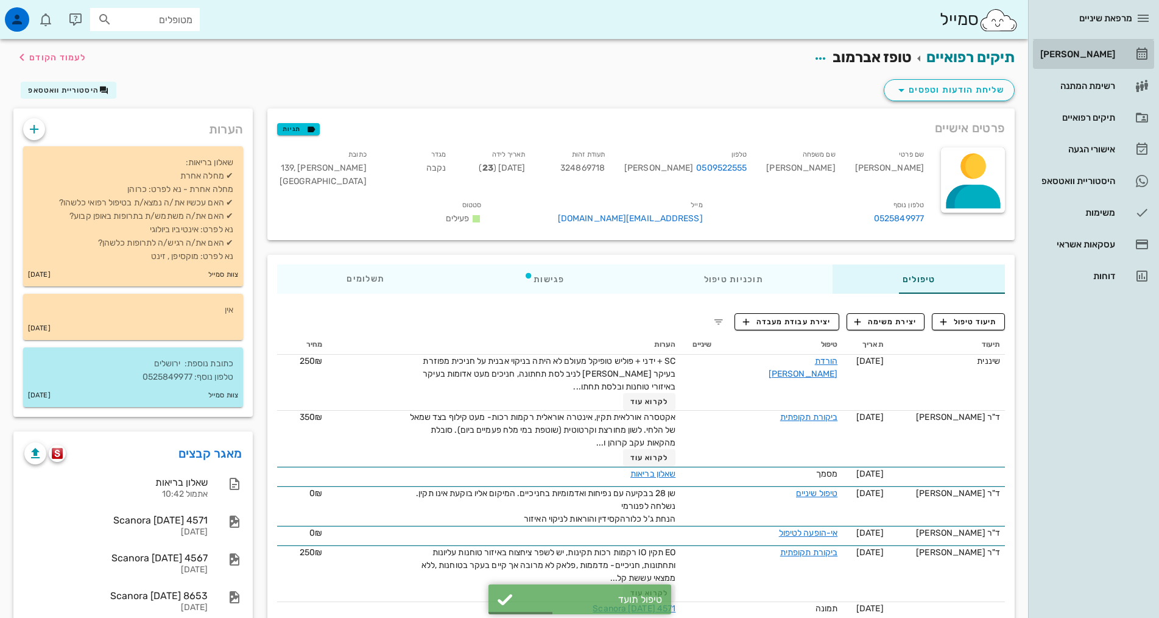
click at [1114, 57] on div "[PERSON_NAME]" at bounding box center [1076, 54] width 77 height 10
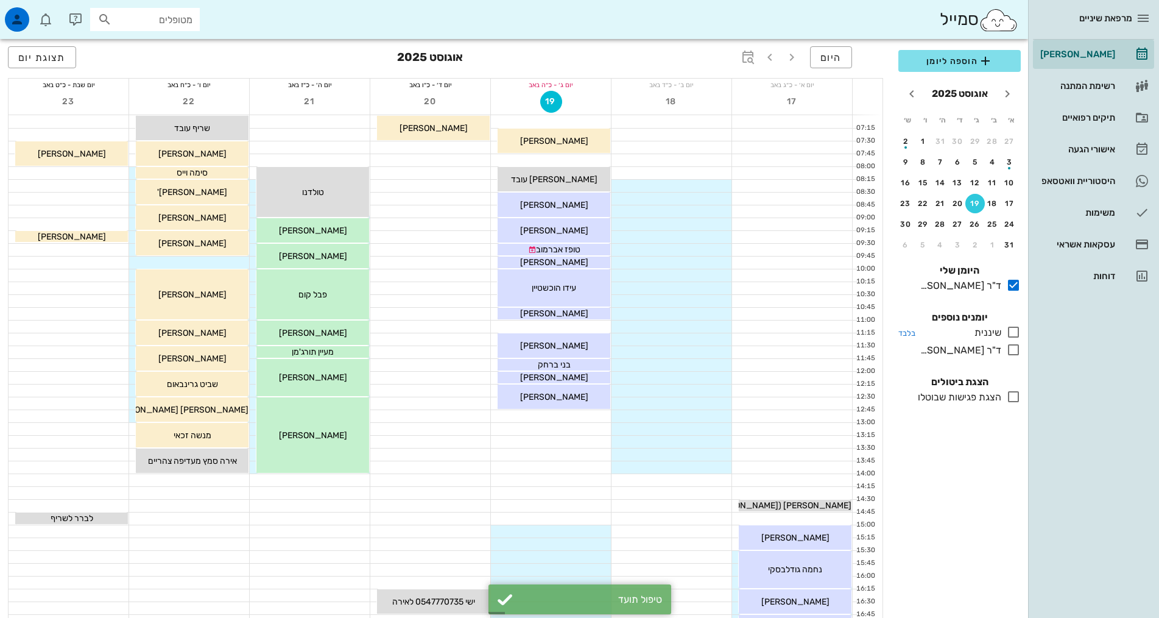
click at [1012, 331] on icon at bounding box center [1014, 332] width 15 height 15
